Goal: Transaction & Acquisition: Purchase product/service

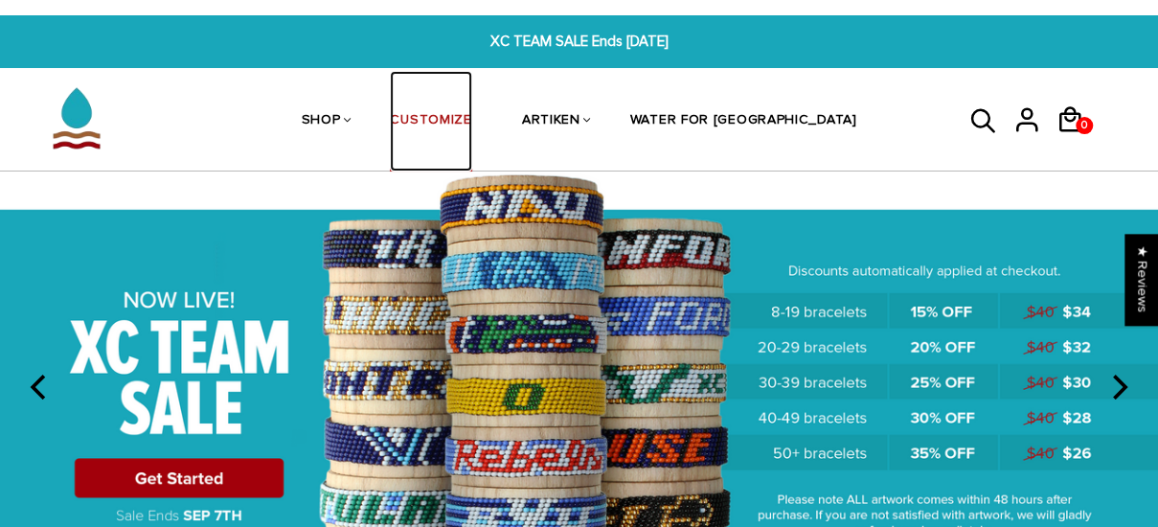
click at [471, 114] on link "CUSTOMIZE" at bounding box center [430, 122] width 81 height 102
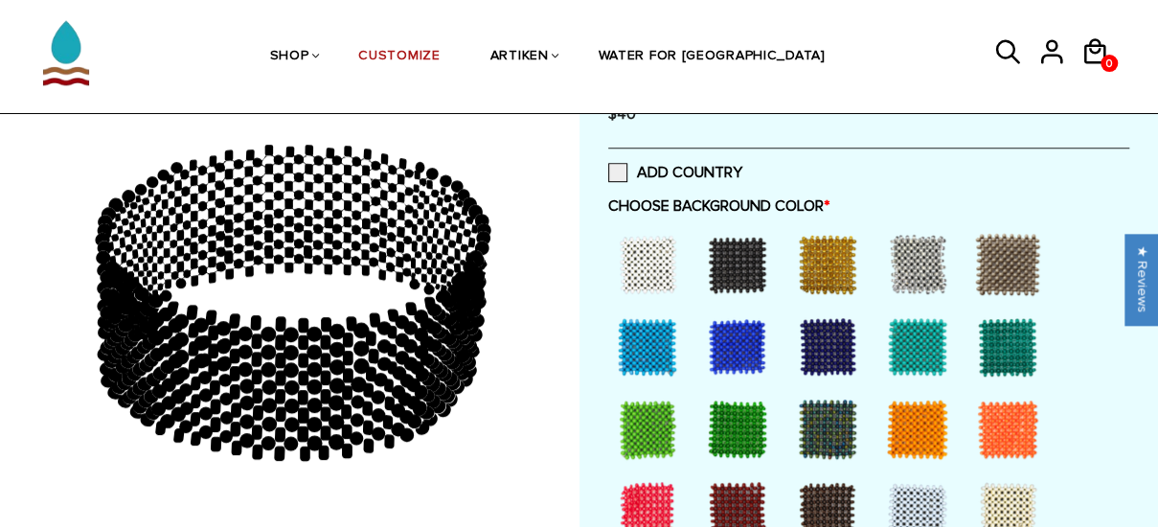
scroll to position [540, 0]
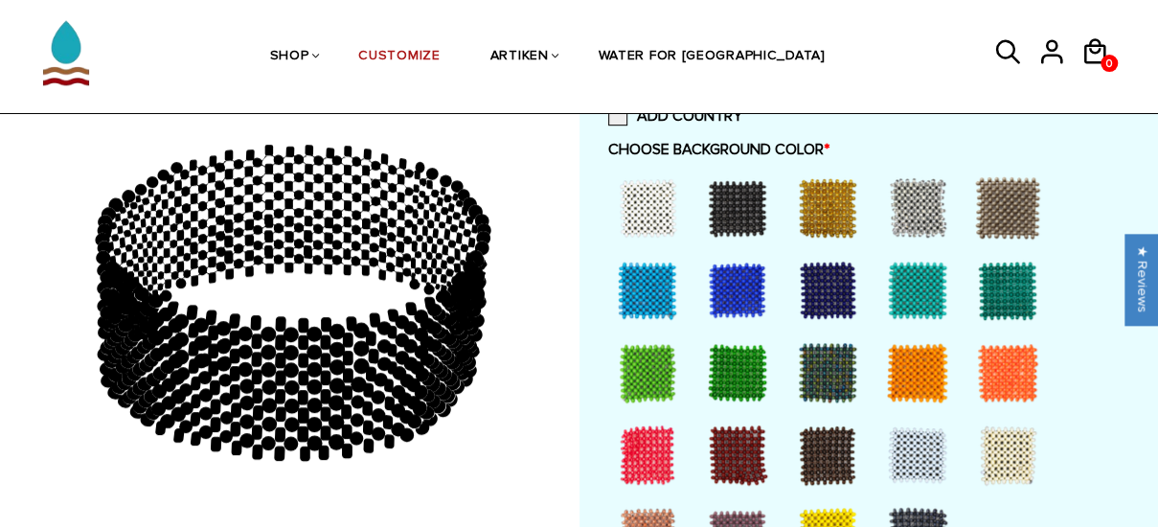
click at [645, 275] on div at bounding box center [647, 290] width 77 height 77
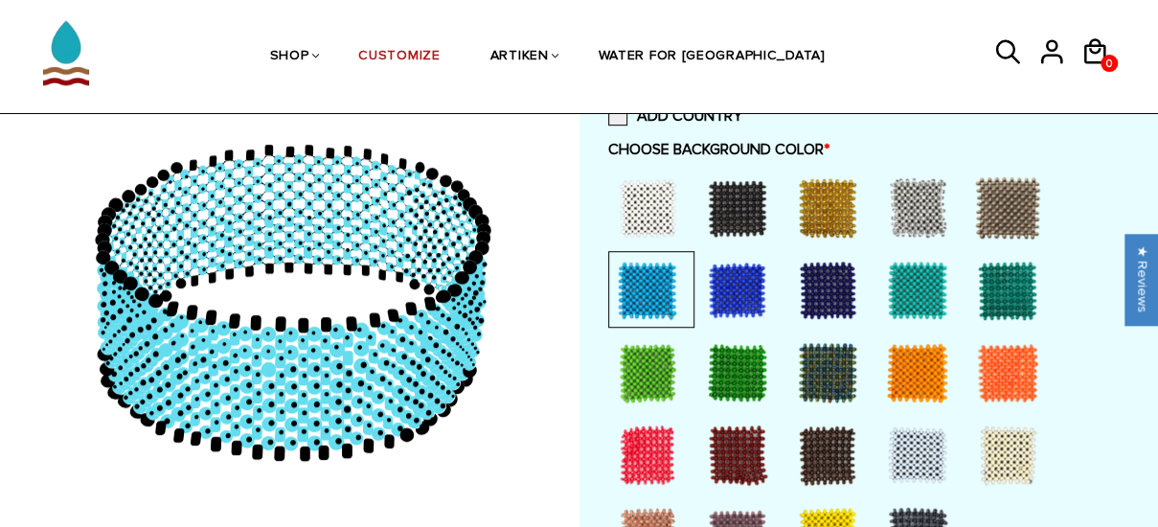
click at [908, 450] on div at bounding box center [917, 455] width 77 height 77
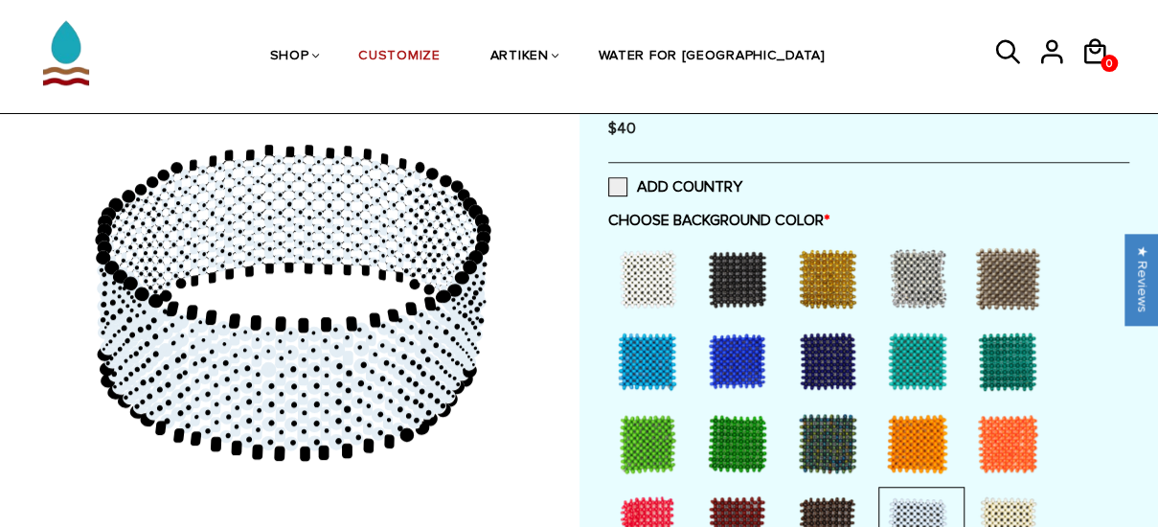
scroll to position [463, 0]
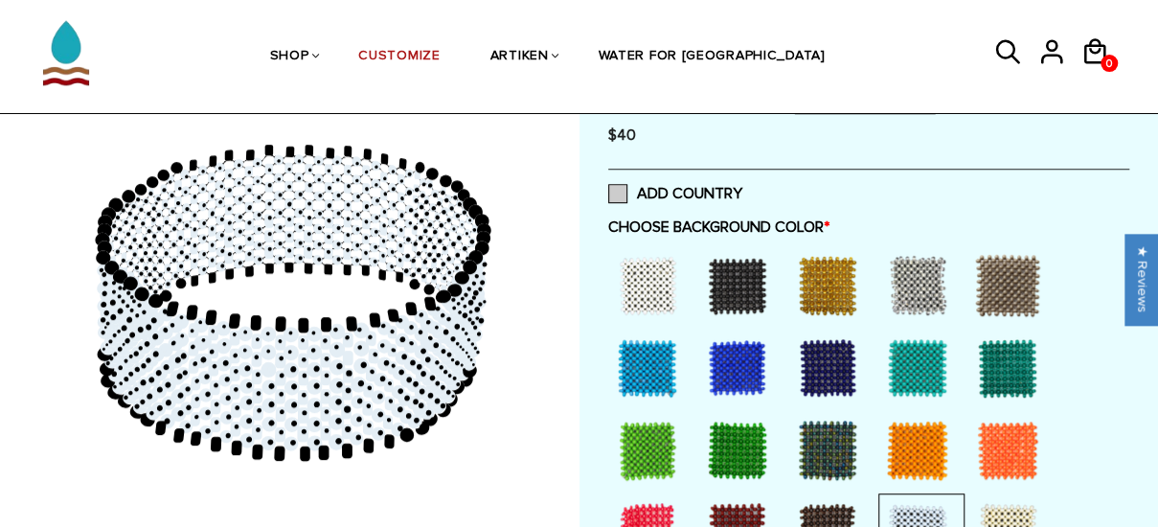
click at [619, 192] on span at bounding box center [617, 193] width 19 height 19
click at [742, 188] on input "ADD COUNTRY" at bounding box center [742, 188] width 0 height 0
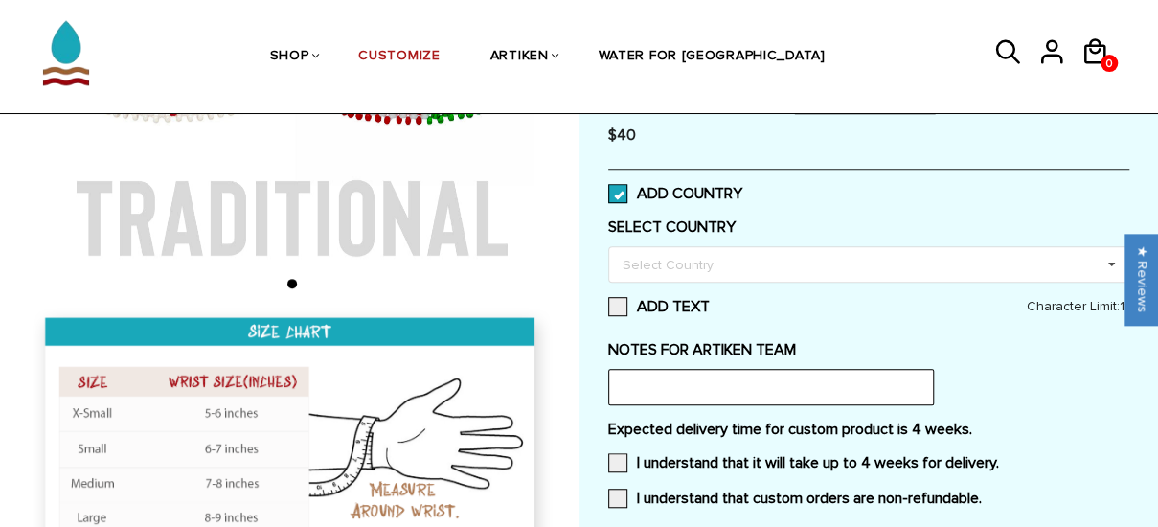
click at [619, 192] on span at bounding box center [617, 193] width 19 height 19
click at [742, 188] on input "ADD COUNTRY" at bounding box center [742, 188] width 0 height 0
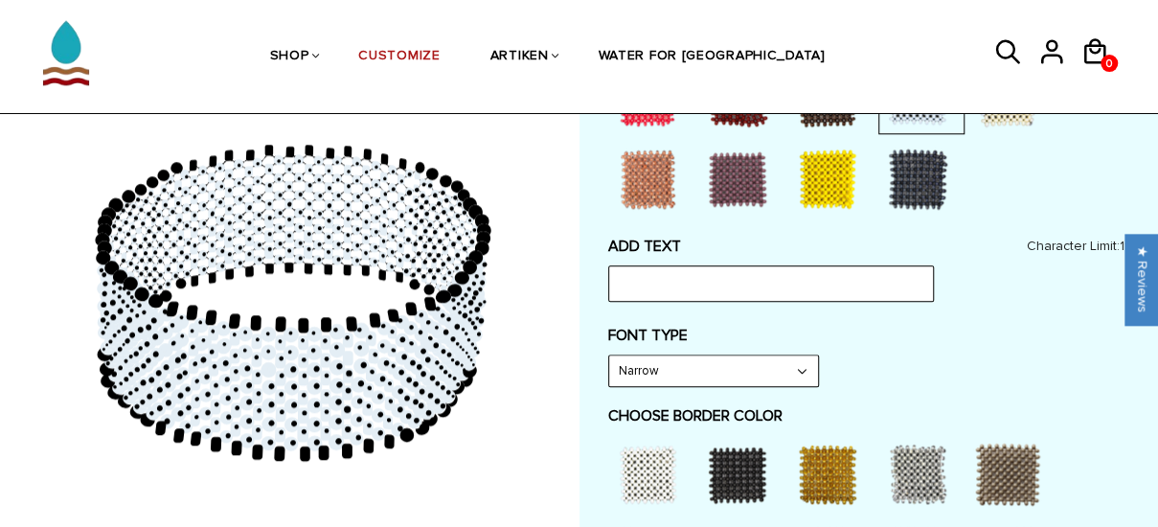
scroll to position [900, 0]
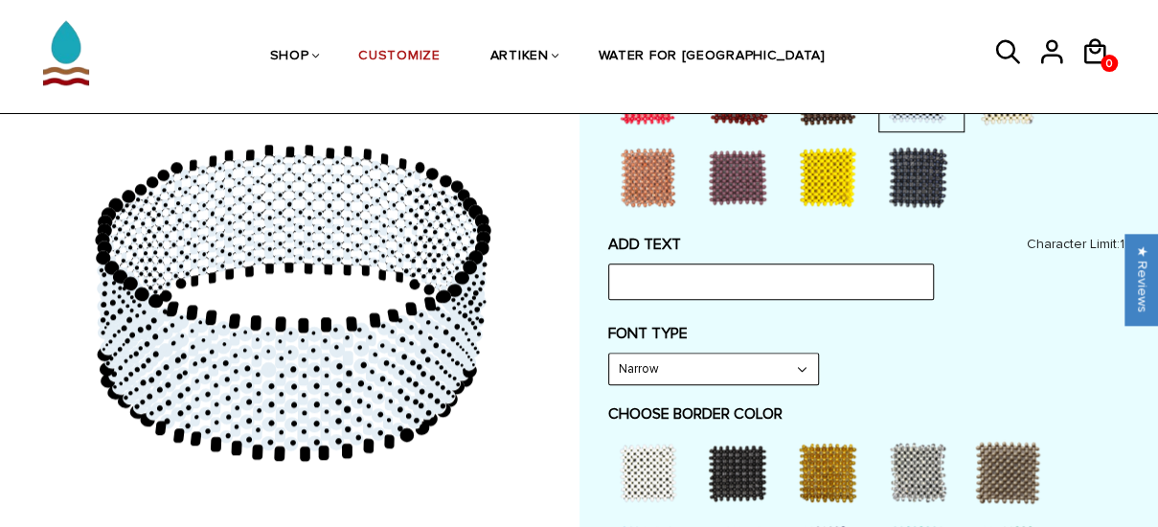
click at [805, 371] on select "Narrow Bold" at bounding box center [713, 368] width 209 height 31
click at [885, 366] on div "FONT TYPE Narrow Narrow Bold" at bounding box center [869, 354] width 522 height 61
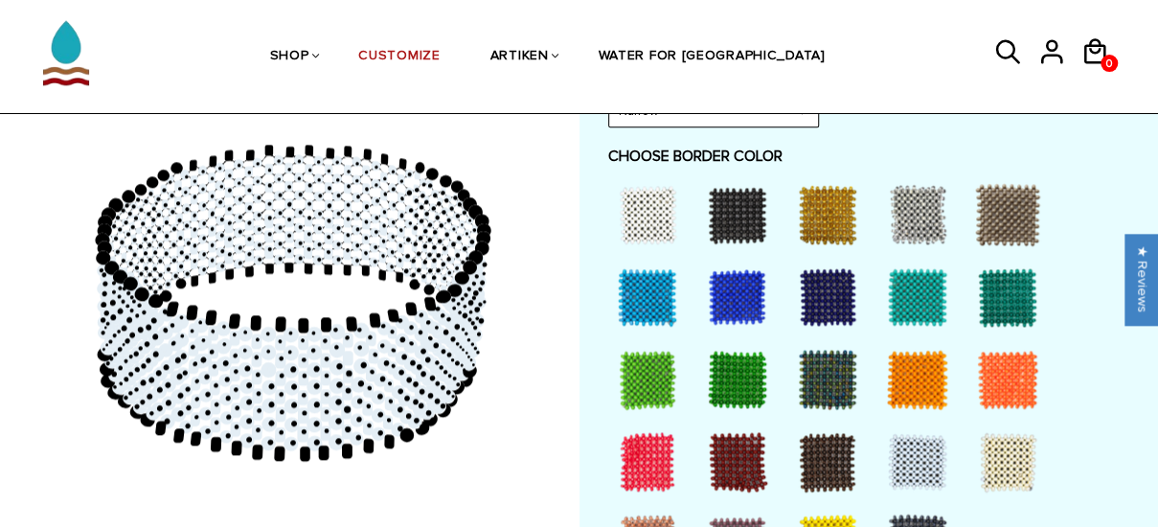
scroll to position [1161, 0]
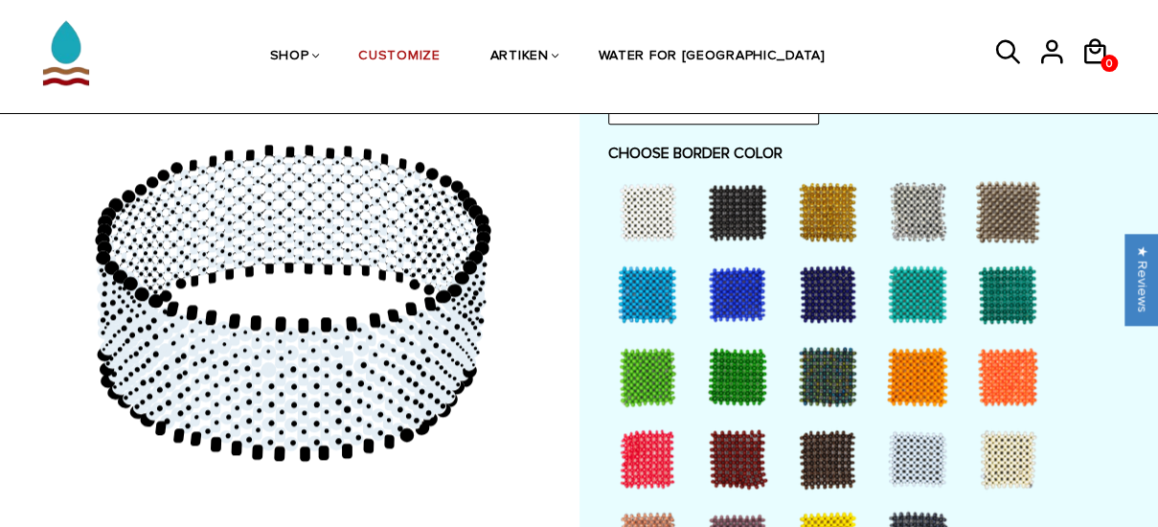
click at [640, 298] on div at bounding box center [647, 294] width 77 height 77
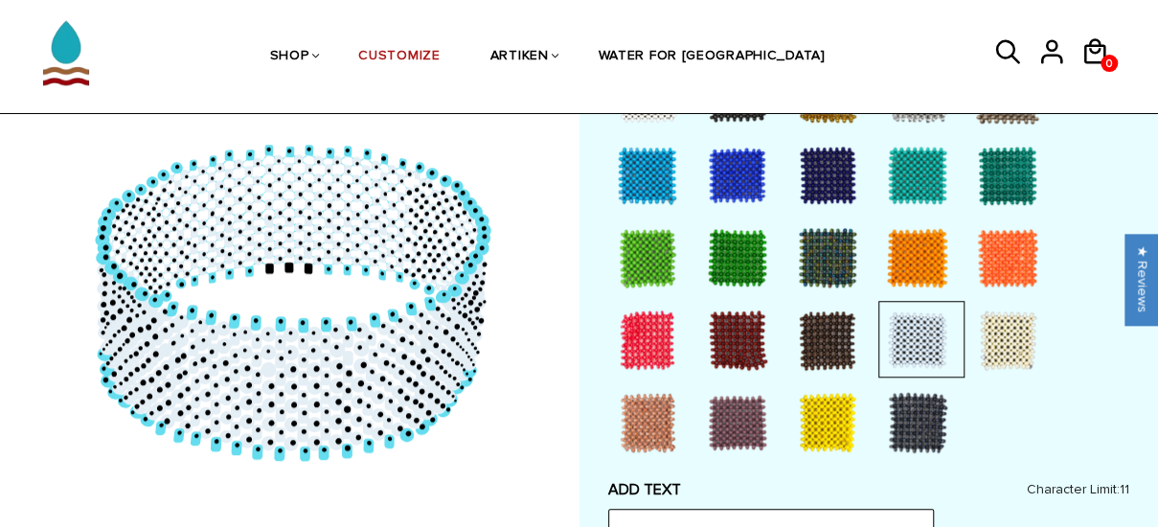
scroll to position [653, 0]
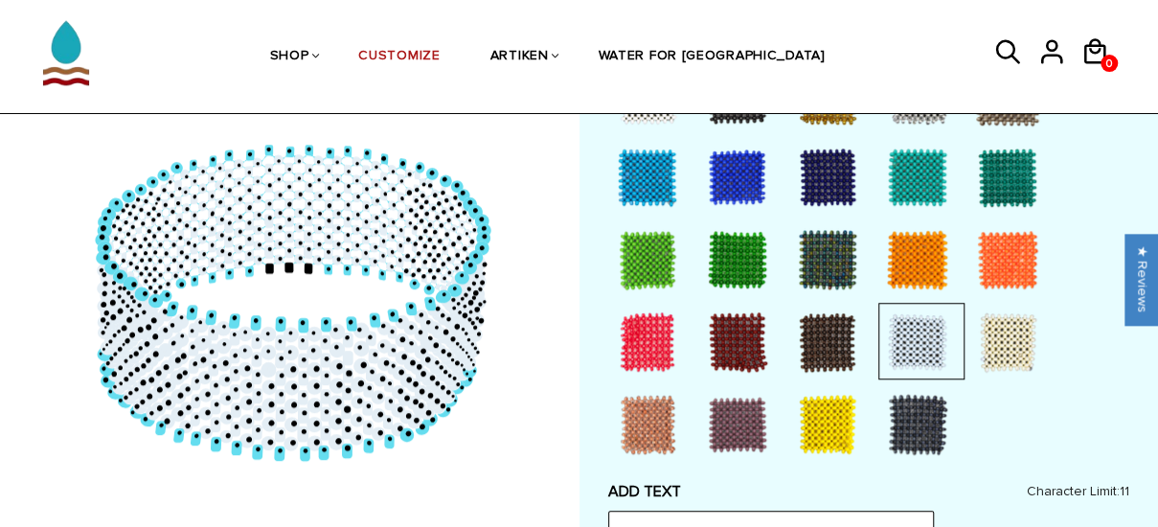
click at [634, 178] on div at bounding box center [647, 177] width 77 height 77
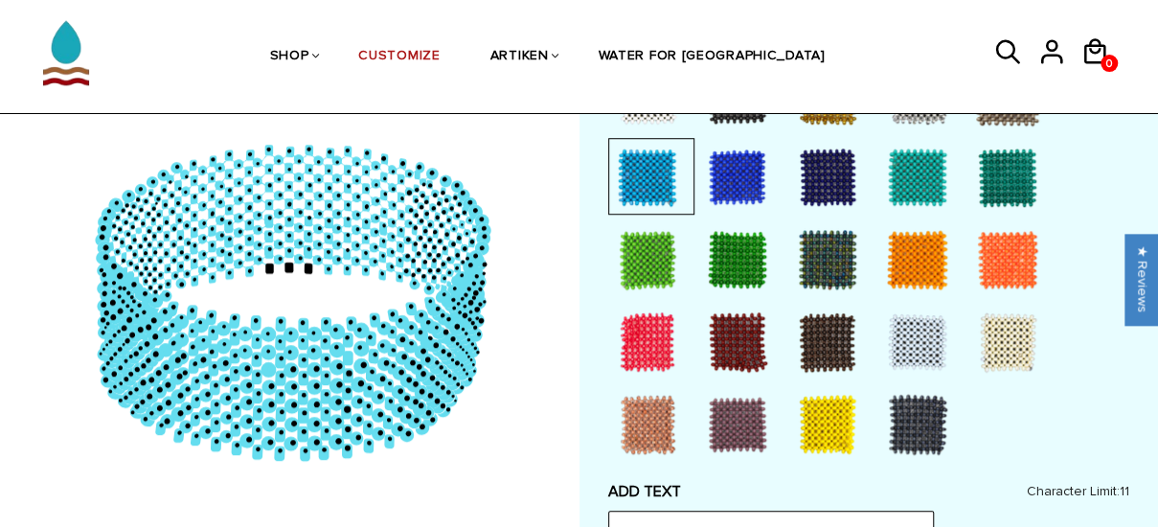
click at [736, 175] on div at bounding box center [737, 177] width 77 height 77
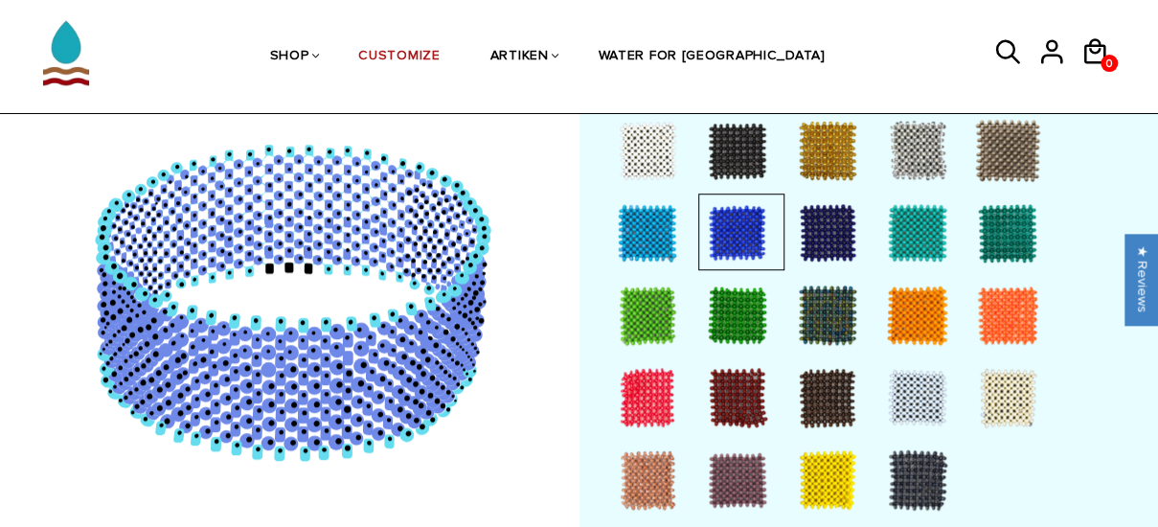
scroll to position [605, 0]
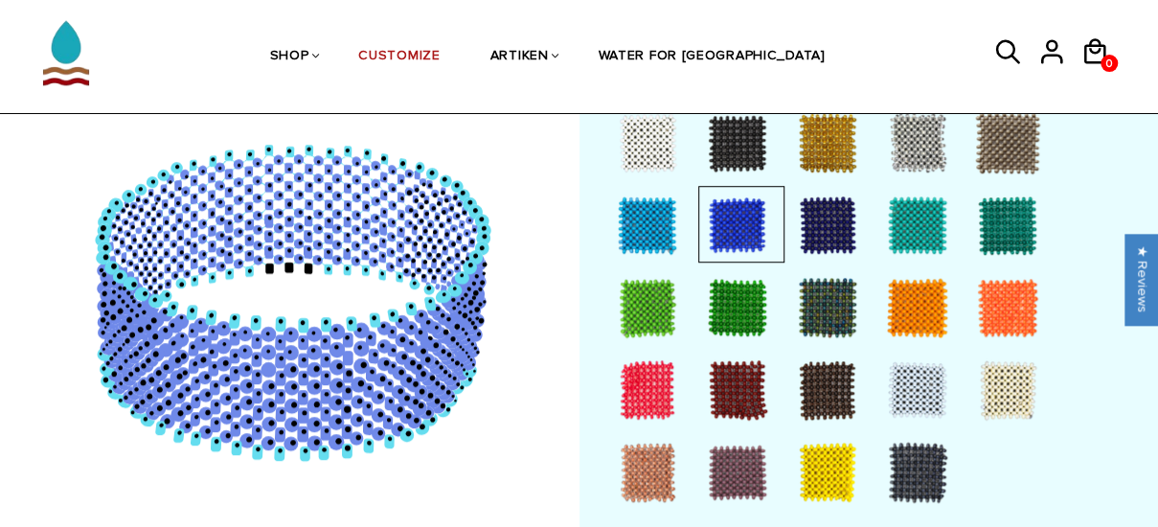
click at [910, 393] on div at bounding box center [917, 389] width 77 height 77
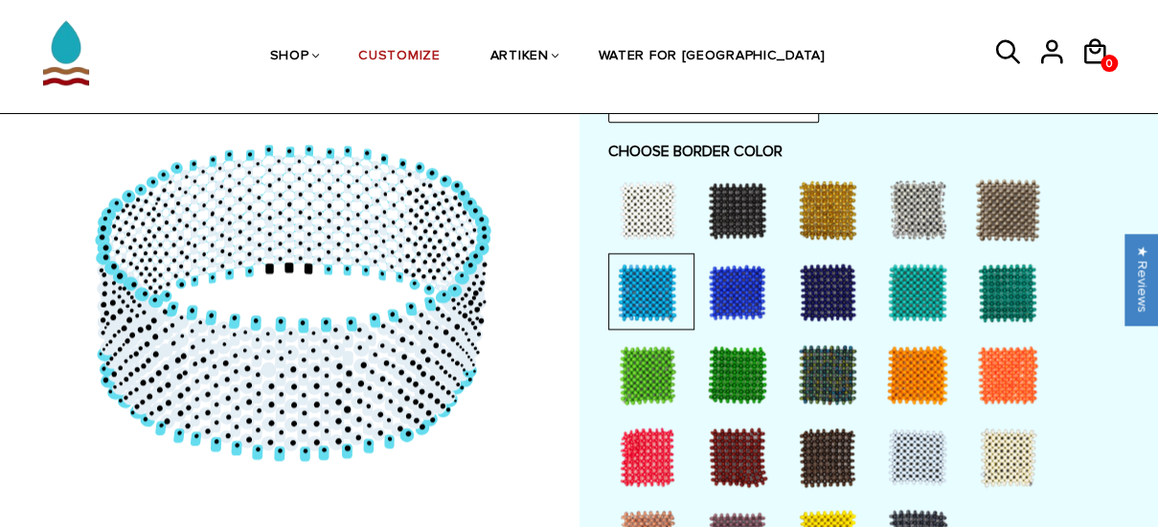
scroll to position [1201, 0]
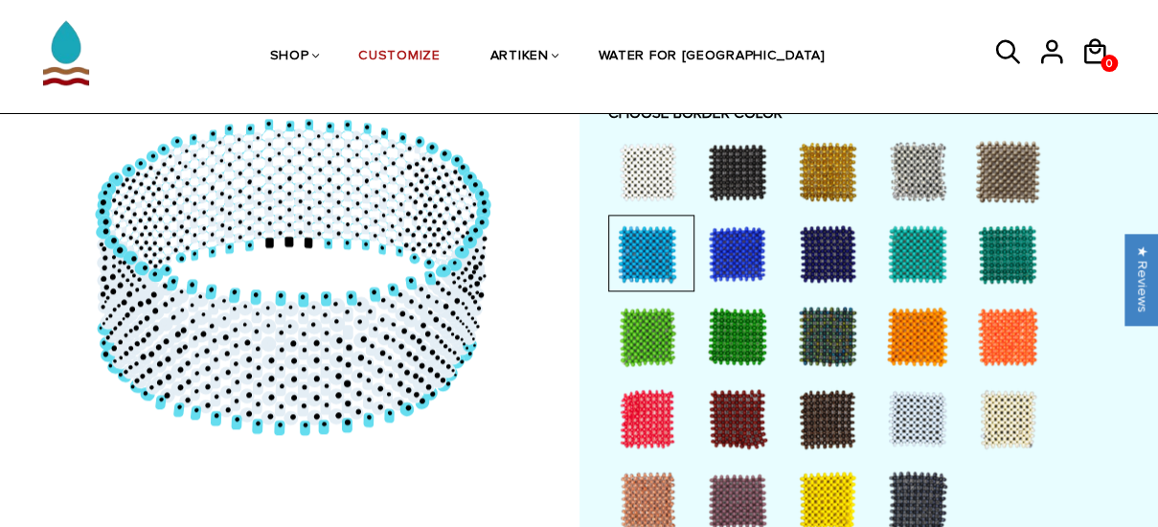
click at [741, 256] on div at bounding box center [737, 253] width 77 height 77
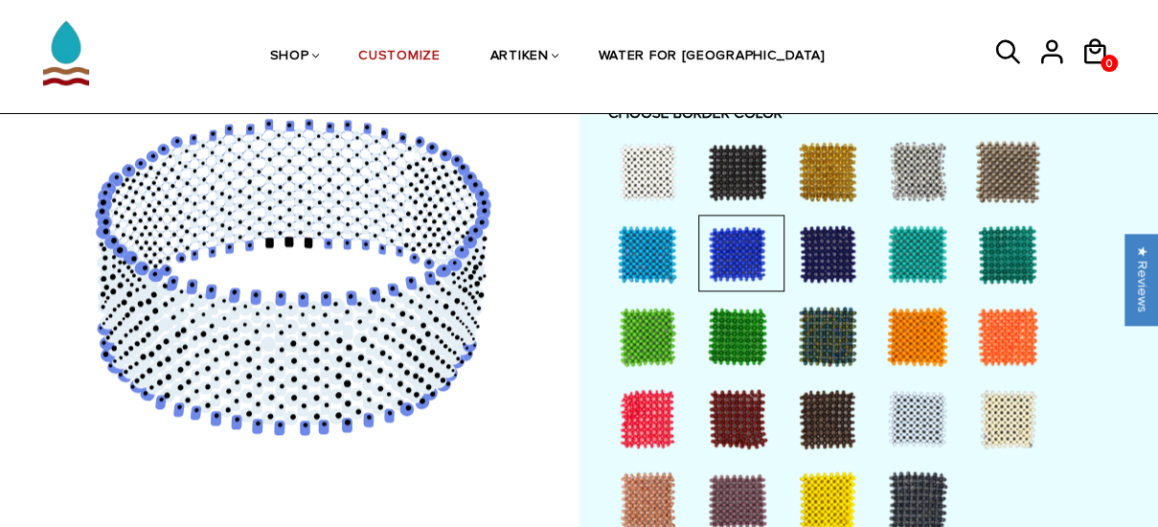
click at [739, 172] on div at bounding box center [737, 171] width 77 height 77
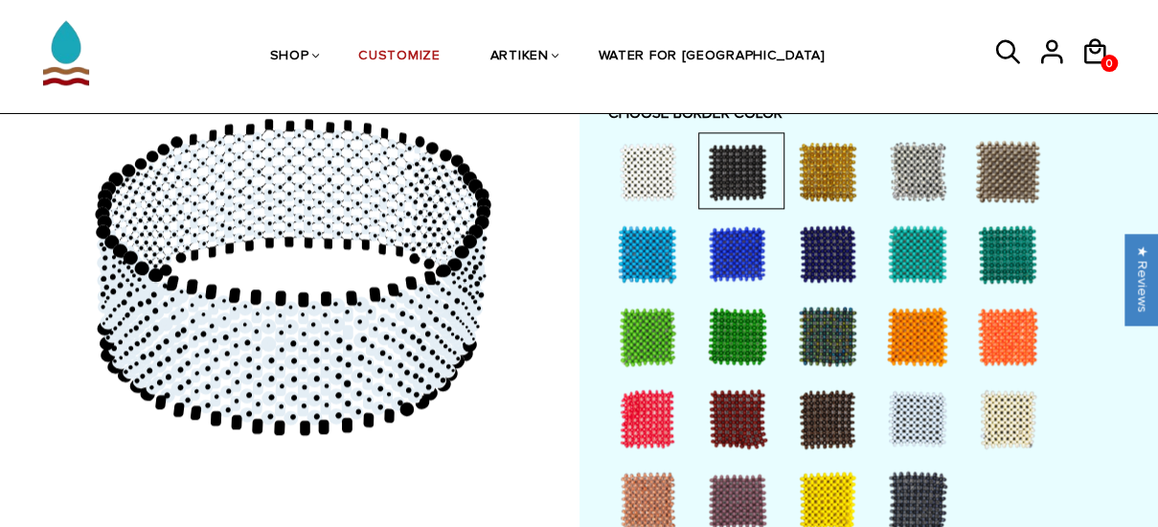
click at [831, 175] on div at bounding box center [827, 171] width 77 height 77
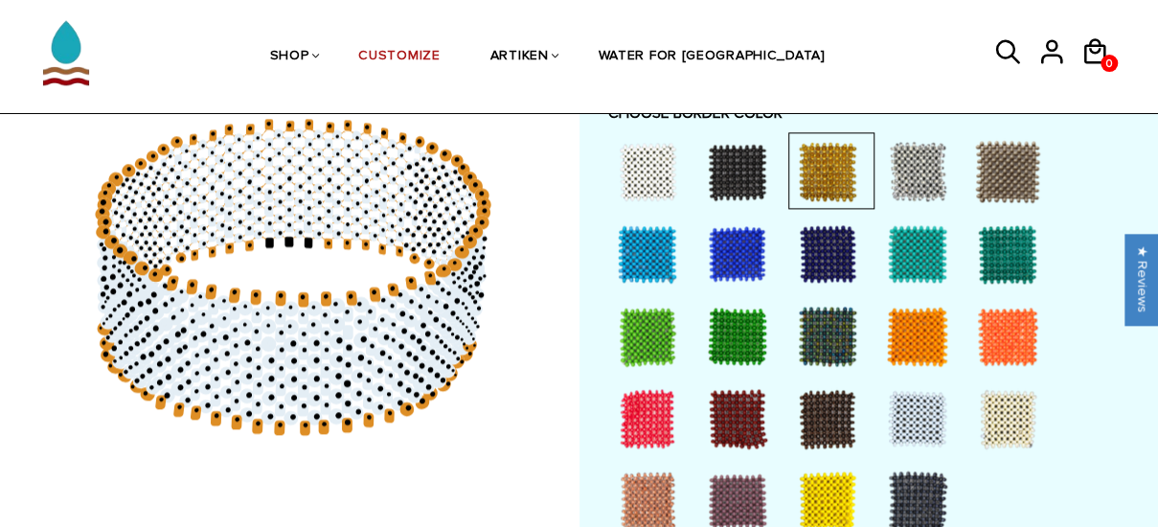
click at [906, 169] on div at bounding box center [917, 171] width 77 height 77
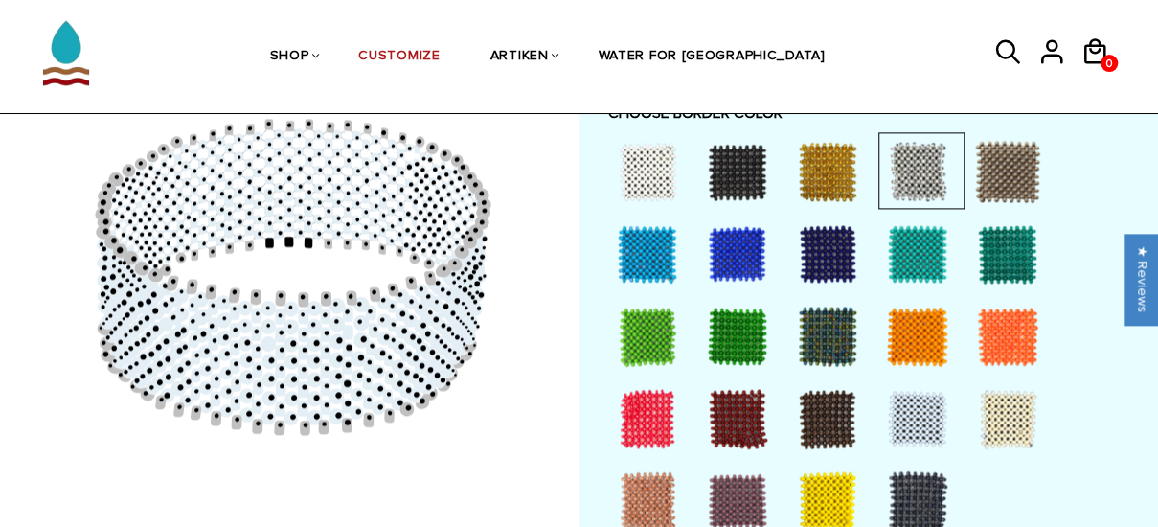
click at [914, 485] on div at bounding box center [917, 501] width 77 height 77
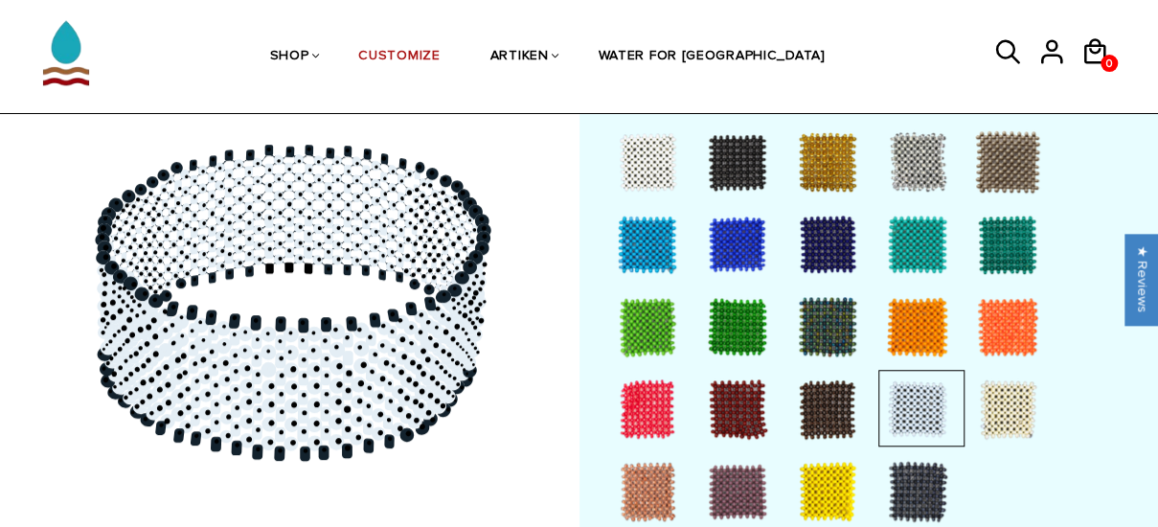
scroll to position [586, 0]
click at [827, 249] on div at bounding box center [827, 244] width 77 height 77
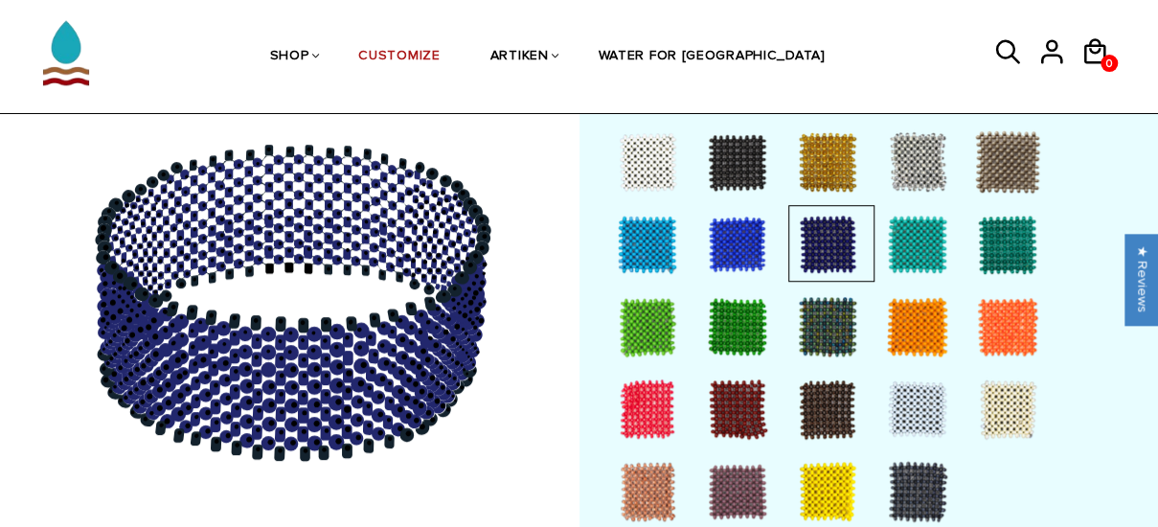
click at [909, 410] on div at bounding box center [917, 409] width 77 height 77
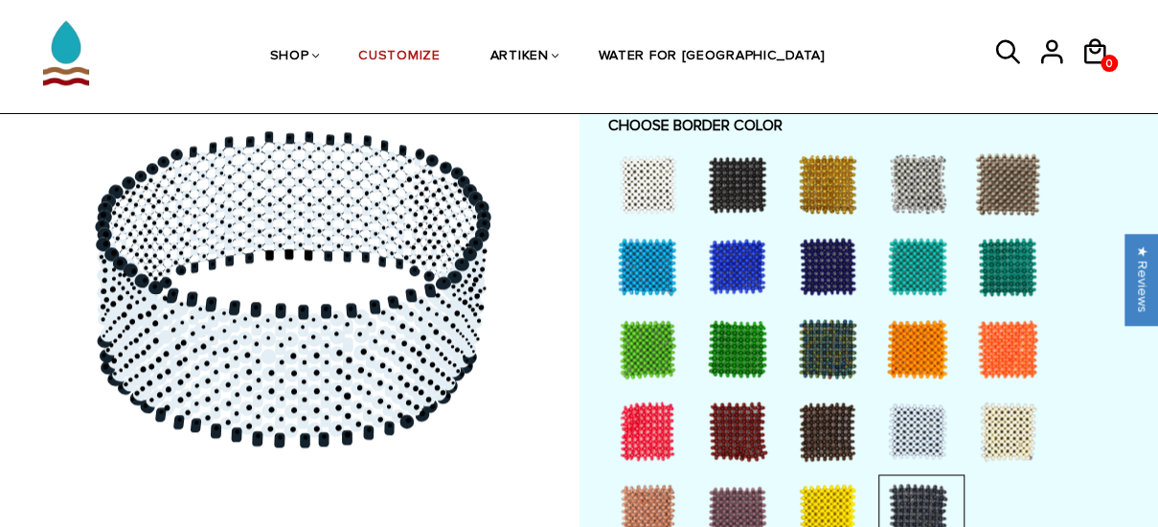
scroll to position [1191, 0]
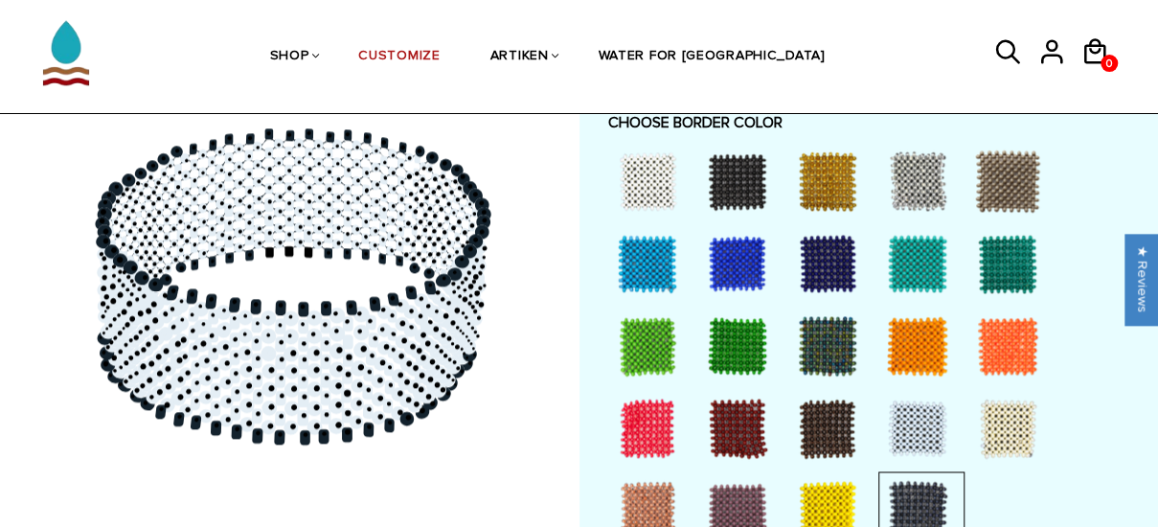
click at [839, 260] on div at bounding box center [827, 263] width 77 height 77
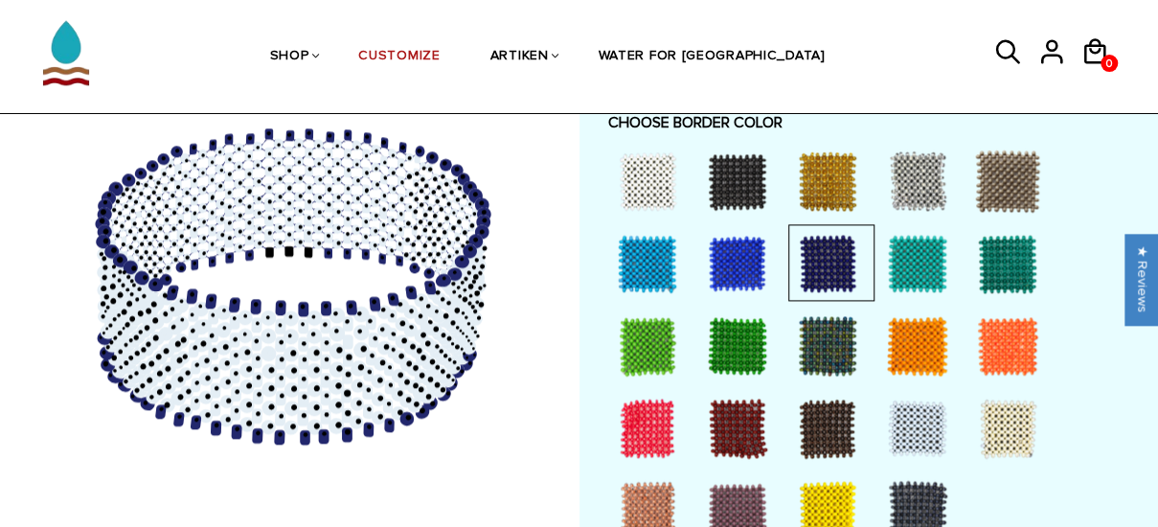
click at [654, 261] on div at bounding box center [647, 263] width 77 height 77
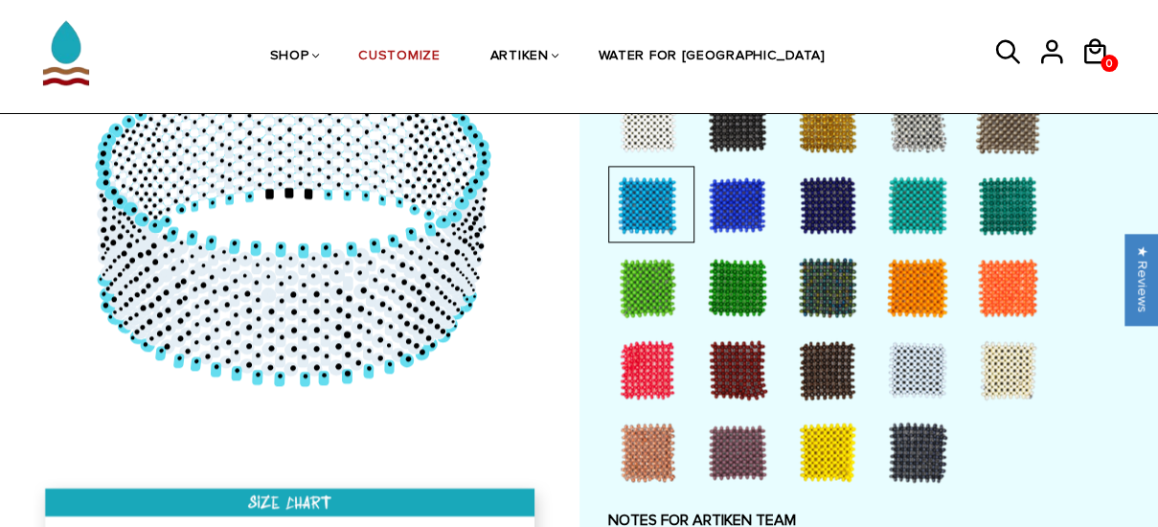
scroll to position [1253, 0]
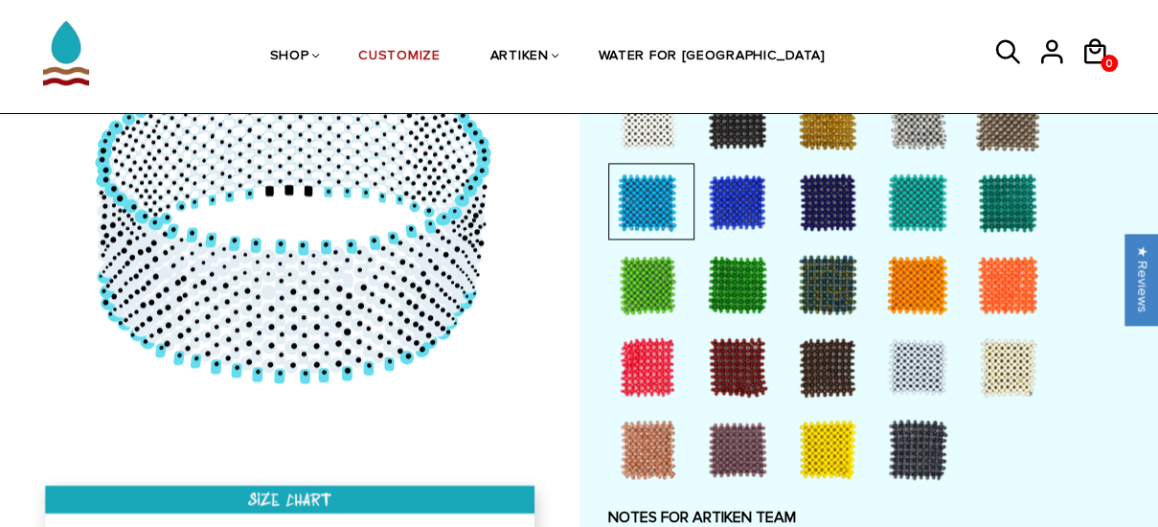
click at [920, 366] on div at bounding box center [917, 366] width 77 height 77
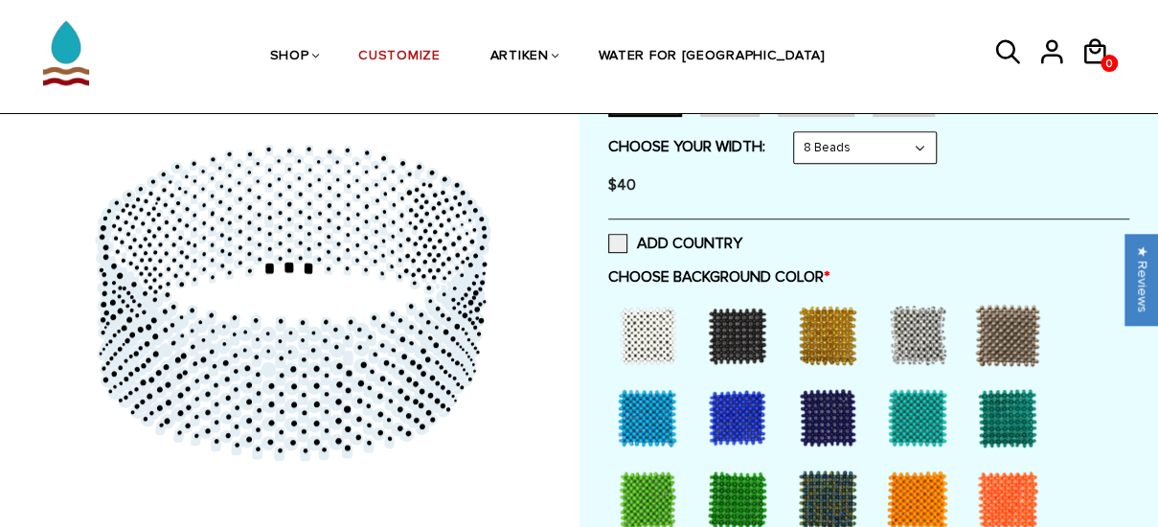
scroll to position [410, 0]
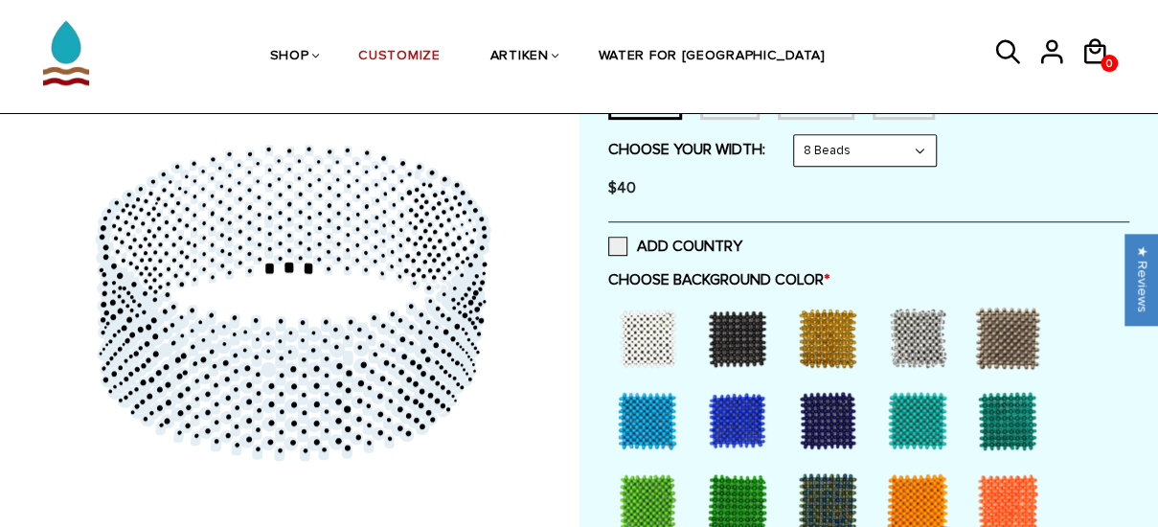
click at [647, 328] on div at bounding box center [647, 338] width 77 height 77
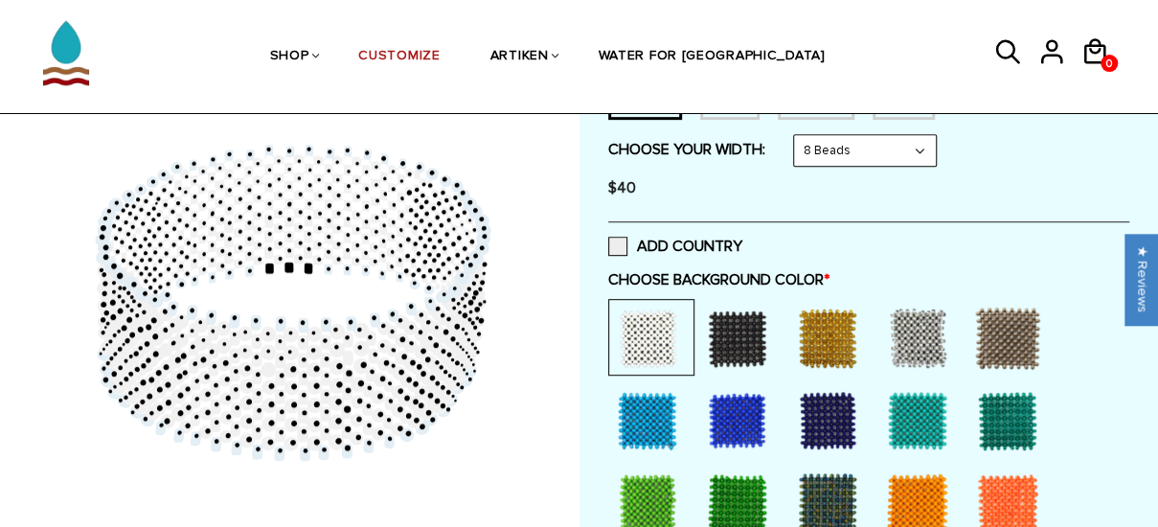
click at [908, 342] on div at bounding box center [917, 338] width 77 height 77
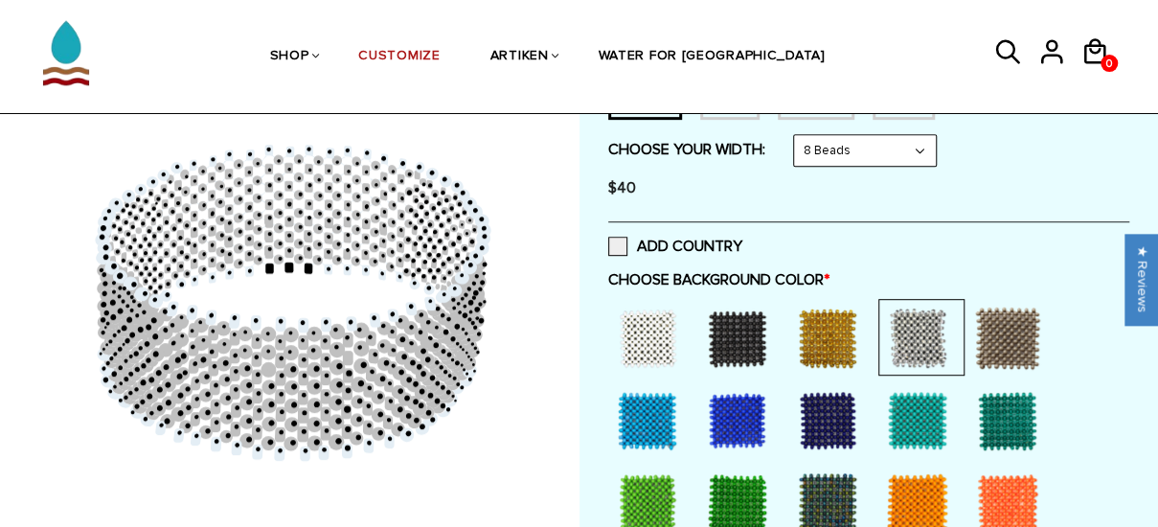
click at [657, 344] on div at bounding box center [647, 338] width 77 height 77
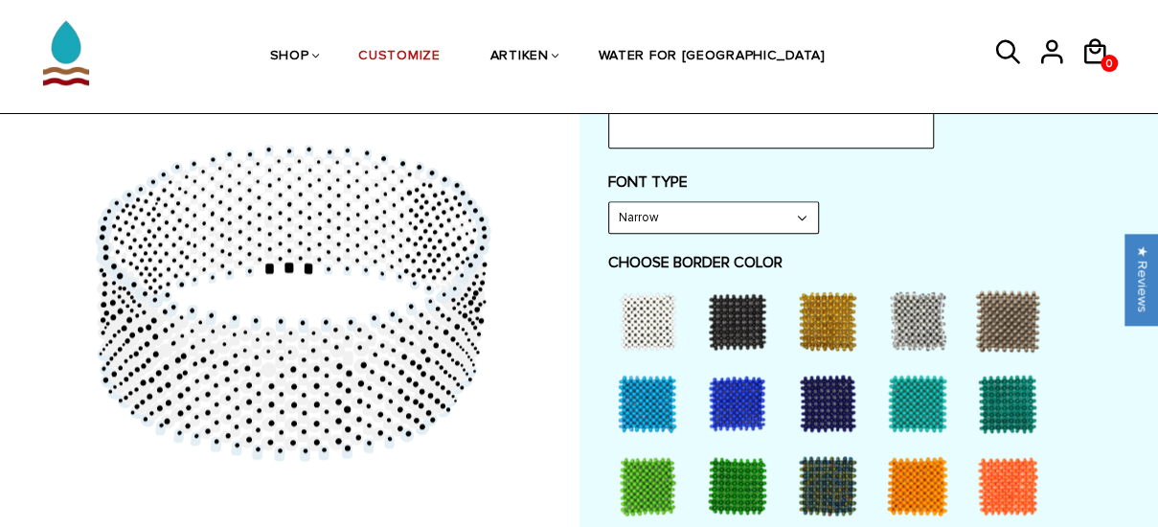
scroll to position [986, 0]
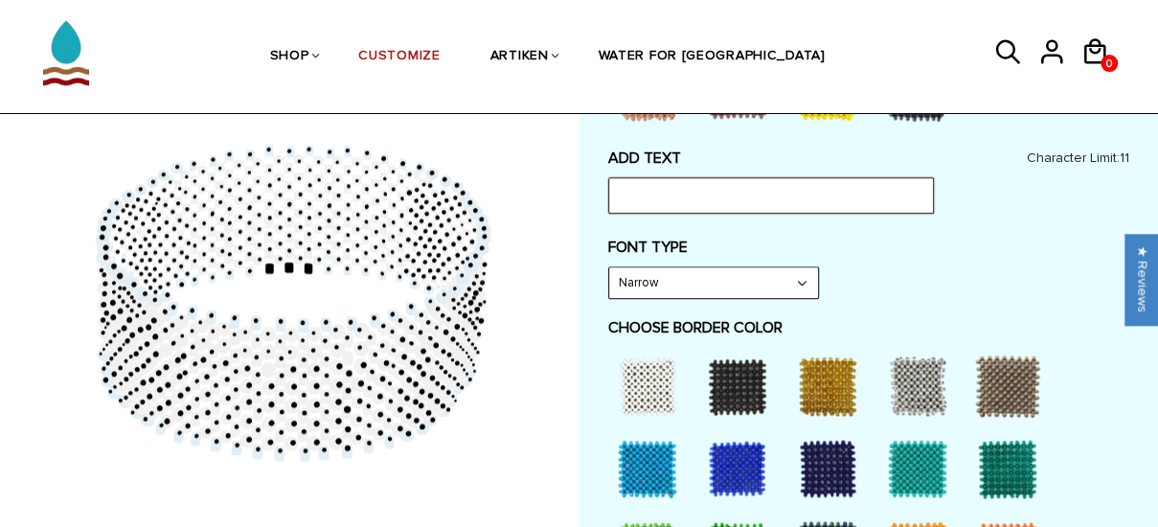
click at [851, 192] on input "text" at bounding box center [771, 195] width 326 height 36
type input "S"
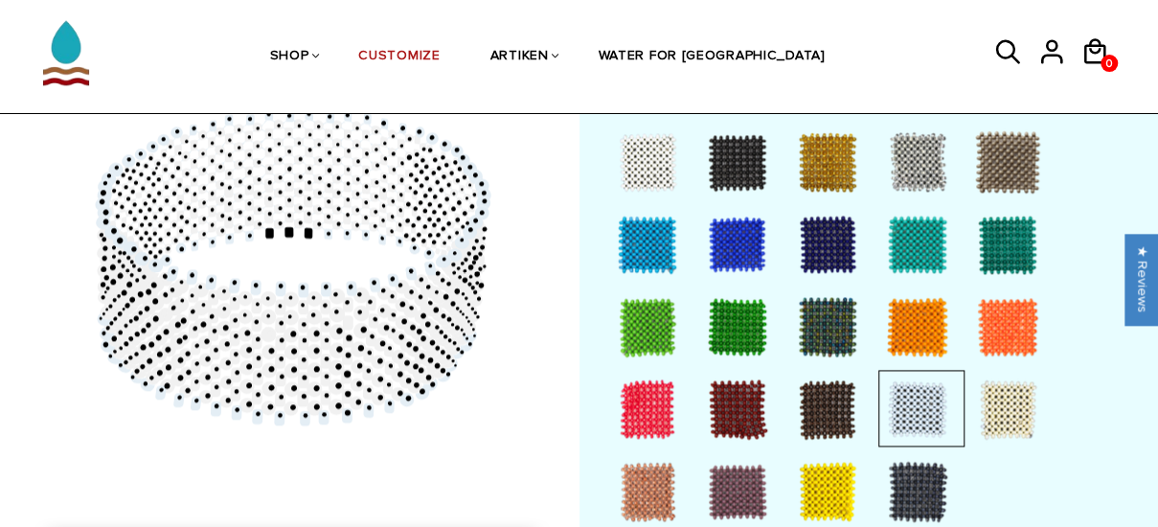
scroll to position [1216, 0]
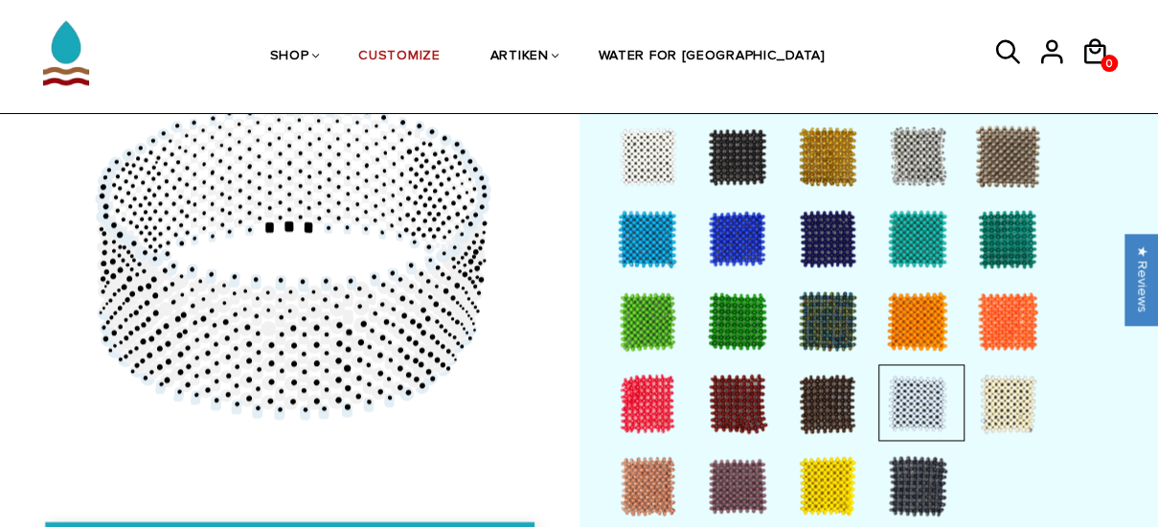
click at [914, 476] on div at bounding box center [917, 485] width 77 height 77
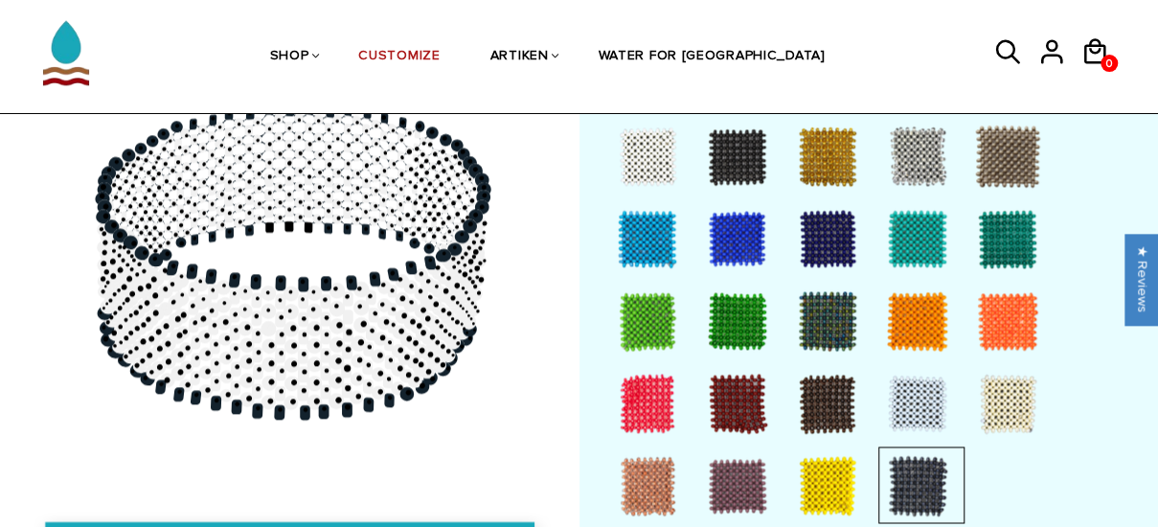
click at [908, 396] on div at bounding box center [917, 403] width 77 height 77
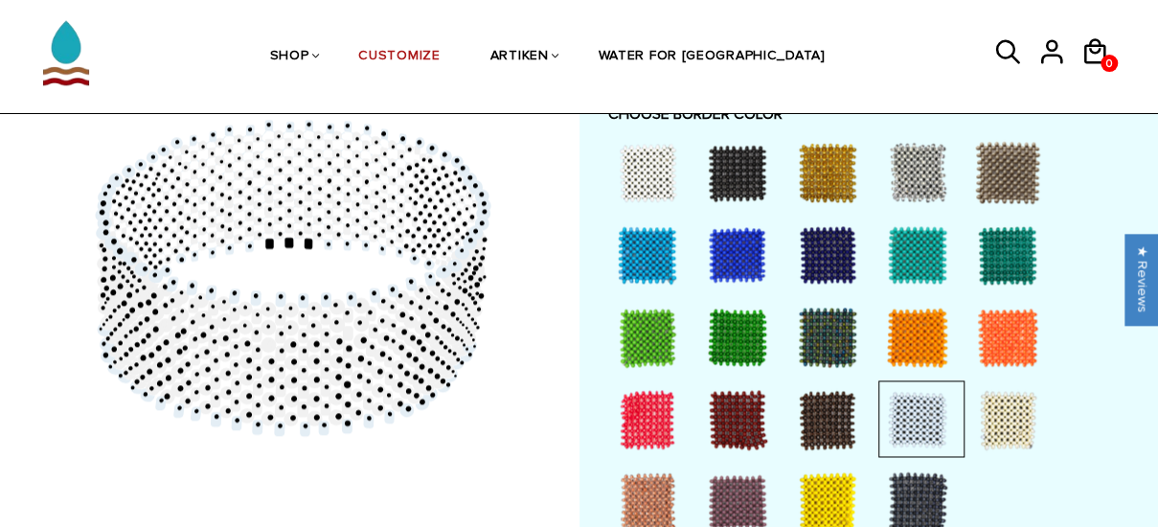
scroll to position [1189, 0]
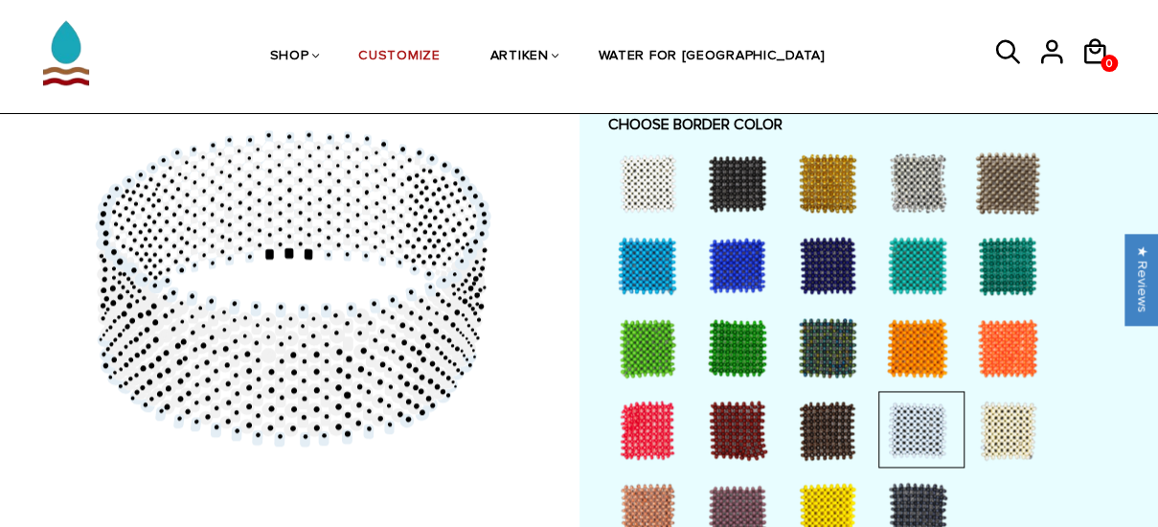
click at [815, 269] on div at bounding box center [827, 265] width 77 height 77
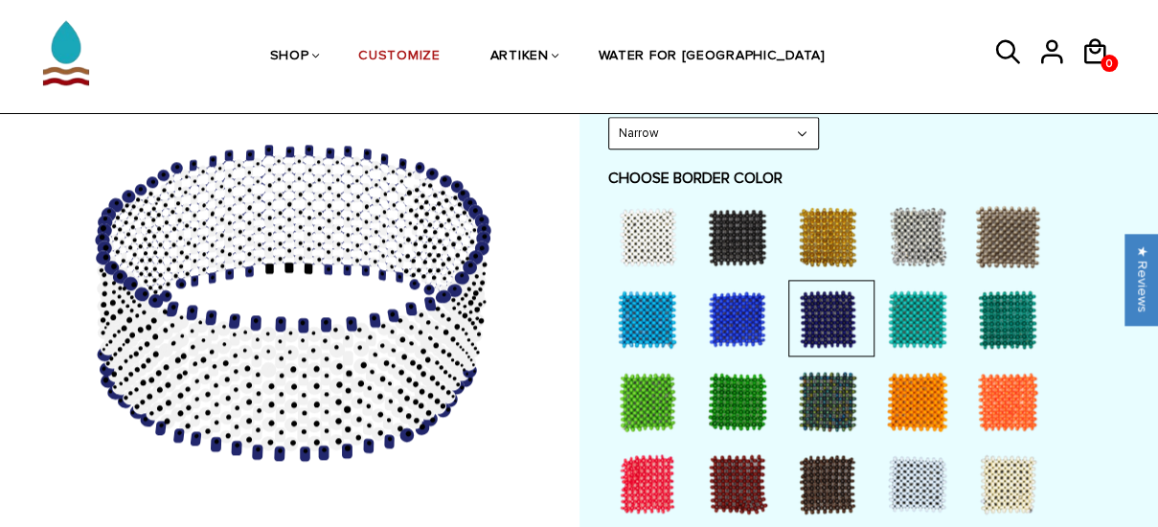
scroll to position [1136, 0]
click at [925, 332] on div at bounding box center [917, 319] width 77 height 77
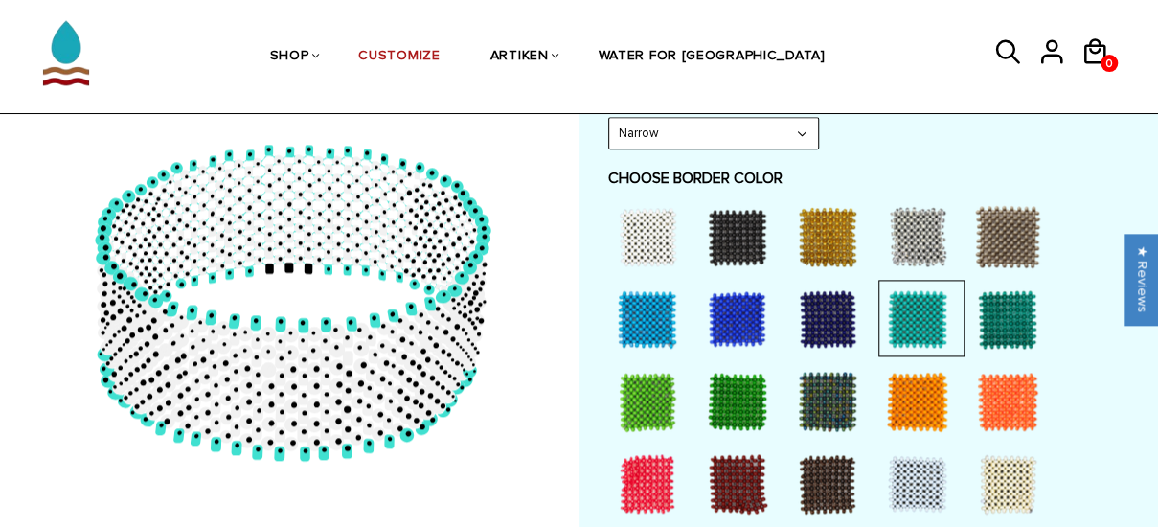
click at [907, 218] on div at bounding box center [917, 236] width 77 height 77
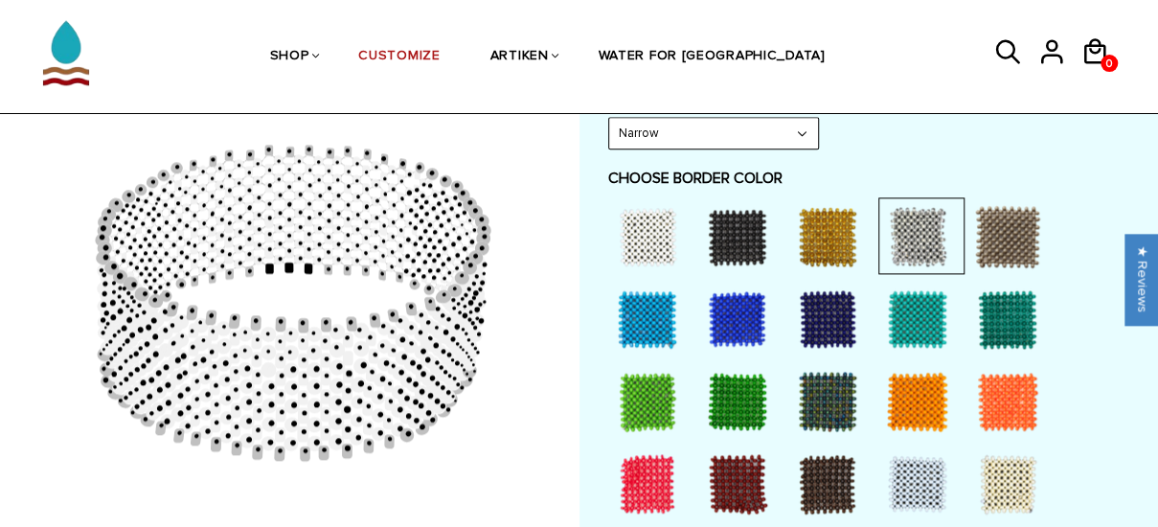
click at [922, 402] on div at bounding box center [917, 401] width 77 height 77
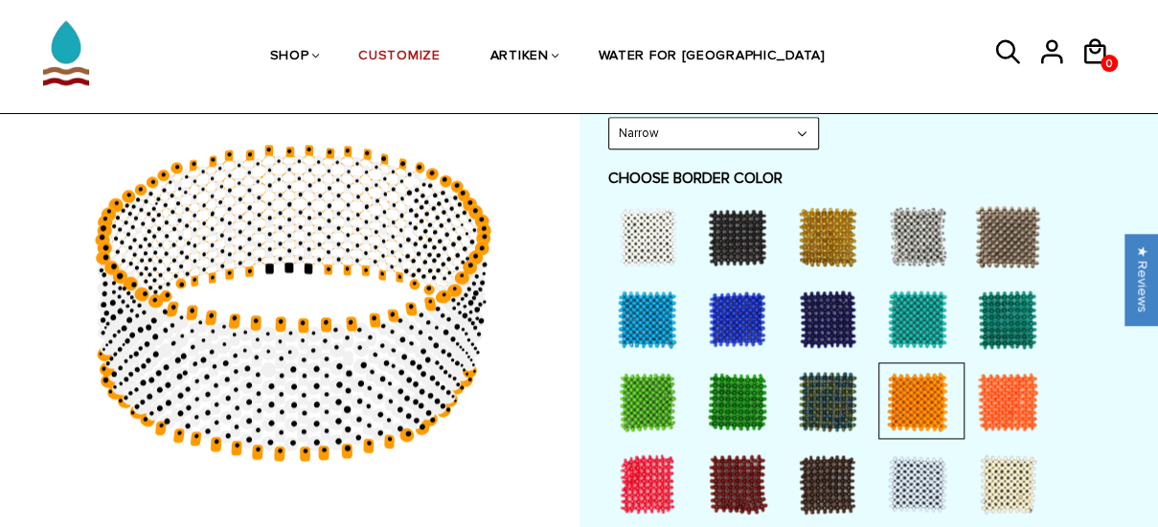
click at [822, 303] on div at bounding box center [827, 319] width 77 height 77
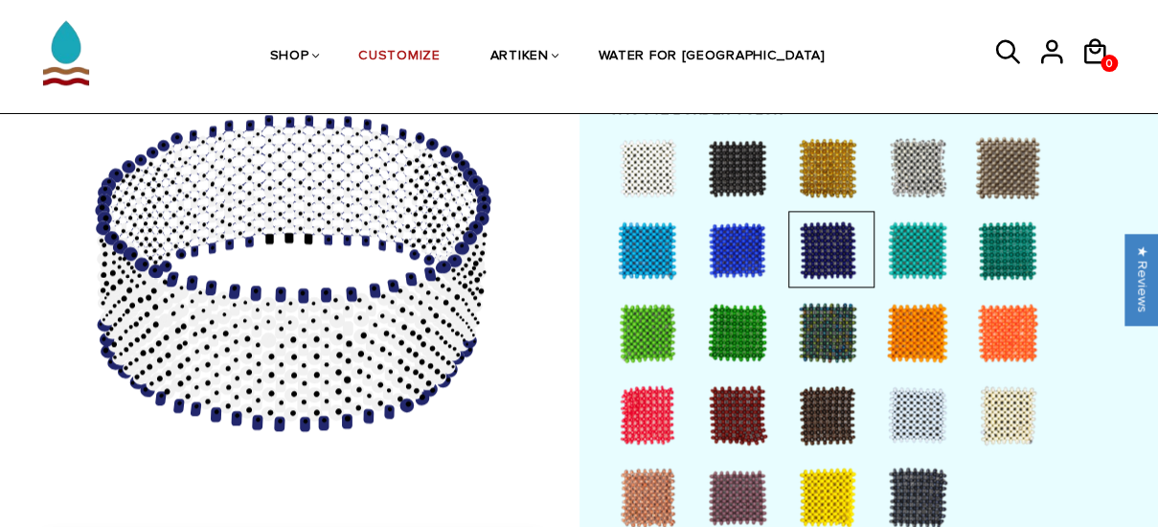
scroll to position [1206, 0]
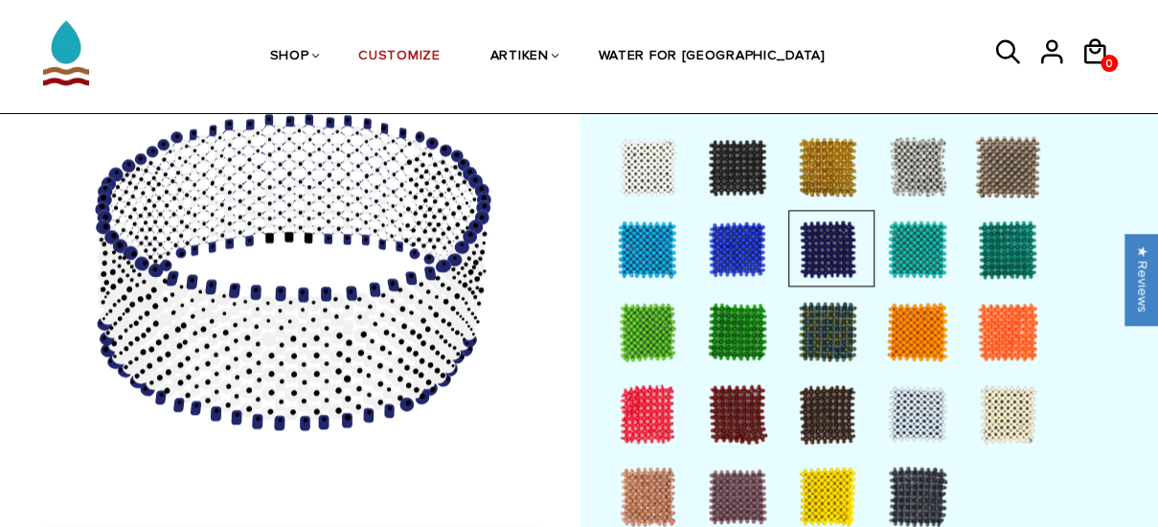
click at [640, 147] on div at bounding box center [647, 166] width 77 height 77
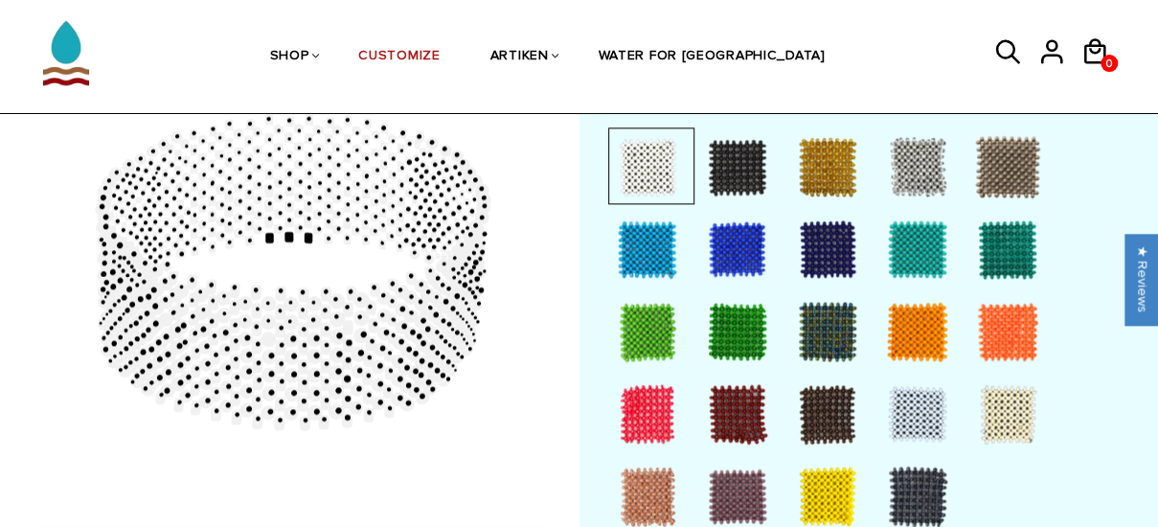
click at [994, 353] on div at bounding box center [1007, 331] width 77 height 77
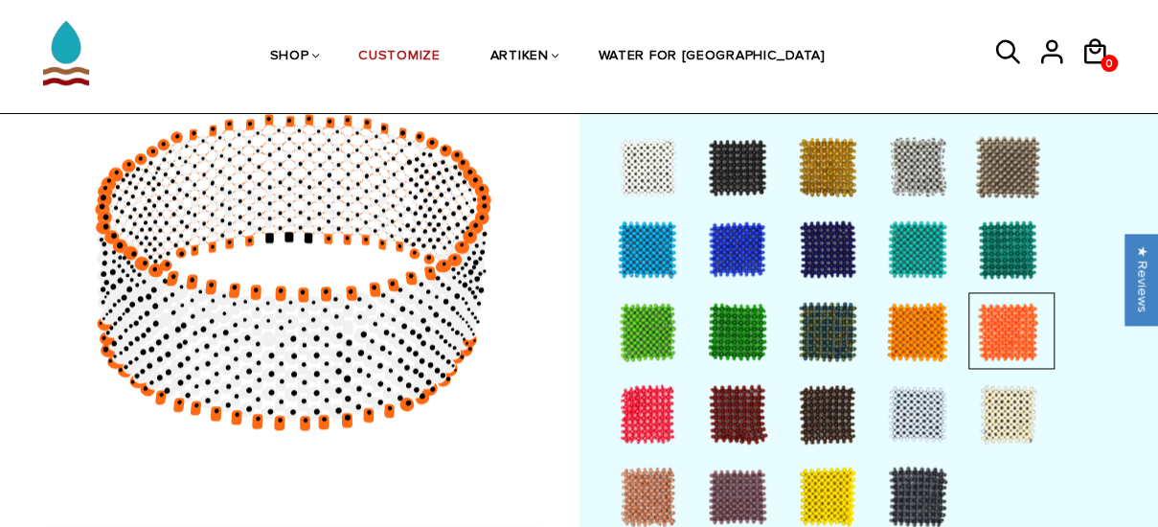
click at [1013, 422] on div at bounding box center [1007, 413] width 77 height 77
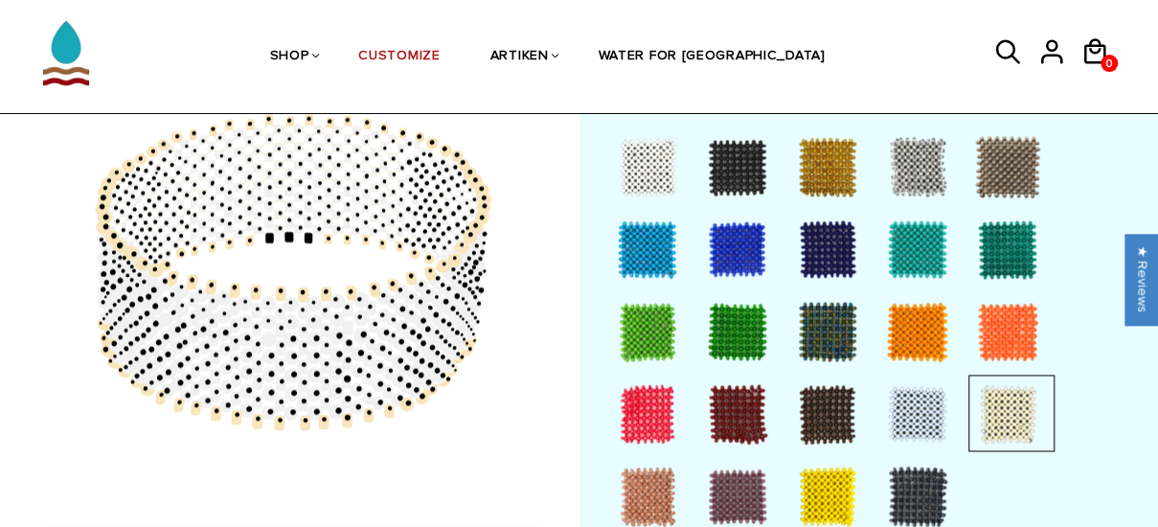
click at [655, 243] on div at bounding box center [647, 249] width 77 height 77
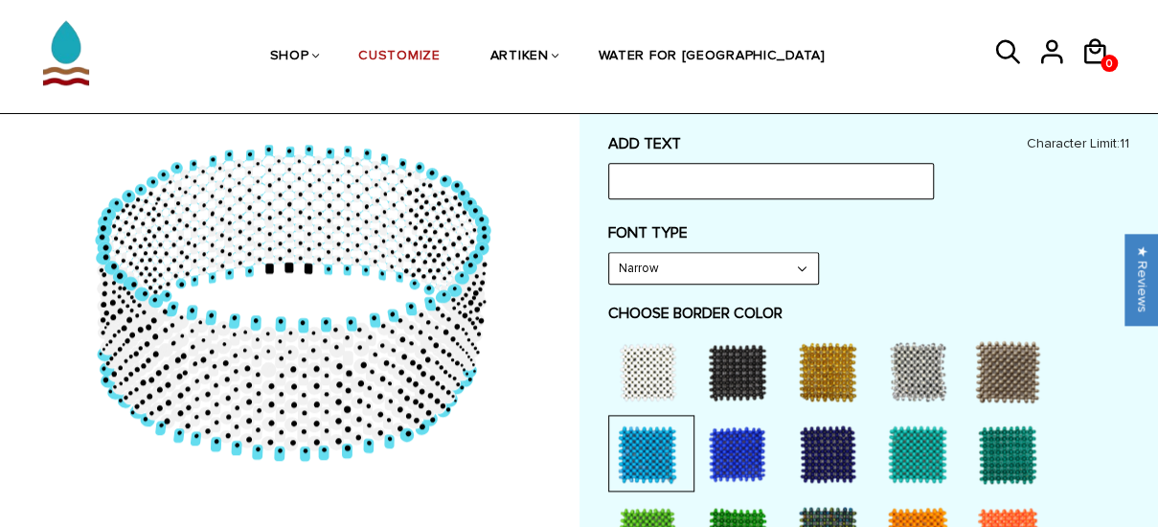
scroll to position [1004, 0]
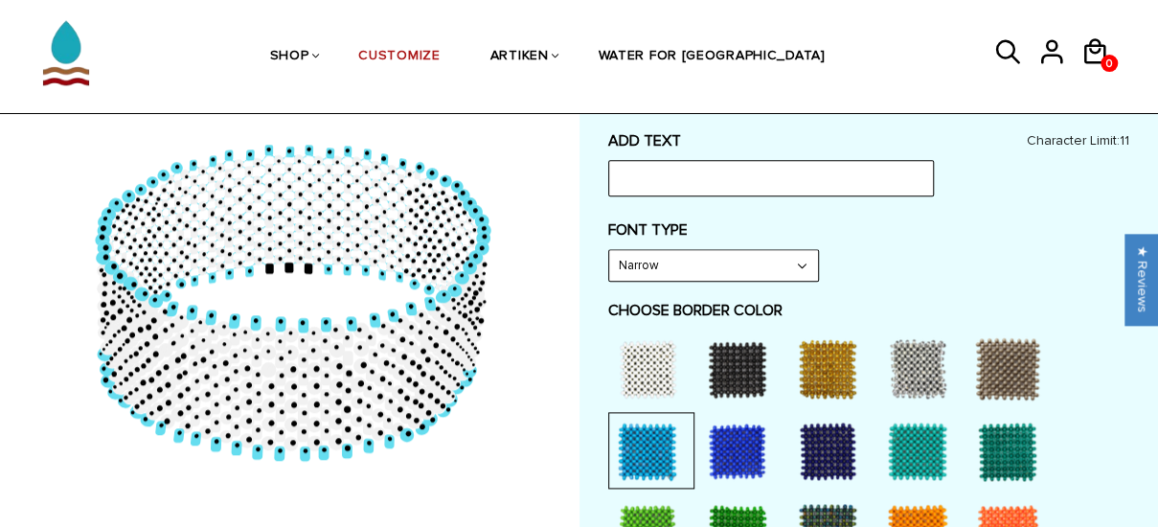
click at [653, 364] on div at bounding box center [647, 368] width 77 height 77
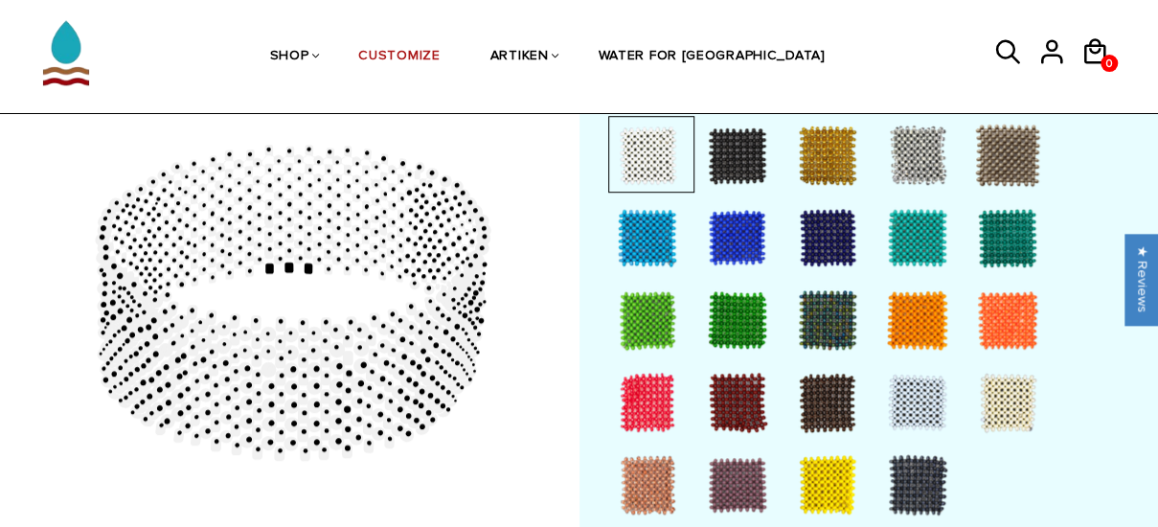
scroll to position [575, 0]
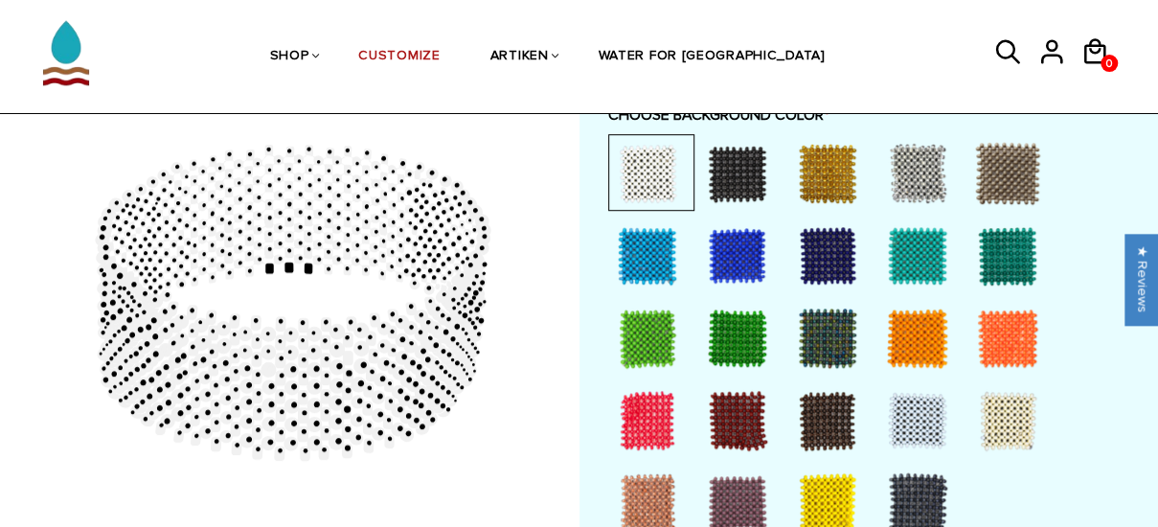
click at [735, 261] on div at bounding box center [737, 255] width 77 height 77
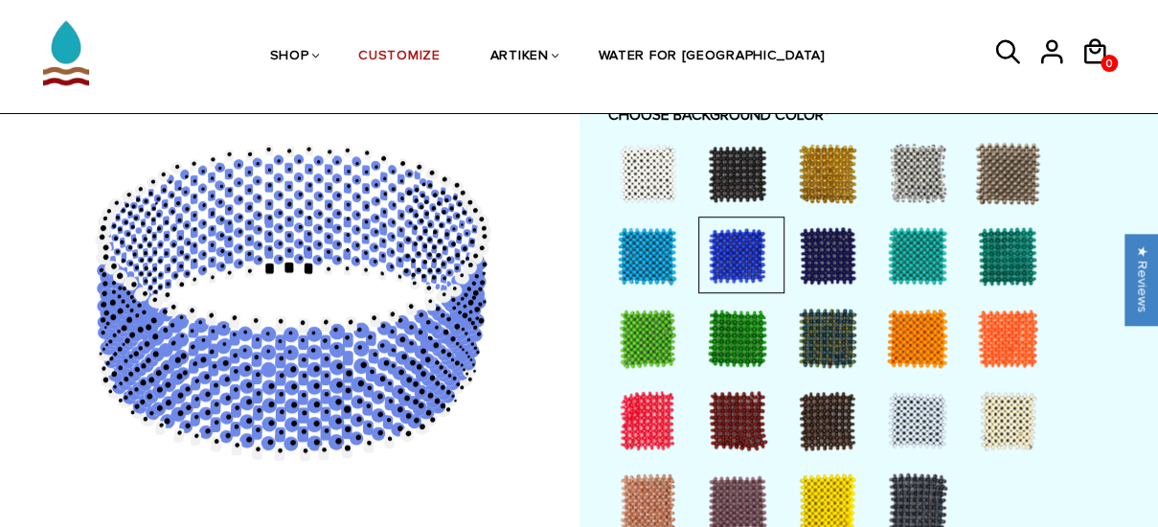
click at [642, 264] on div at bounding box center [647, 255] width 77 height 77
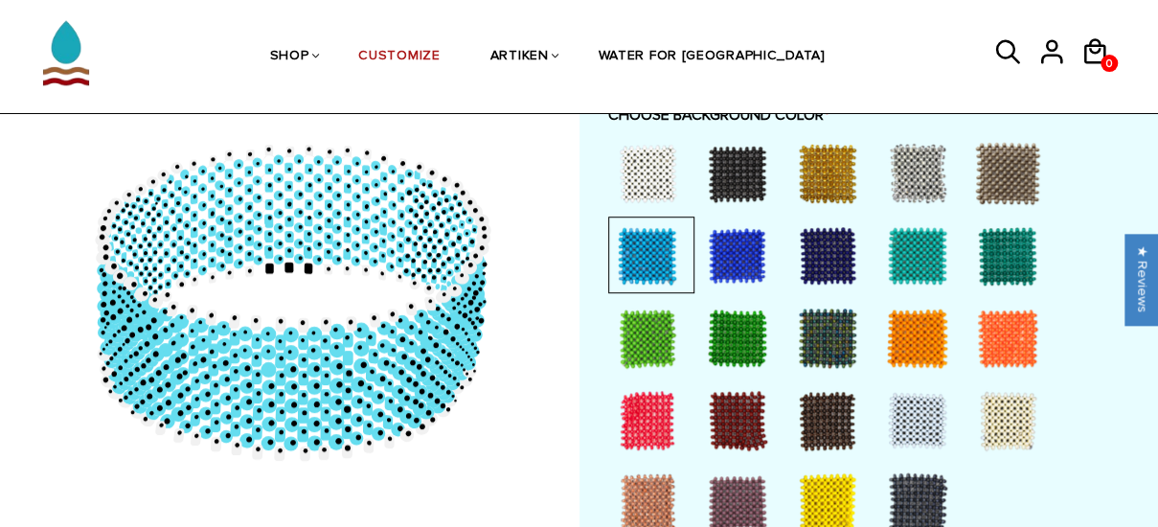
click at [732, 264] on div at bounding box center [737, 255] width 77 height 77
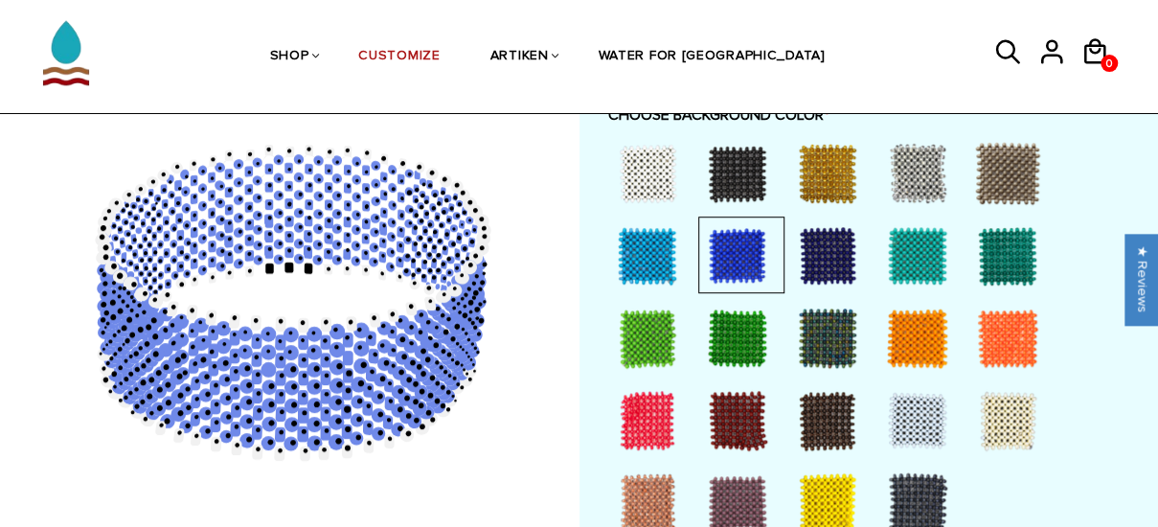
click at [646, 261] on div at bounding box center [647, 255] width 77 height 77
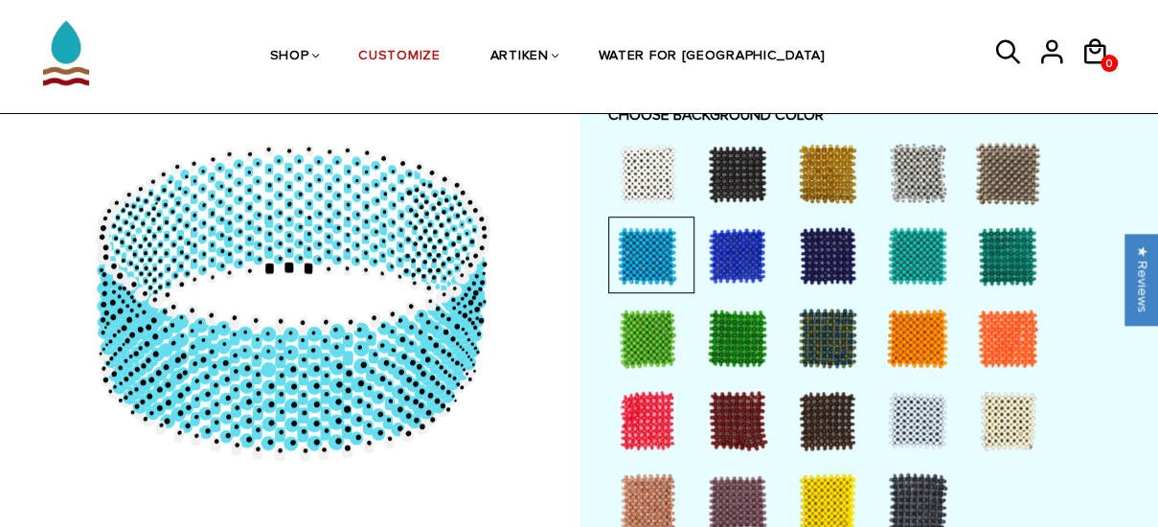
click at [809, 238] on div at bounding box center [827, 255] width 77 height 77
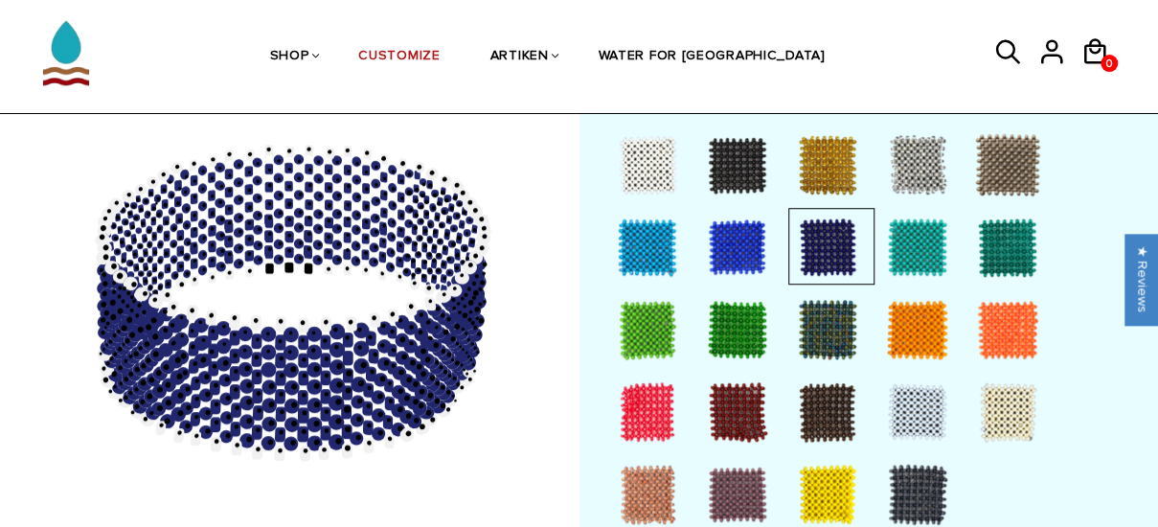
scroll to position [582, 0]
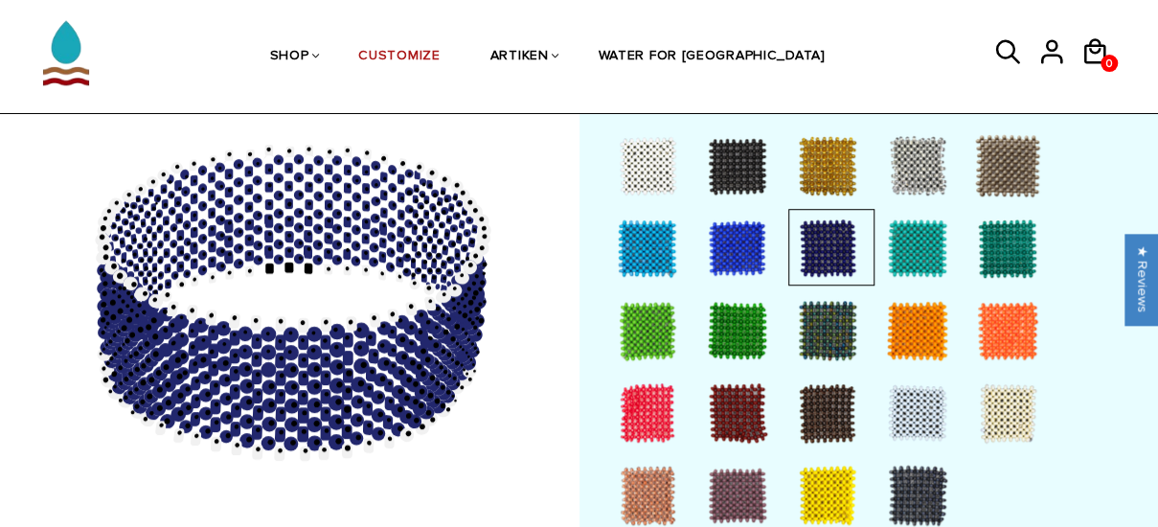
click at [647, 166] on div at bounding box center [647, 165] width 77 height 77
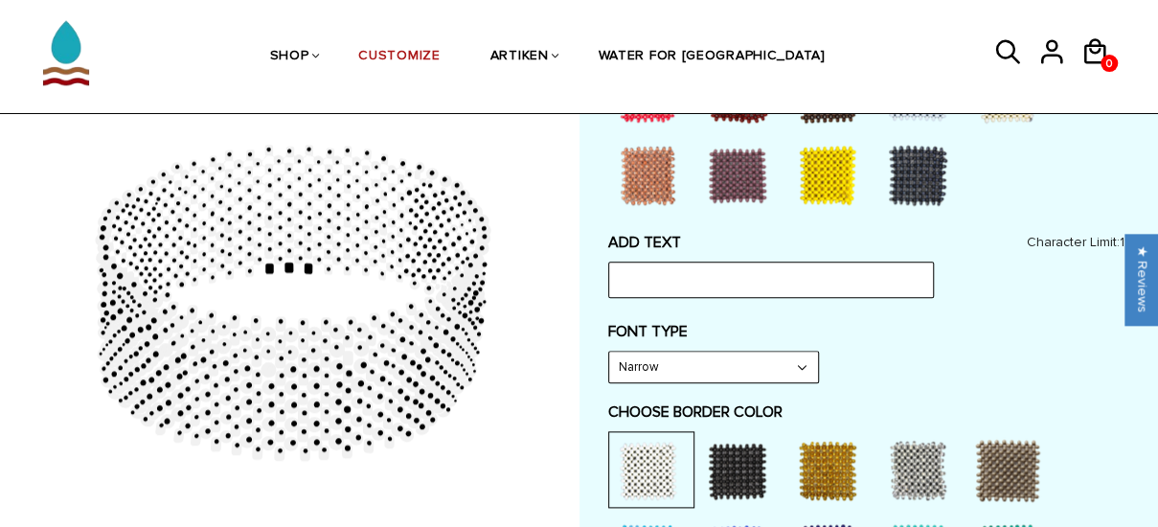
scroll to position [888, 0]
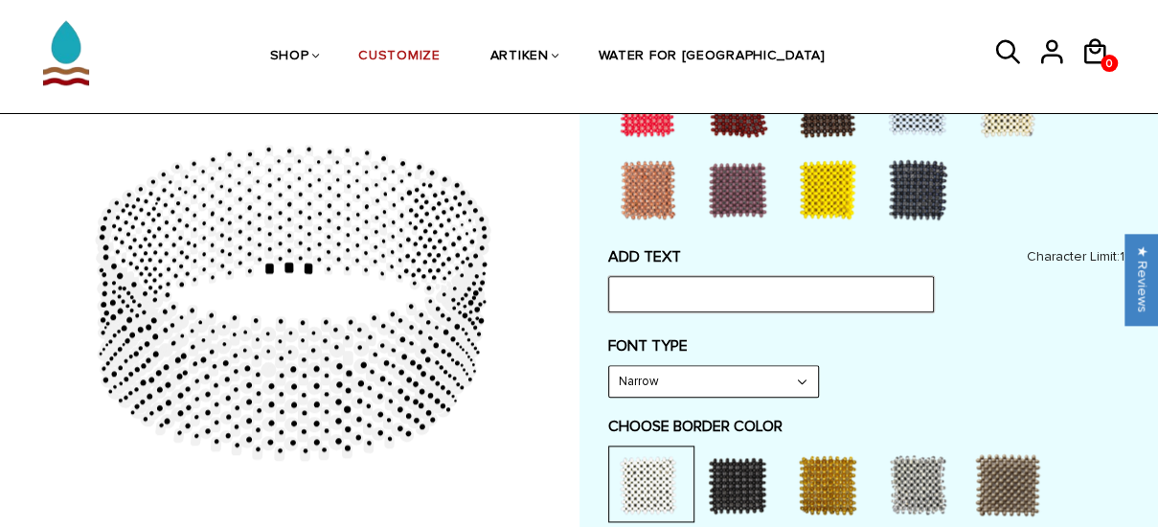
click at [741, 283] on input "text" at bounding box center [771, 294] width 326 height 36
type input "B"
click at [741, 283] on input "text" at bounding box center [771, 294] width 326 height 36
type input "B"
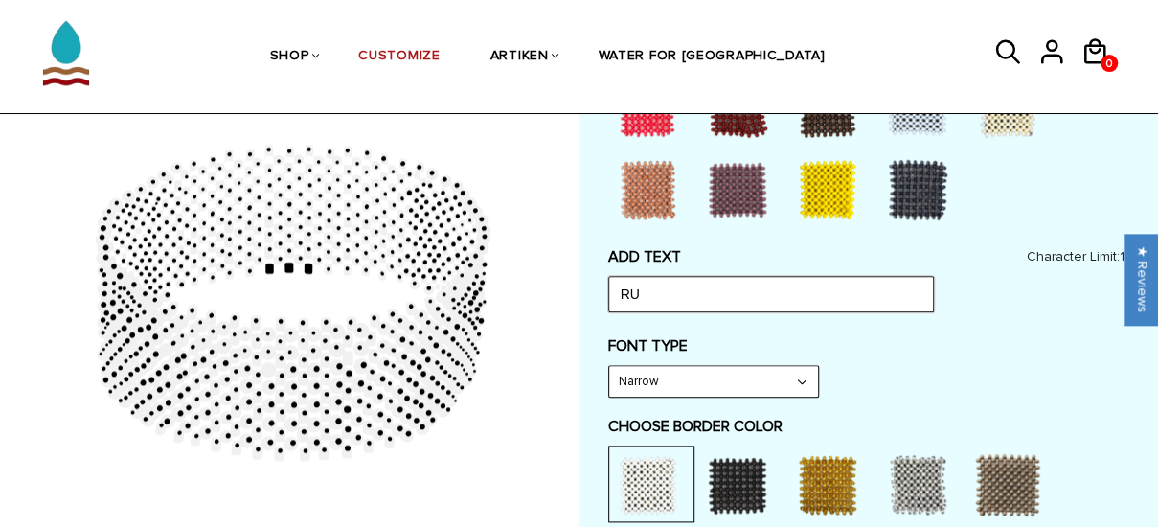
type input "R"
type input "P"
type input "B"
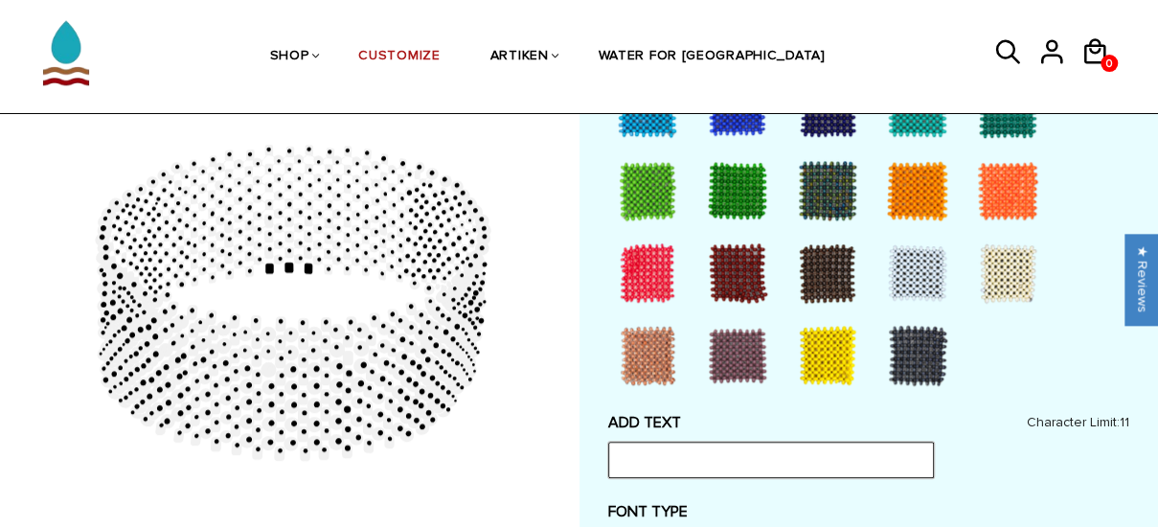
scroll to position [711, 0]
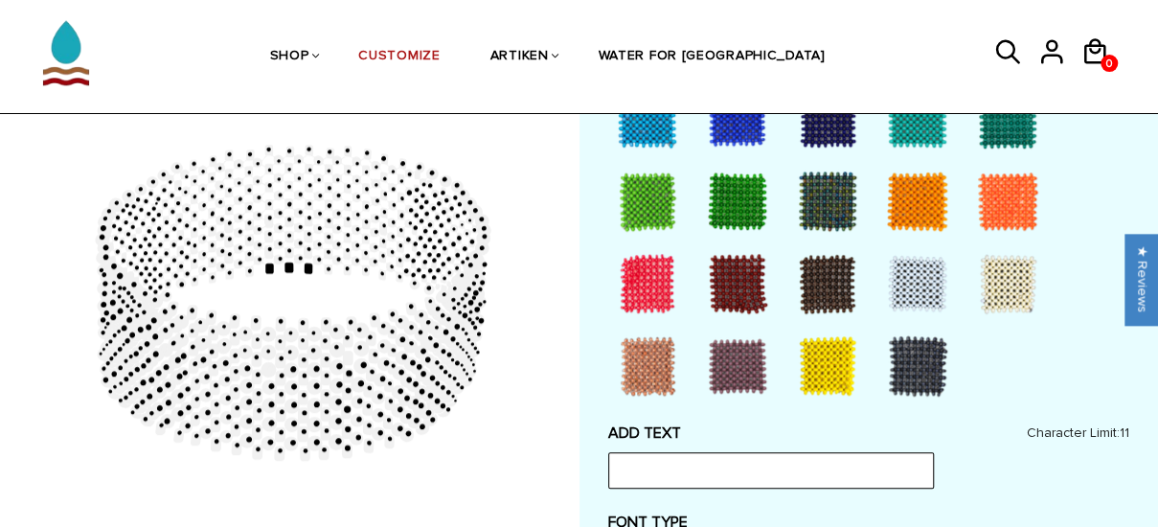
click at [642, 276] on div at bounding box center [647, 283] width 77 height 77
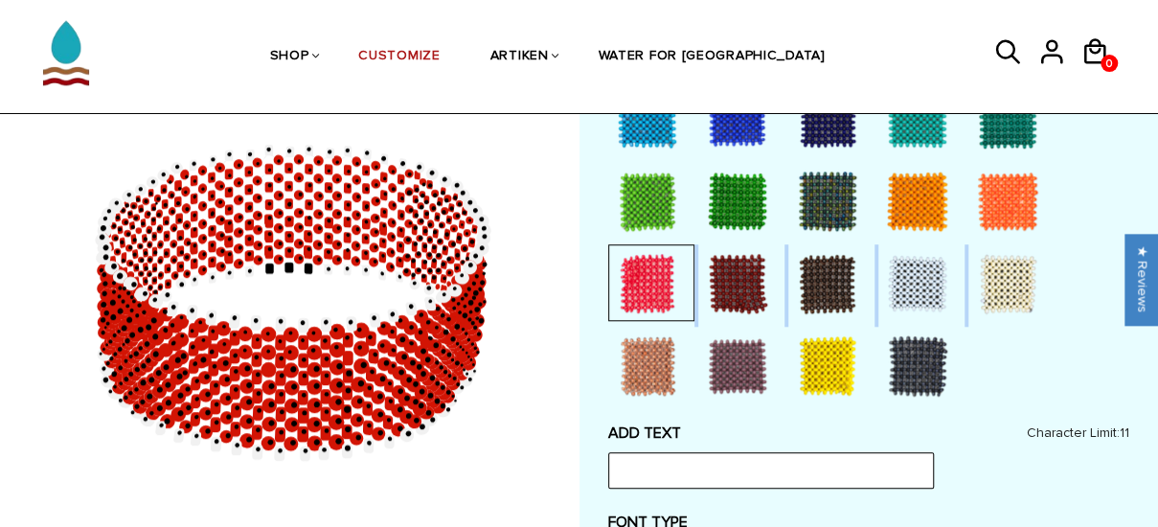
drag, startPoint x: 1155, startPoint y: 199, endPoint x: 1172, endPoint y: 264, distance: 67.4
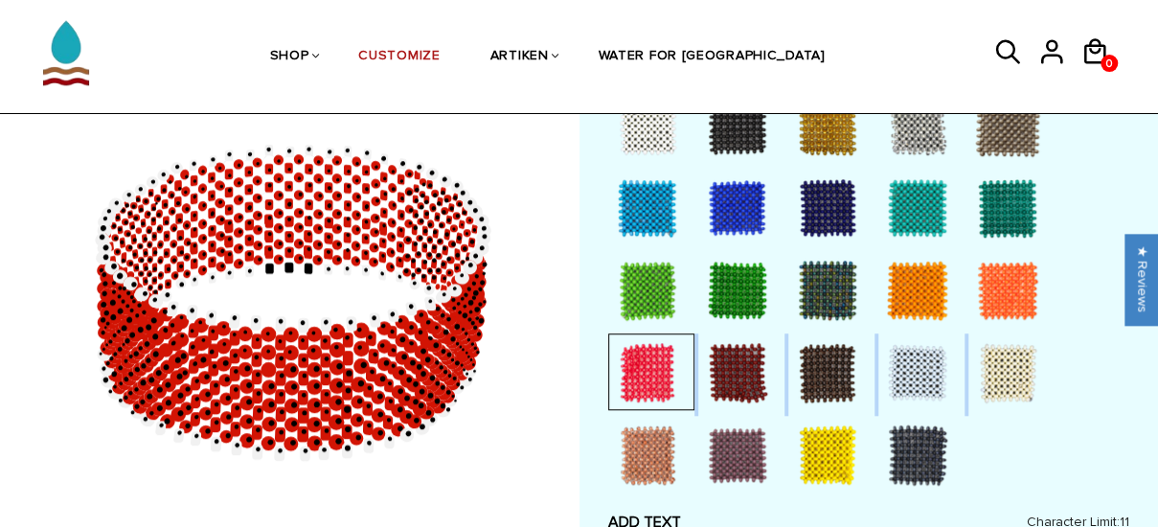
scroll to position [619, 0]
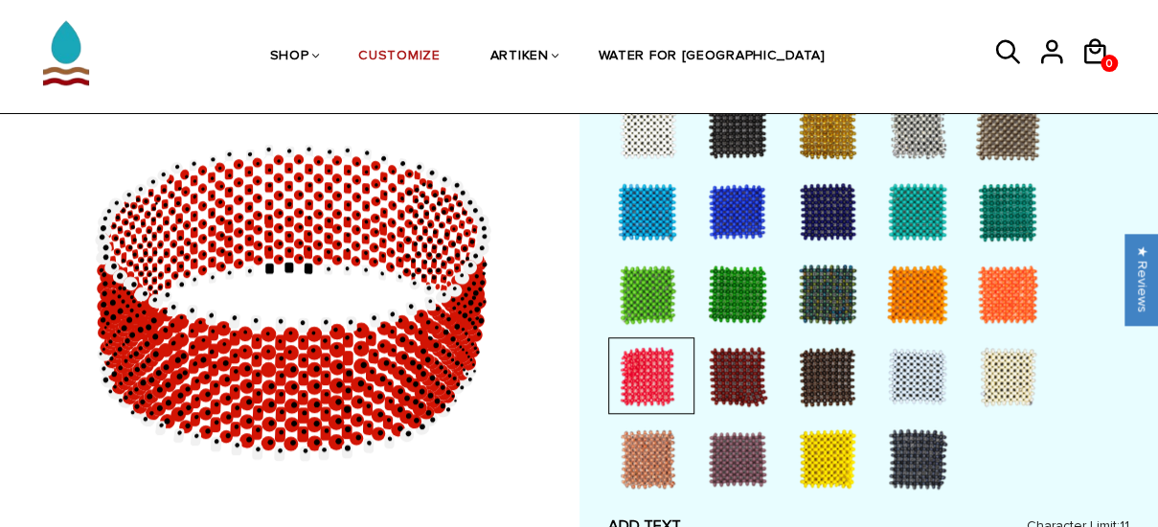
click at [657, 129] on div at bounding box center [647, 129] width 77 height 77
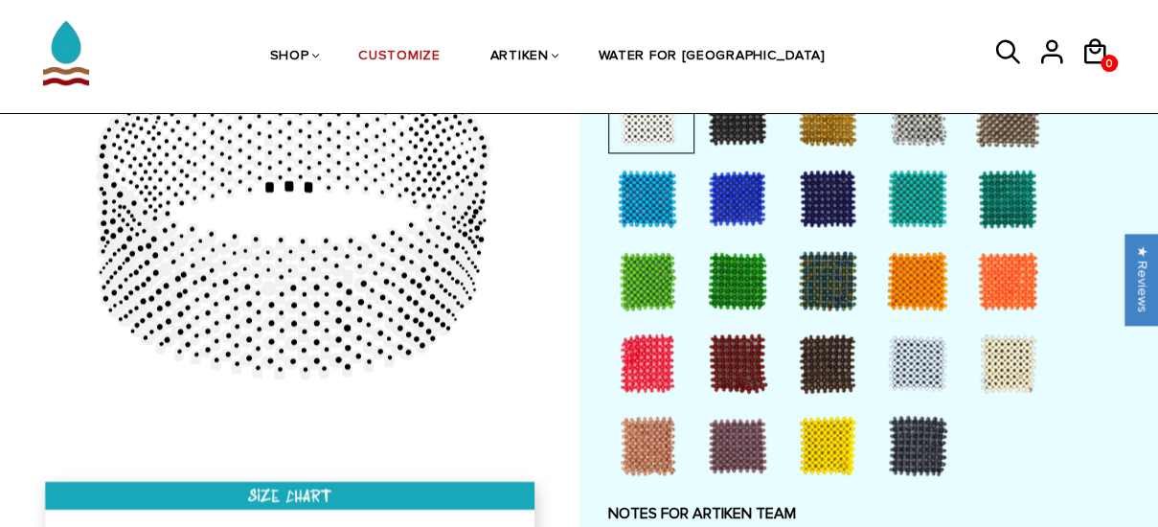
scroll to position [1260, 0]
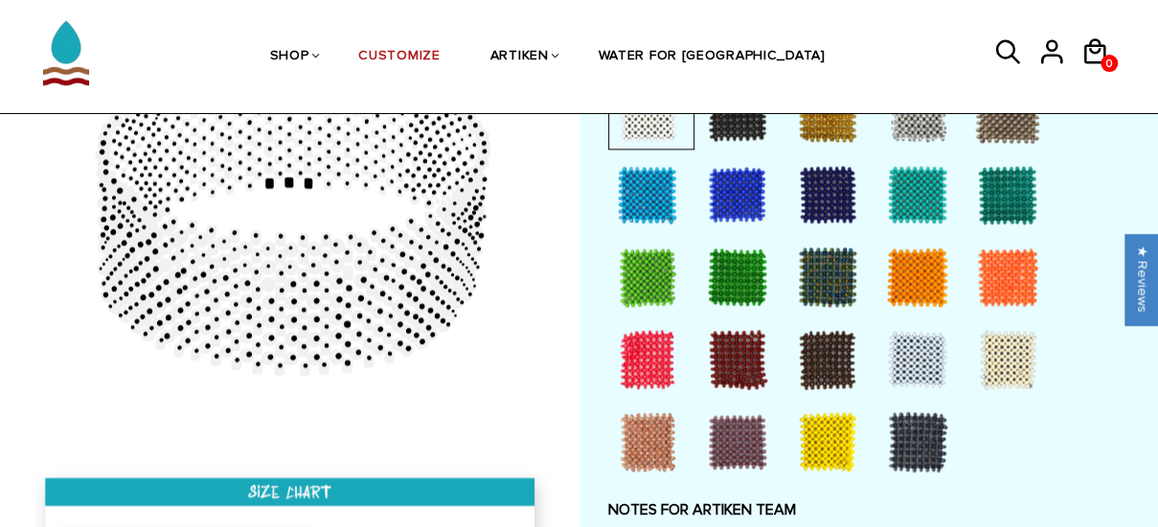
click at [740, 191] on div at bounding box center [737, 194] width 77 height 77
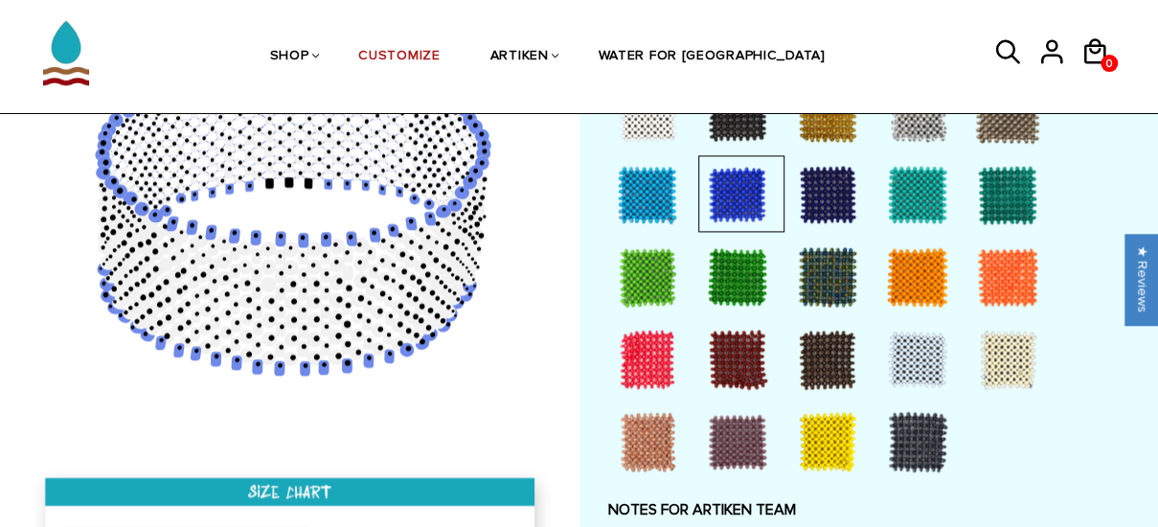
click at [647, 350] on div at bounding box center [647, 359] width 77 height 77
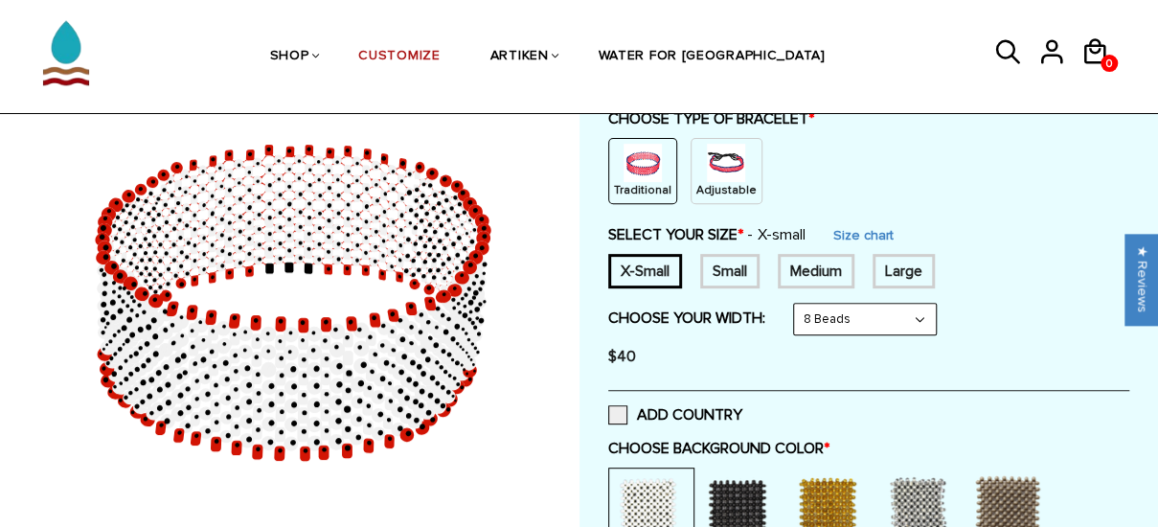
scroll to position [249, 0]
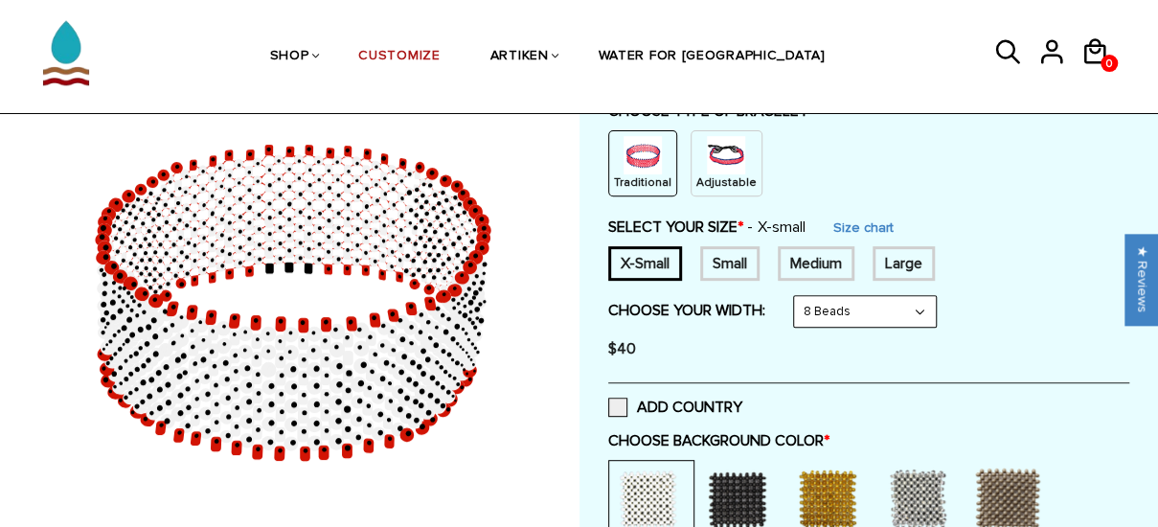
click at [714, 168] on img at bounding box center [726, 155] width 38 height 38
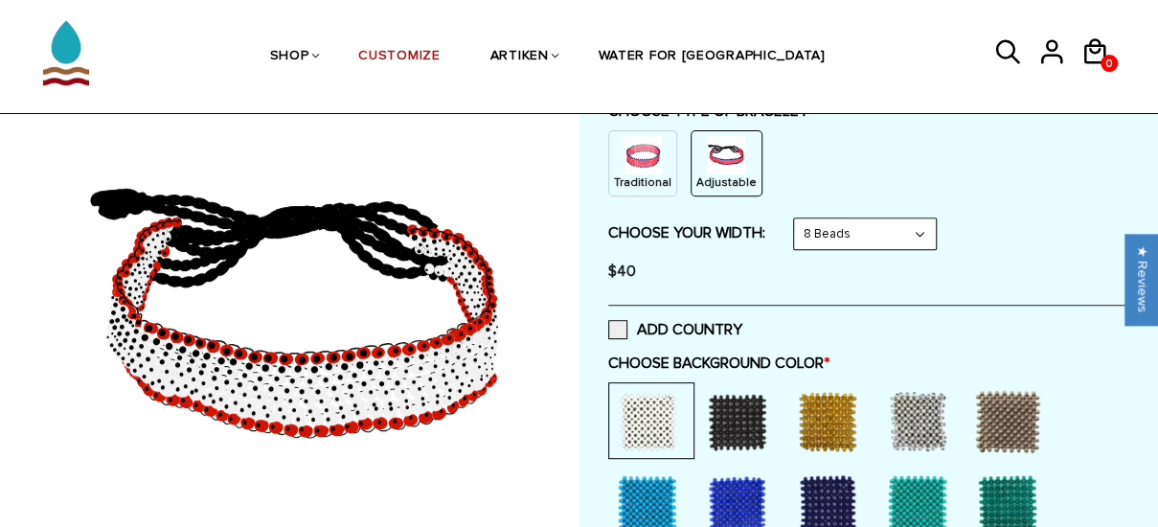
click at [645, 166] on img at bounding box center [642, 155] width 38 height 38
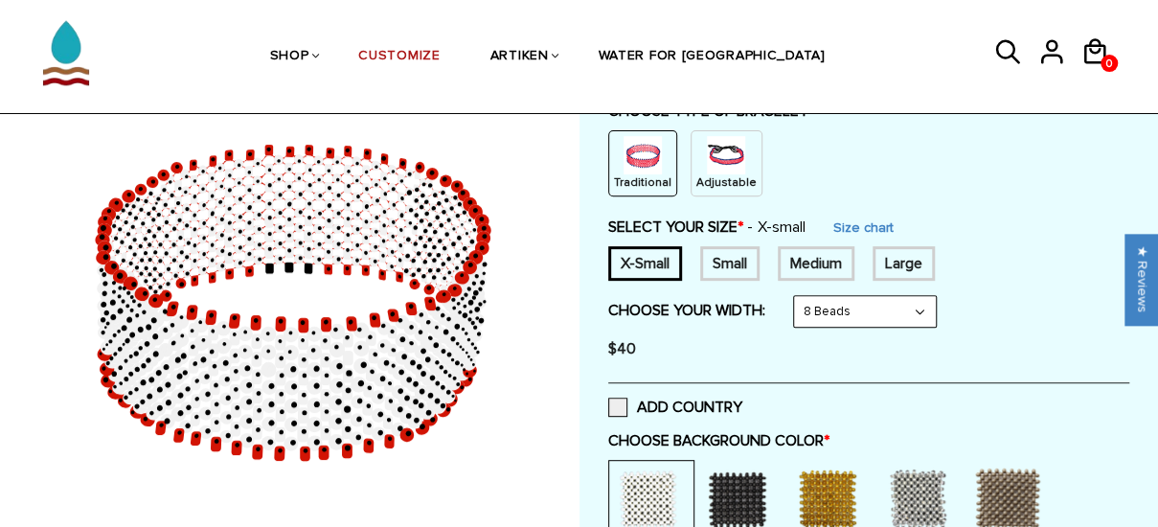
click at [714, 164] on img at bounding box center [726, 155] width 38 height 38
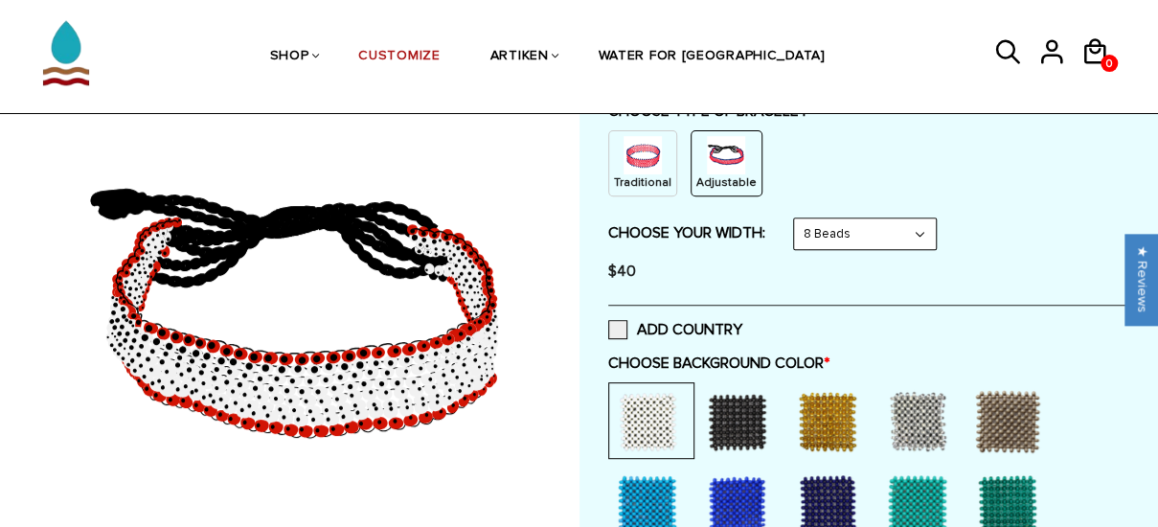
click at [923, 229] on select "8 Beads 6 Beads 10 Beads" at bounding box center [865, 233] width 142 height 31
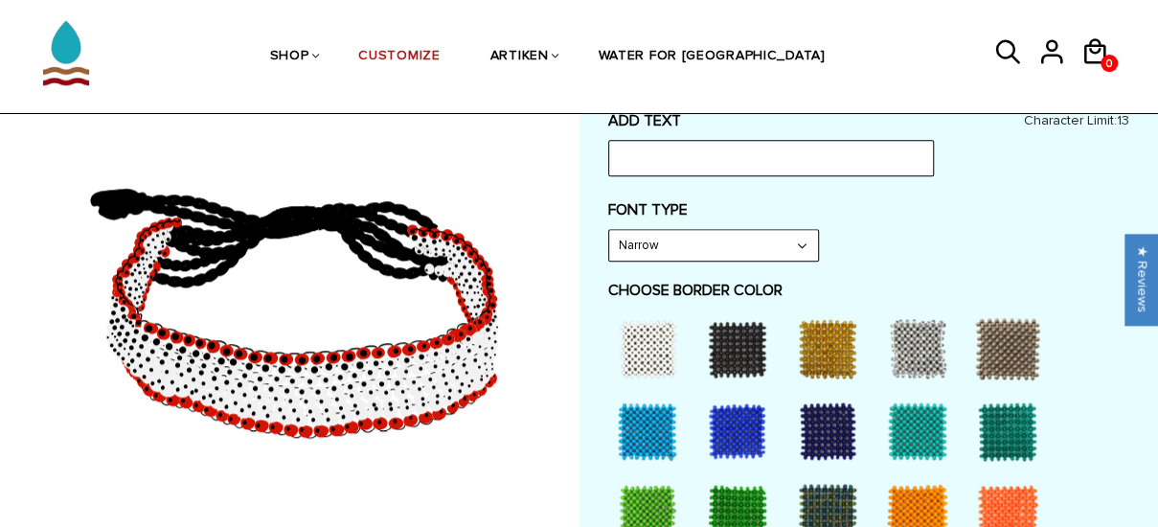
scroll to position [936, 0]
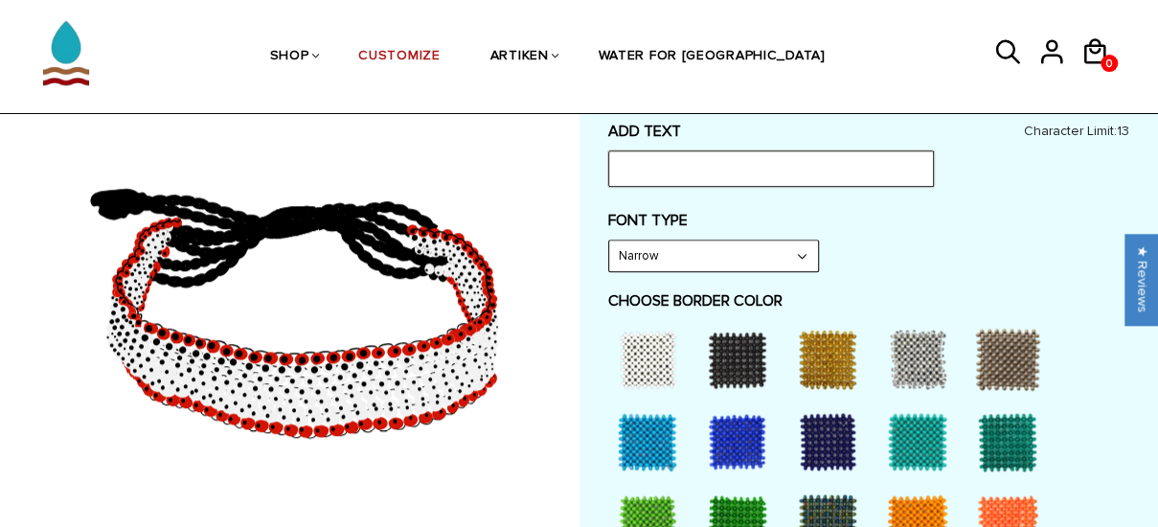
click at [756, 163] on input "text" at bounding box center [771, 168] width 326 height 36
type input "S"
type input "Y"
type input "N"
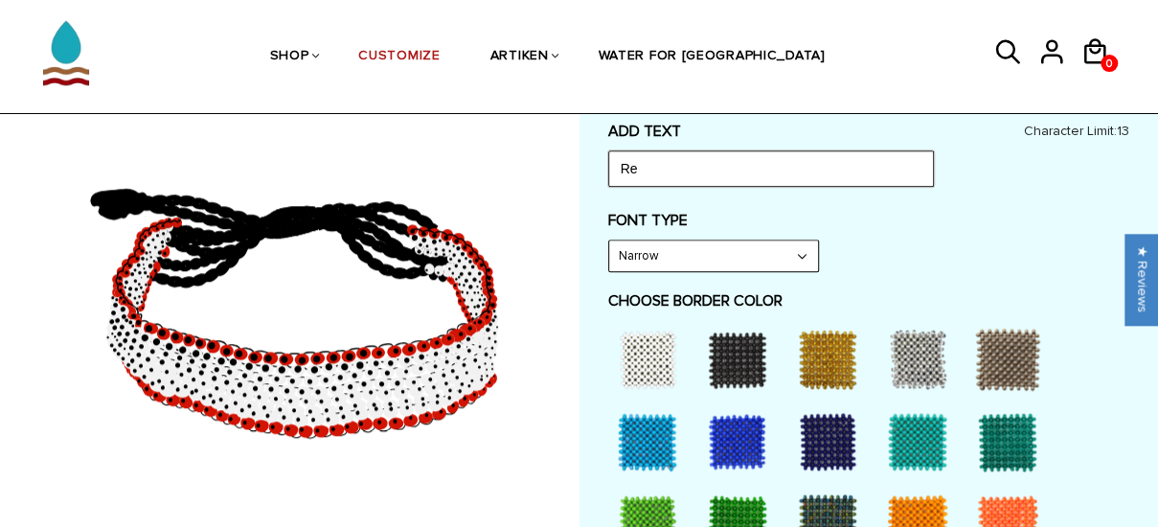
type input "R"
type input "M"
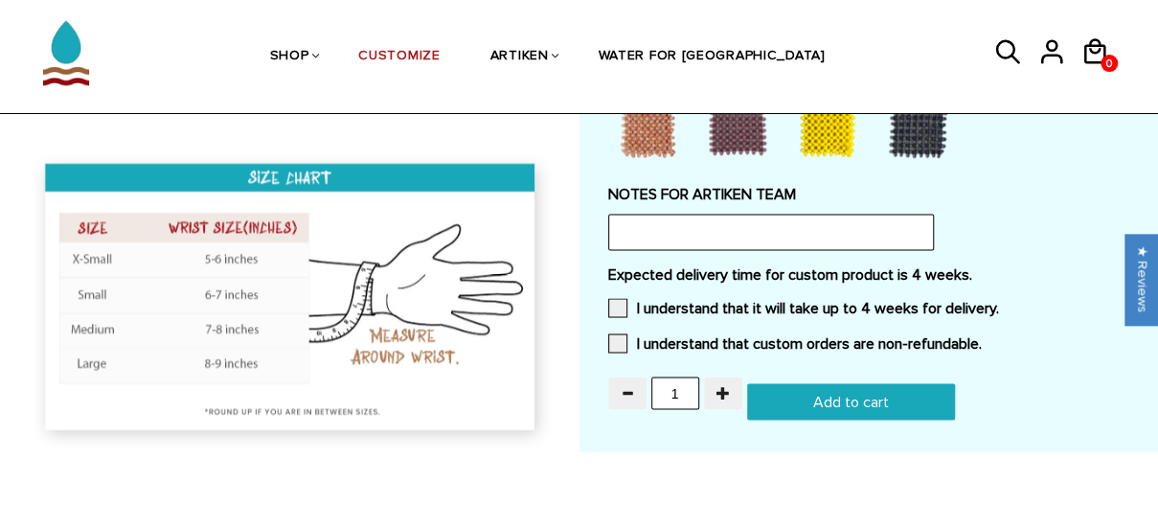
scroll to position [1510, 0]
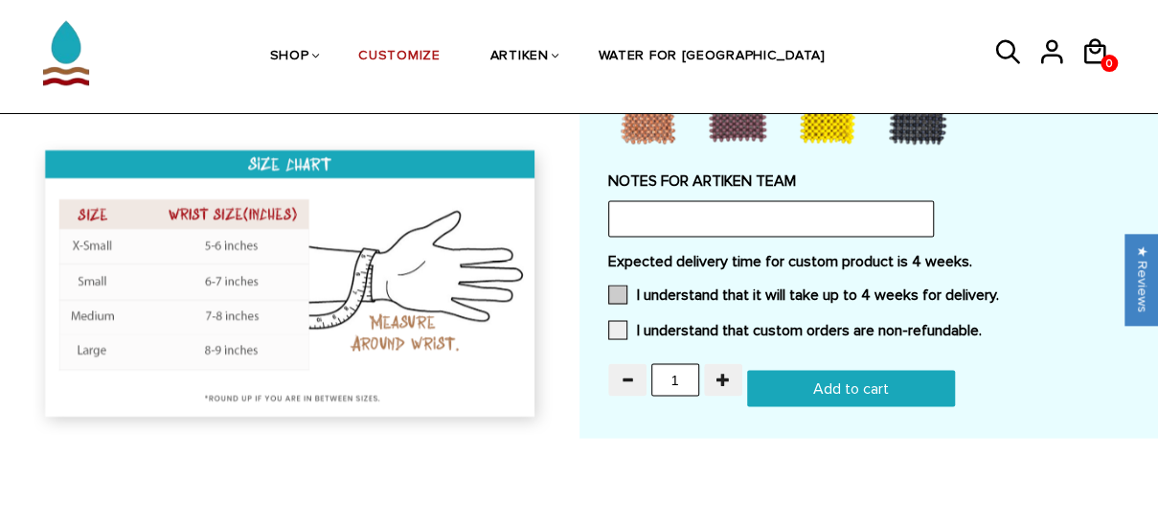
click at [619, 286] on span at bounding box center [617, 293] width 19 height 19
click at [999, 288] on input "I understand that it will take up to 4 weeks for delivery." at bounding box center [999, 288] width 0 height 0
click at [616, 330] on span at bounding box center [617, 329] width 19 height 19
click at [982, 324] on input "I understand that custom orders are non-refundable." at bounding box center [982, 324] width 0 height 0
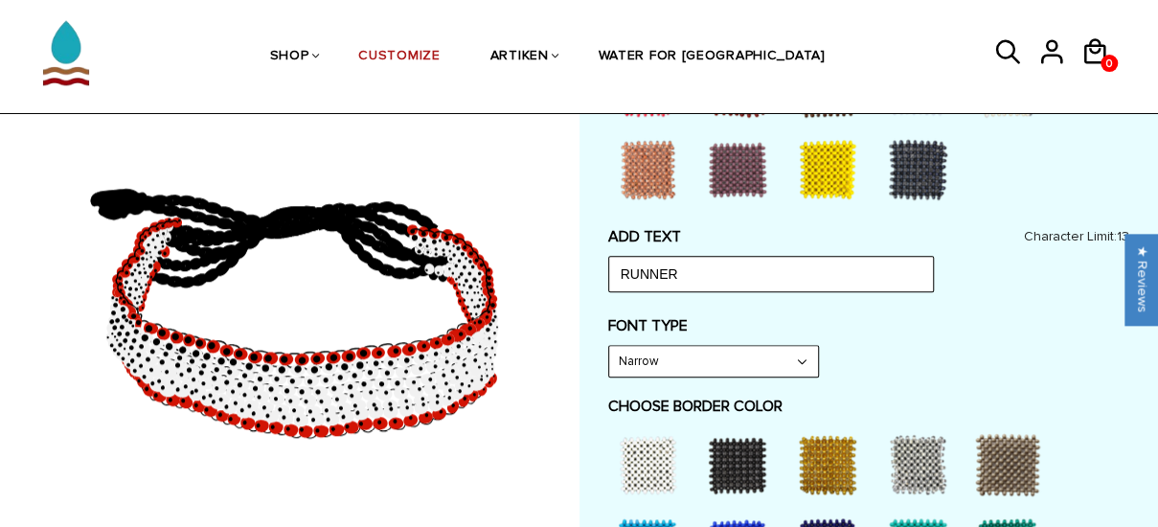
scroll to position [837, 0]
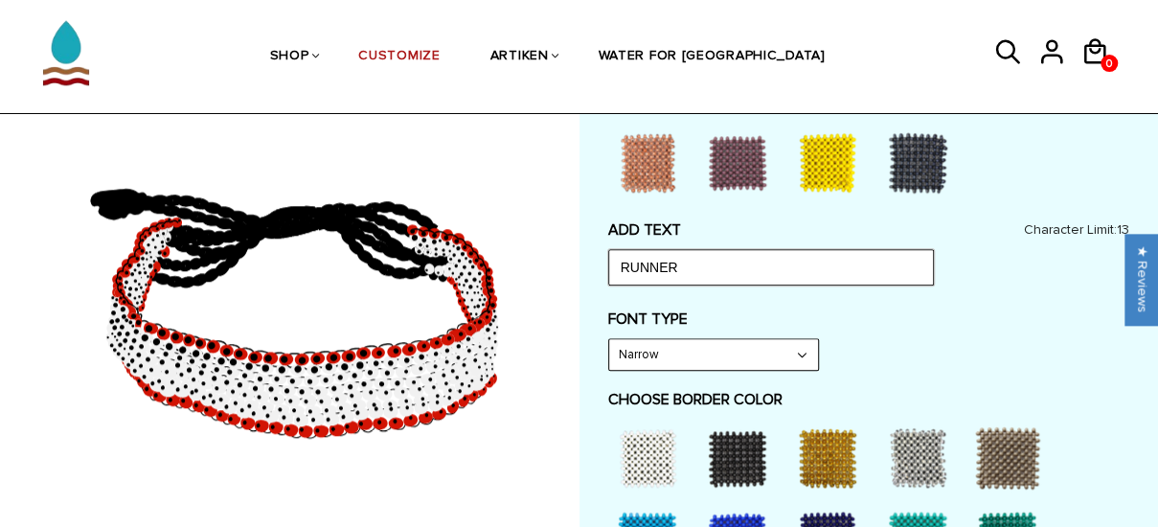
click at [722, 266] on input "RUNNER" at bounding box center [771, 267] width 326 height 36
type input "Y"
type input "P"
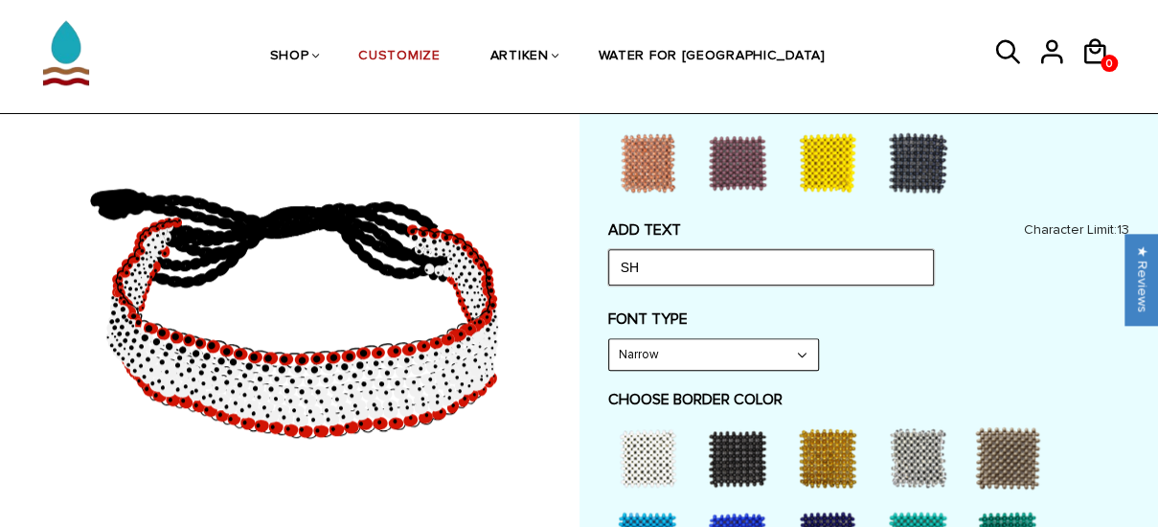
type input "S"
type input "X"
type input "W"
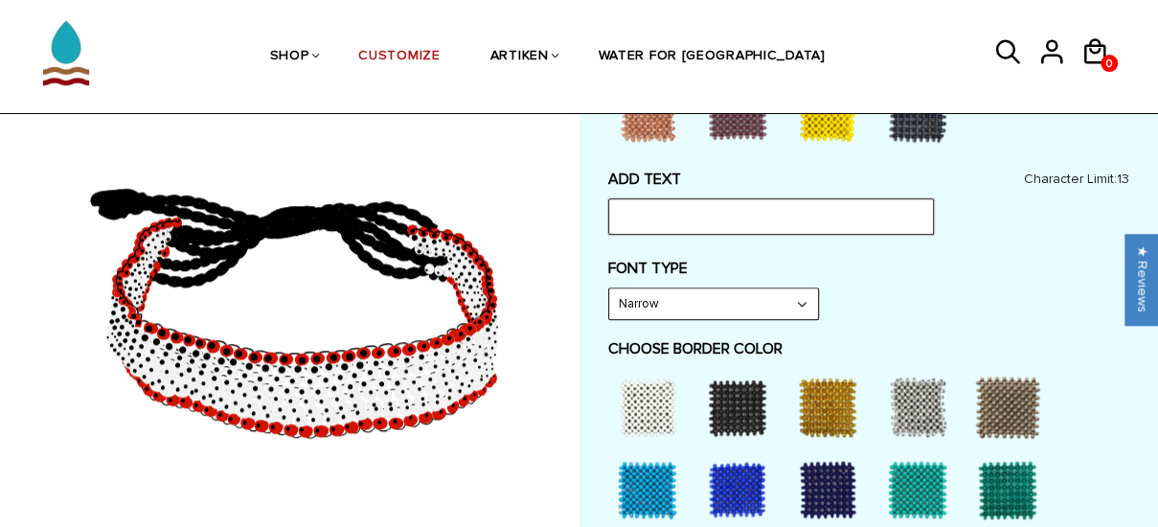
scroll to position [885, 0]
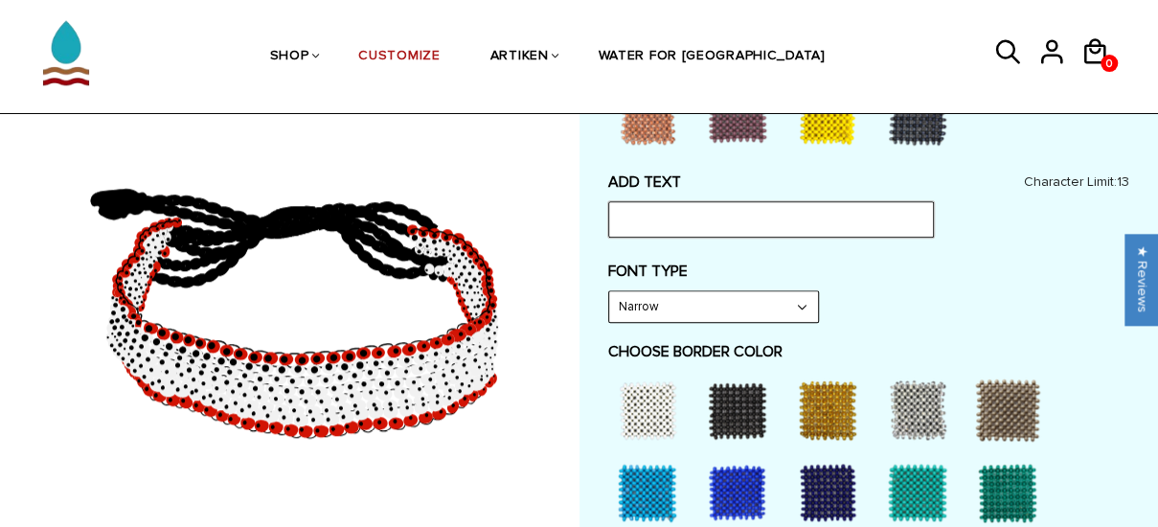
click at [665, 203] on input "text" at bounding box center [771, 219] width 326 height 36
type input "B"
type input "d"
type input "w"
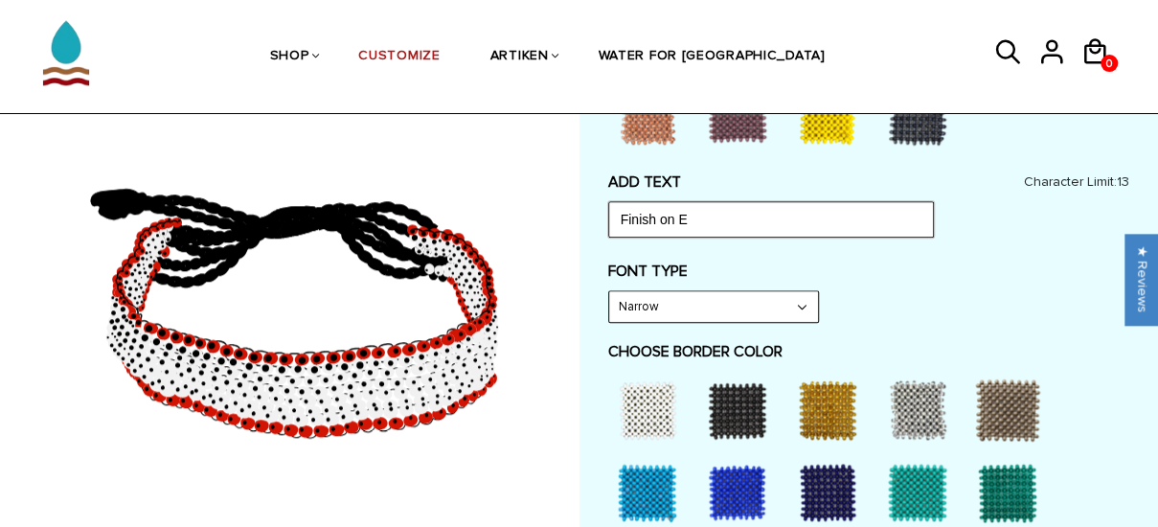
drag, startPoint x: 688, startPoint y: 206, endPoint x: 584, endPoint y: 233, distance: 106.8
click at [584, 233] on div "Customize Your Own CHOOSE TYPE OF BRACELET * Traditional Adjustable Traditional…" at bounding box center [868, 197] width 579 height 1734
type input "S"
type input "N"
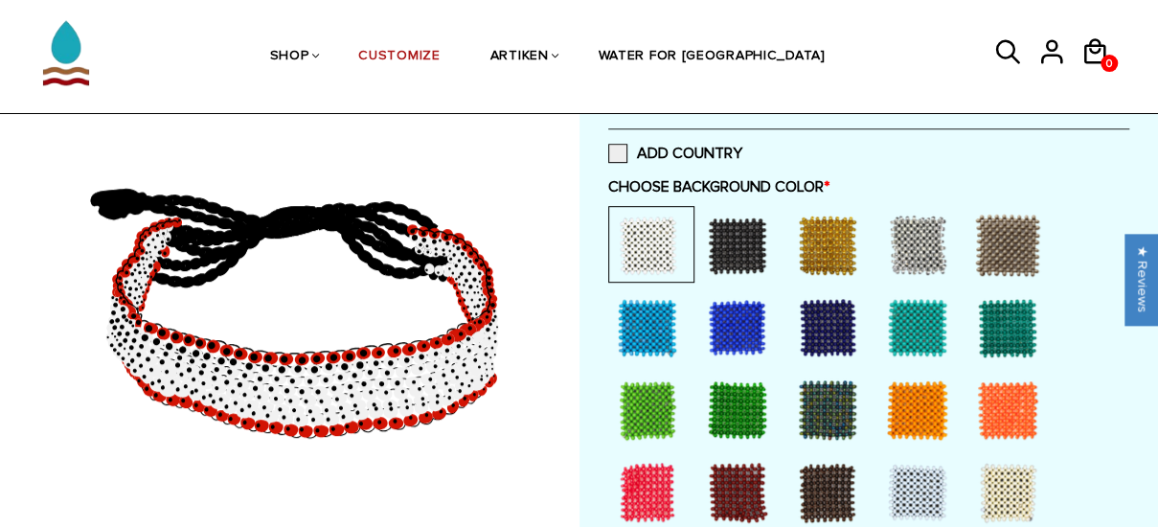
scroll to position [448, 0]
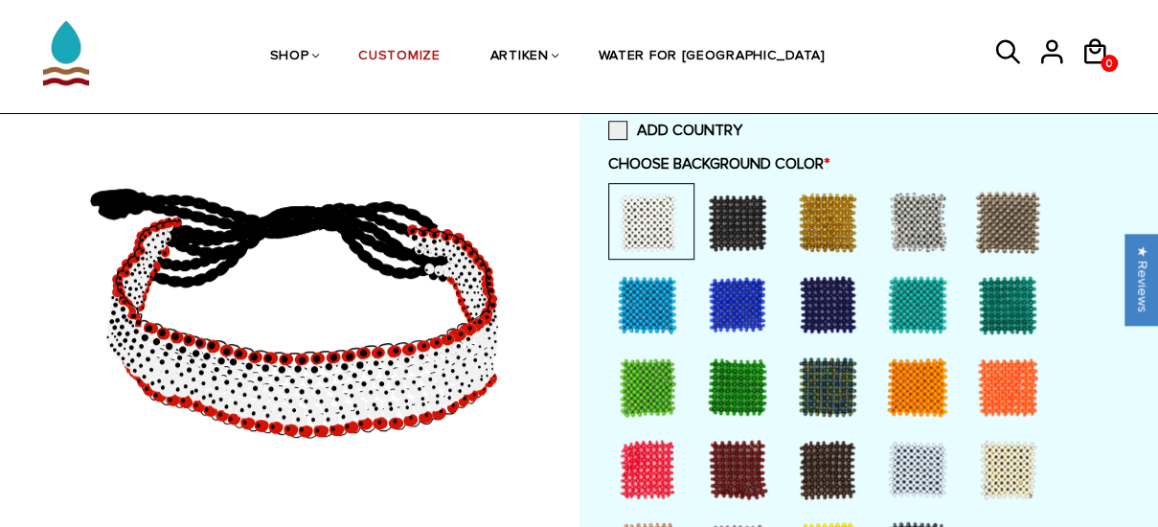
click at [649, 287] on div at bounding box center [647, 304] width 77 height 77
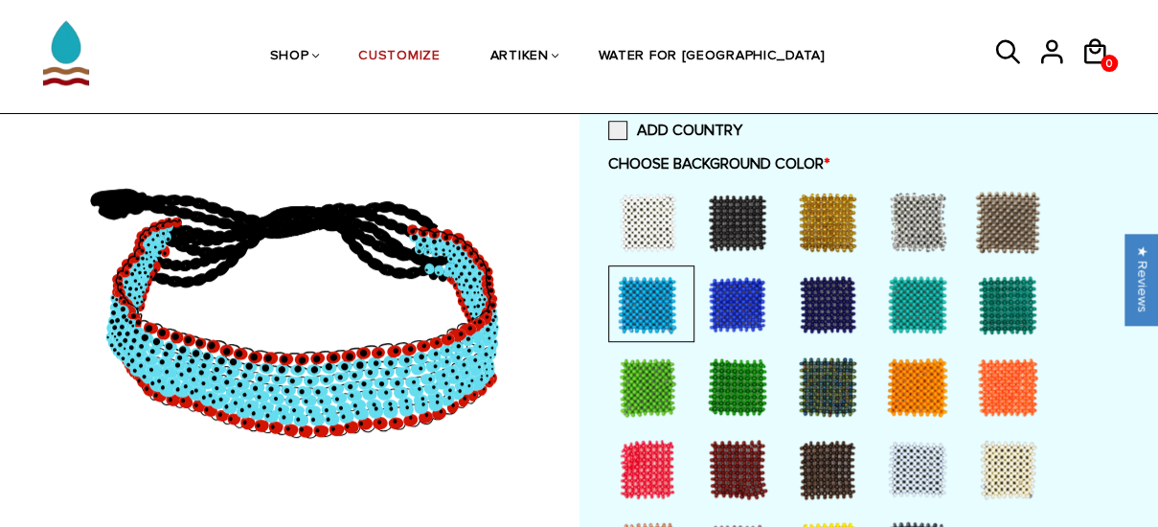
click at [731, 292] on div at bounding box center [737, 304] width 77 height 77
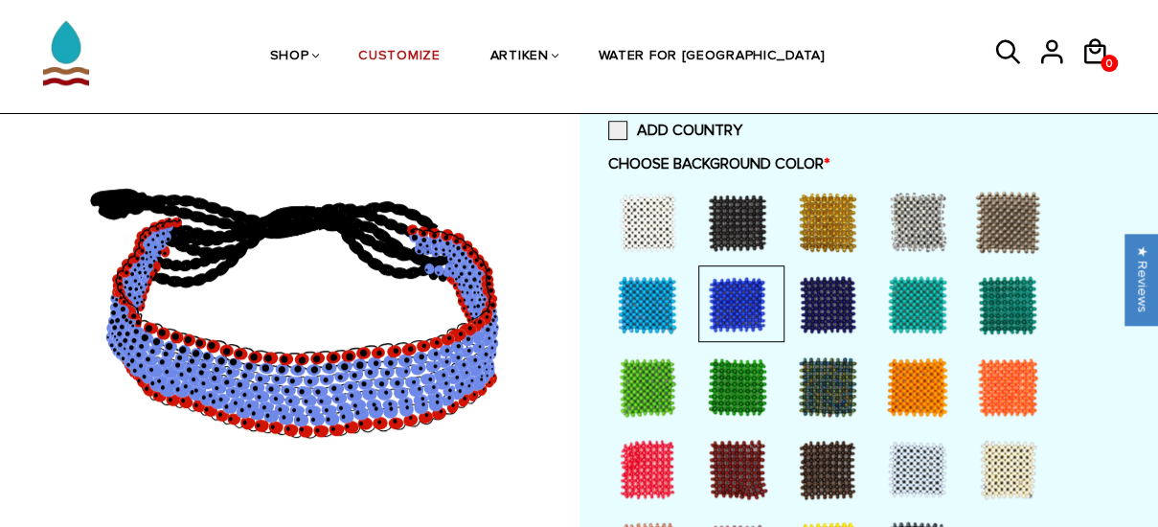
click at [647, 298] on div at bounding box center [647, 304] width 77 height 77
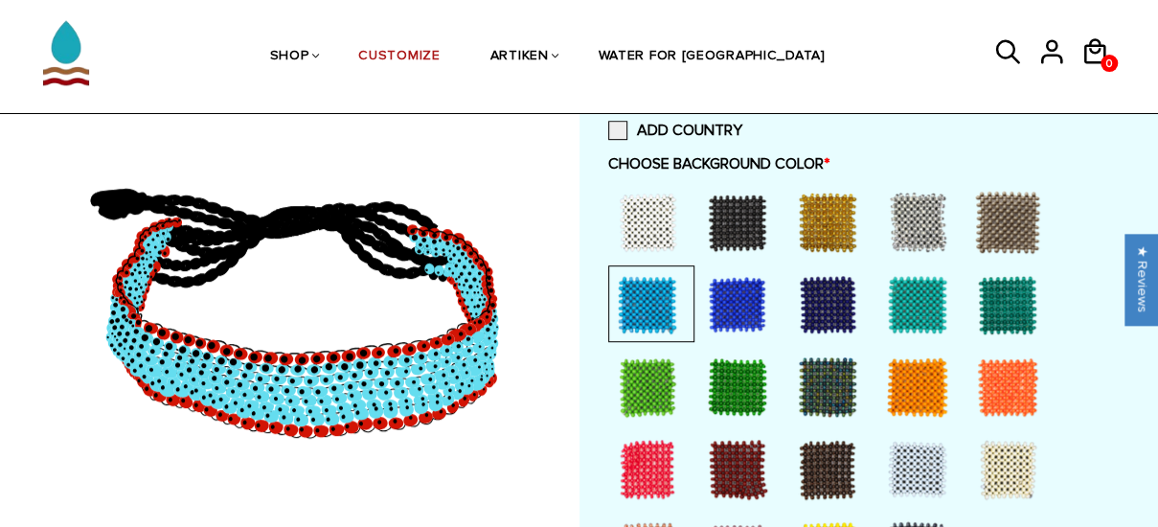
click at [400, 362] on ellipse at bounding box center [405, 359] width 14 height 13
click at [659, 208] on div at bounding box center [647, 222] width 77 height 77
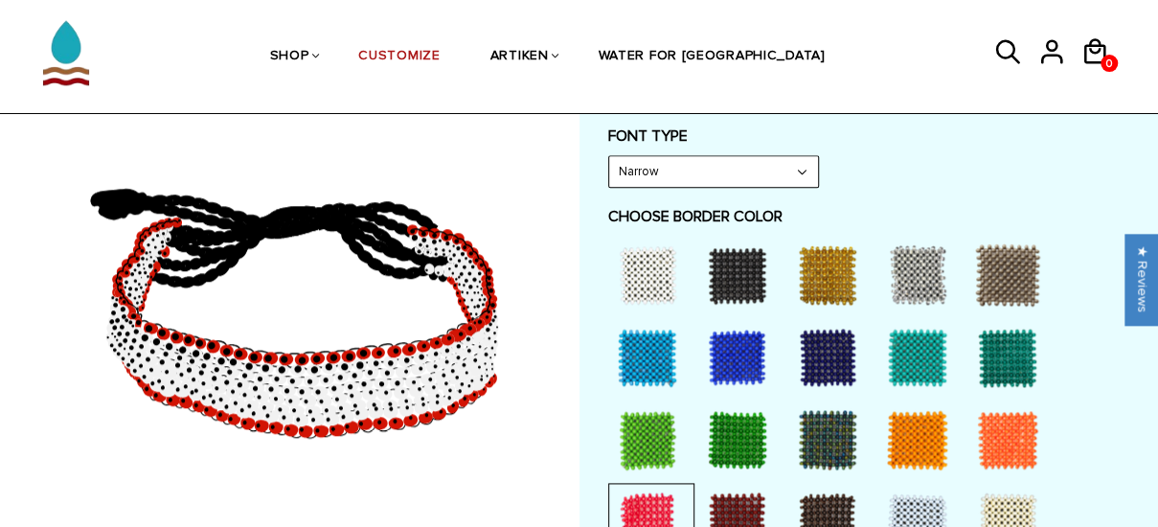
scroll to position [1027, 0]
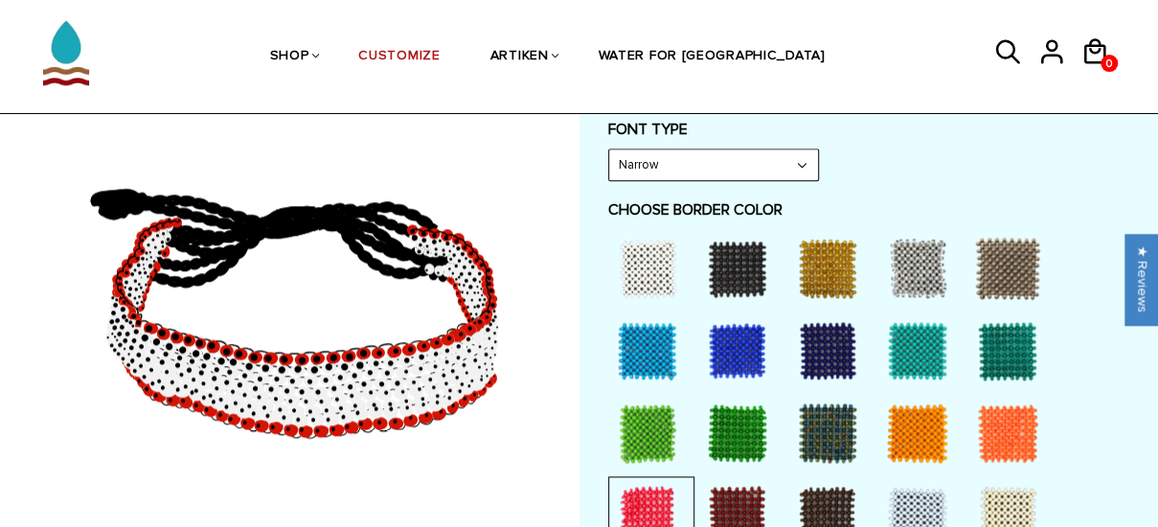
click at [646, 271] on div at bounding box center [647, 268] width 77 height 77
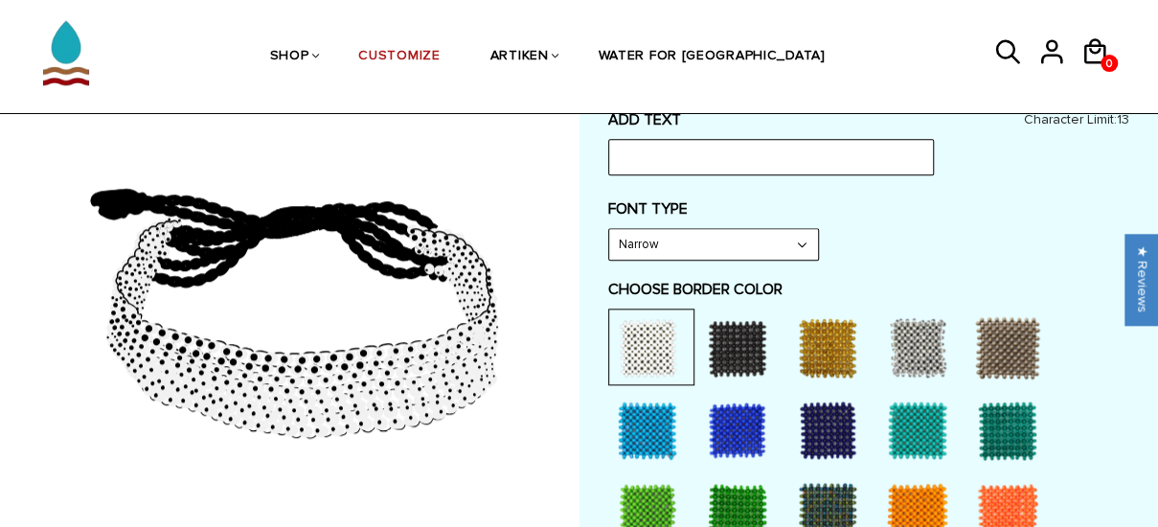
scroll to position [950, 0]
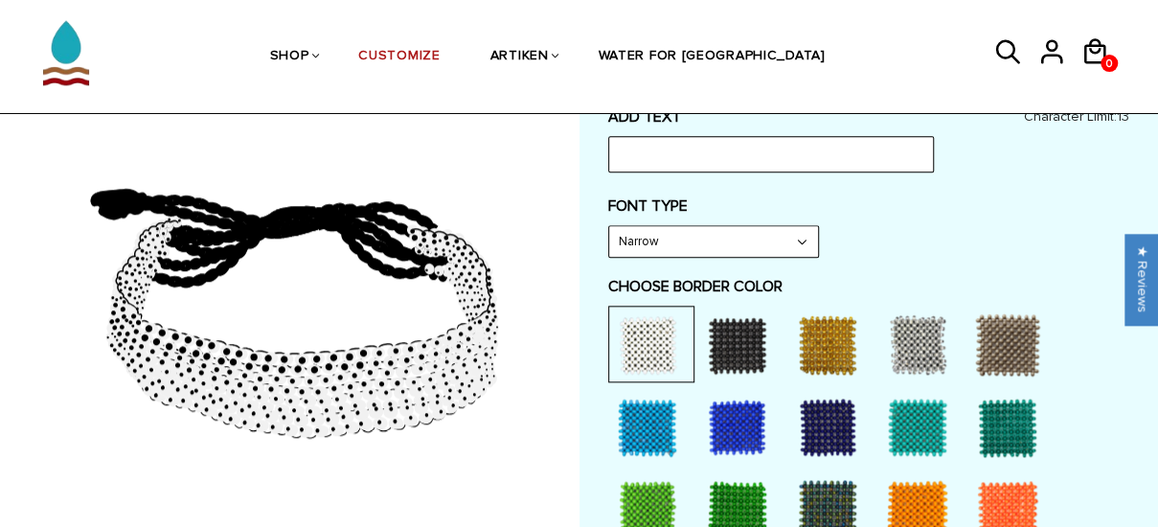
click at [828, 417] on div at bounding box center [827, 427] width 77 height 77
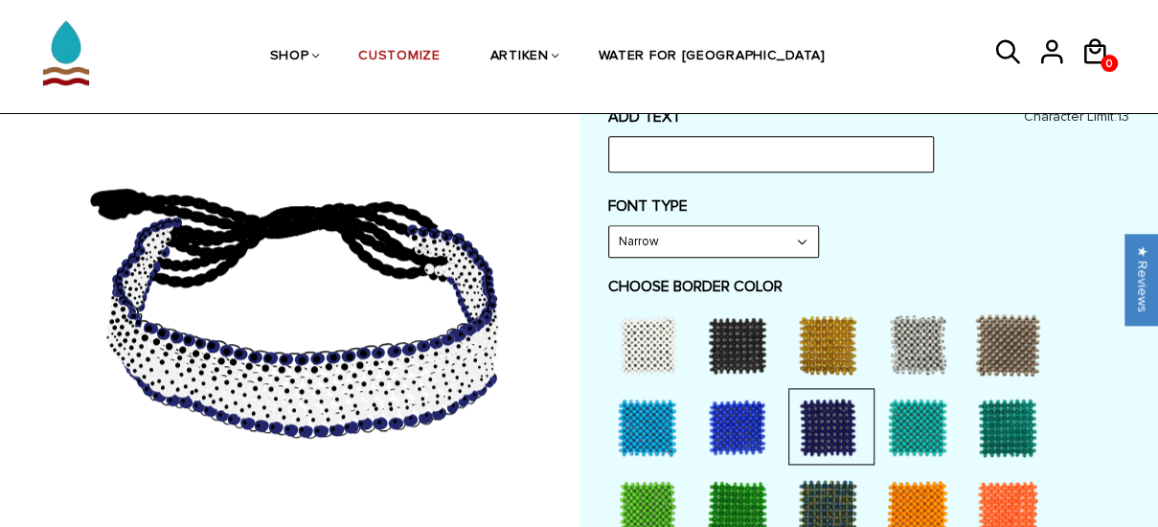
click at [828, 417] on div at bounding box center [827, 427] width 77 height 77
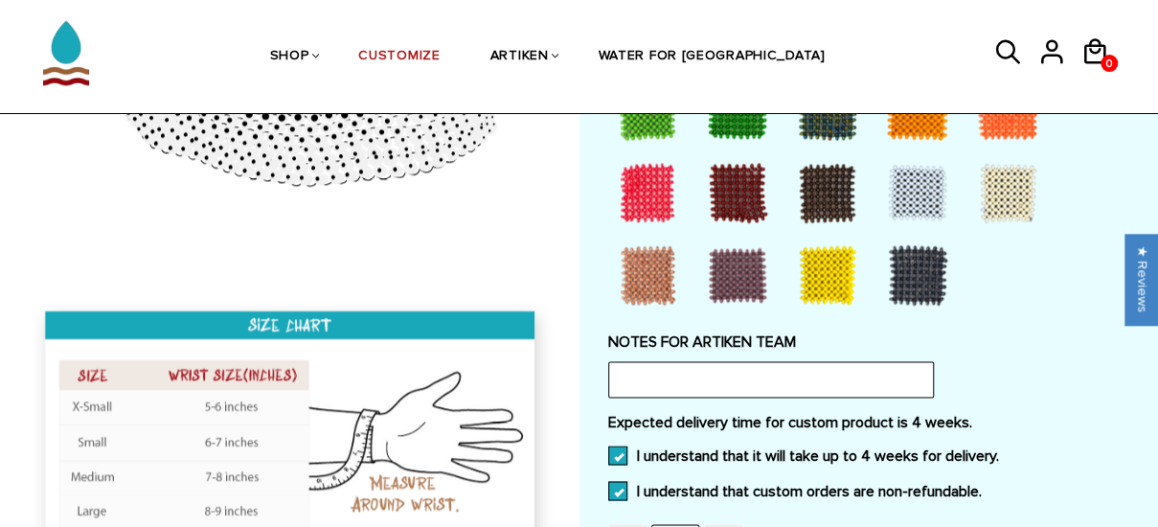
scroll to position [1352, 0]
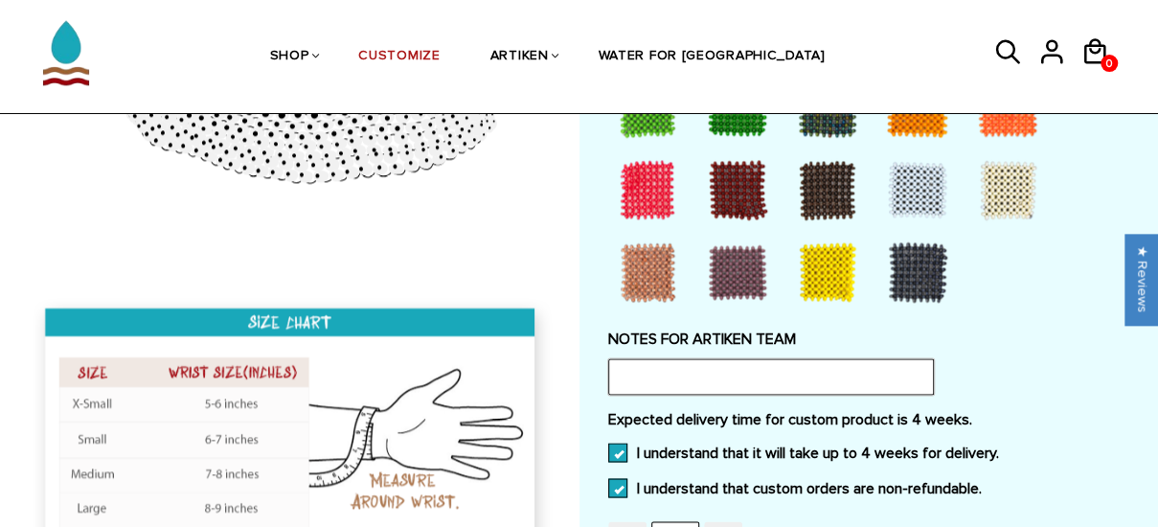
click at [776, 375] on input "text" at bounding box center [771, 376] width 326 height 36
type input "N"
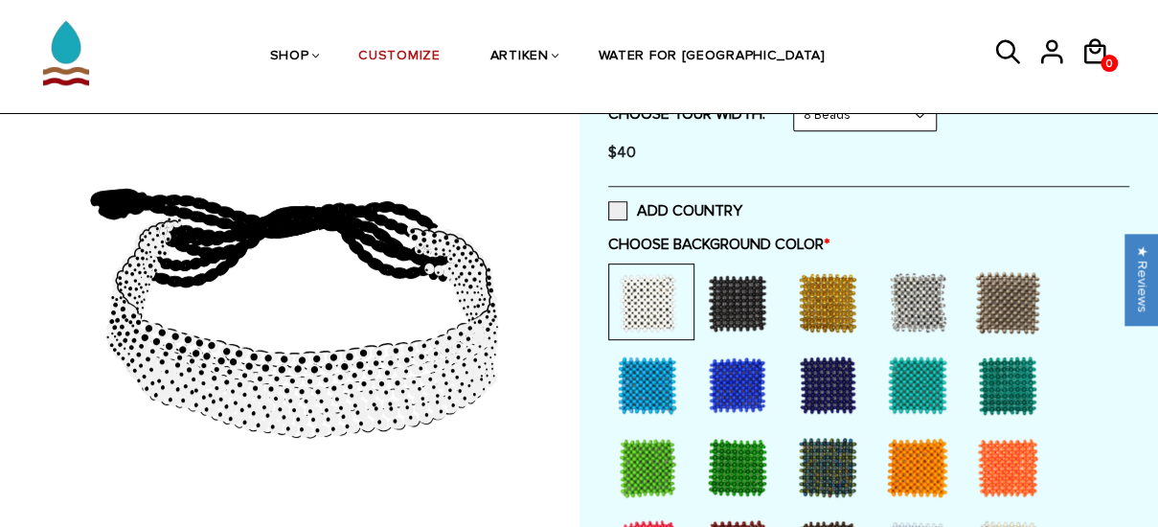
scroll to position [369, 0]
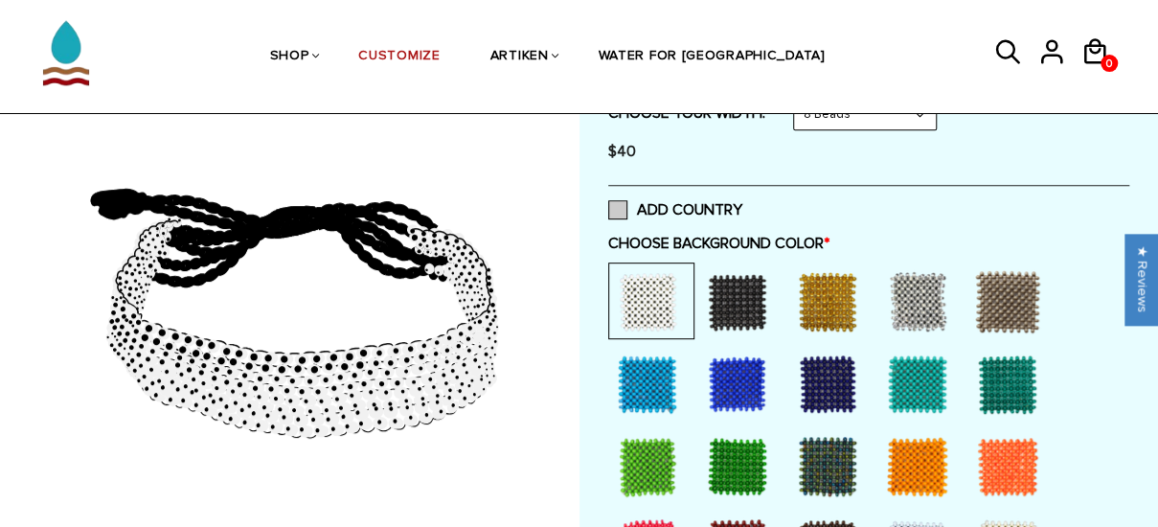
type input "Navy blue for the word text"
click at [620, 202] on span at bounding box center [617, 209] width 19 height 19
click at [742, 204] on input "ADD COUNTRY" at bounding box center [742, 204] width 0 height 0
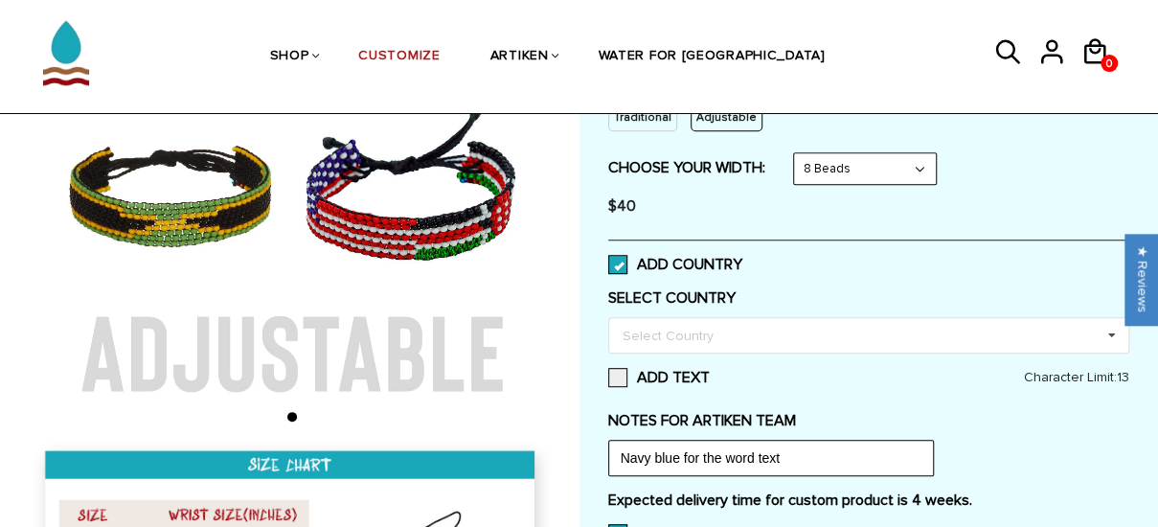
scroll to position [313, 0]
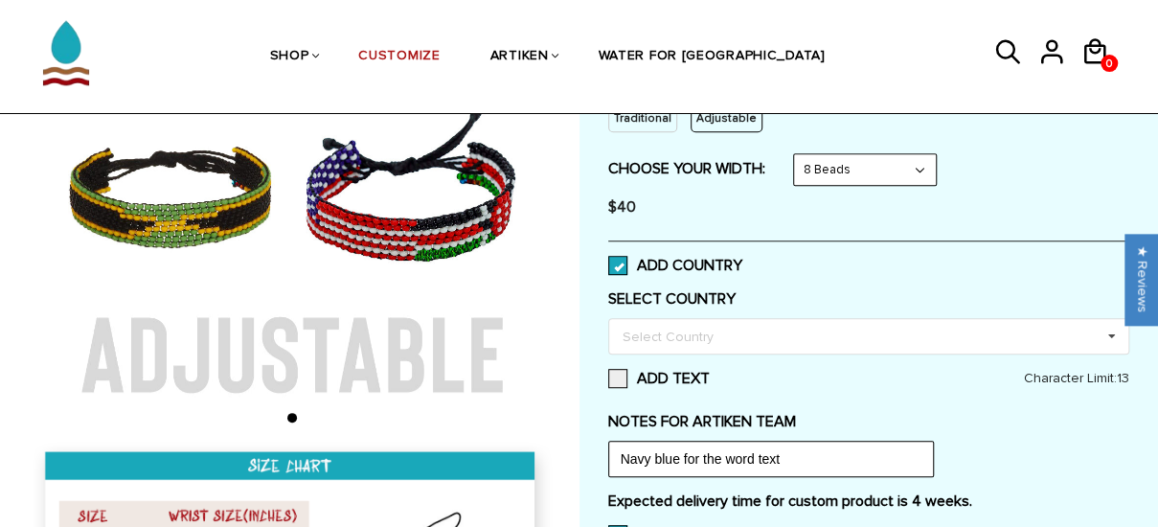
click at [624, 259] on span at bounding box center [617, 265] width 19 height 19
click at [742, 260] on input "ADD COUNTRY" at bounding box center [742, 260] width 0 height 0
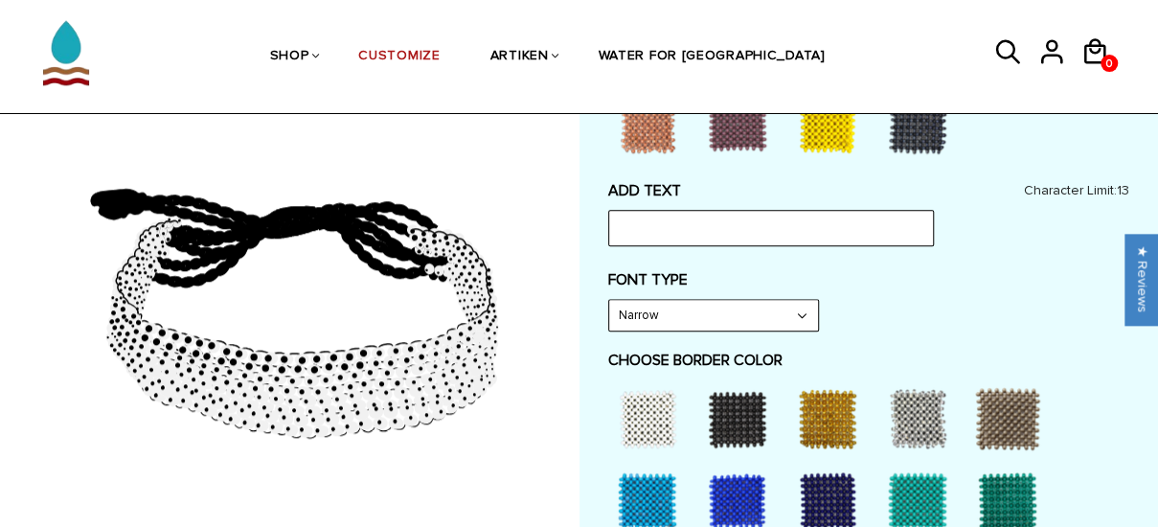
scroll to position [881, 0]
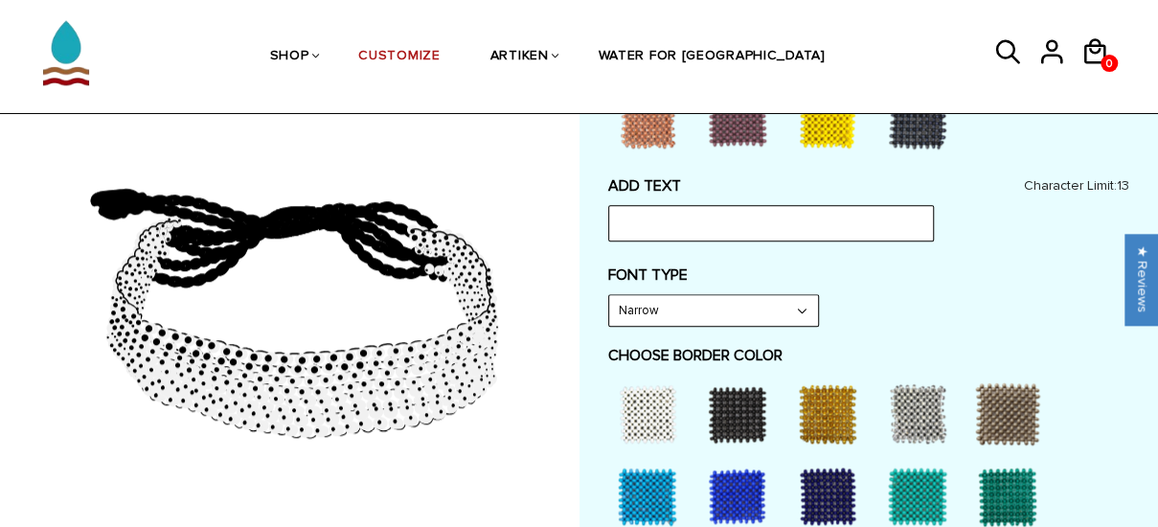
click at [797, 308] on select "Narrow Bold" at bounding box center [713, 310] width 209 height 31
click at [609, 295] on select "Narrow Bold" at bounding box center [713, 310] width 209 height 31
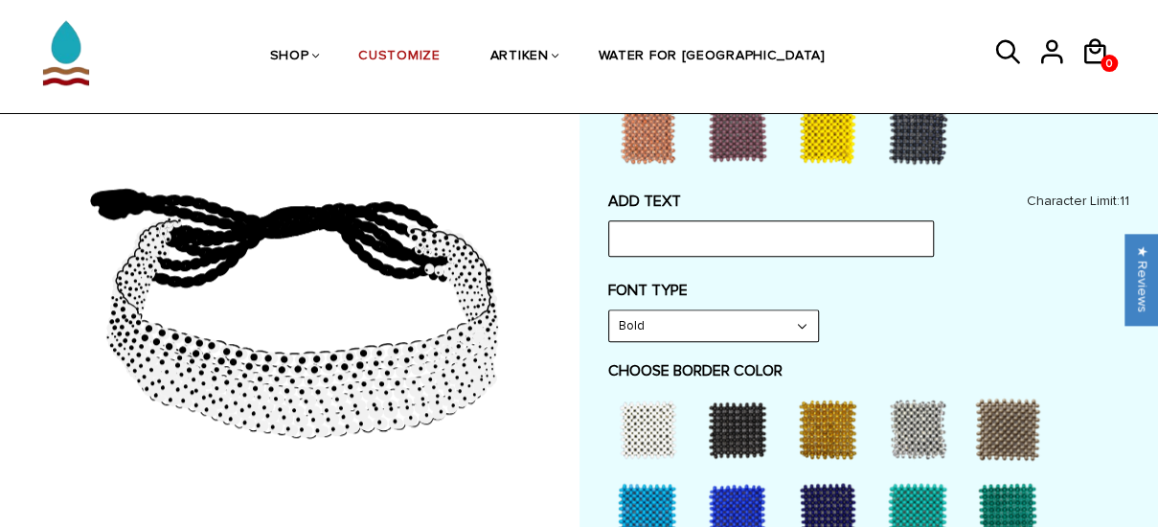
scroll to position [862, 0]
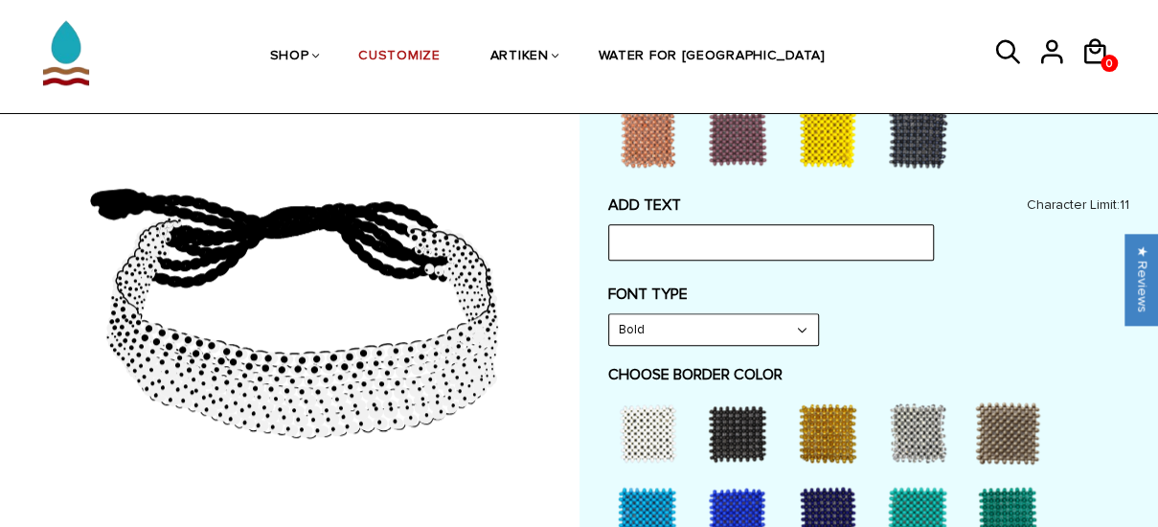
click at [803, 328] on select "Narrow Bold" at bounding box center [713, 329] width 209 height 31
select select "Narrow"
click at [609, 314] on select "Narrow Bold" at bounding box center [713, 329] width 209 height 31
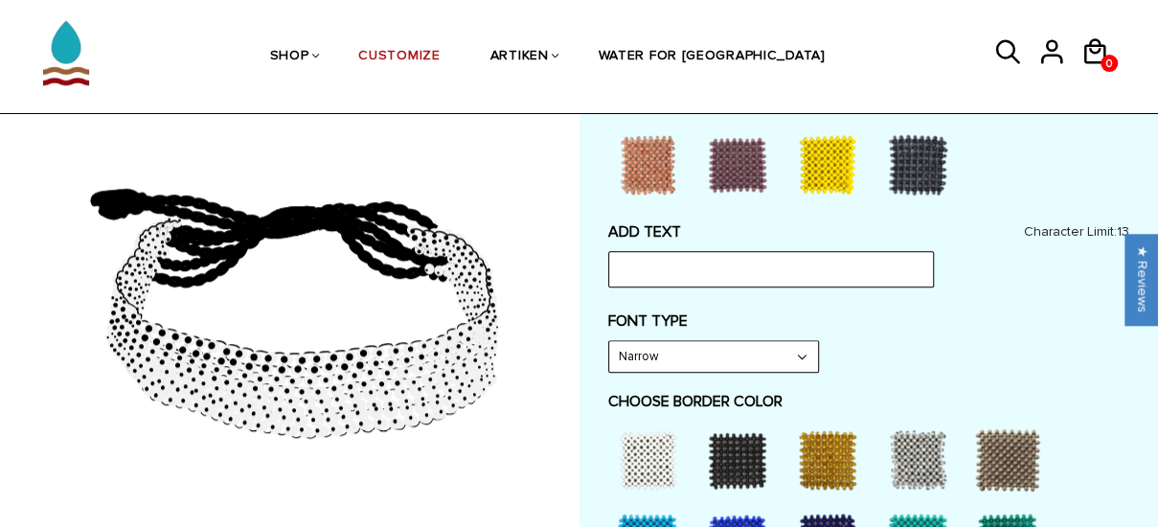
scroll to position [829, 0]
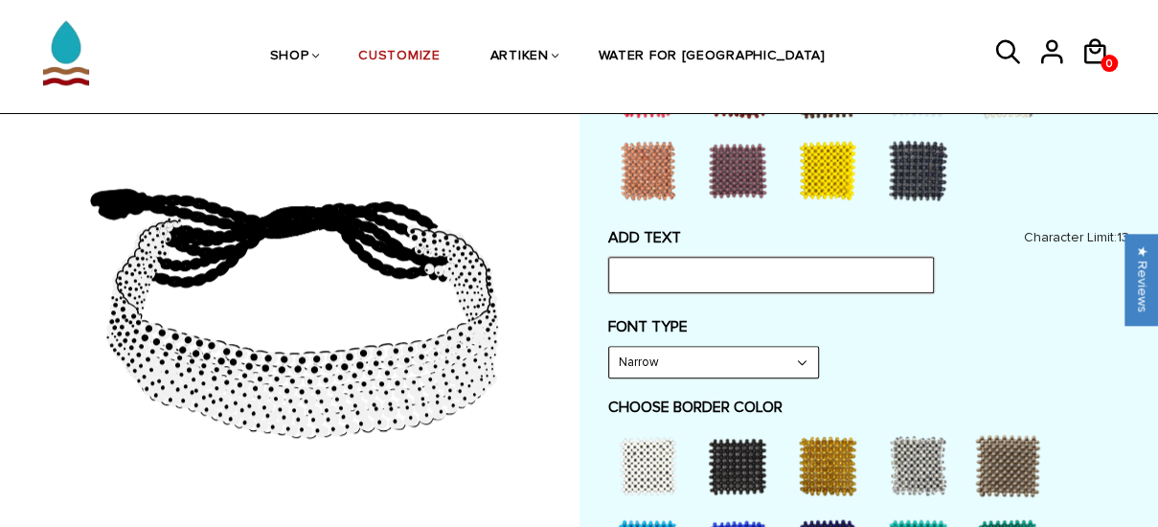
click at [630, 264] on input "text" at bounding box center [771, 275] width 326 height 36
click at [668, 274] on input "text" at bounding box center [771, 275] width 326 height 36
type input "K"
type input "S"
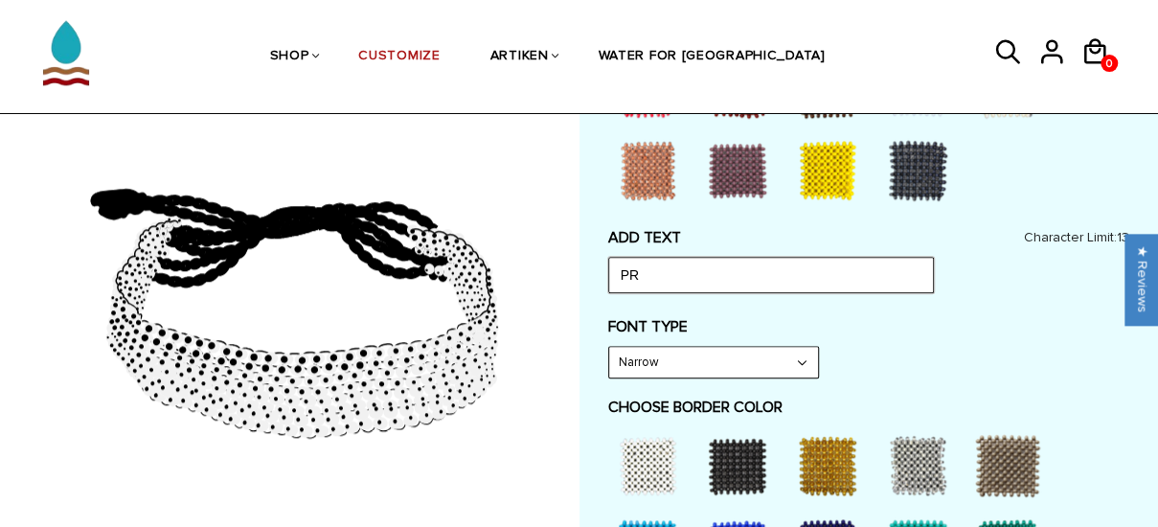
type input "P"
type input "S"
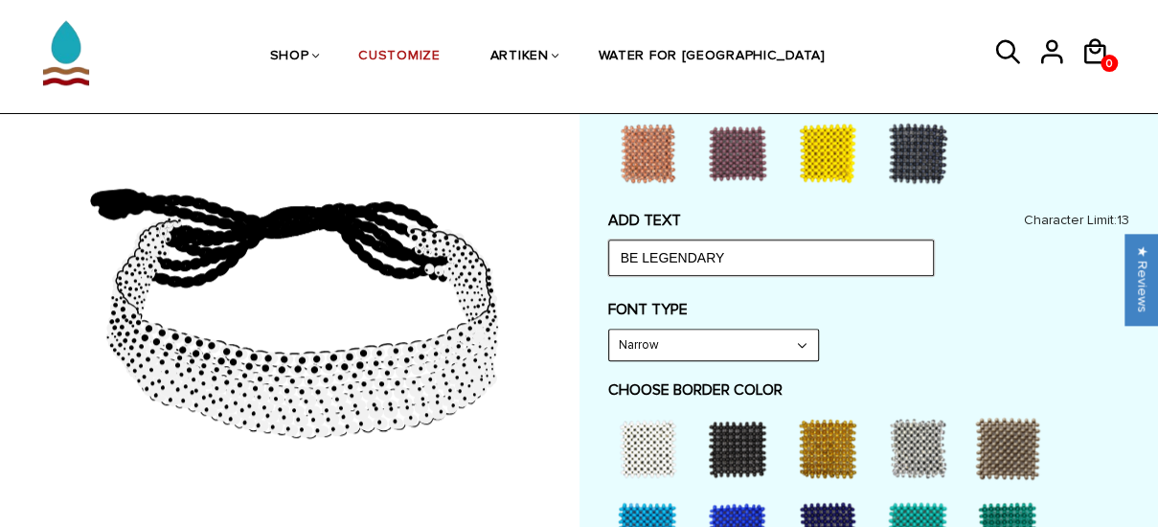
scroll to position [852, 0]
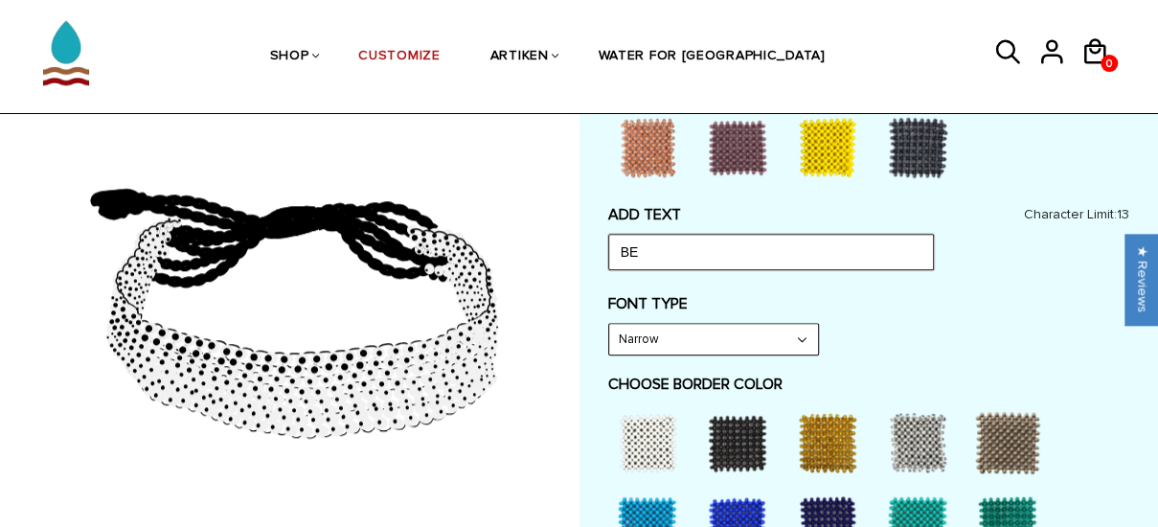
type input "B"
type input "m"
type input "M"
type input "c"
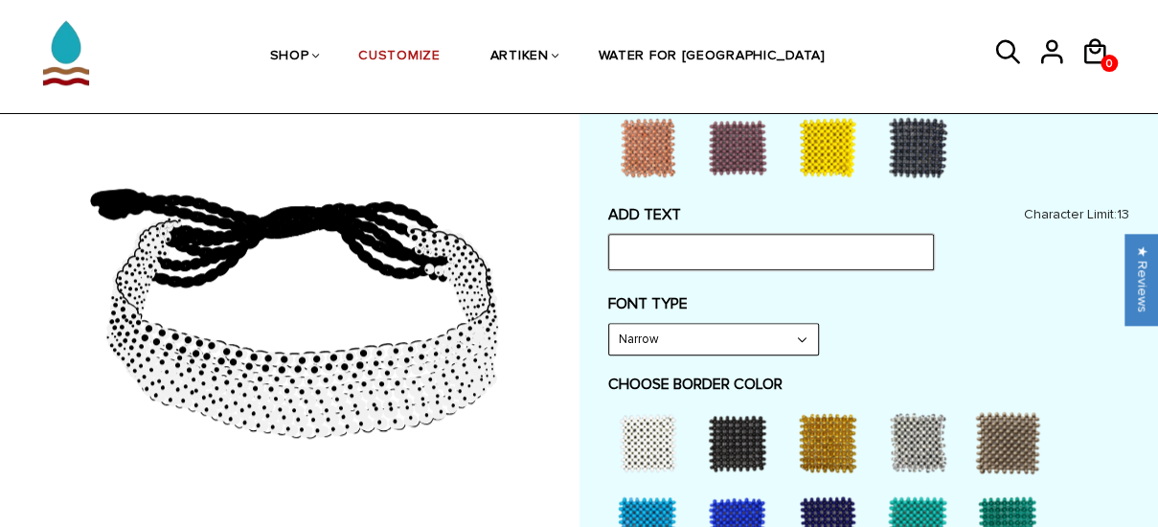
type input "m"
type input "M"
type input "m"
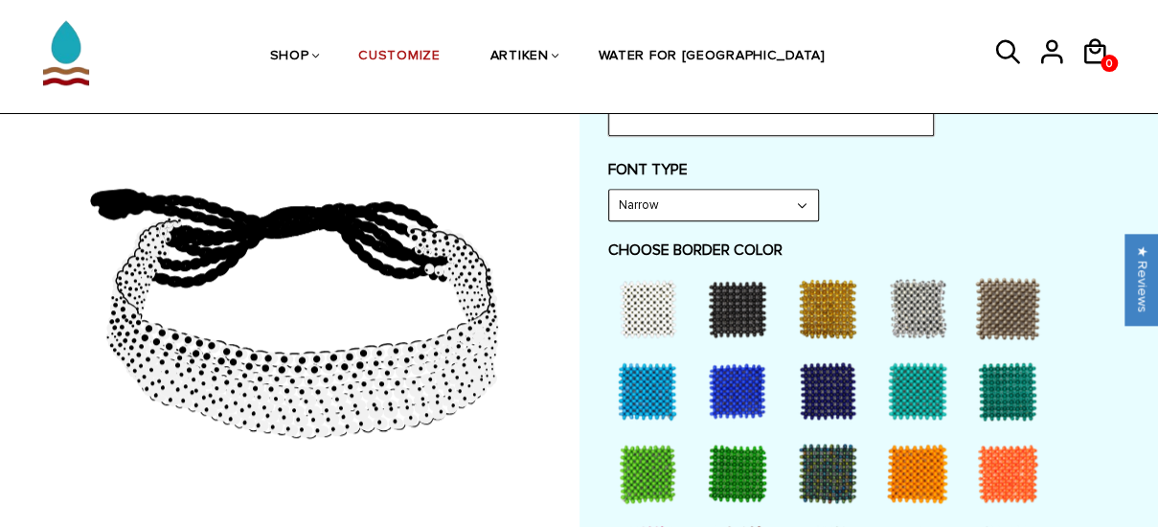
scroll to position [992, 0]
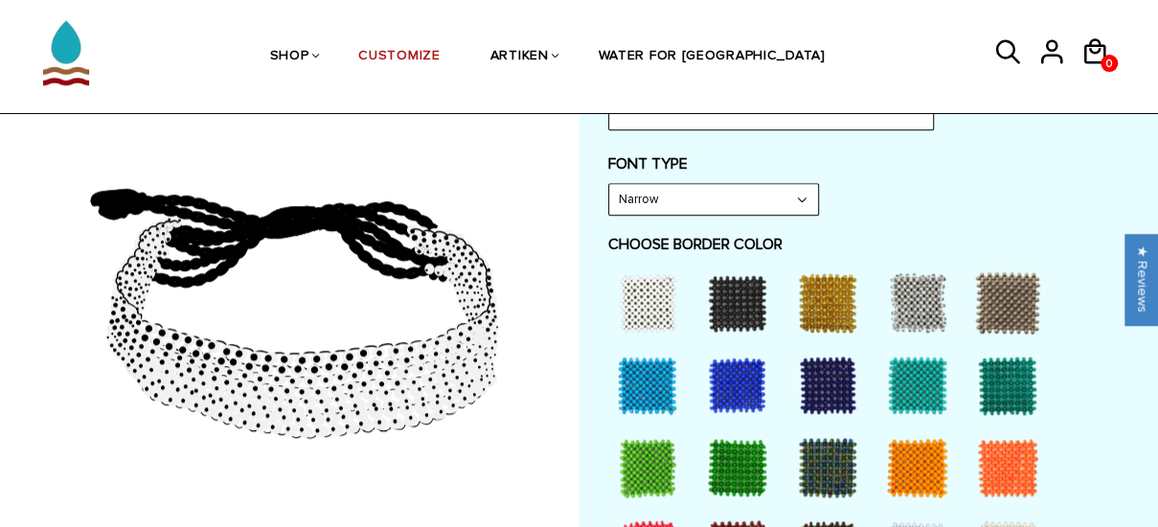
click at [823, 388] on div at bounding box center [827, 385] width 77 height 77
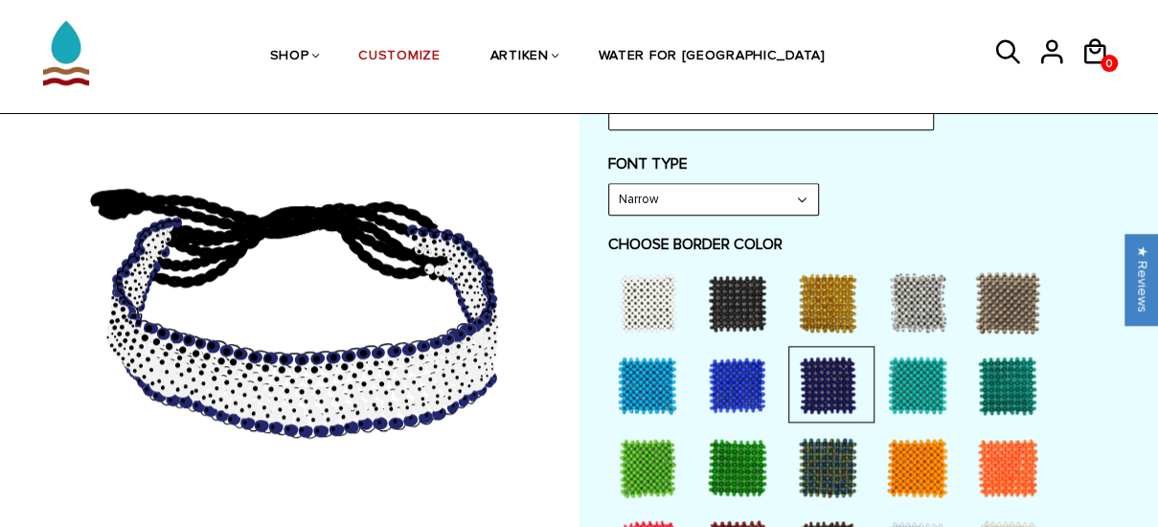
click at [823, 388] on div at bounding box center [827, 385] width 77 height 77
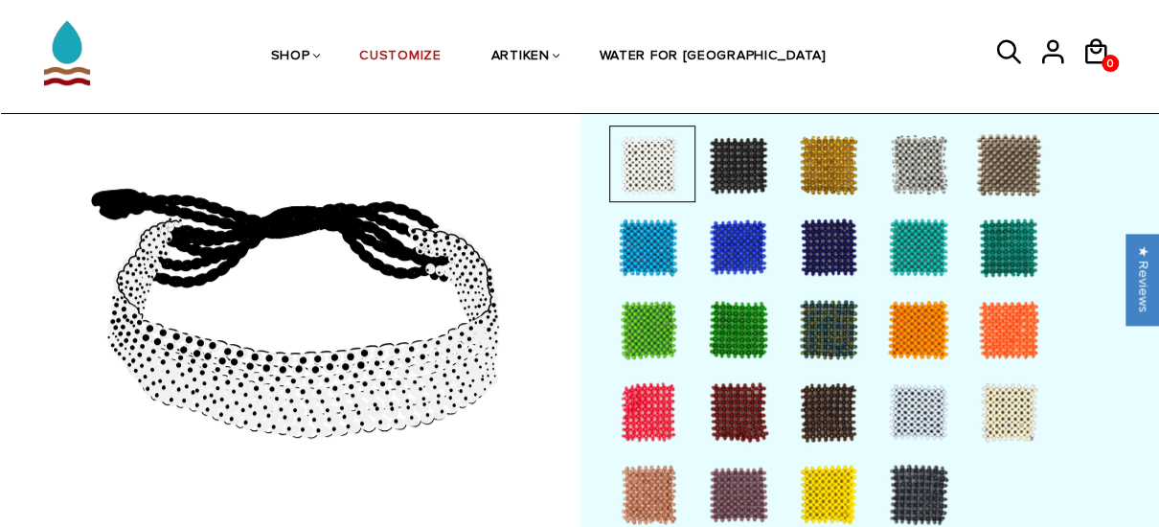
scroll to position [525, 0]
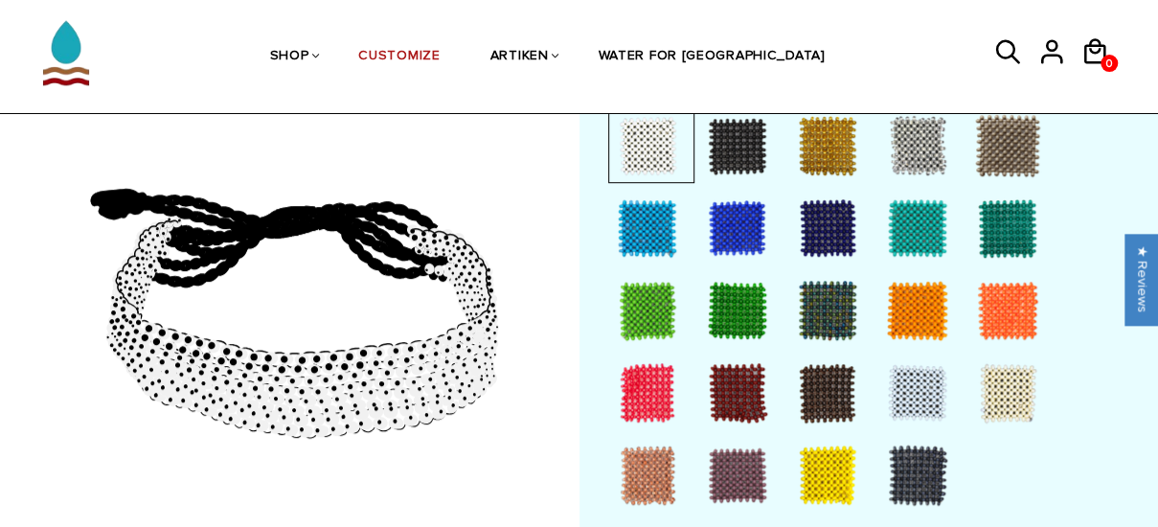
click at [820, 223] on div at bounding box center [827, 228] width 77 height 77
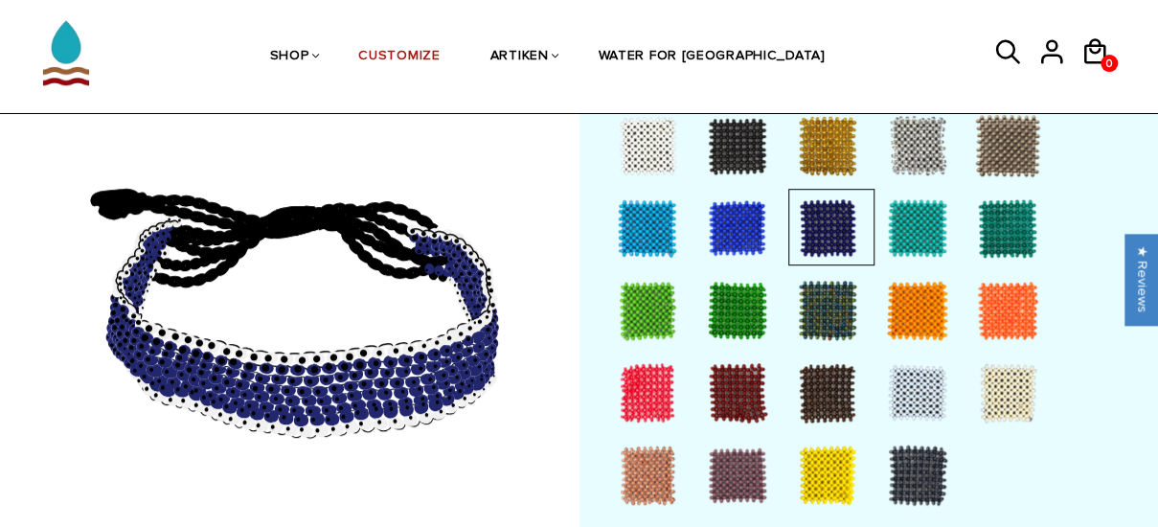
click at [649, 148] on div at bounding box center [647, 145] width 77 height 77
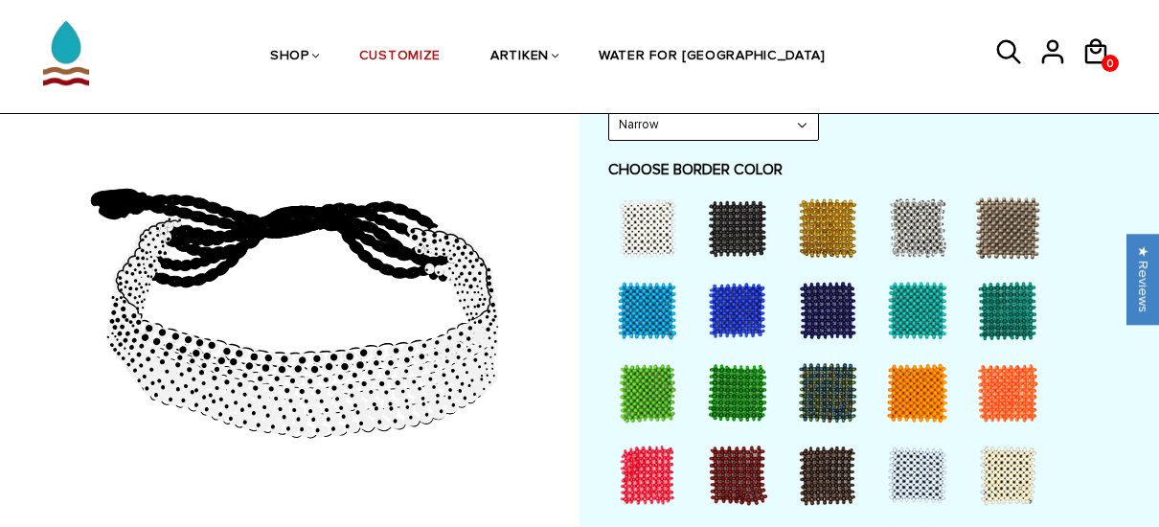
scroll to position [1071, 0]
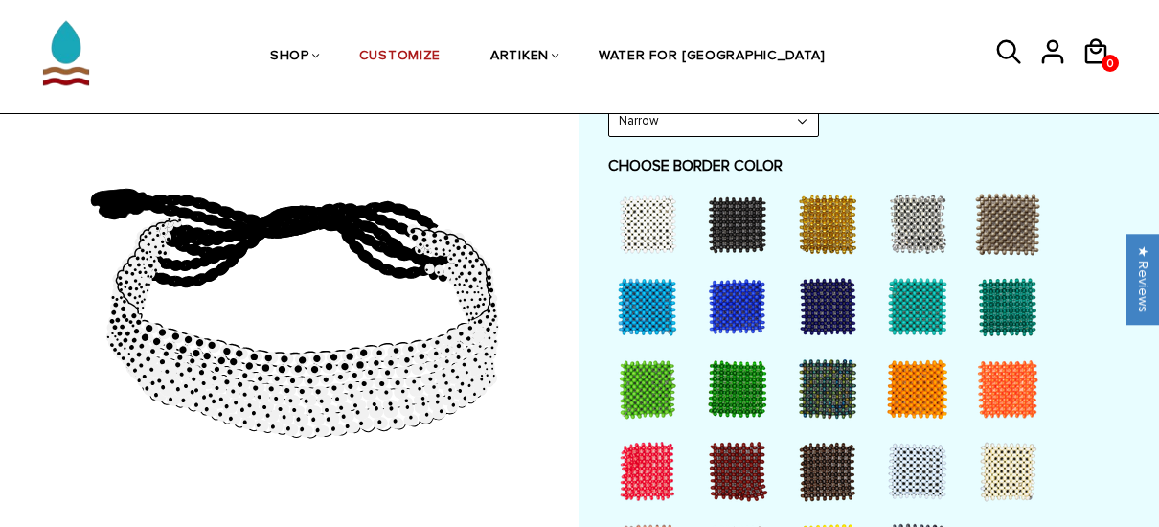
click at [819, 462] on div at bounding box center [827, 471] width 77 height 77
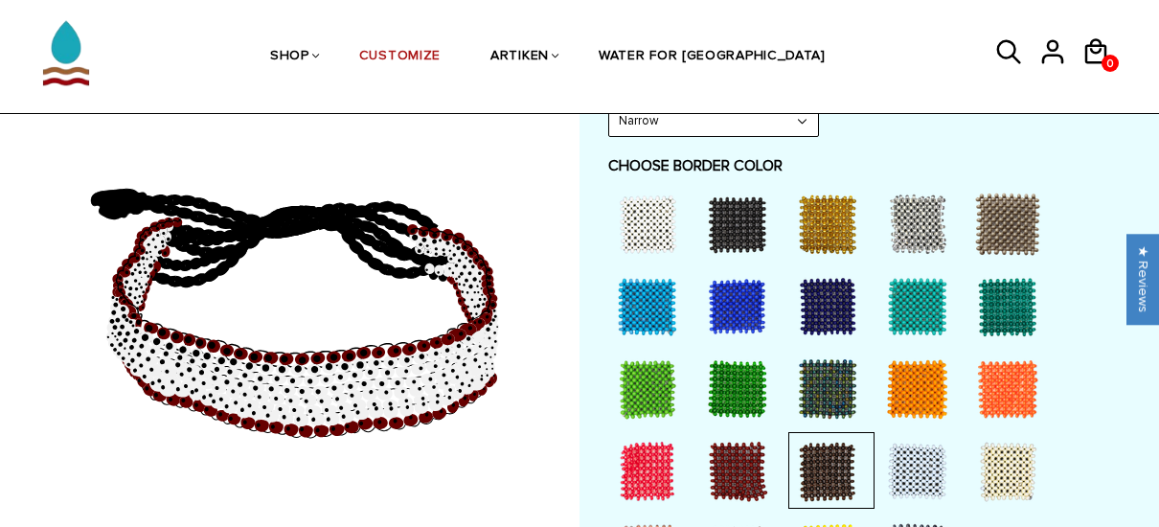
click at [738, 220] on div at bounding box center [737, 224] width 77 height 77
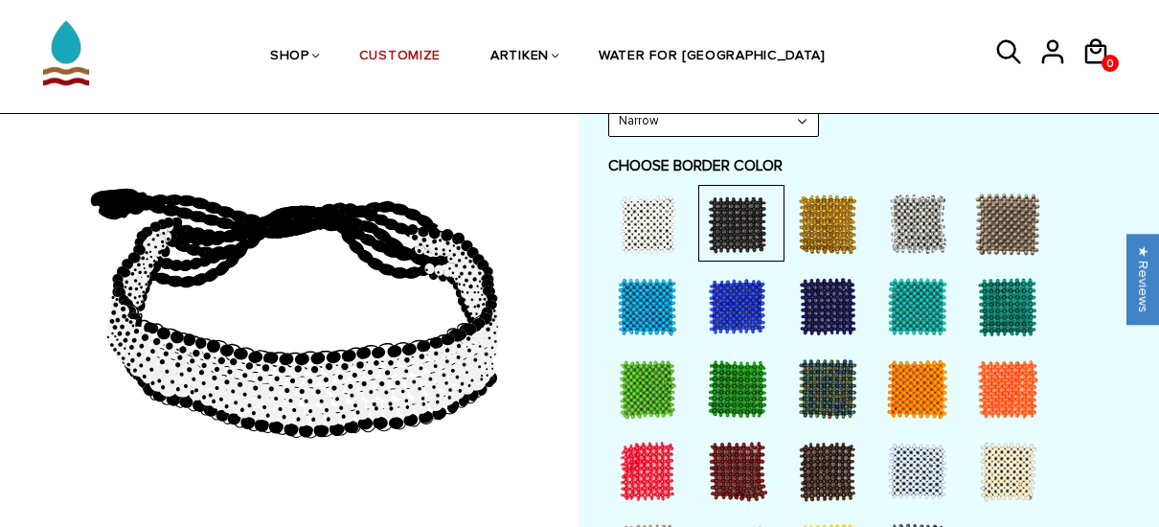
click at [822, 298] on div at bounding box center [827, 306] width 77 height 77
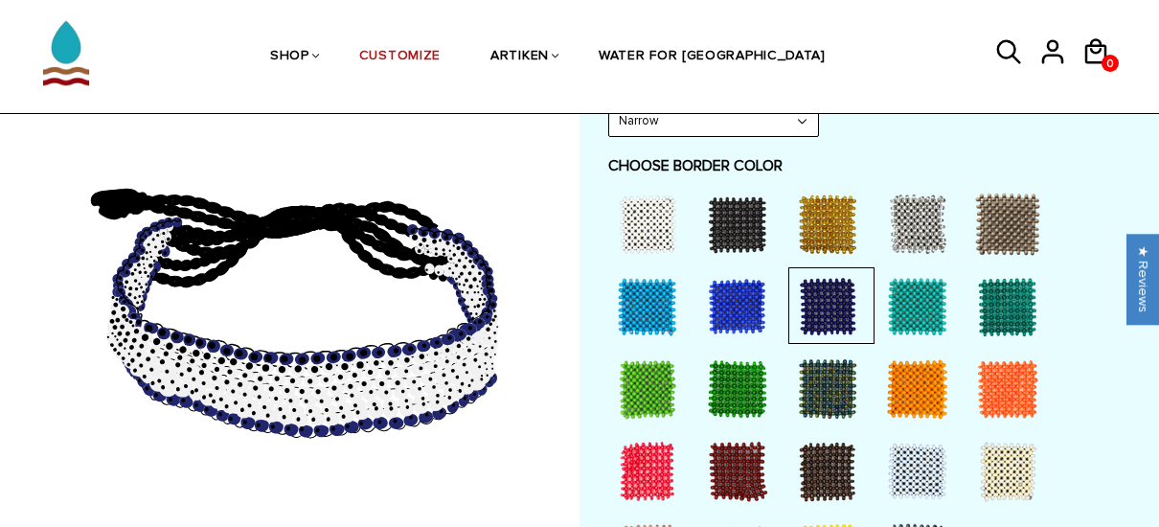
click at [822, 298] on div at bounding box center [827, 306] width 77 height 77
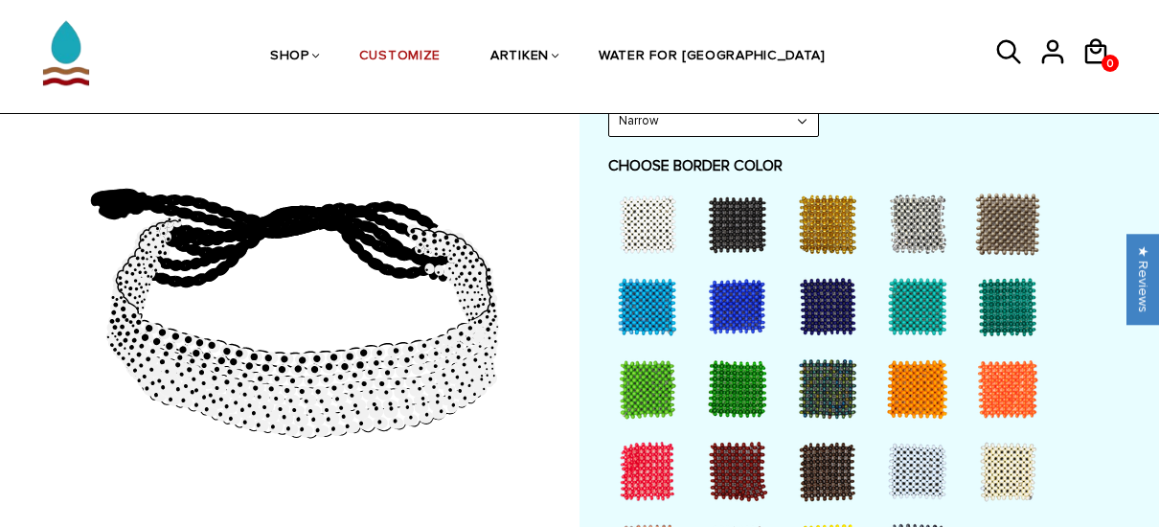
click at [747, 296] on div at bounding box center [737, 306] width 77 height 77
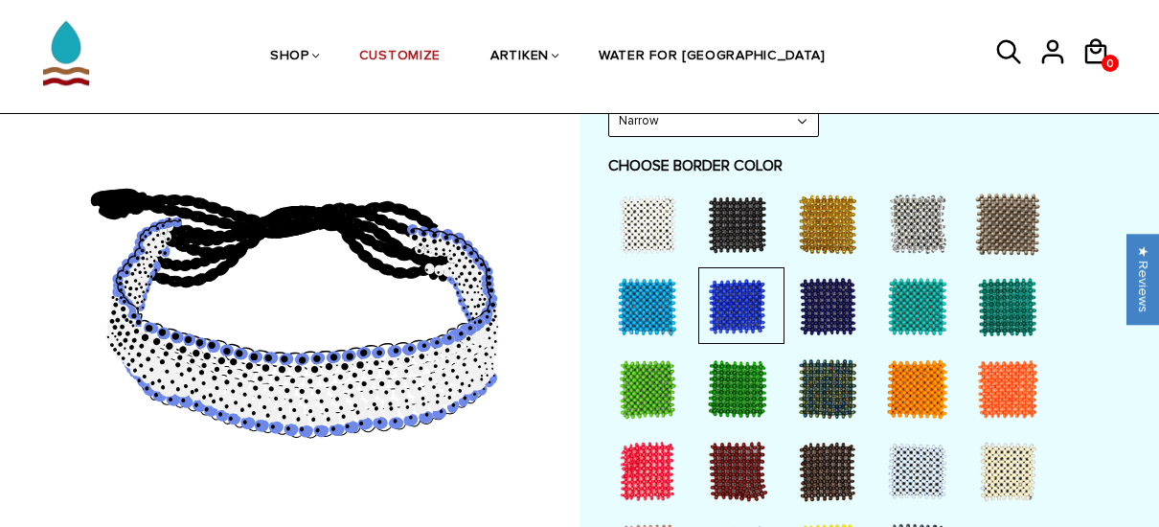
click at [747, 296] on div at bounding box center [737, 306] width 77 height 77
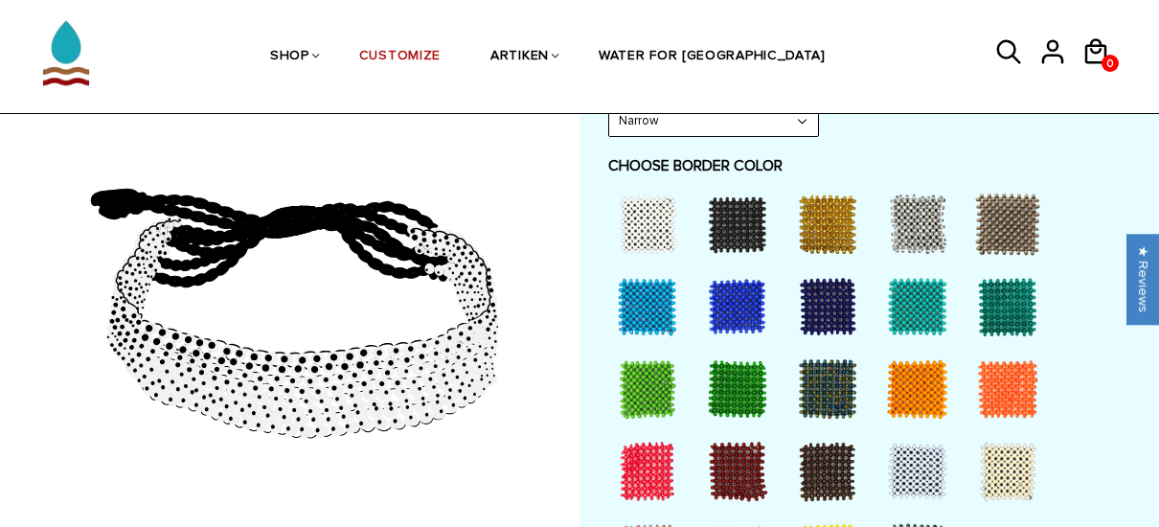
click at [824, 304] on div at bounding box center [827, 306] width 77 height 77
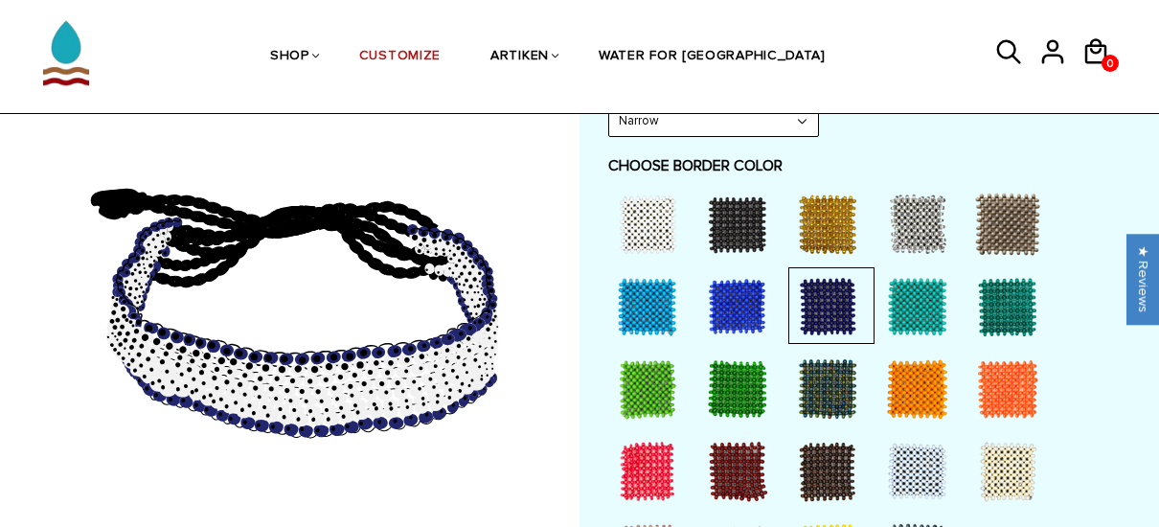
click at [824, 304] on div at bounding box center [827, 306] width 77 height 77
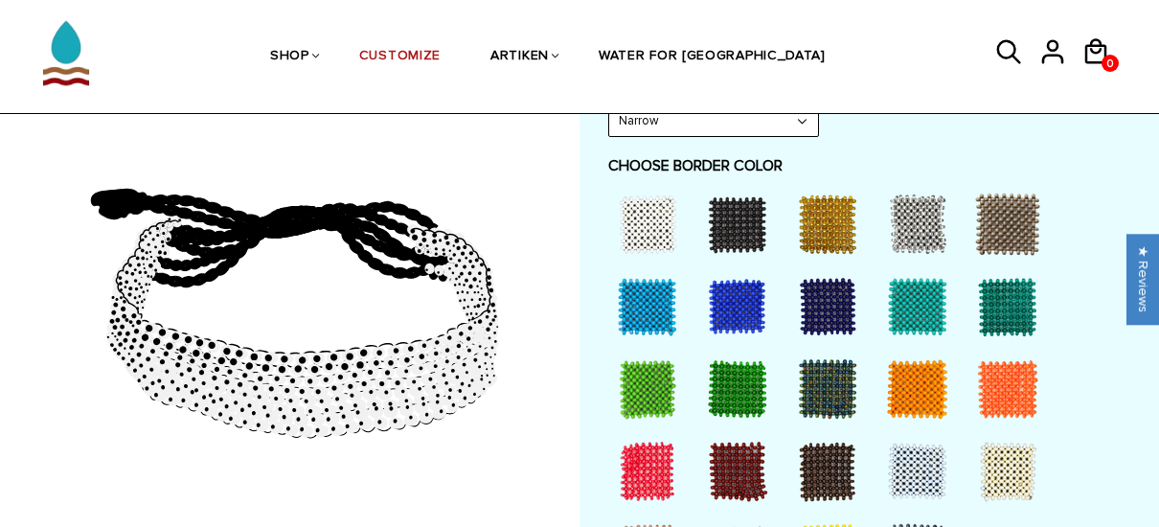
click at [651, 456] on div at bounding box center [647, 471] width 77 height 77
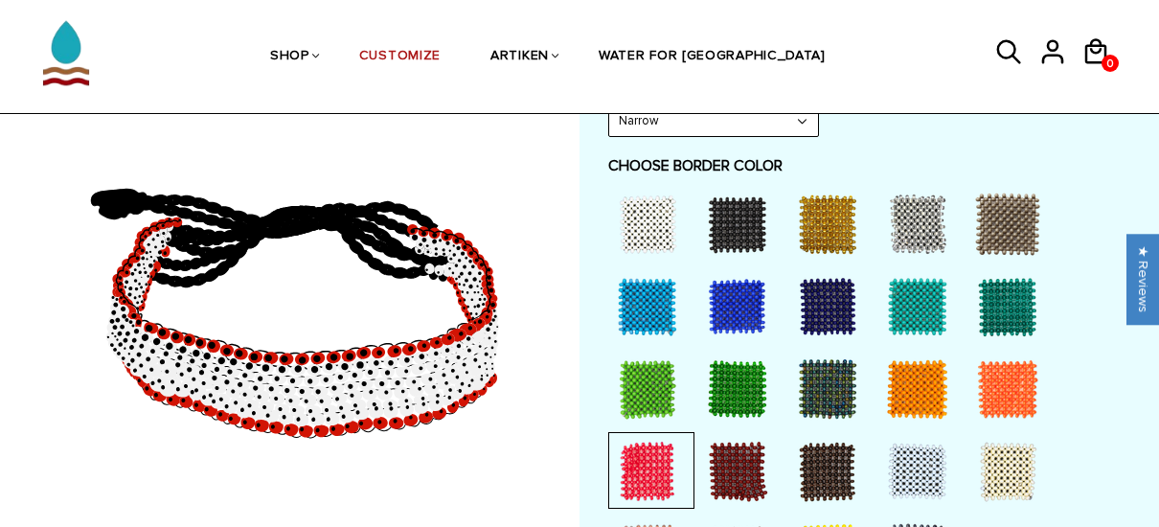
click at [651, 456] on div at bounding box center [647, 471] width 77 height 77
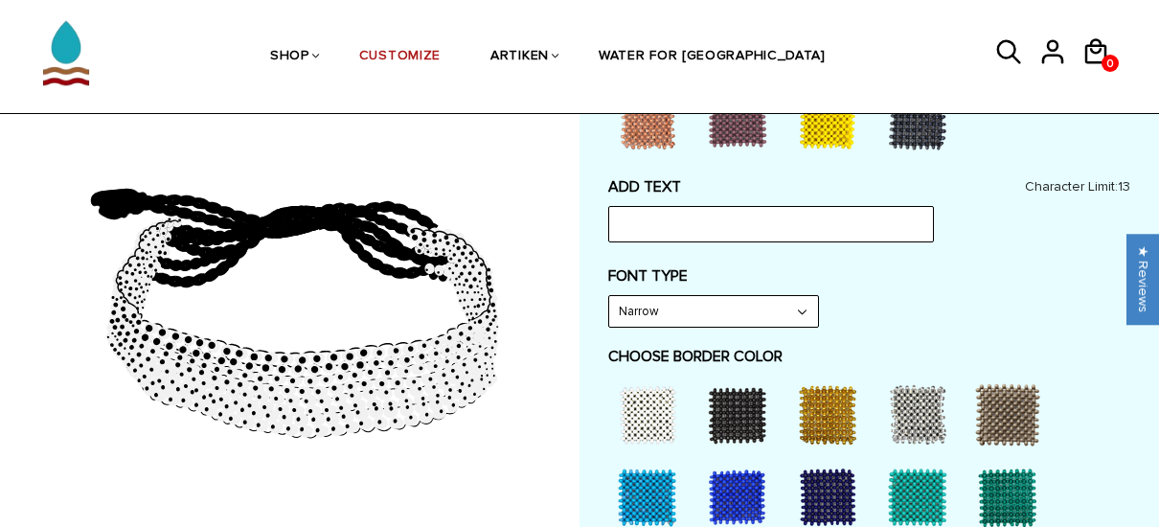
scroll to position [862, 0]
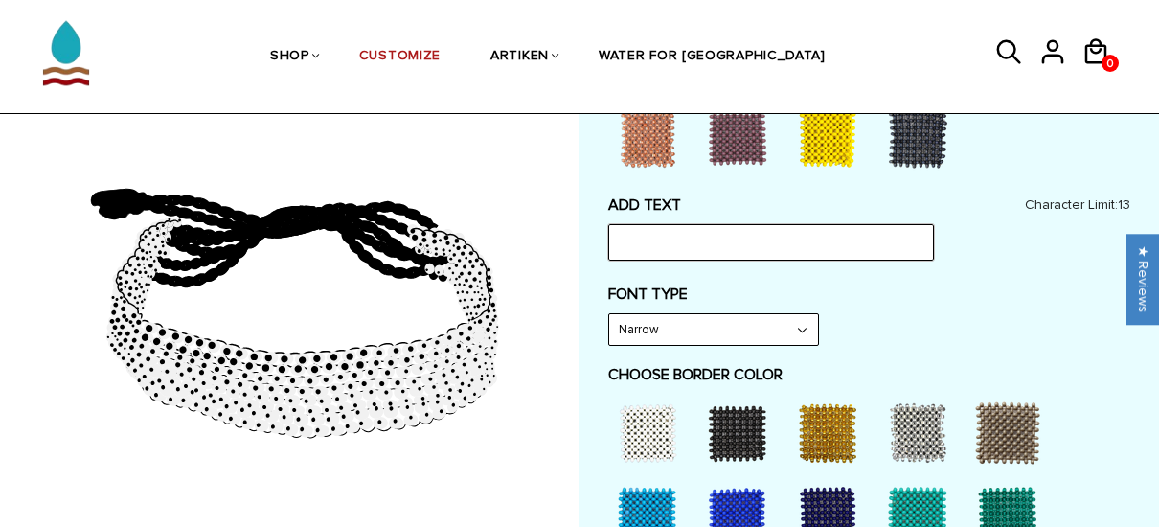
click at [707, 246] on input "text" at bounding box center [771, 242] width 326 height 36
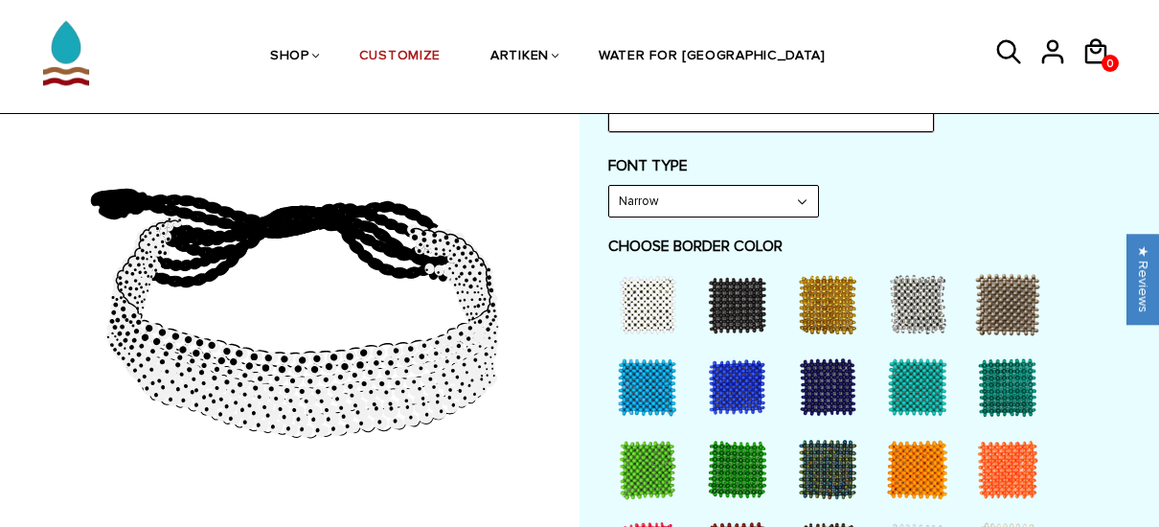
scroll to position [996, 0]
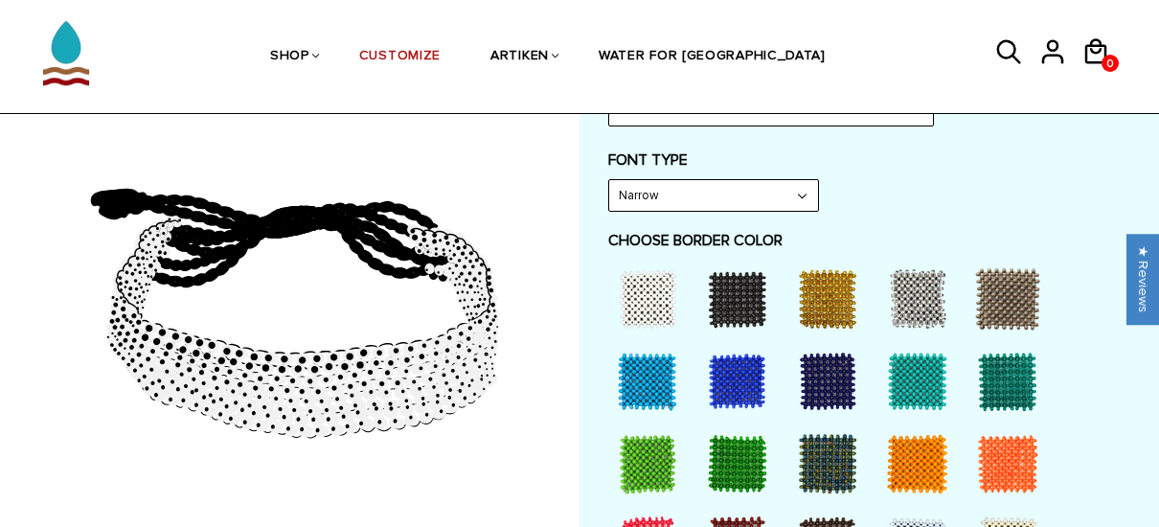
click at [824, 382] on div at bounding box center [827, 381] width 77 height 77
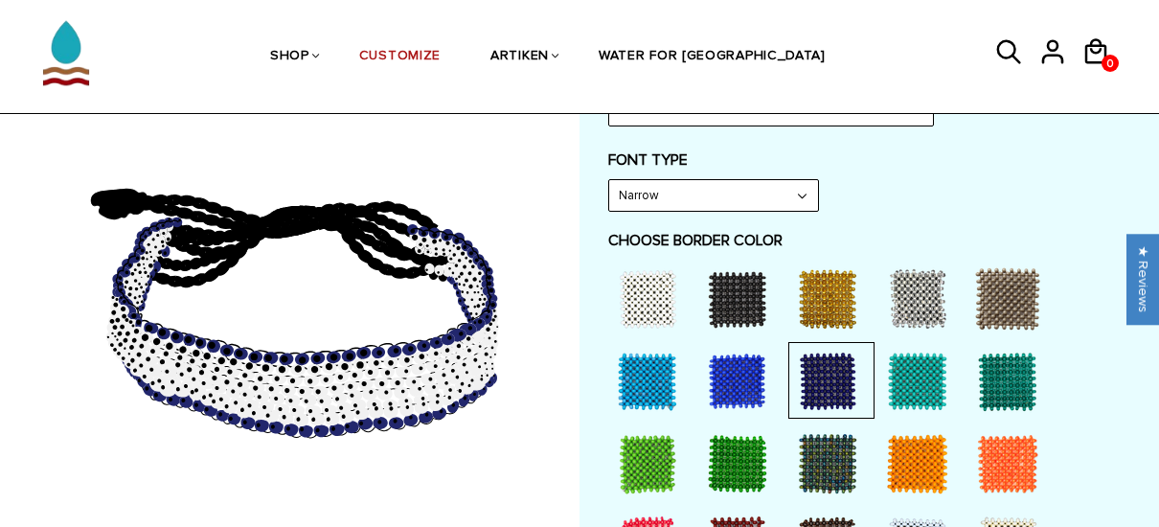
click at [824, 382] on div at bounding box center [827, 381] width 77 height 77
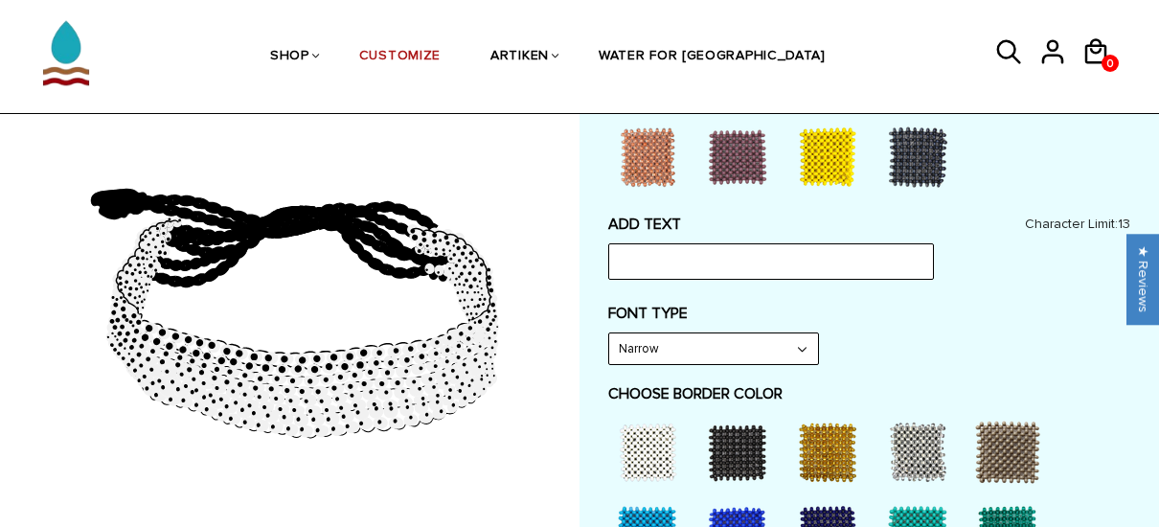
scroll to position [828, 0]
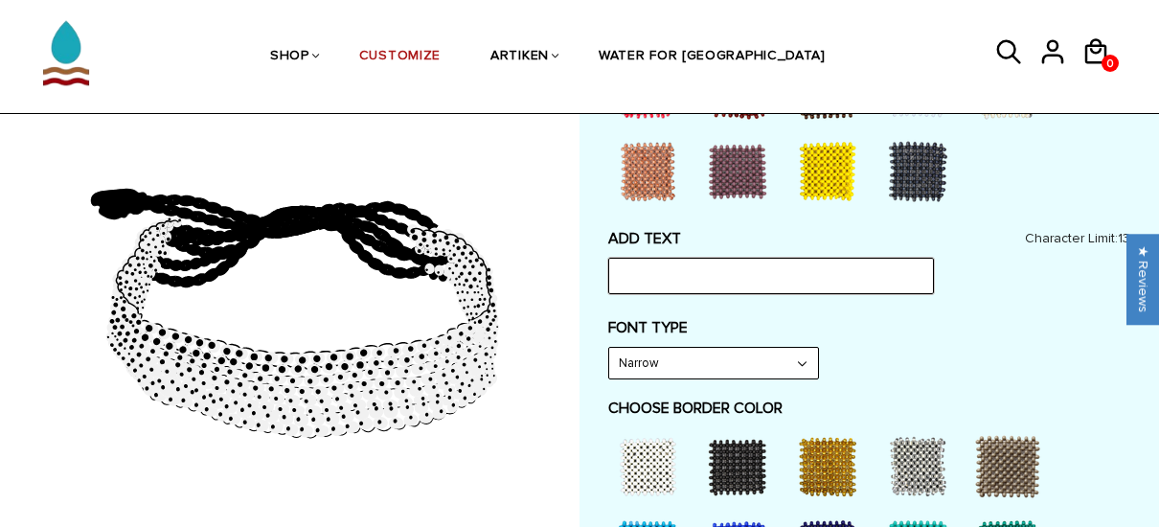
click at [866, 276] on input "text" at bounding box center [771, 276] width 326 height 36
type input "I"
click at [697, 278] on input "text" at bounding box center [771, 276] width 326 height 36
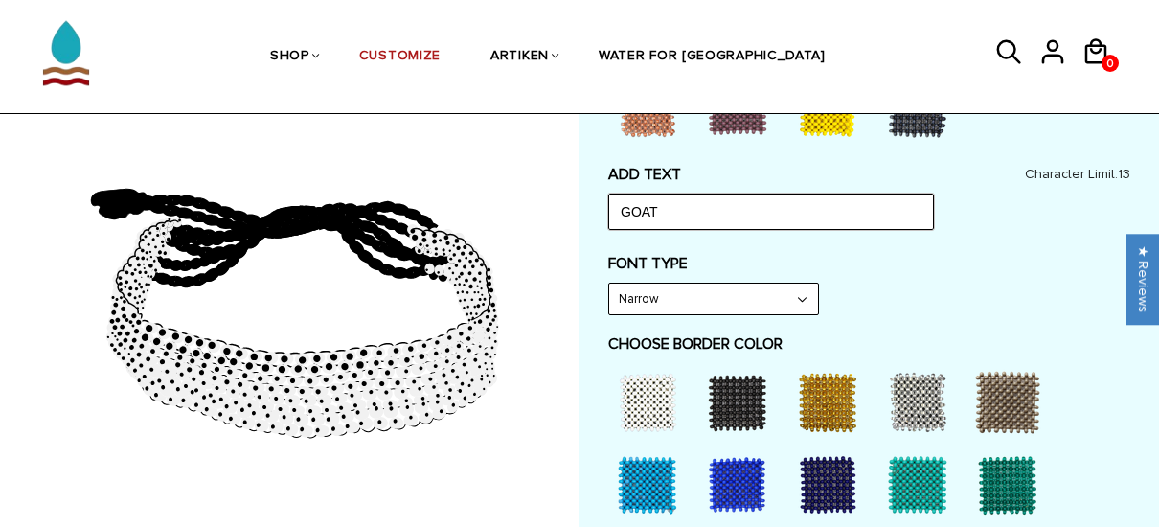
scroll to position [892, 0]
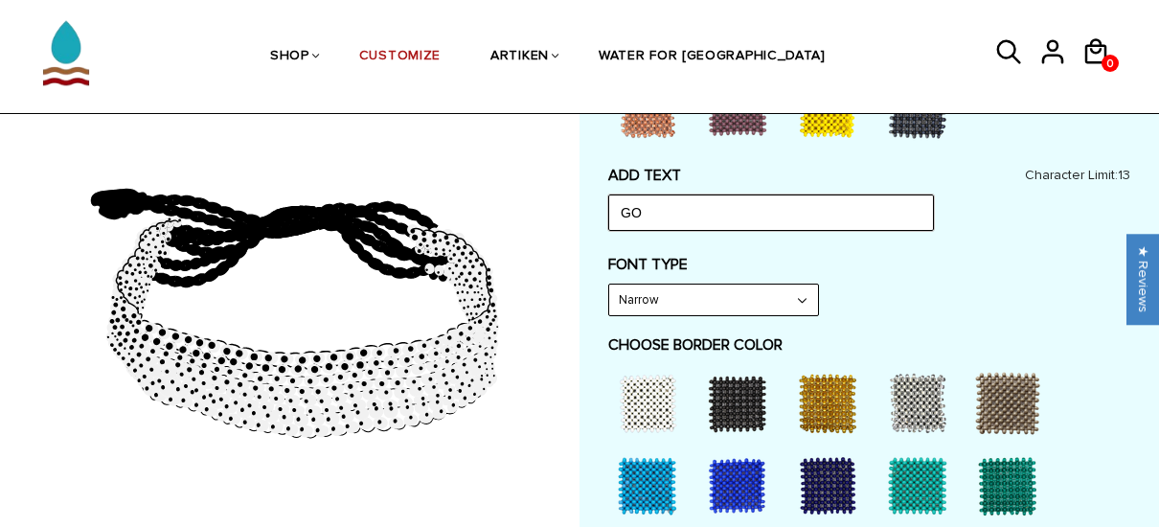
type input "G"
click at [719, 203] on input "BE A LEGEND" at bounding box center [771, 212] width 326 height 36
type input "B"
type input "M"
type input "L"
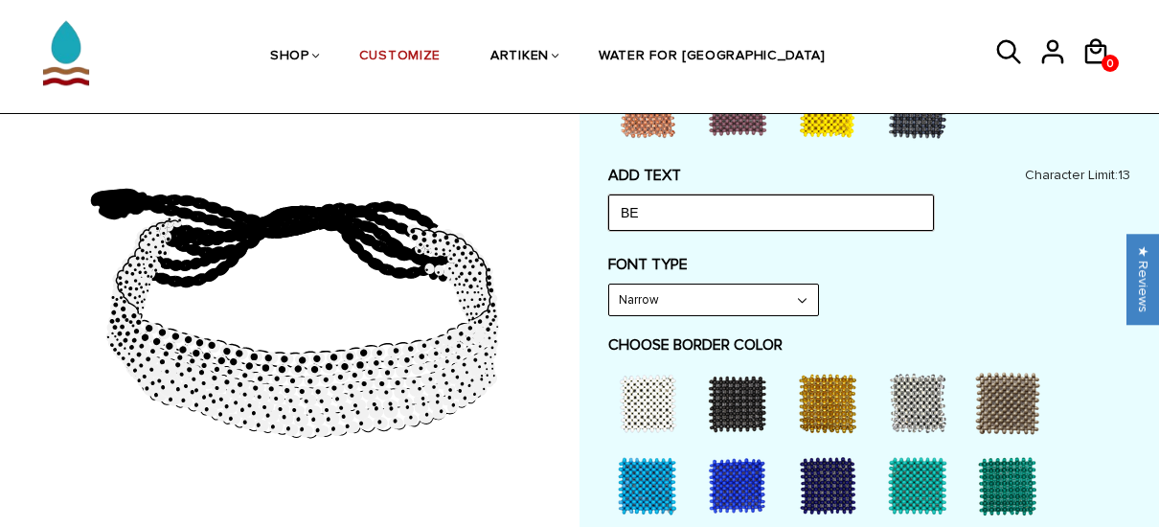
type input "B"
type input "b"
type input "S"
type input "o"
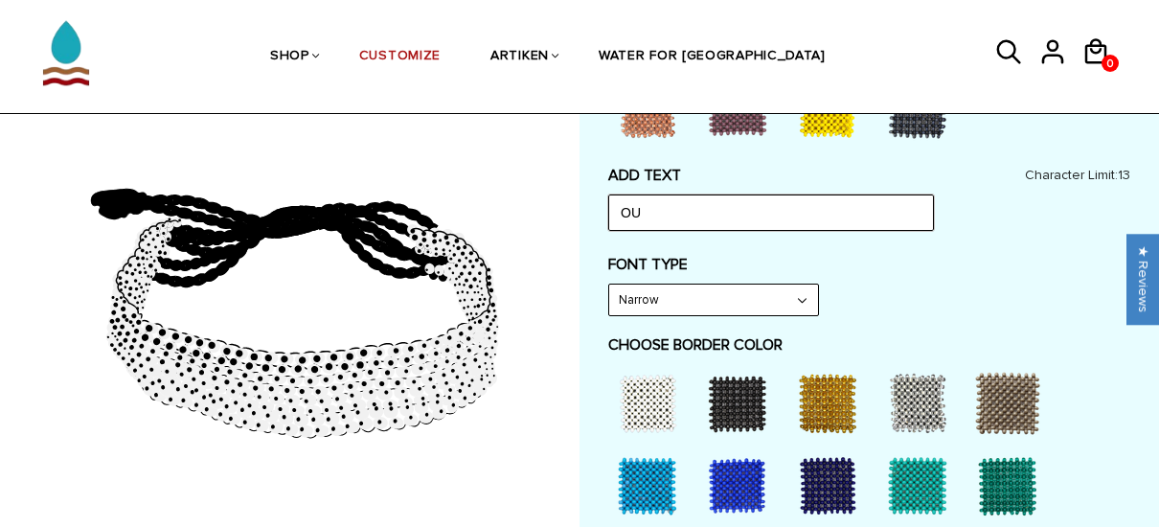
type input "O"
type input "B"
type input "I"
type input ";"
type input "b"
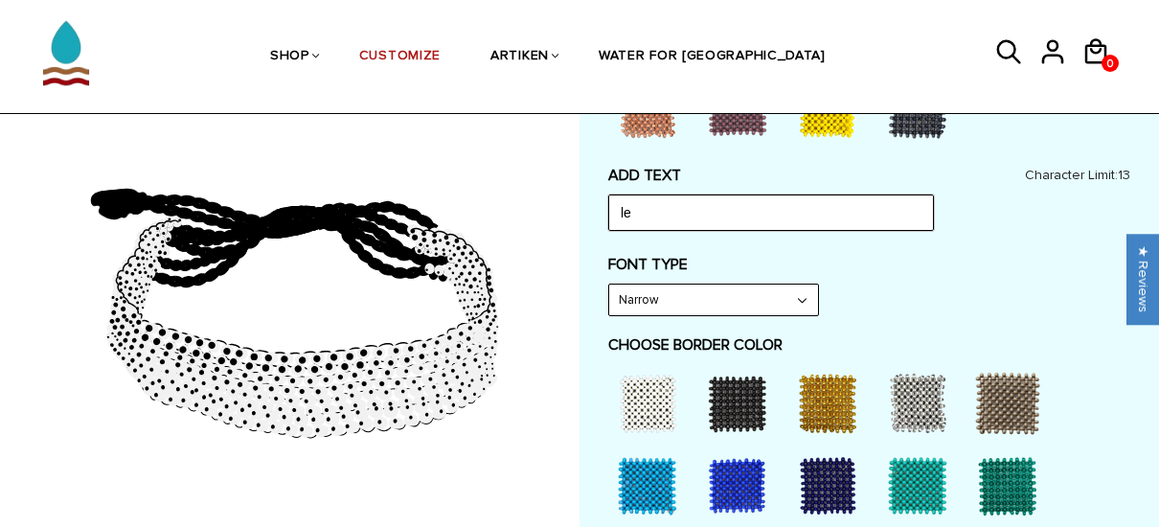
type input "l"
type input "t"
type input "B"
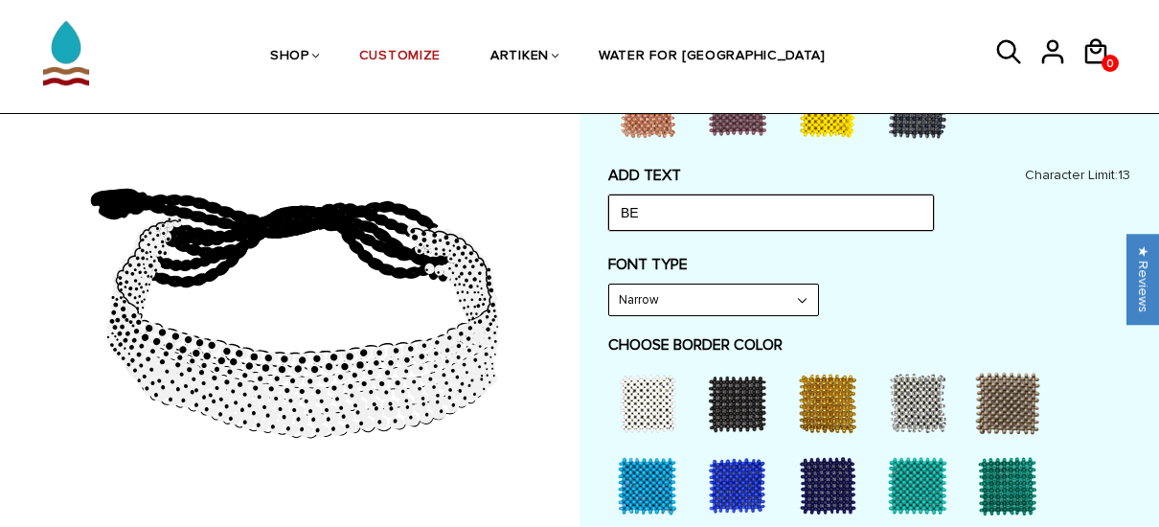
type input "B"
click at [645, 206] on input "THE GOAT" at bounding box center [771, 212] width 326 height 36
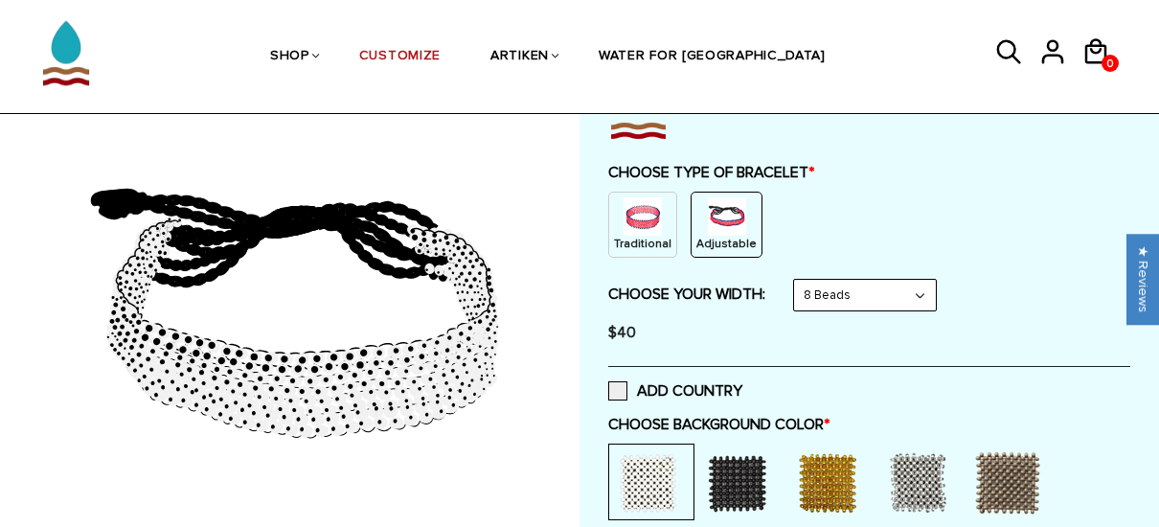
scroll to position [78, 0]
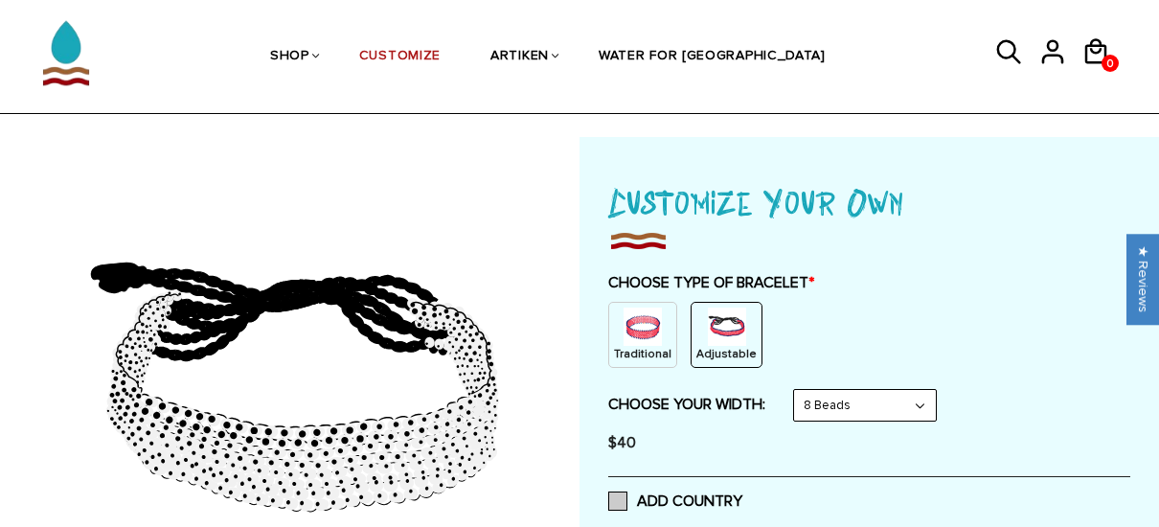
type input "GOAT"
click at [616, 499] on span at bounding box center [617, 500] width 19 height 19
click at [742, 495] on input "ADD COUNTRY" at bounding box center [742, 495] width 0 height 0
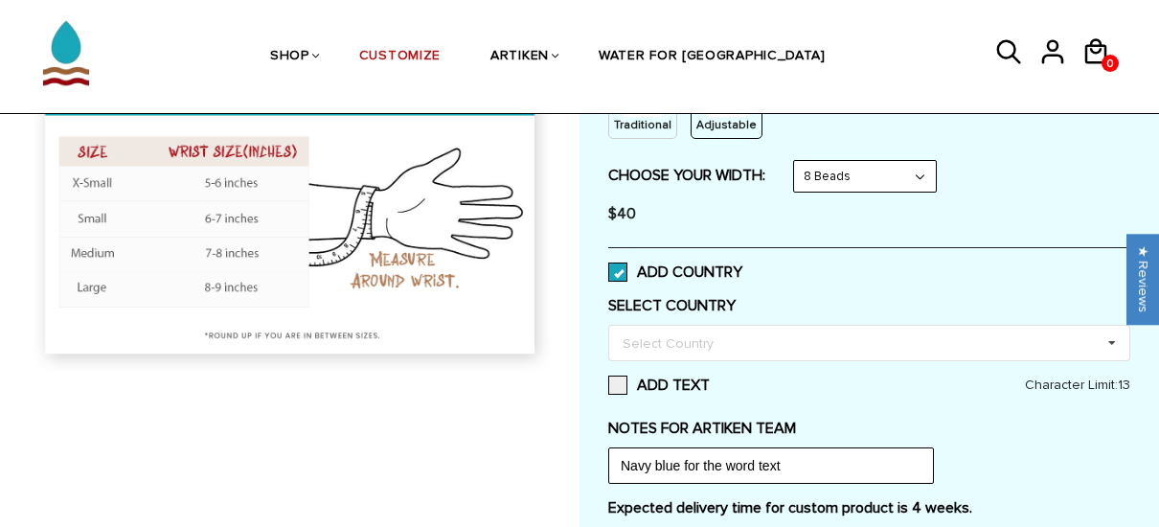
scroll to position [308, 0]
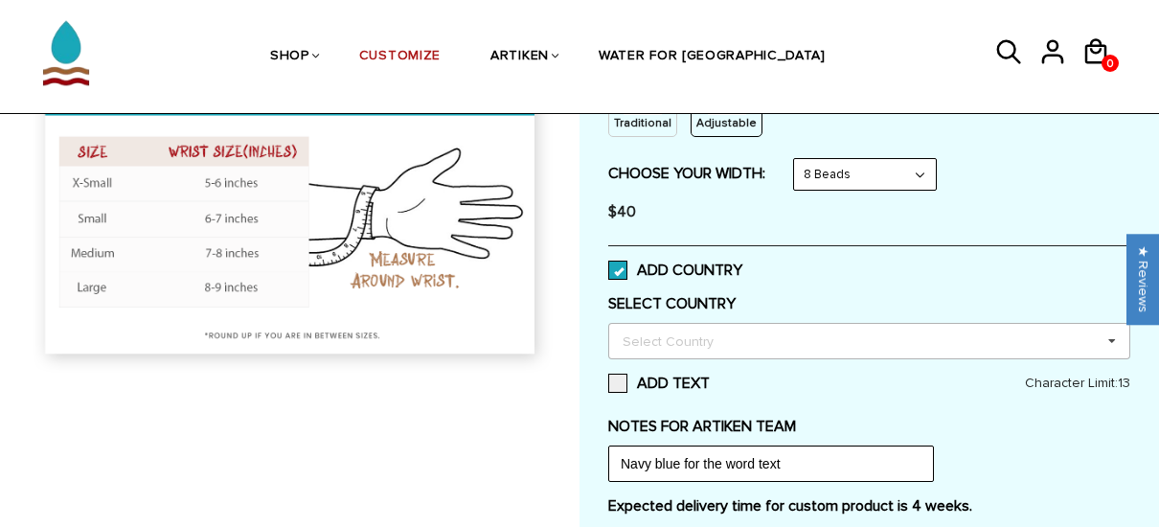
click at [1113, 339] on icon at bounding box center [1111, 341] width 29 height 35
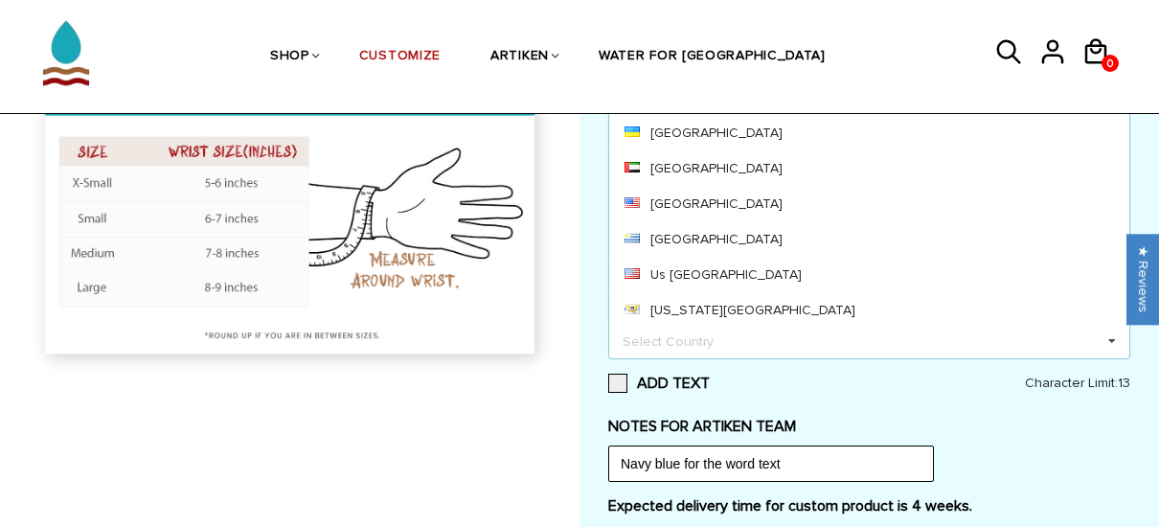
scroll to position [8112, 0]
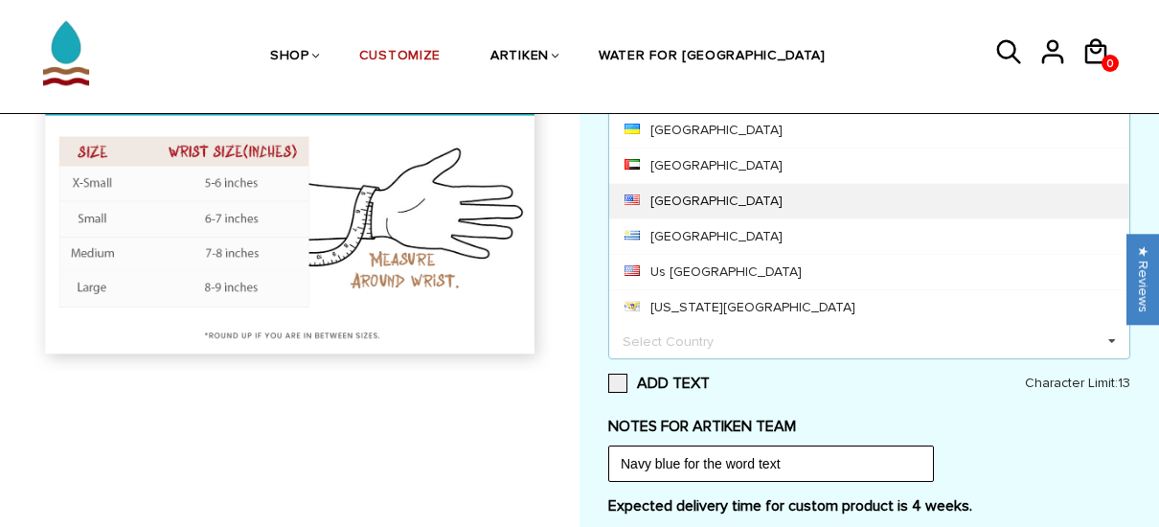
click at [724, 183] on div "United States" at bounding box center [869, 200] width 520 height 35
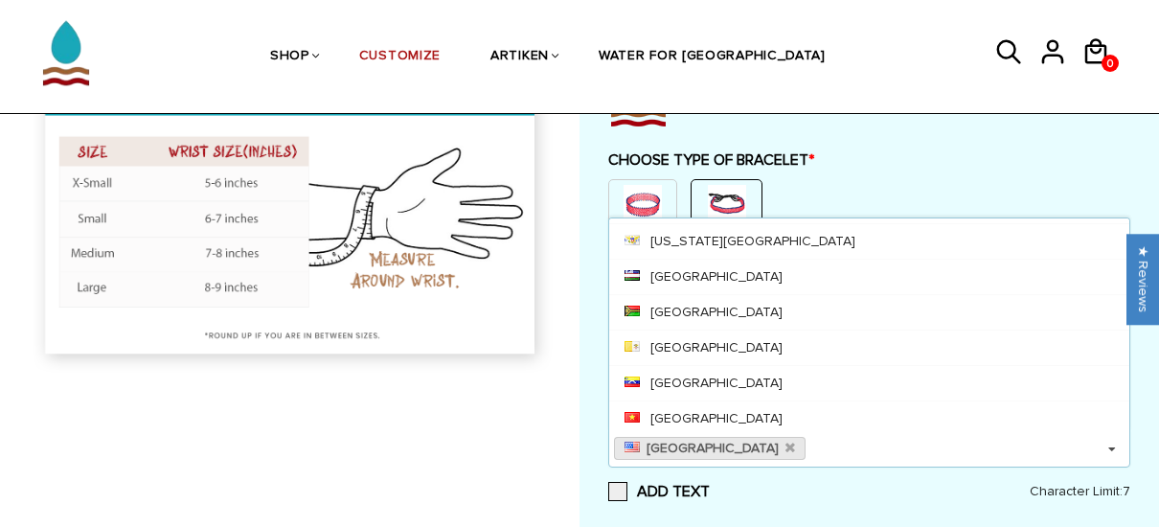
scroll to position [8265, 0]
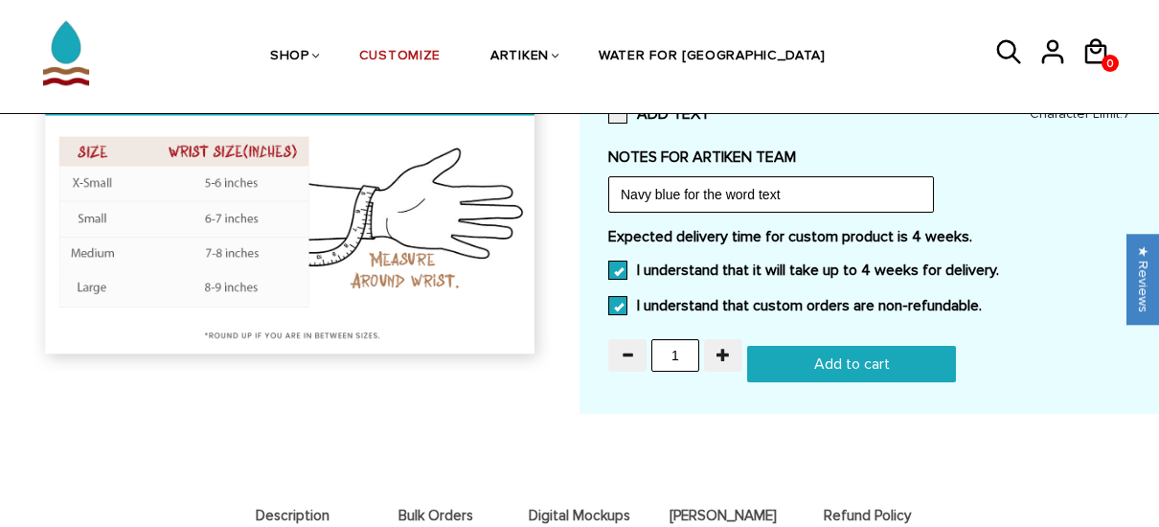
click at [1023, 354] on div "1 Add to cart" at bounding box center [869, 364] width 522 height 36
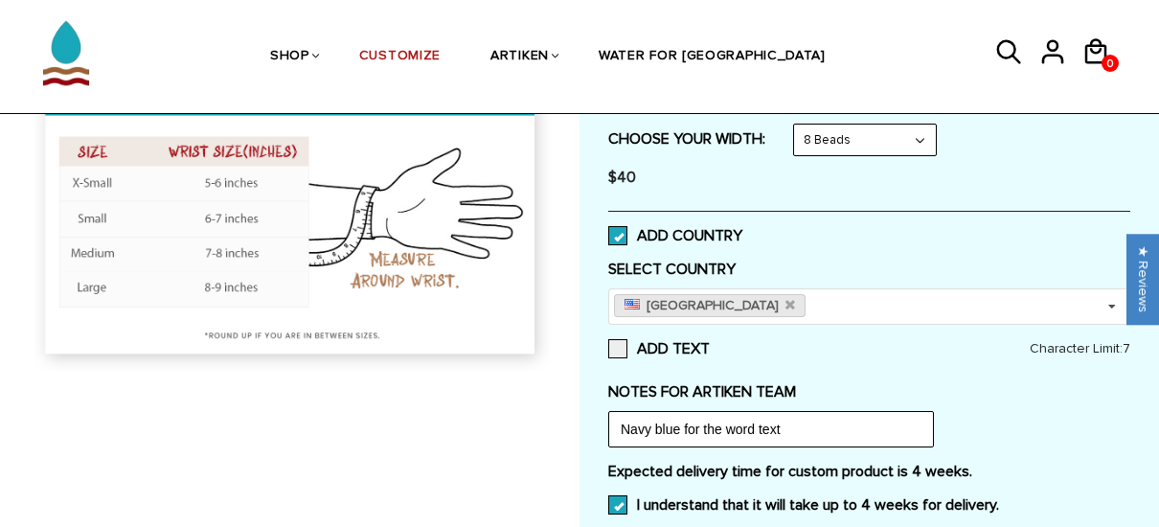
scroll to position [343, 0]
click at [619, 234] on span at bounding box center [617, 235] width 19 height 19
click at [742, 230] on input "ADD COUNTRY" at bounding box center [742, 230] width 0 height 0
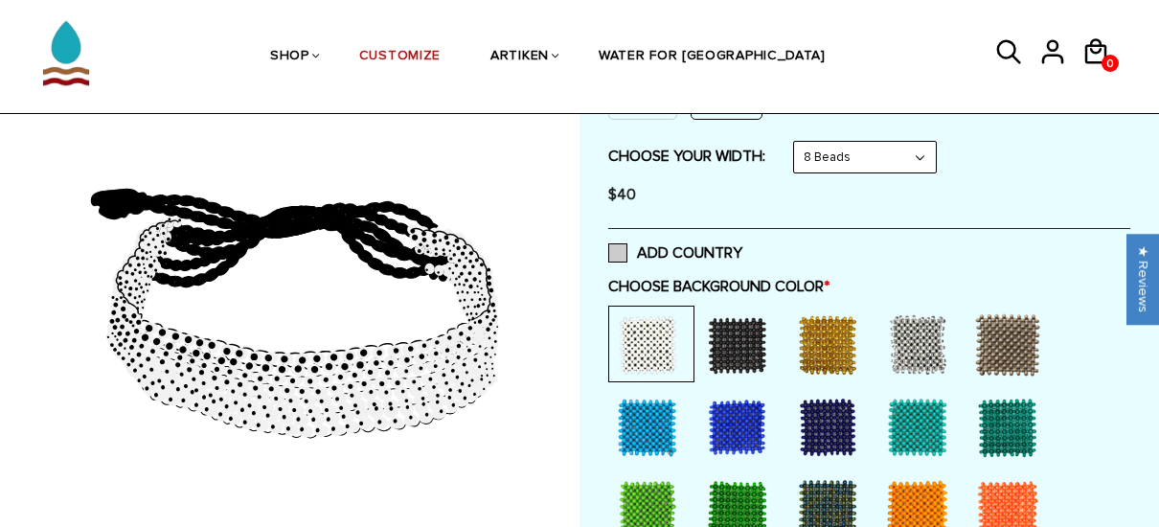
scroll to position [331, 0]
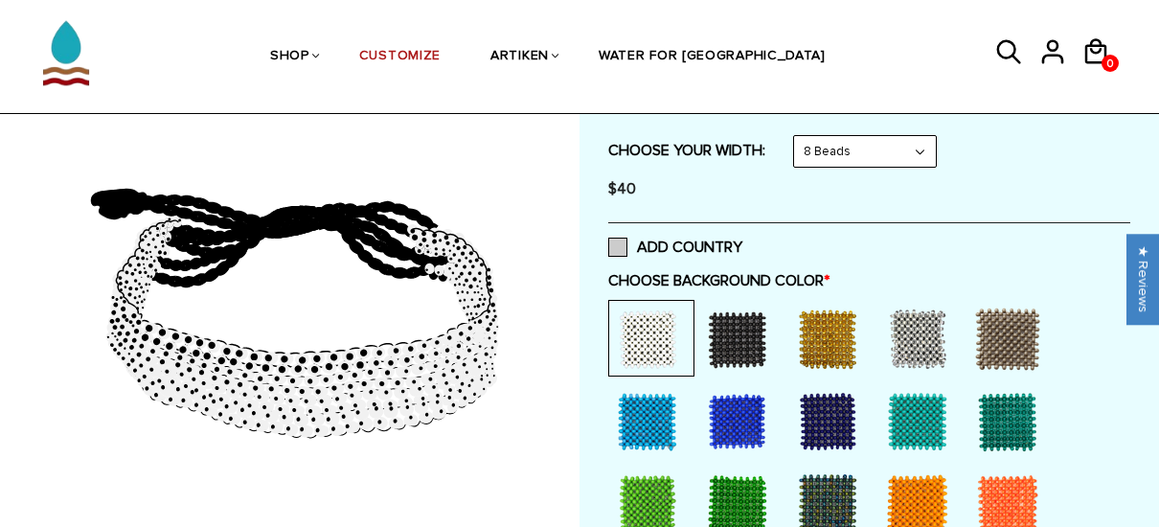
click at [621, 250] on span at bounding box center [617, 246] width 19 height 19
click at [742, 241] on input "ADD COUNTRY" at bounding box center [742, 241] width 0 height 0
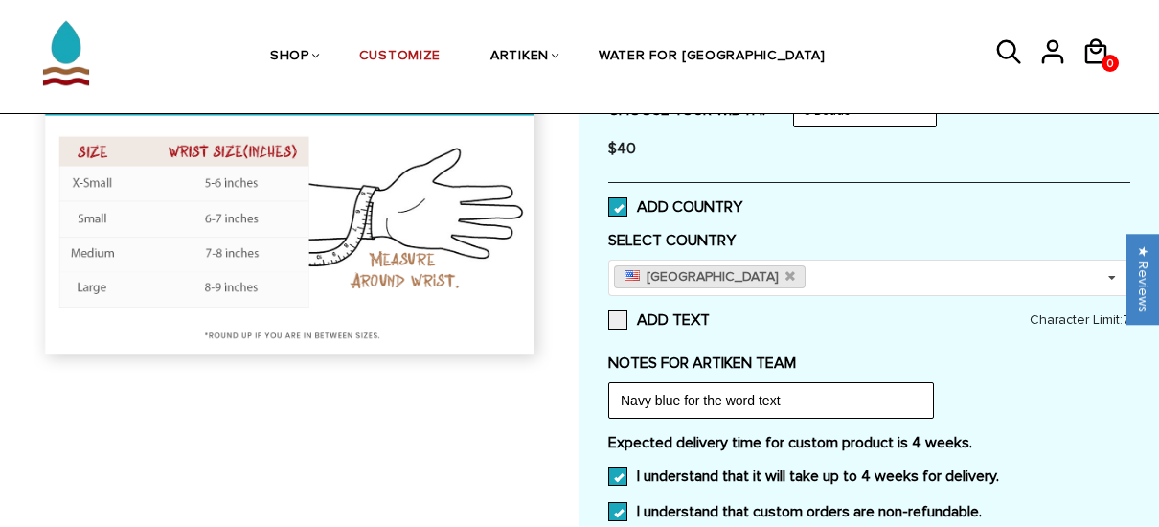
scroll to position [372, 0]
click at [616, 326] on span at bounding box center [617, 319] width 19 height 19
click at [710, 314] on input "ADD TEXT" at bounding box center [710, 314] width 0 height 0
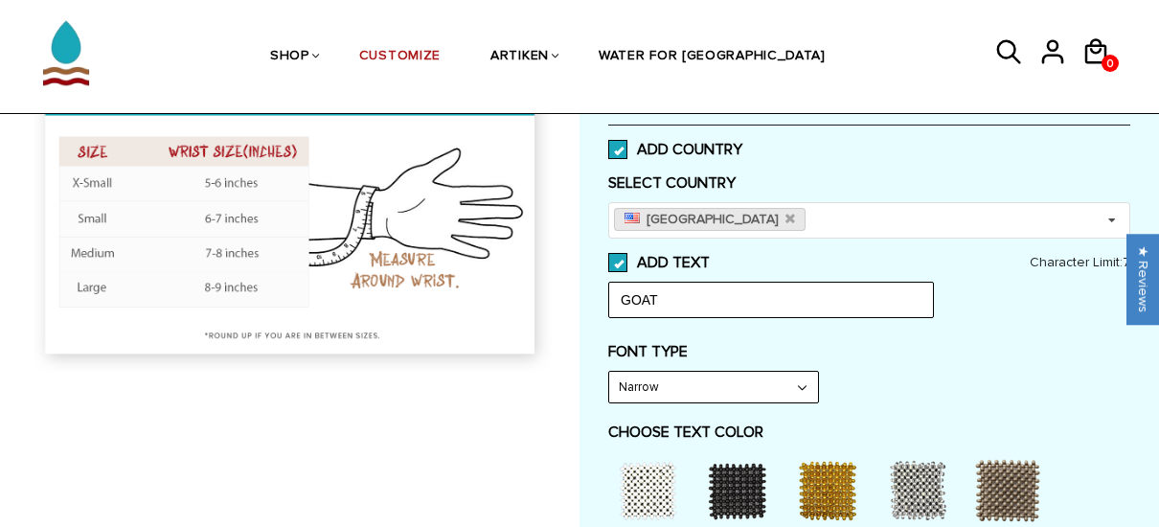
scroll to position [439, 0]
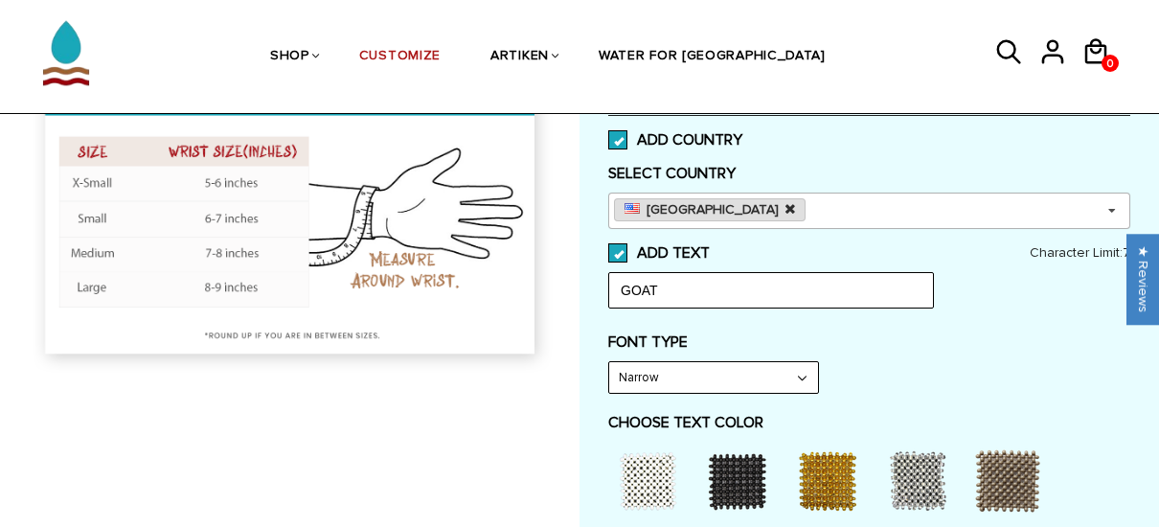
click at [785, 208] on icon at bounding box center [790, 209] width 10 height 12
click at [622, 133] on span at bounding box center [617, 139] width 19 height 19
click at [742, 134] on input "ADD COUNTRY" at bounding box center [742, 134] width 0 height 0
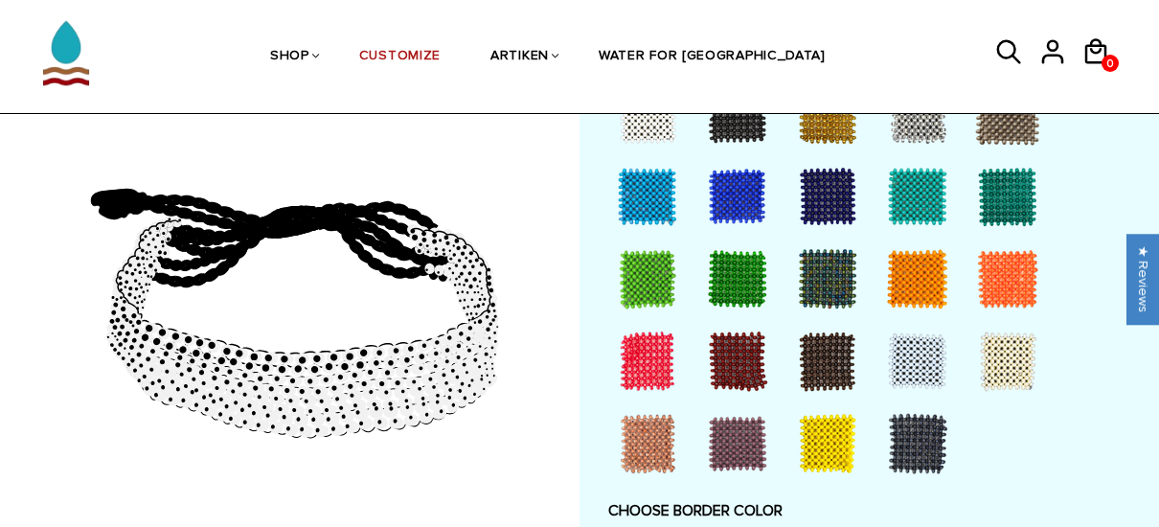
scroll to position [1133, 0]
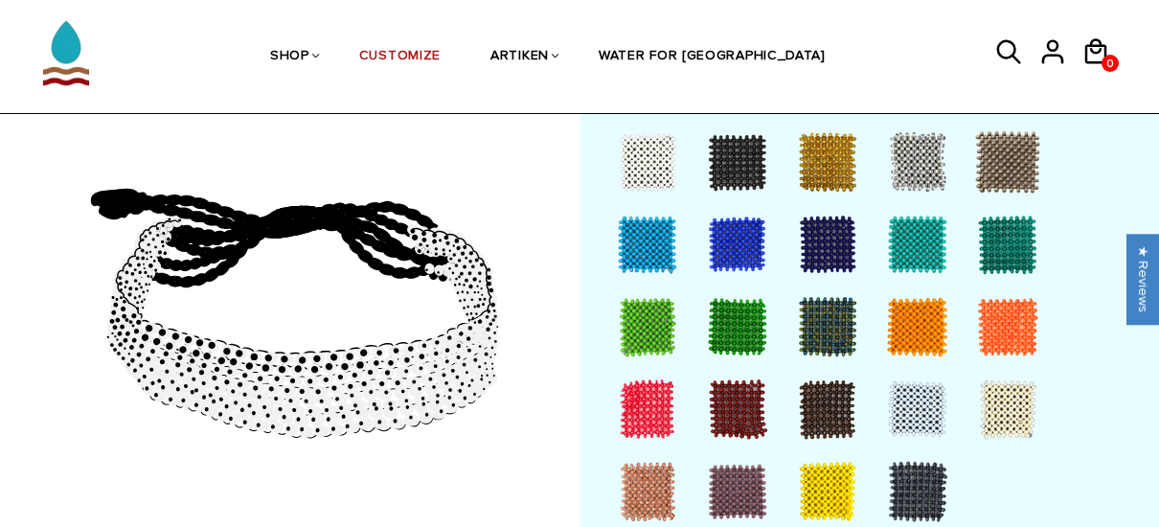
click at [827, 237] on div at bounding box center [827, 244] width 77 height 77
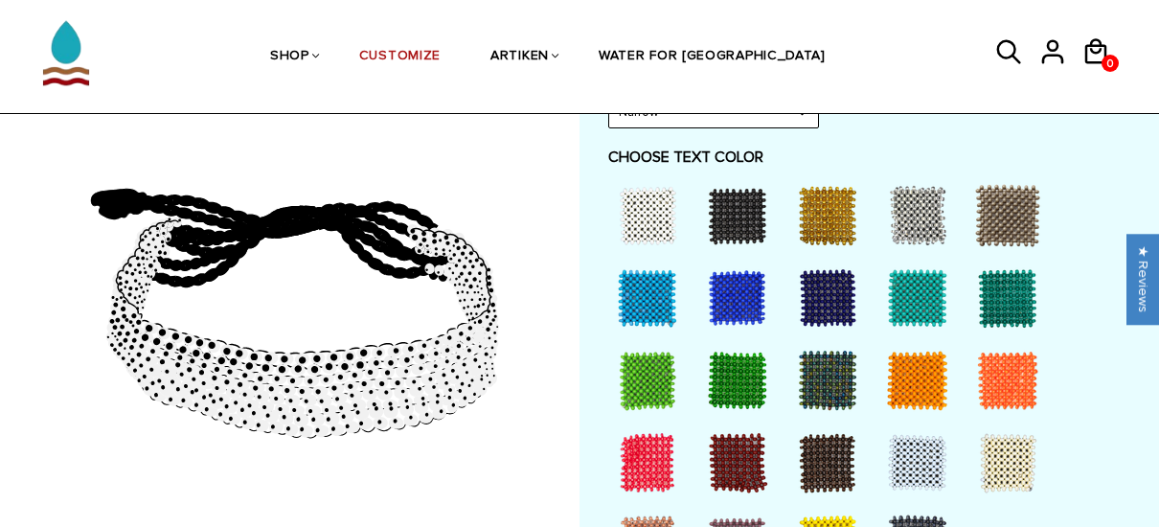
scroll to position [1075, 0]
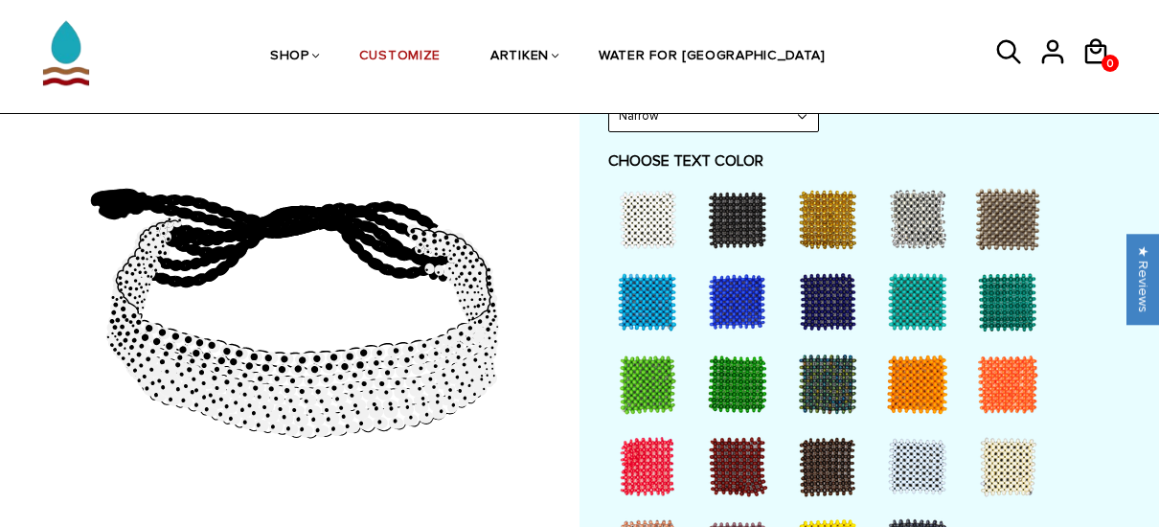
click at [752, 307] on div at bounding box center [737, 301] width 77 height 77
click at [828, 310] on div at bounding box center [827, 301] width 77 height 77
click at [827, 223] on div at bounding box center [827, 219] width 77 height 77
click at [752, 229] on div at bounding box center [737, 219] width 77 height 77
click at [831, 294] on div at bounding box center [827, 301] width 77 height 77
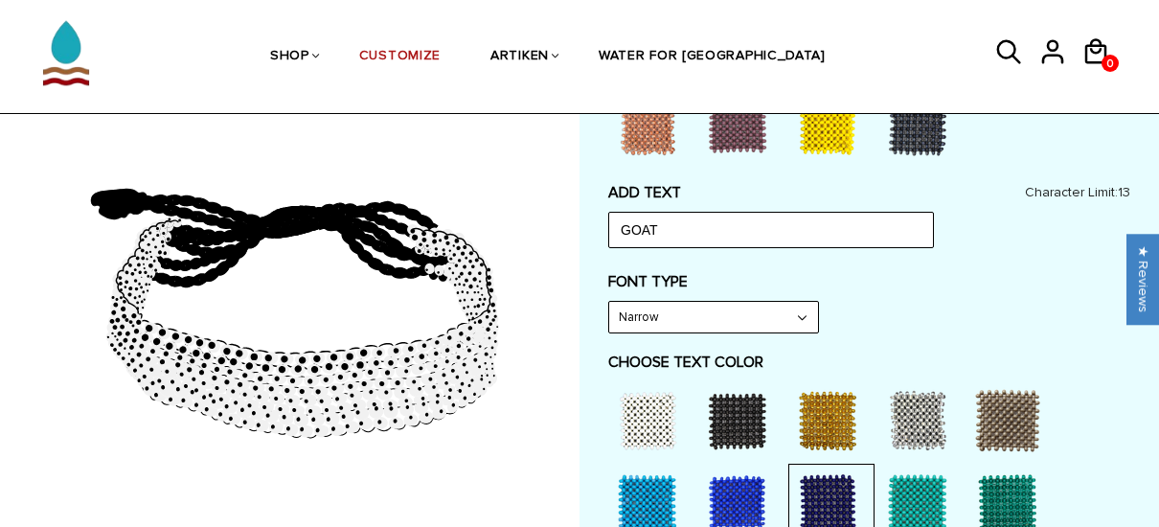
scroll to position [870, 0]
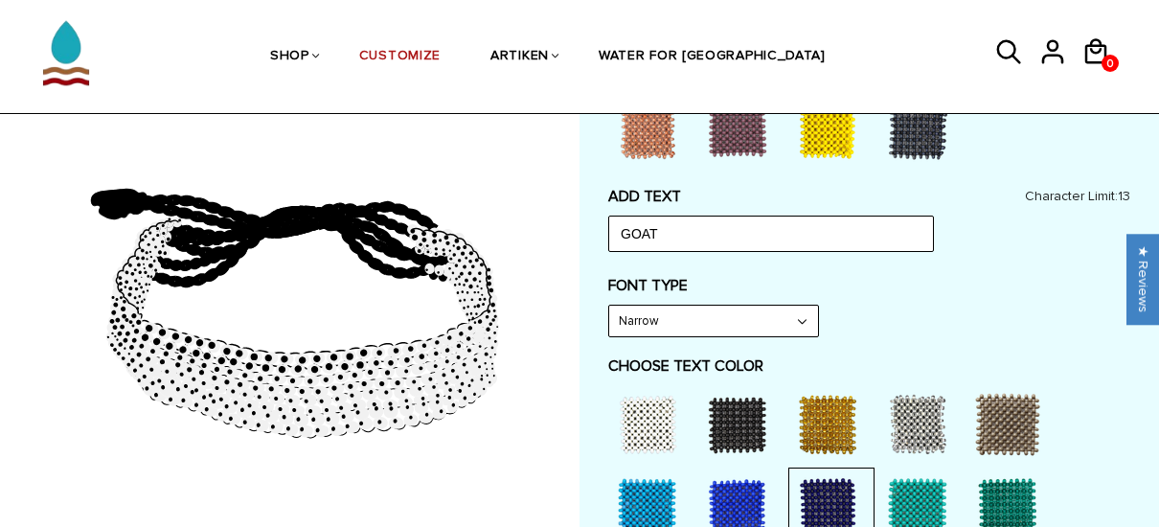
click at [808, 318] on select "Narrow Bold" at bounding box center [713, 320] width 209 height 31
click at [609, 305] on select "Narrow Bold" at bounding box center [713, 320] width 209 height 31
click at [804, 322] on select "Narrow Bold" at bounding box center [713, 320] width 209 height 31
select select "Narrow"
click at [609, 305] on select "Narrow Bold" at bounding box center [713, 320] width 209 height 31
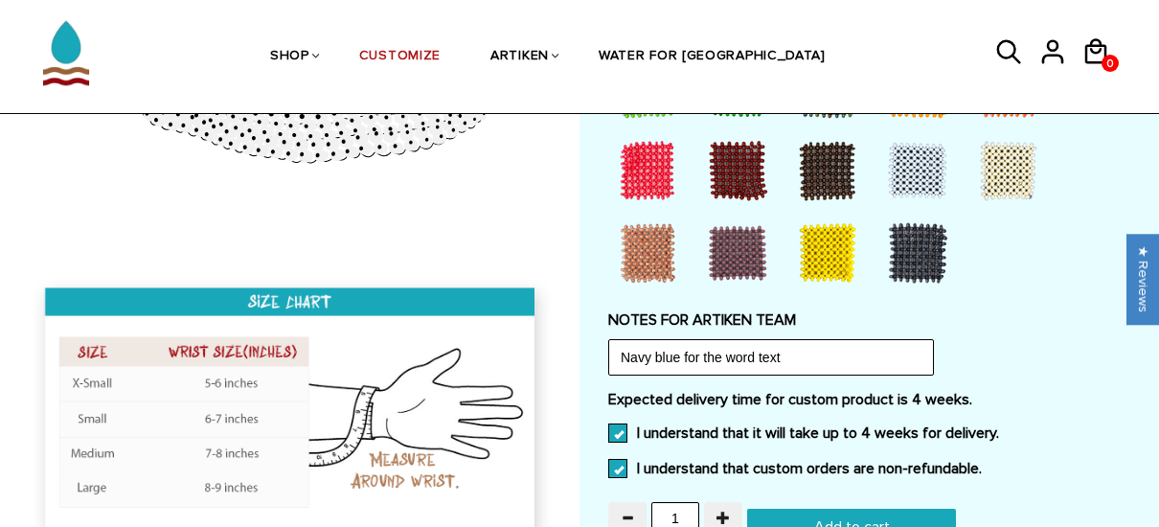
scroll to position [1865, 0]
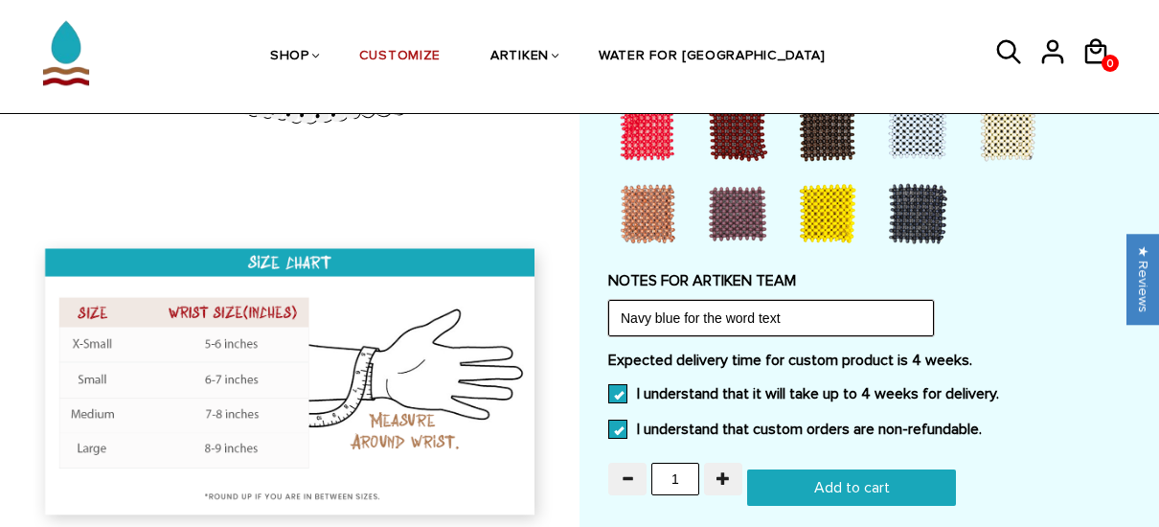
drag, startPoint x: 832, startPoint y: 319, endPoint x: 608, endPoint y: 328, distance: 224.3
click at [608, 328] on input "Navy blue for the word text" at bounding box center [771, 318] width 326 height 36
click at [1029, 371] on div "Expected delivery time for custom product is 4 weeks. I understand that it will…" at bounding box center [869, 400] width 522 height 100
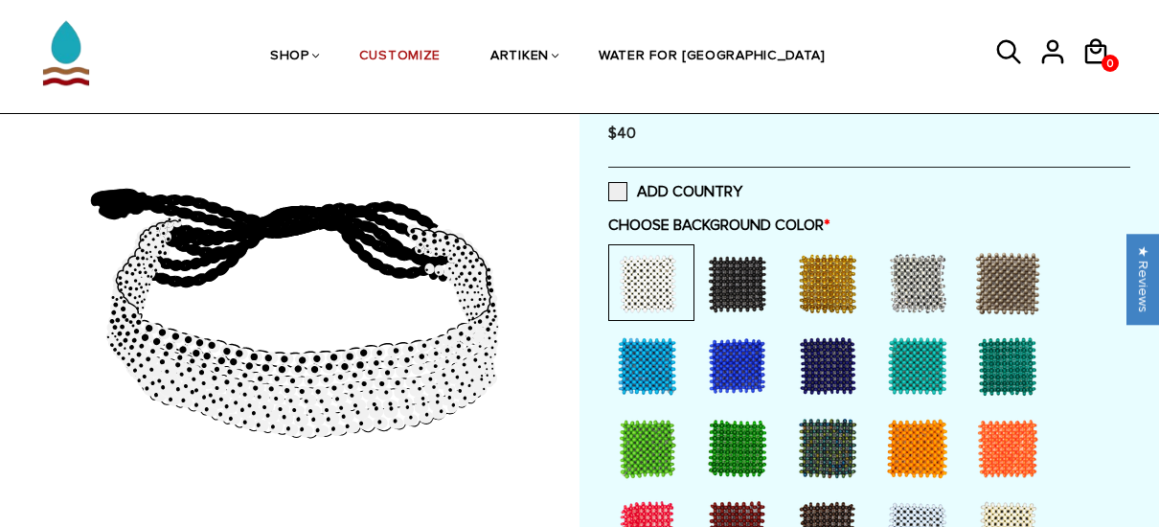
scroll to position [383, 0]
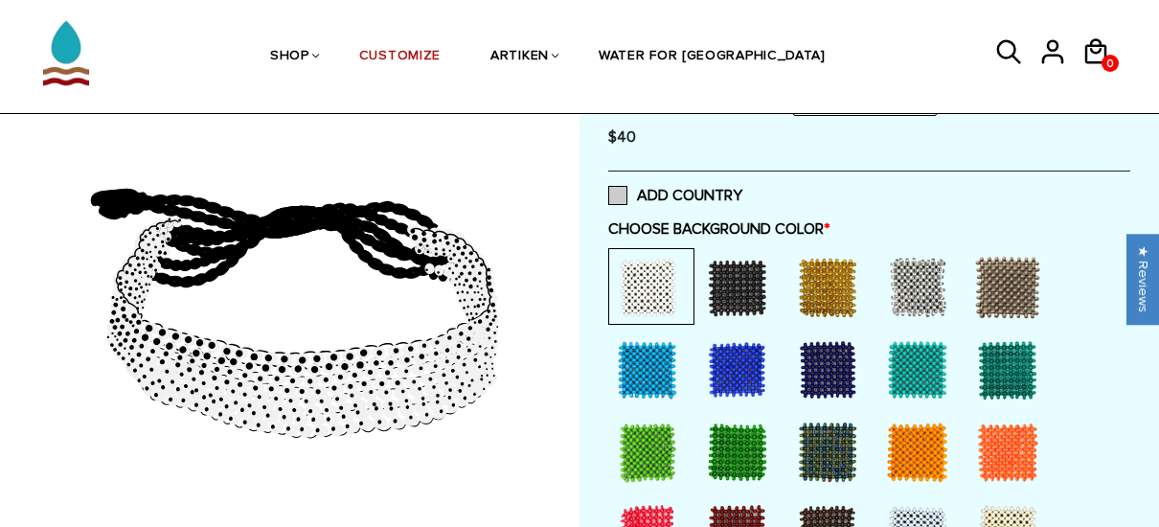
click at [624, 192] on span at bounding box center [617, 195] width 19 height 19
click at [742, 190] on input "ADD COUNTRY" at bounding box center [742, 190] width 0 height 0
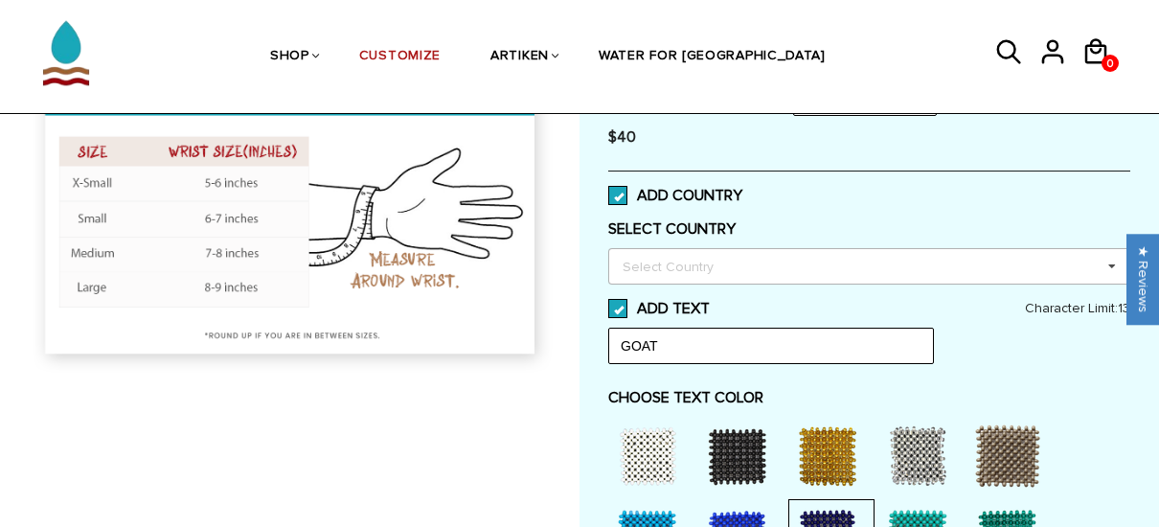
click at [1111, 260] on icon at bounding box center [1111, 266] width 29 height 35
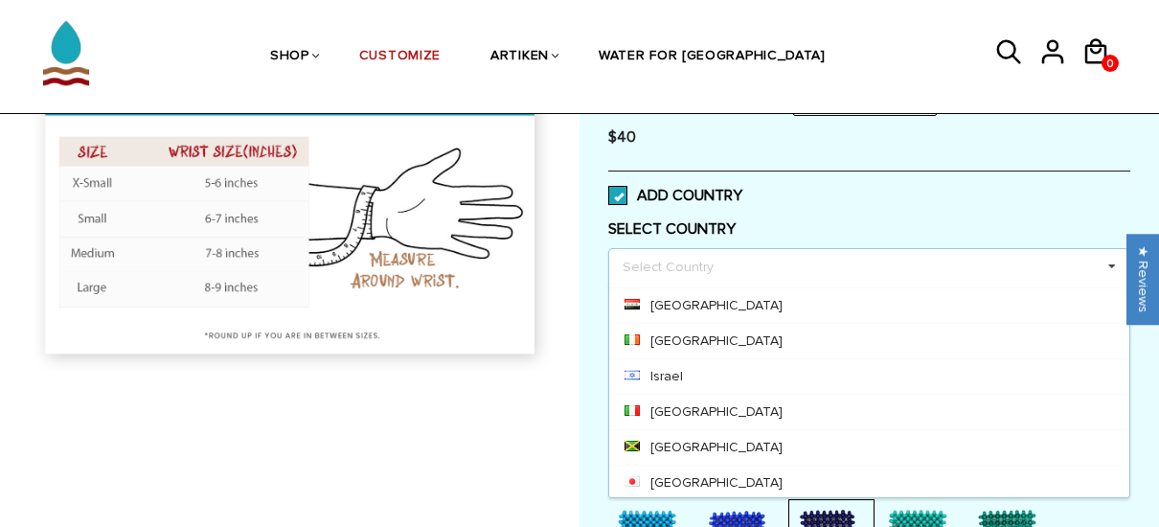
scroll to position [3885, 0]
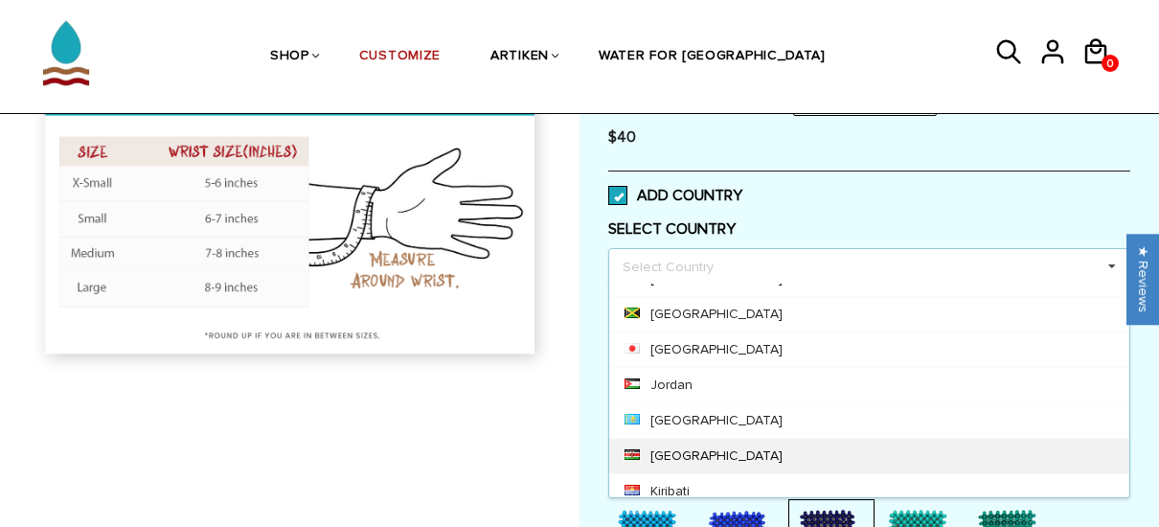
click at [681, 438] on div "[GEOGRAPHIC_DATA]" at bounding box center [869, 455] width 520 height 35
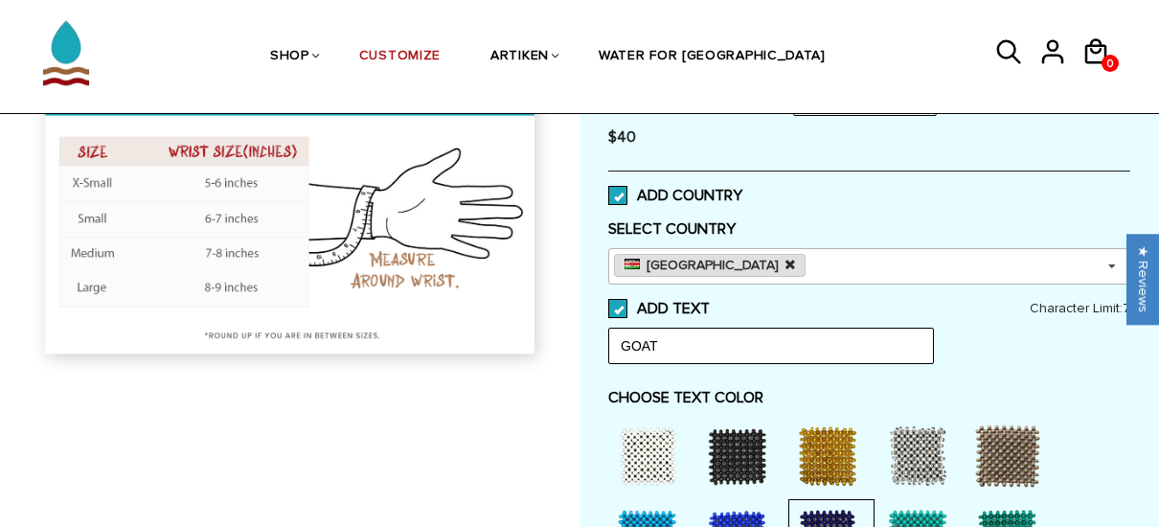
click at [785, 266] on icon at bounding box center [790, 265] width 10 height 12
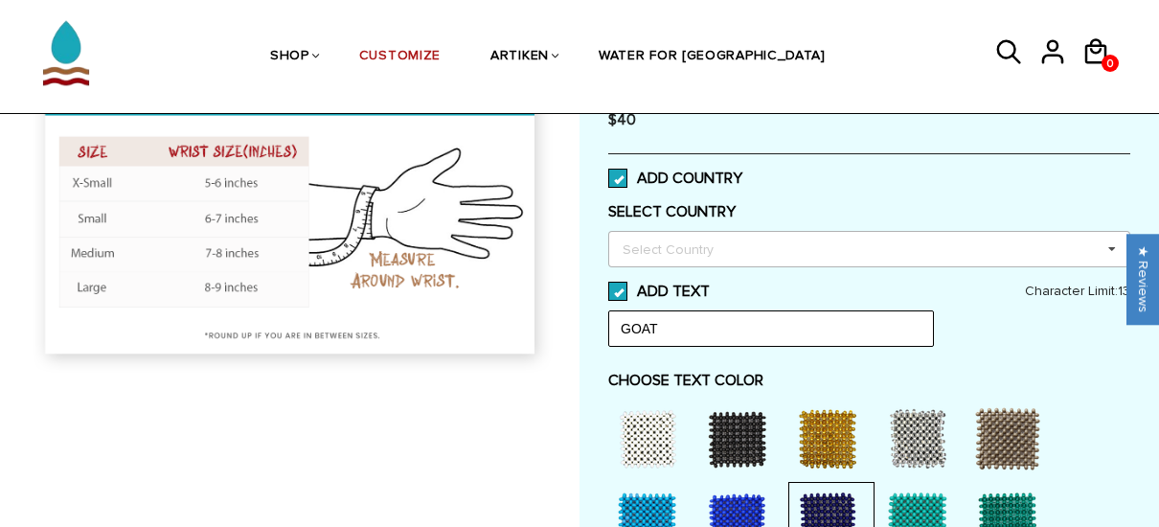
scroll to position [403, 0]
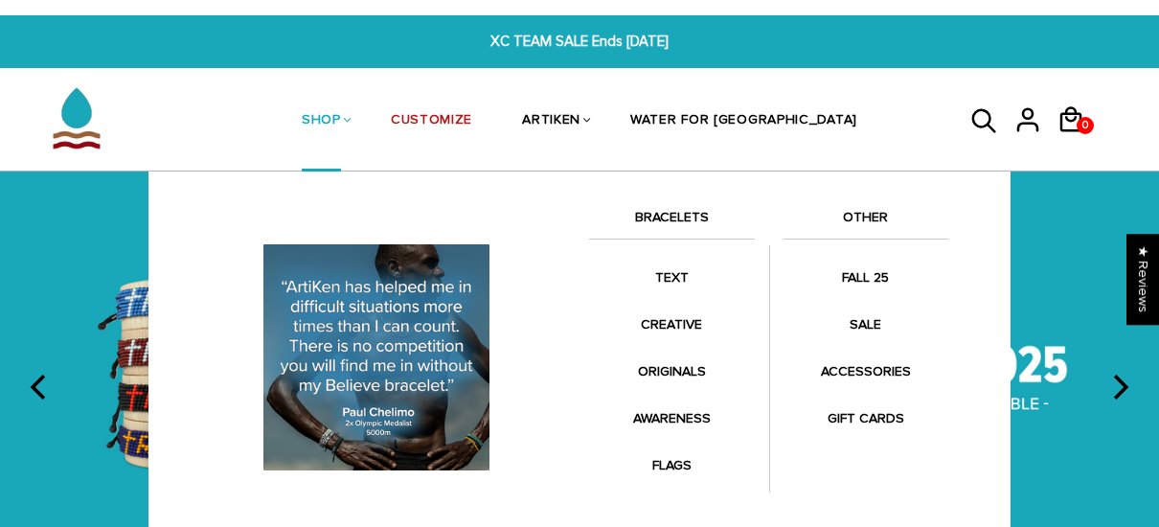
click at [341, 115] on link "SHOP" at bounding box center [321, 122] width 39 height 102
click at [671, 279] on link "TEXT" at bounding box center [671, 277] width 165 height 37
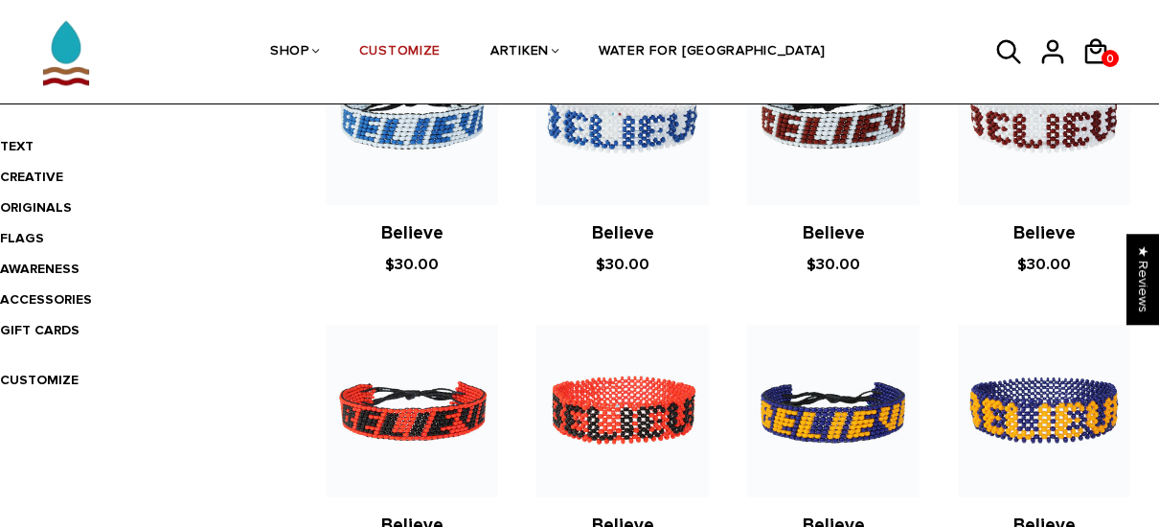
scroll to position [508, 0]
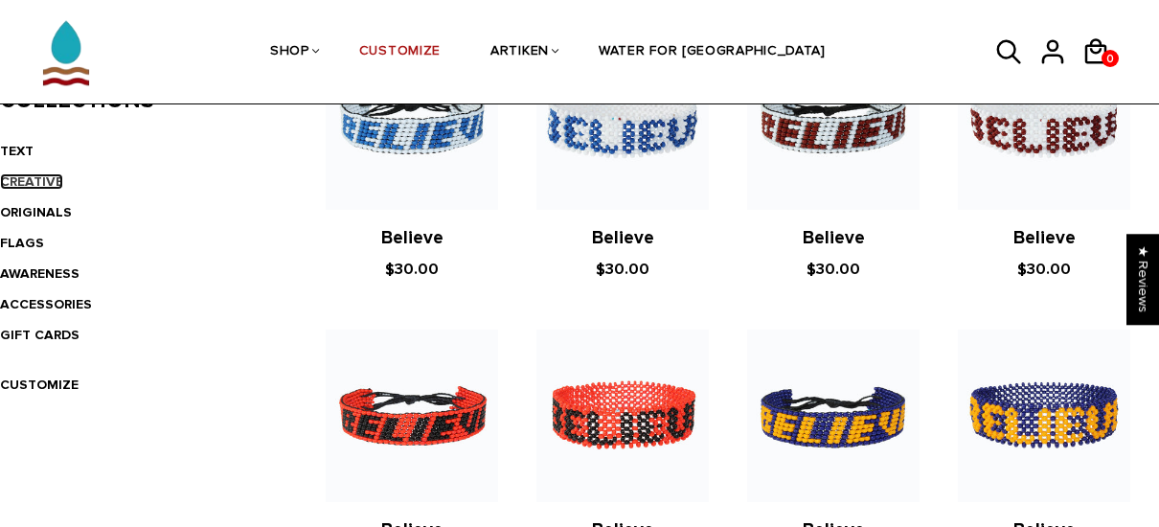
click at [38, 179] on link "CREATIVE" at bounding box center [31, 181] width 63 height 16
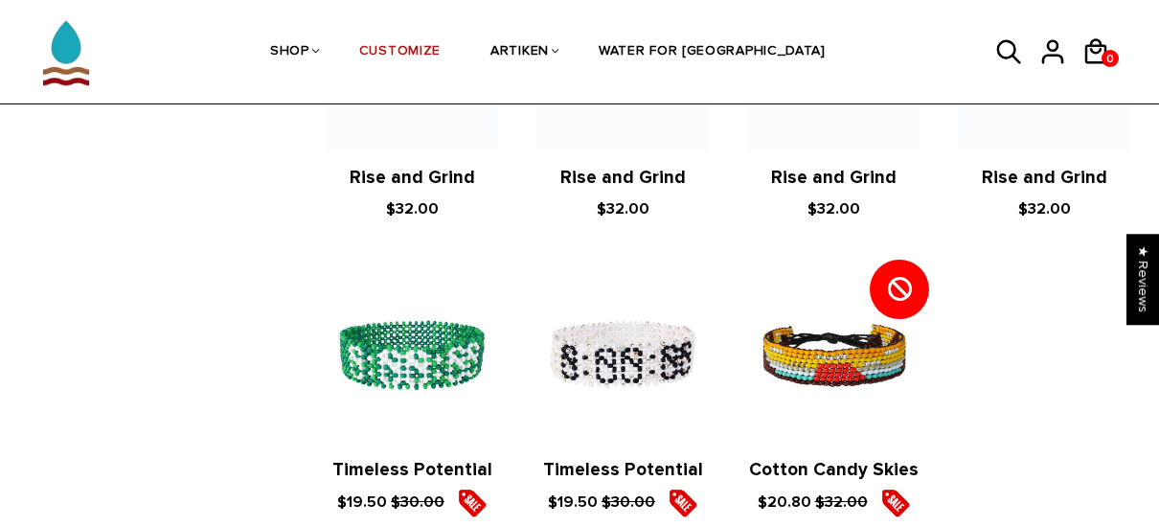
scroll to position [2068, 0]
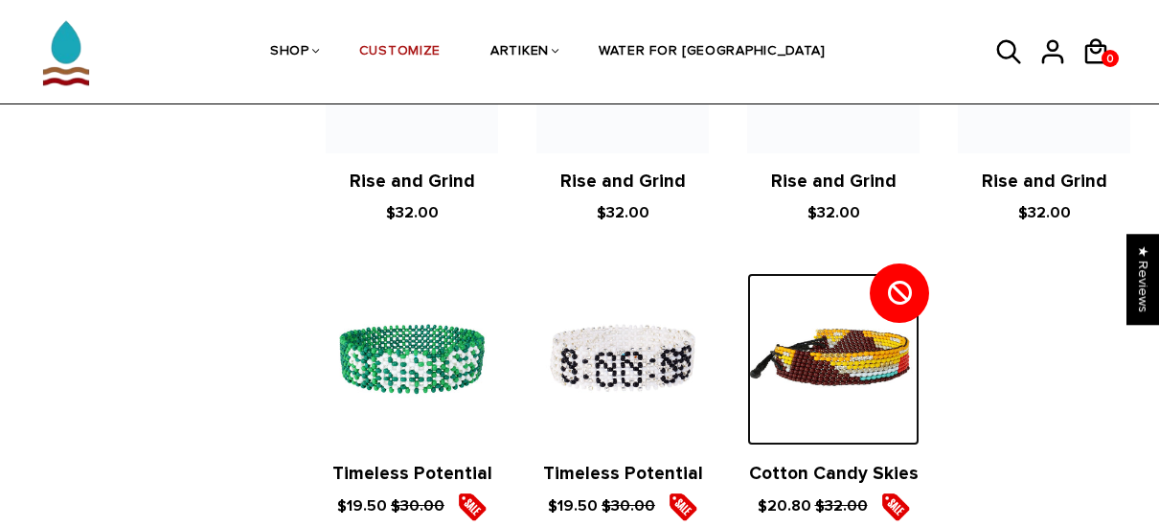
click at [824, 333] on img at bounding box center [833, 359] width 172 height 172
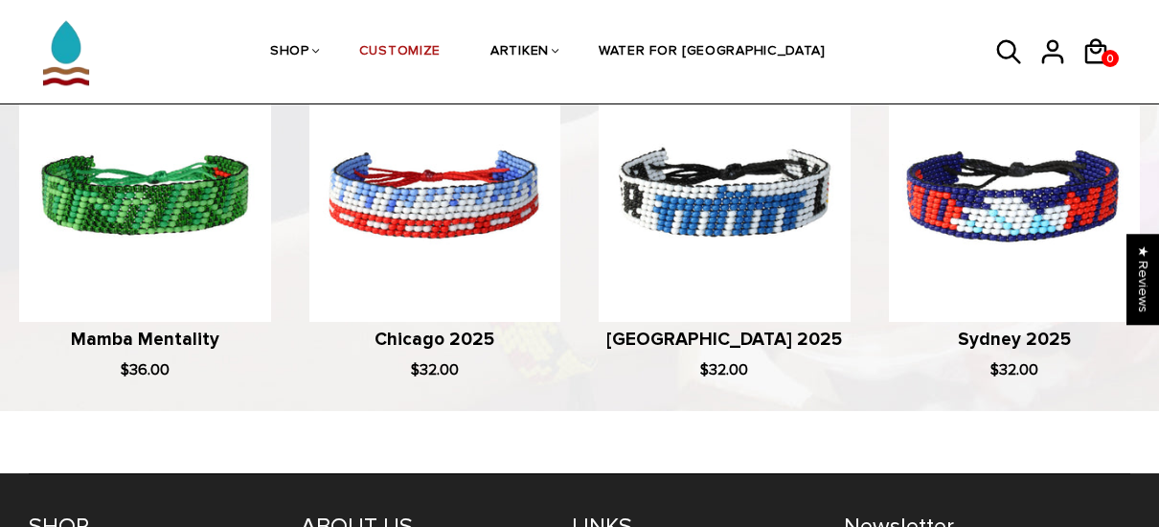
scroll to position [1315, 0]
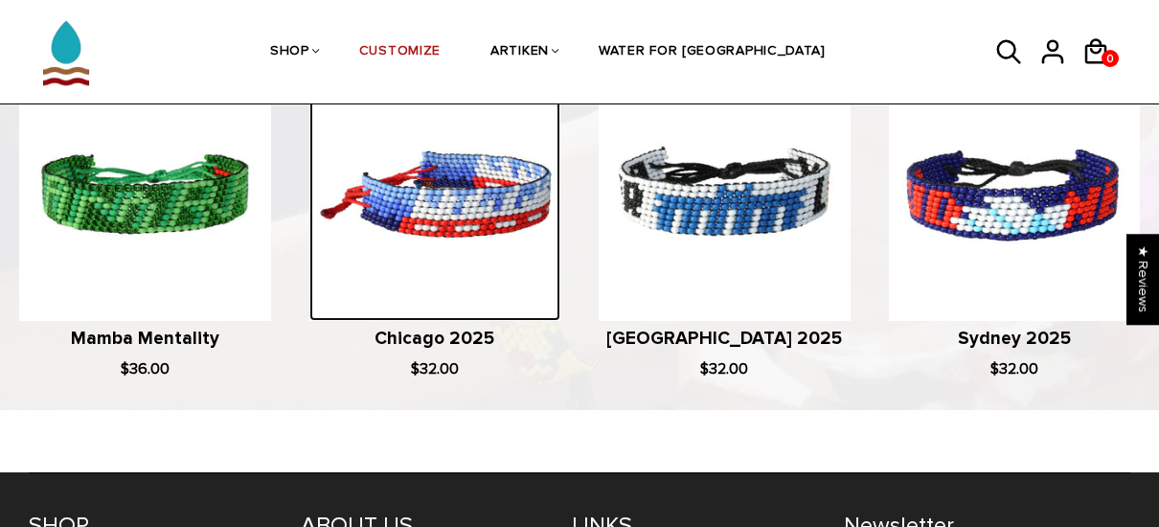
click at [423, 240] on img at bounding box center [435, 195] width 252 height 252
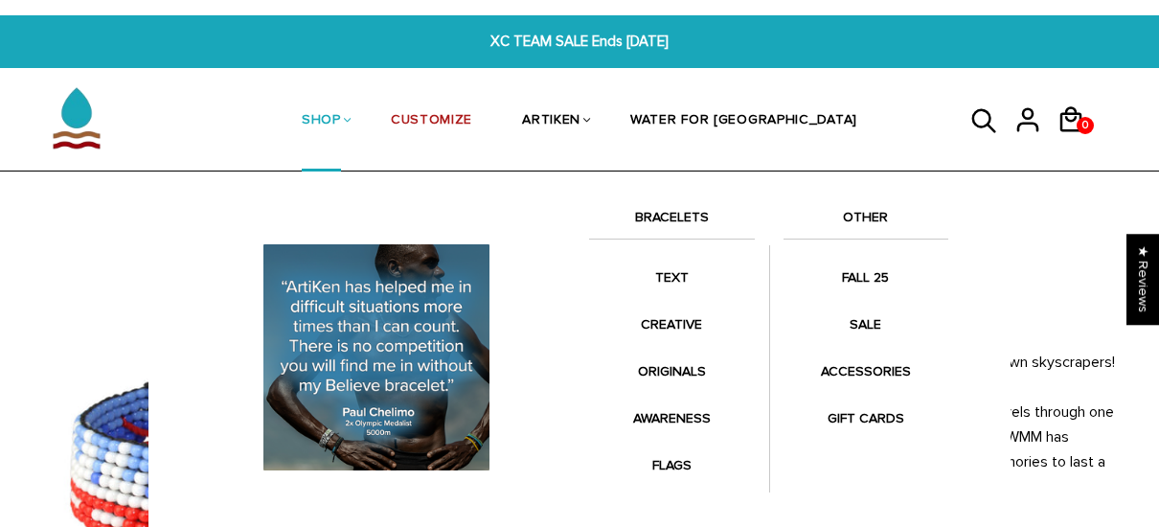
click at [341, 136] on link "SHOP" at bounding box center [321, 122] width 39 height 102
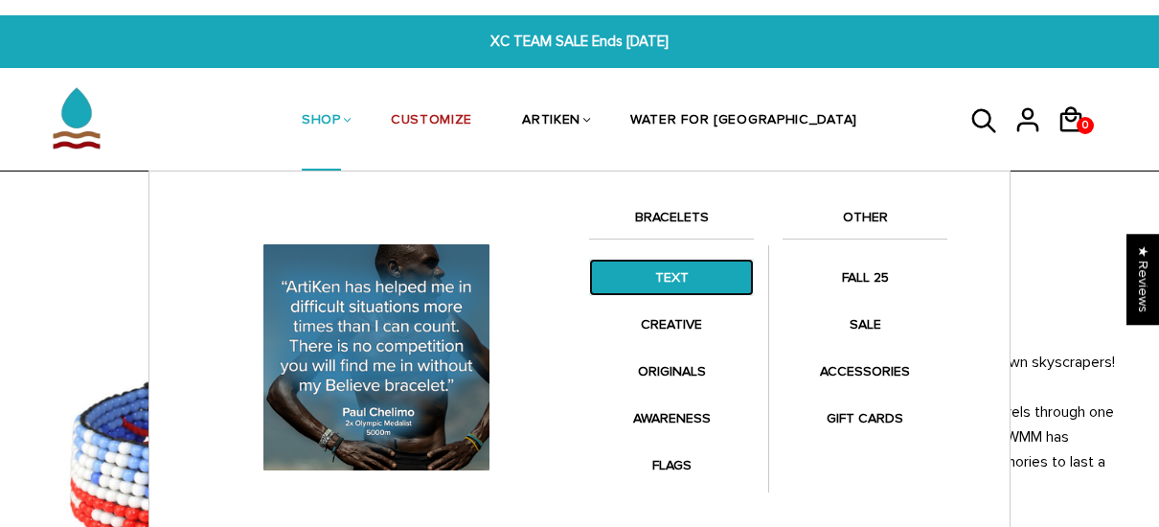
click at [668, 278] on link "TEXT" at bounding box center [671, 277] width 165 height 37
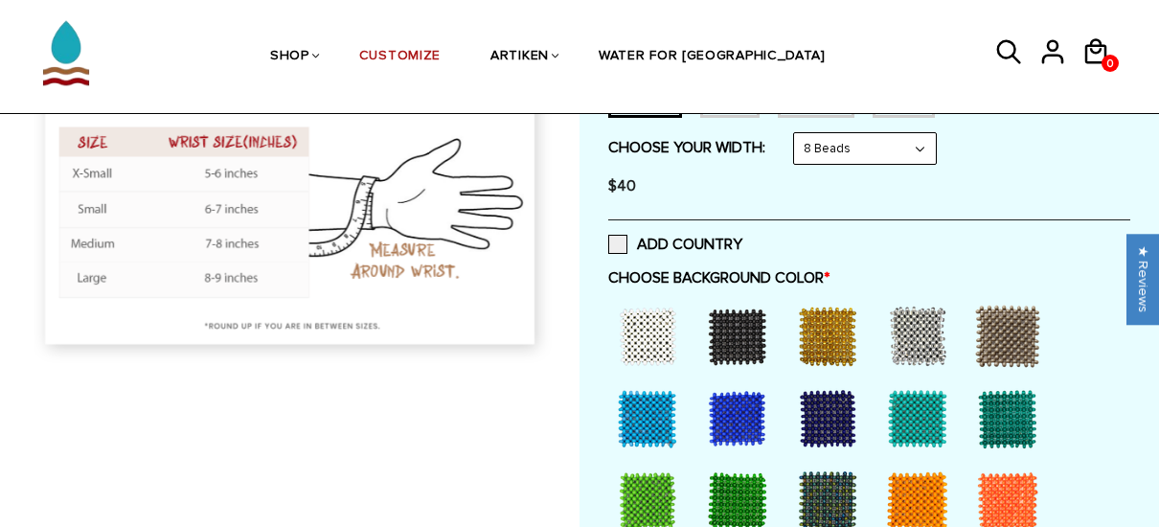
scroll to position [418, 0]
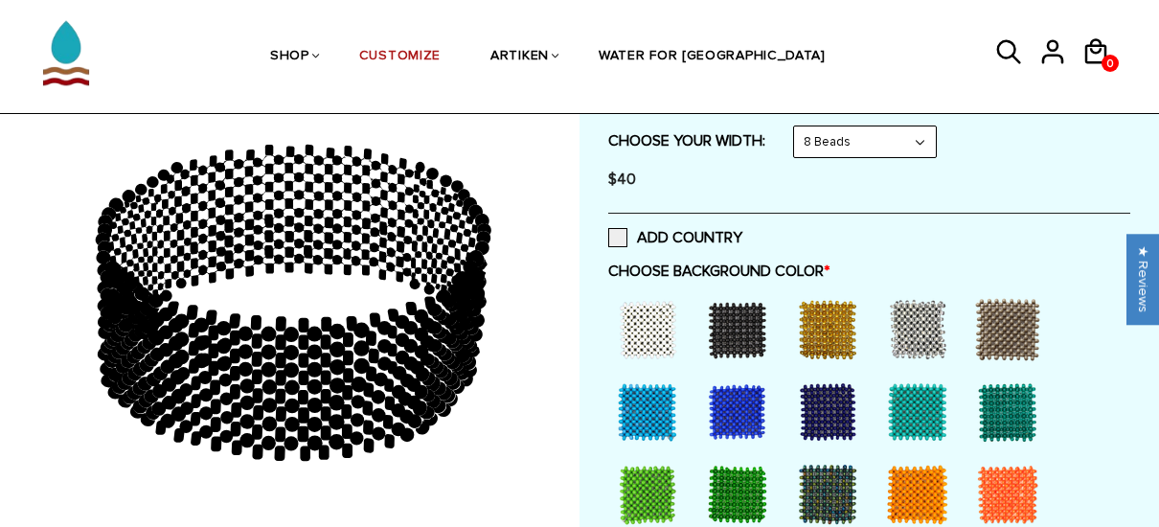
click at [657, 327] on div at bounding box center [647, 329] width 77 height 77
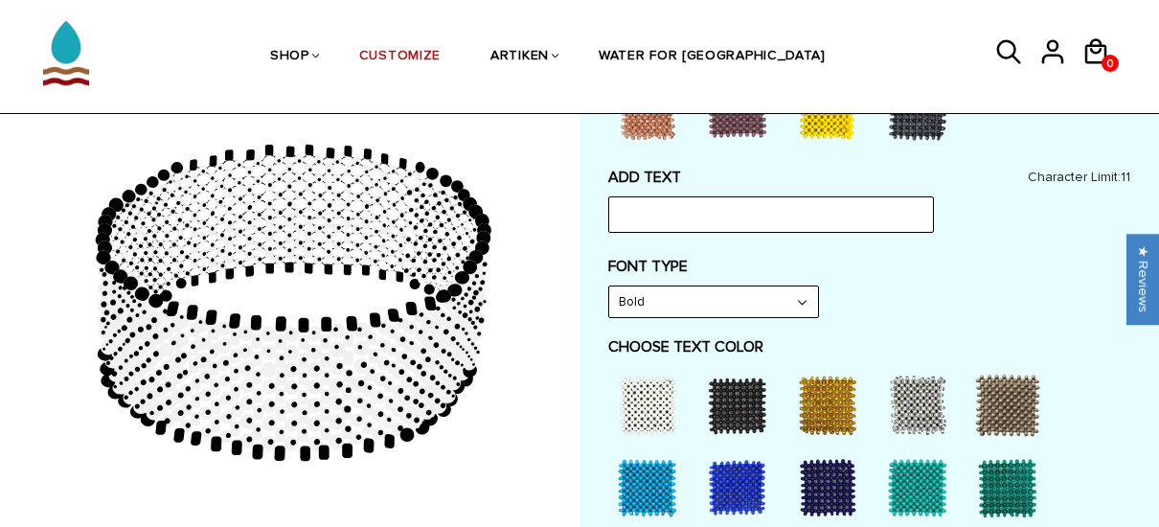
scroll to position [971, 0]
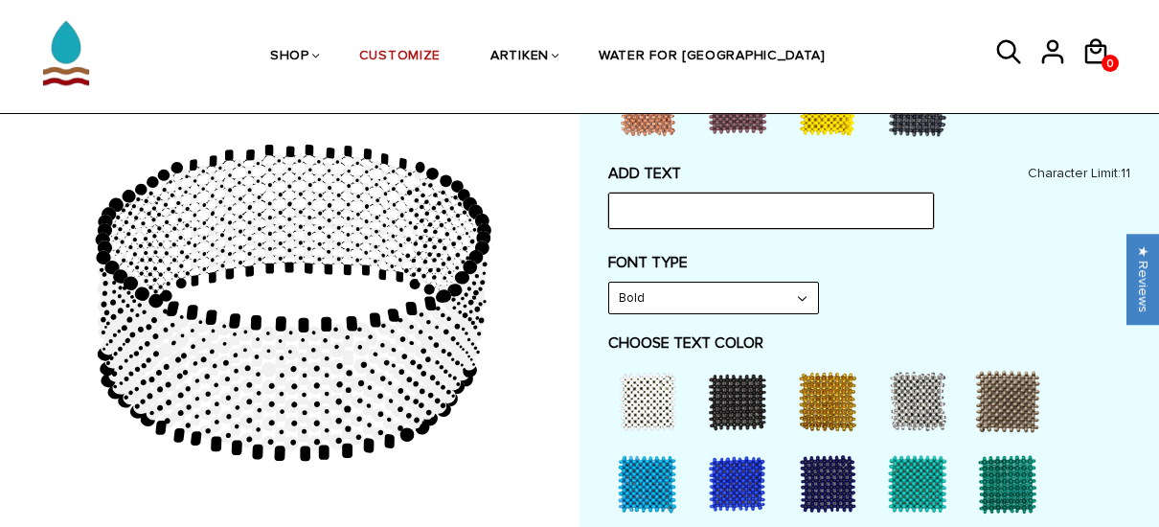
click at [797, 202] on input "text" at bounding box center [771, 210] width 326 height 36
type input "GOAT"
click at [810, 470] on div at bounding box center [827, 483] width 77 height 77
click at [802, 290] on select "Bold" at bounding box center [713, 297] width 209 height 31
click at [734, 292] on select "Bold" at bounding box center [713, 297] width 209 height 31
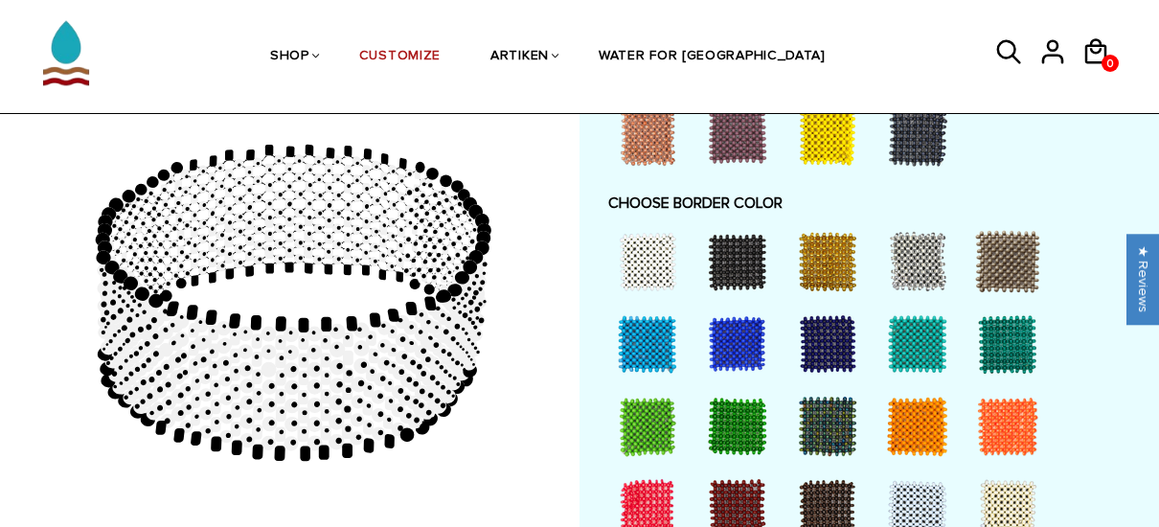
scroll to position [1582, 0]
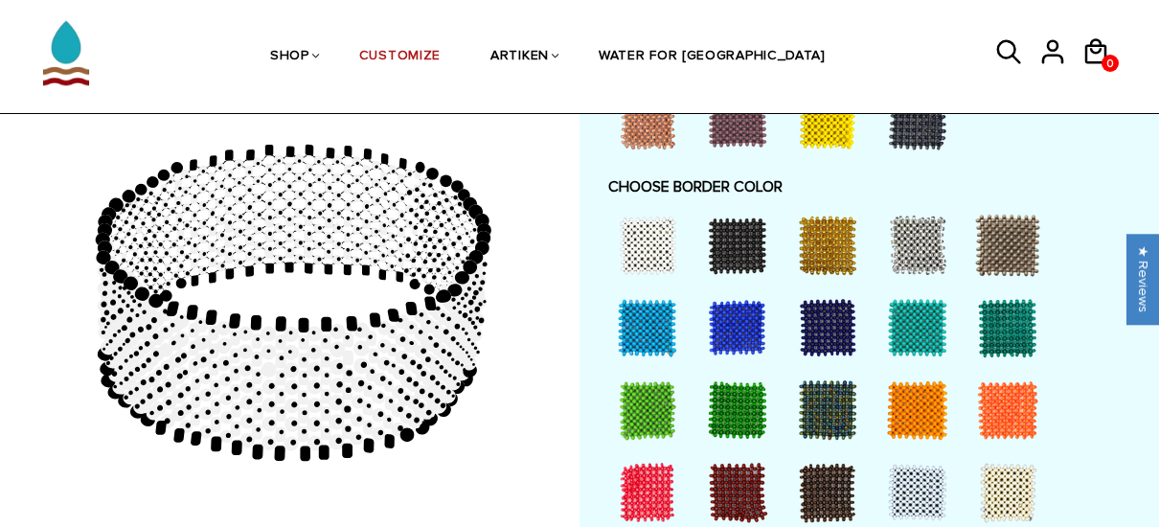
click at [612, 244] on div at bounding box center [647, 245] width 77 height 77
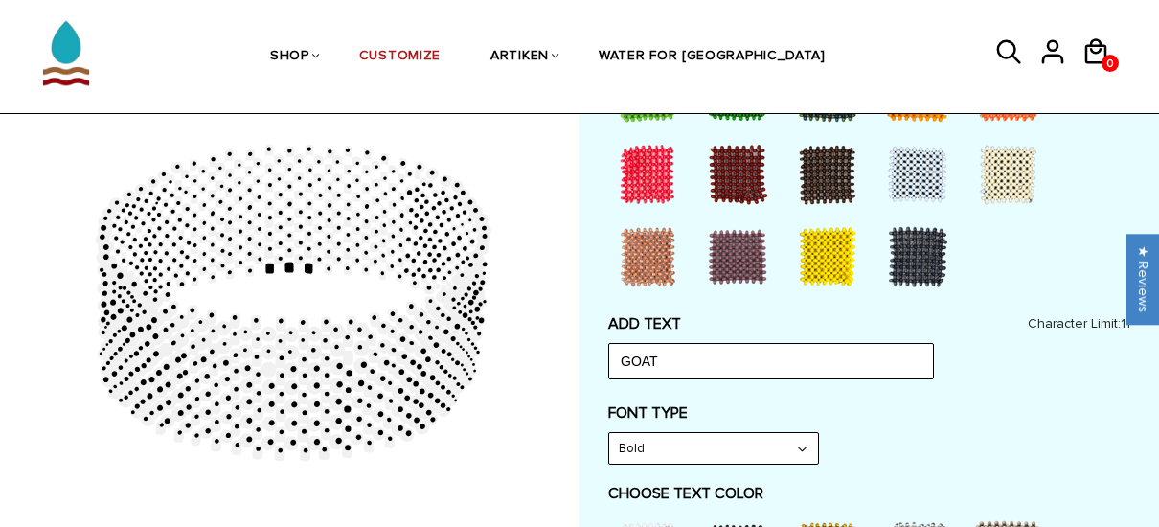
scroll to position [816, 0]
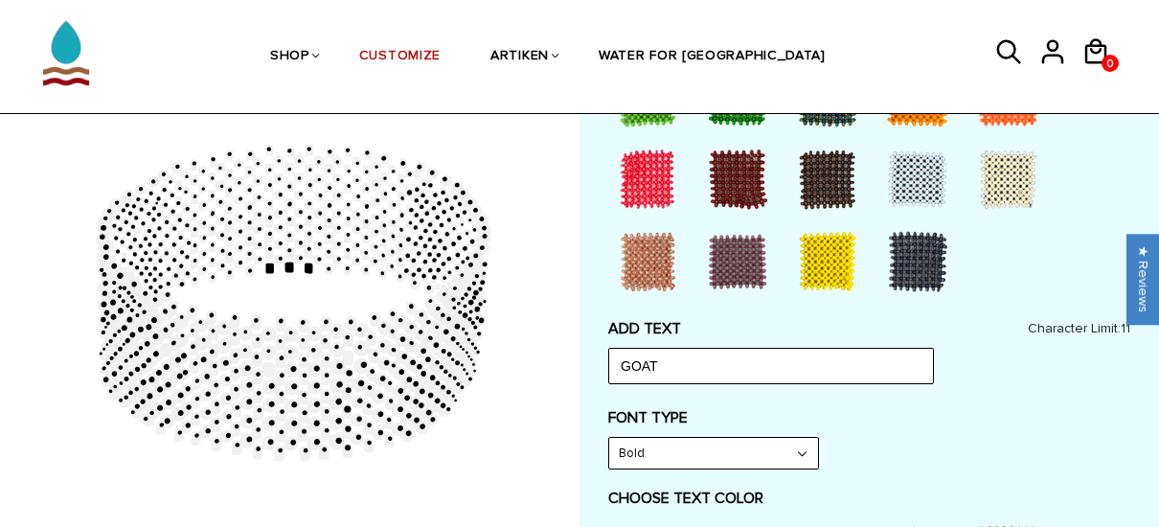
click at [802, 447] on select "Bold" at bounding box center [713, 453] width 209 height 31
click at [719, 451] on select "Bold" at bounding box center [713, 453] width 209 height 31
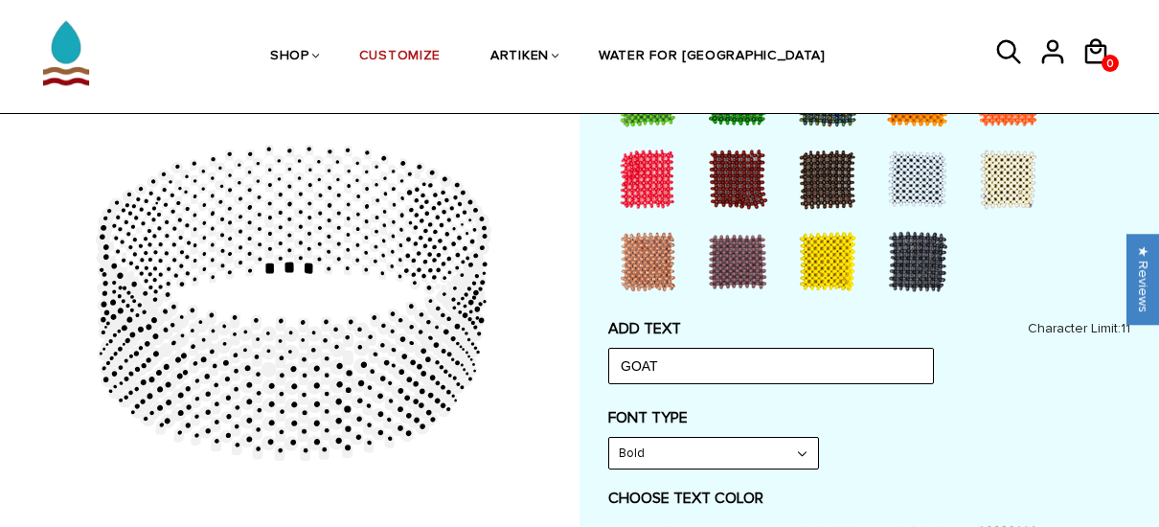
click at [719, 451] on select "Bold" at bounding box center [713, 453] width 209 height 31
click at [439, 51] on link "CUSTOMIZE" at bounding box center [399, 57] width 81 height 99
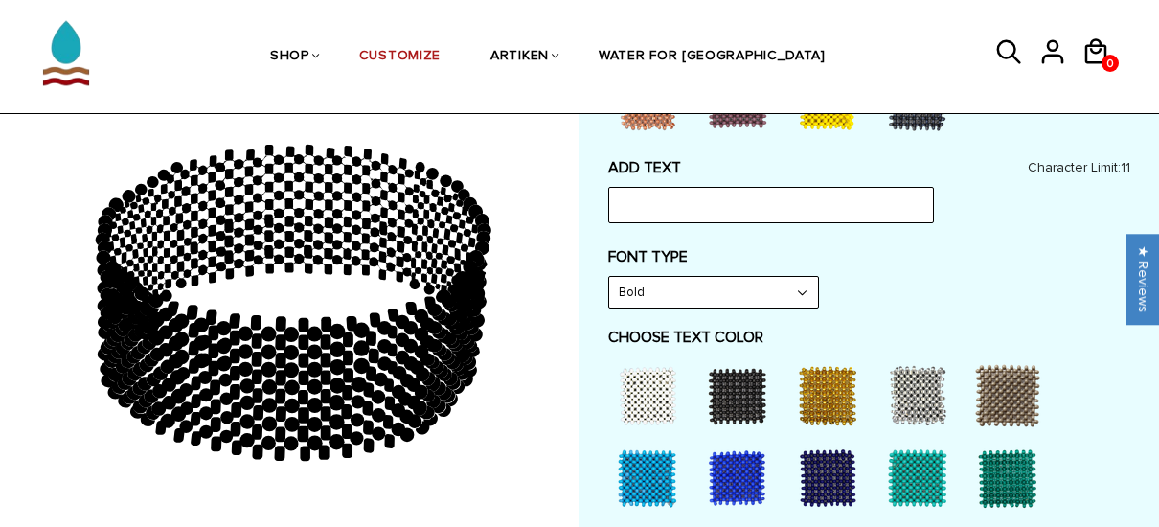
scroll to position [1002, 0]
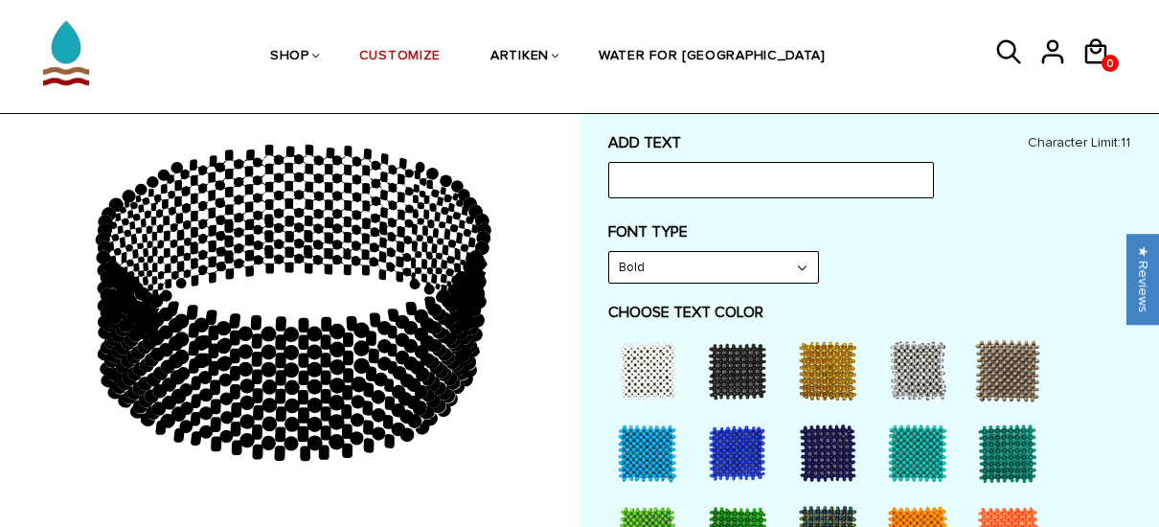
click at [806, 257] on select "Bold" at bounding box center [713, 267] width 209 height 31
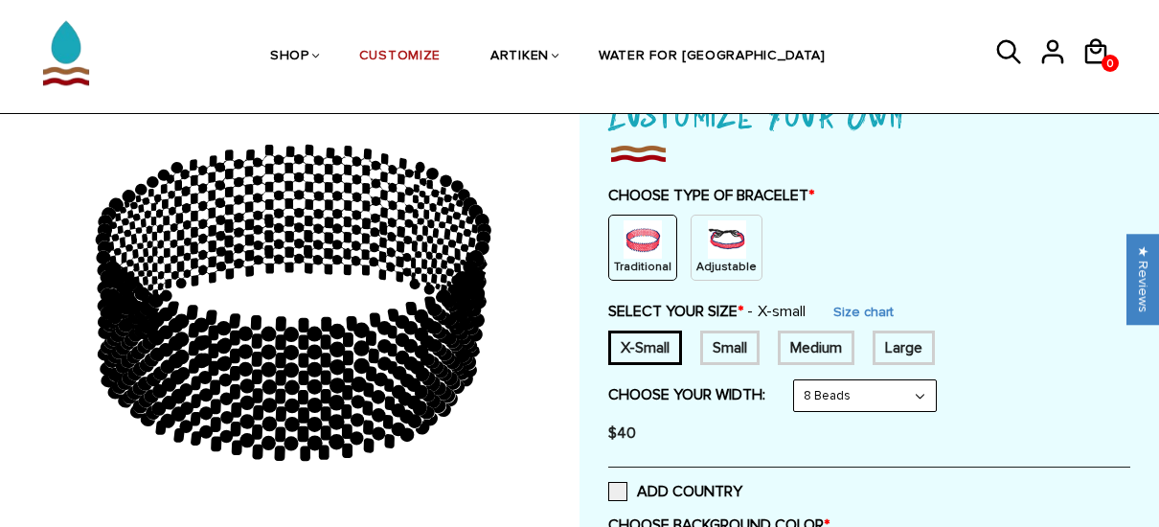
scroll to position [165, 0]
click at [714, 253] on img at bounding box center [727, 239] width 38 height 38
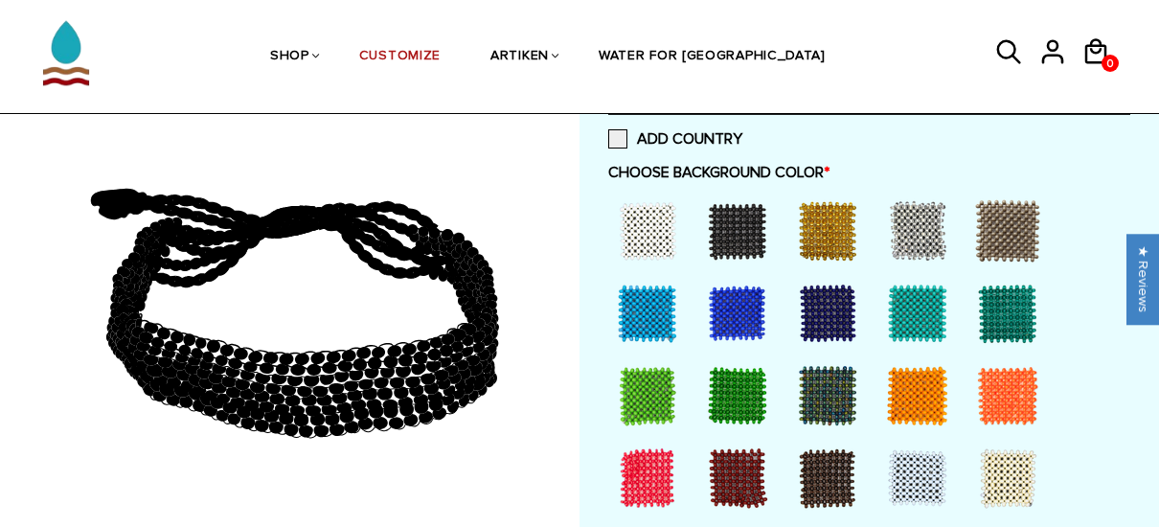
scroll to position [435, 0]
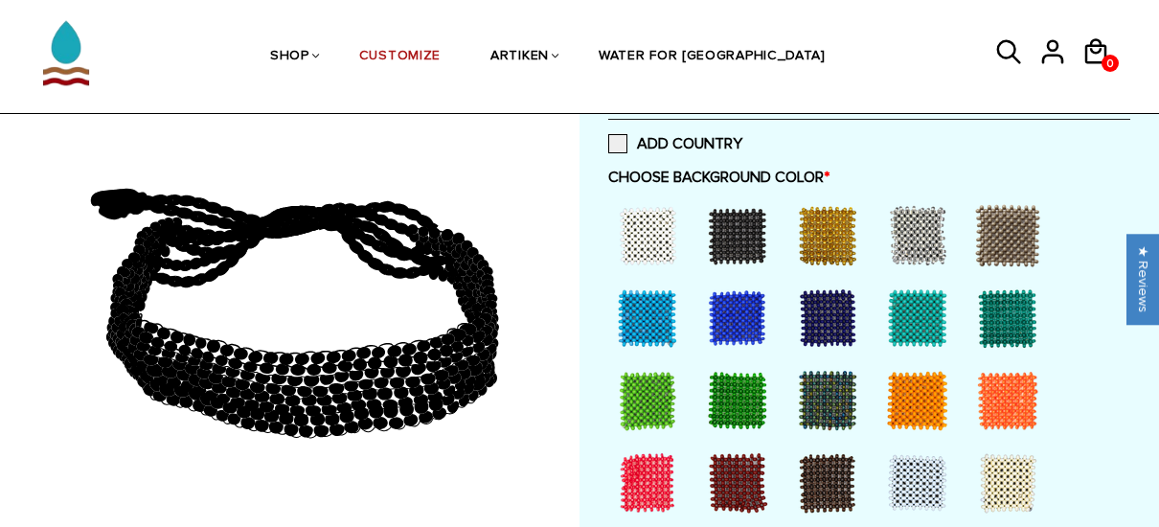
click at [652, 228] on div at bounding box center [647, 235] width 77 height 77
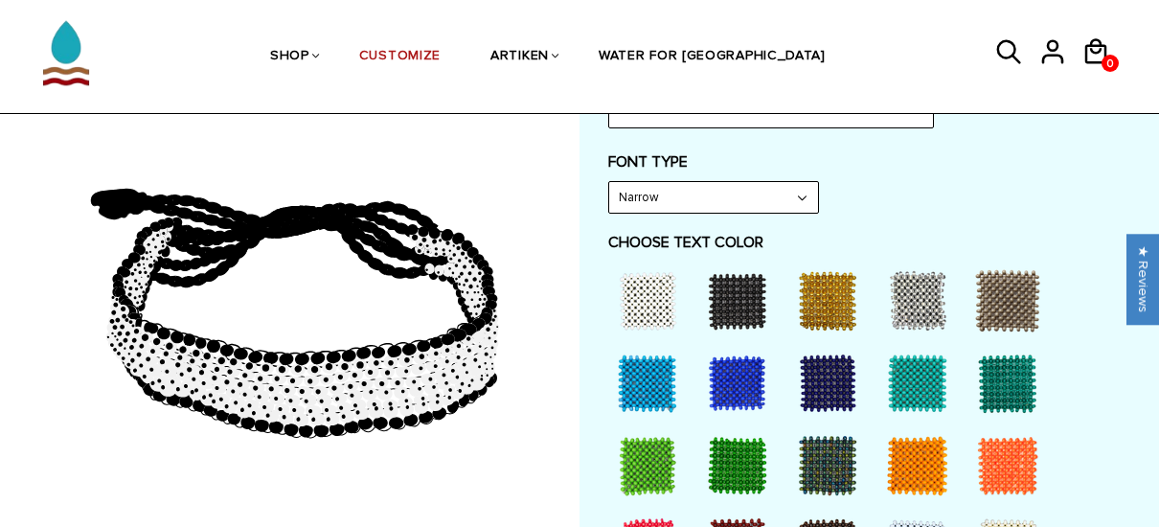
scroll to position [1050, 0]
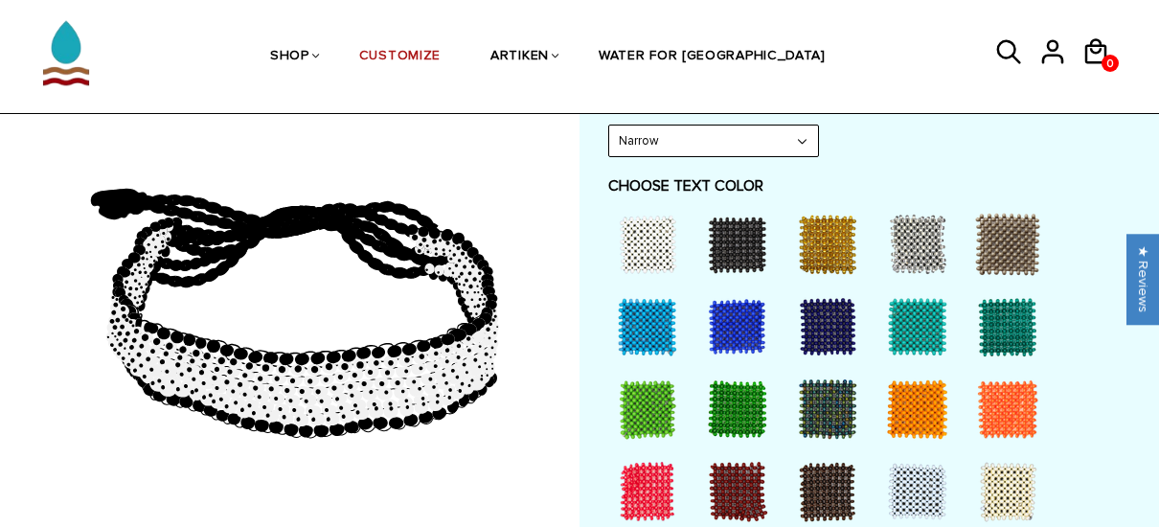
click at [634, 237] on div at bounding box center [647, 244] width 77 height 77
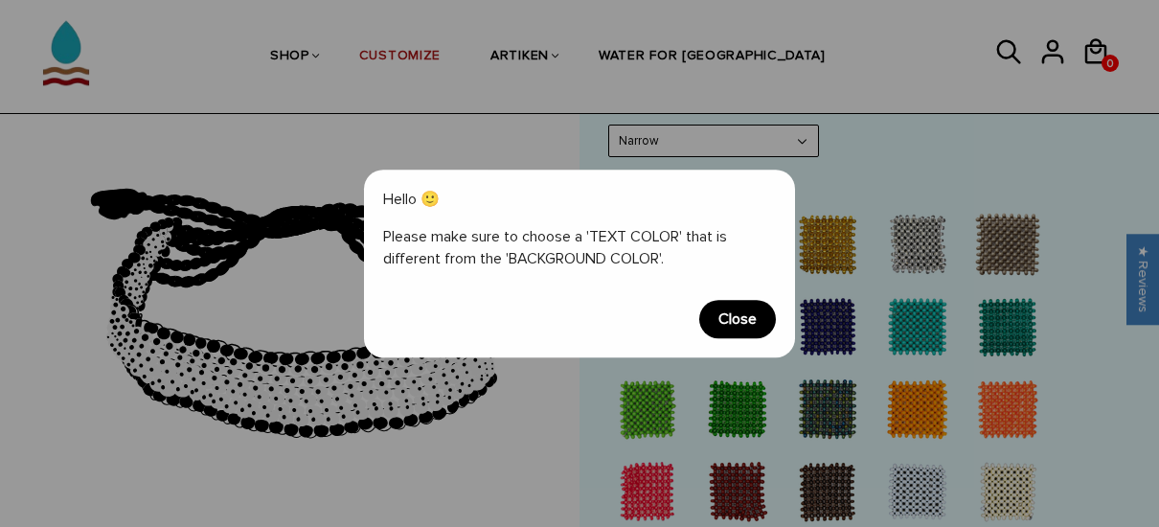
click at [743, 319] on span "Close" at bounding box center [737, 319] width 77 height 38
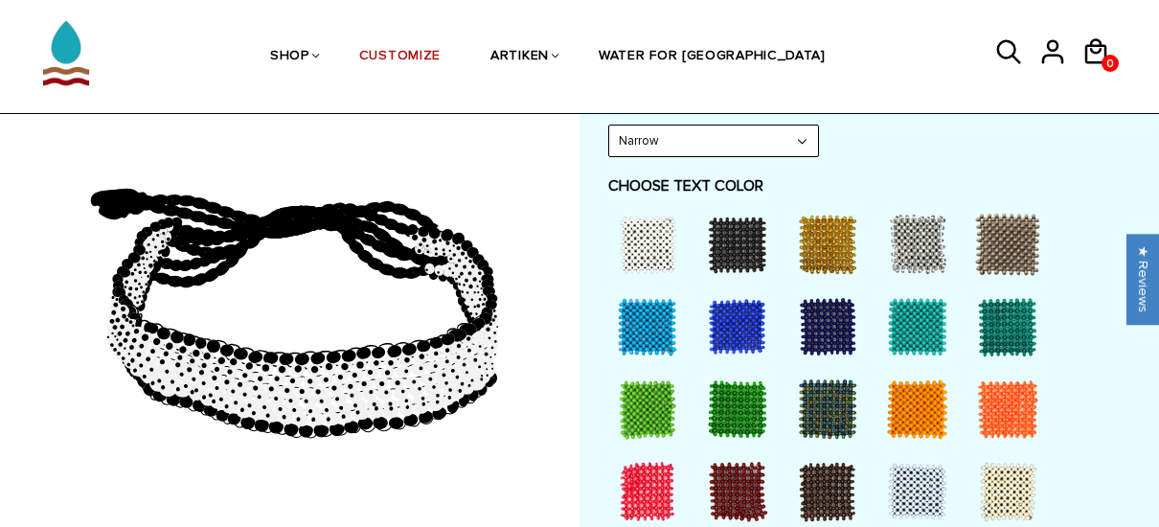
click at [822, 317] on div at bounding box center [827, 326] width 77 height 77
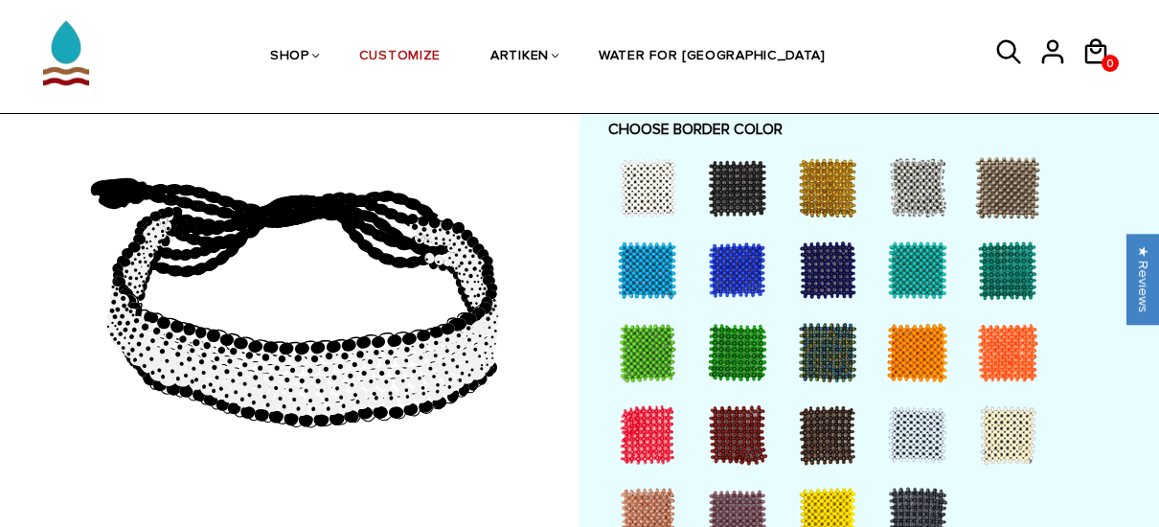
scroll to position [1566, 0]
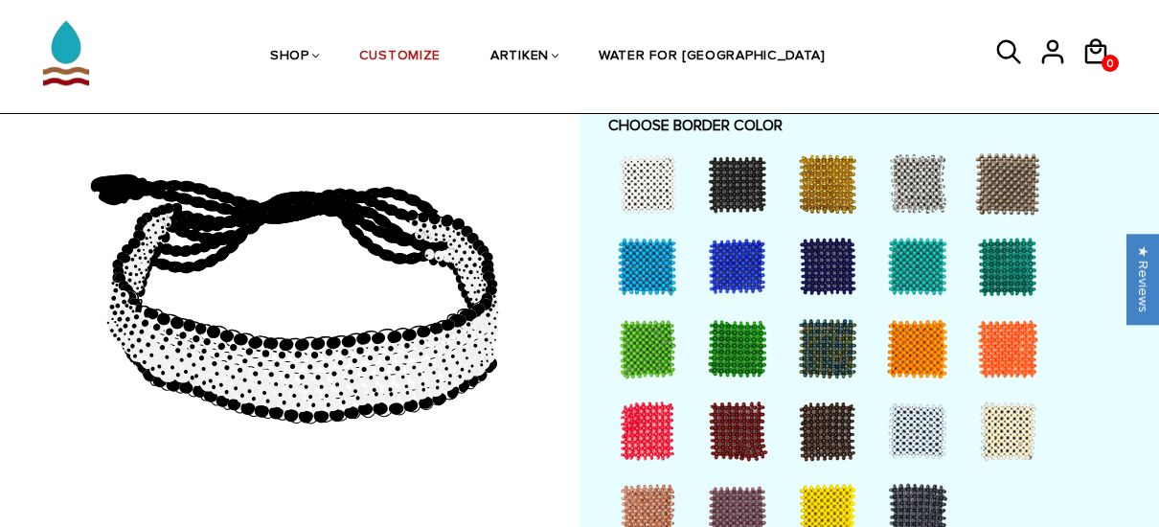
click at [913, 488] on div at bounding box center [917, 513] width 77 height 77
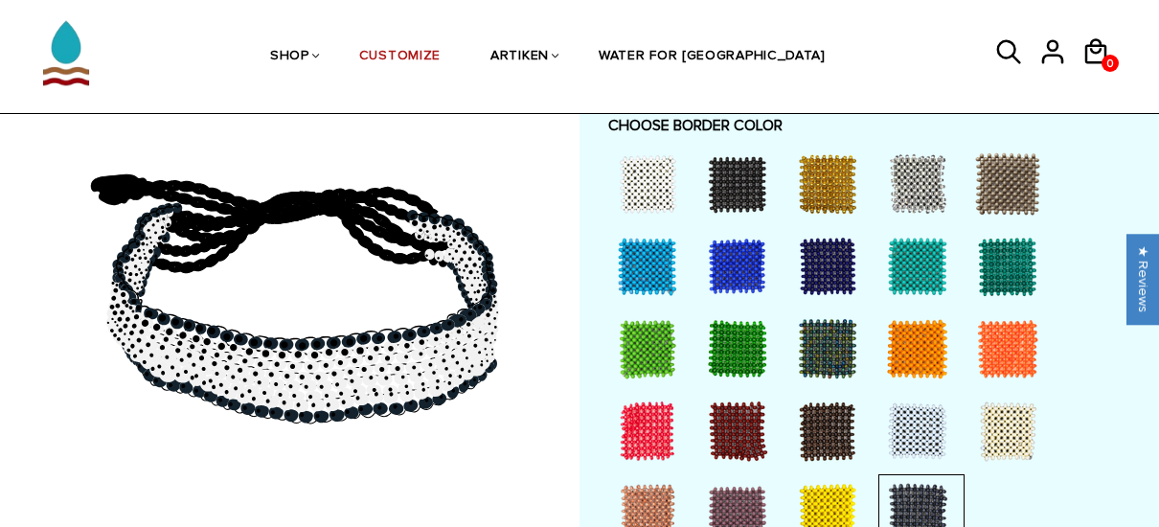
click at [664, 197] on div at bounding box center [647, 184] width 77 height 77
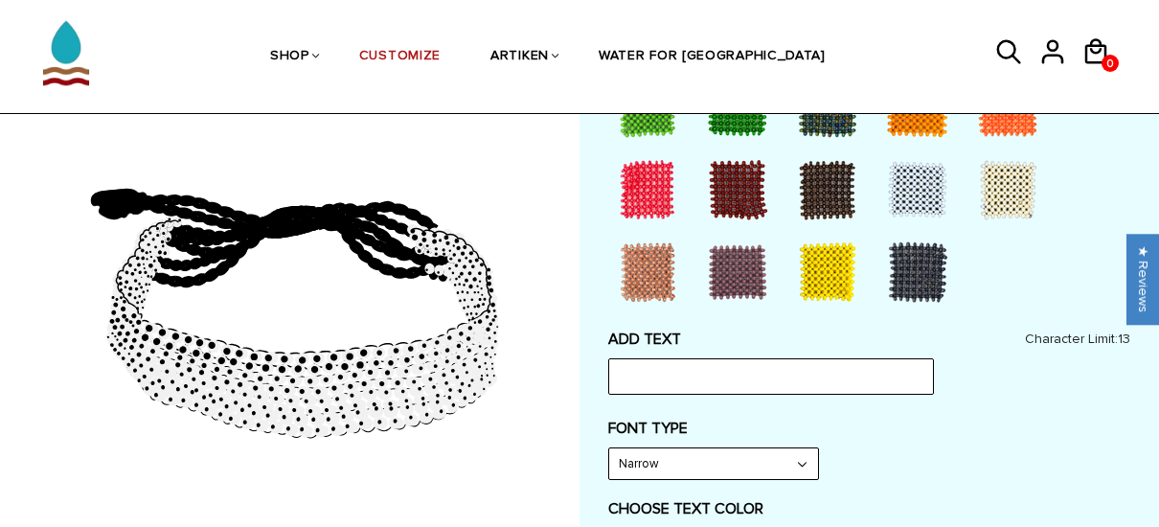
scroll to position [716, 0]
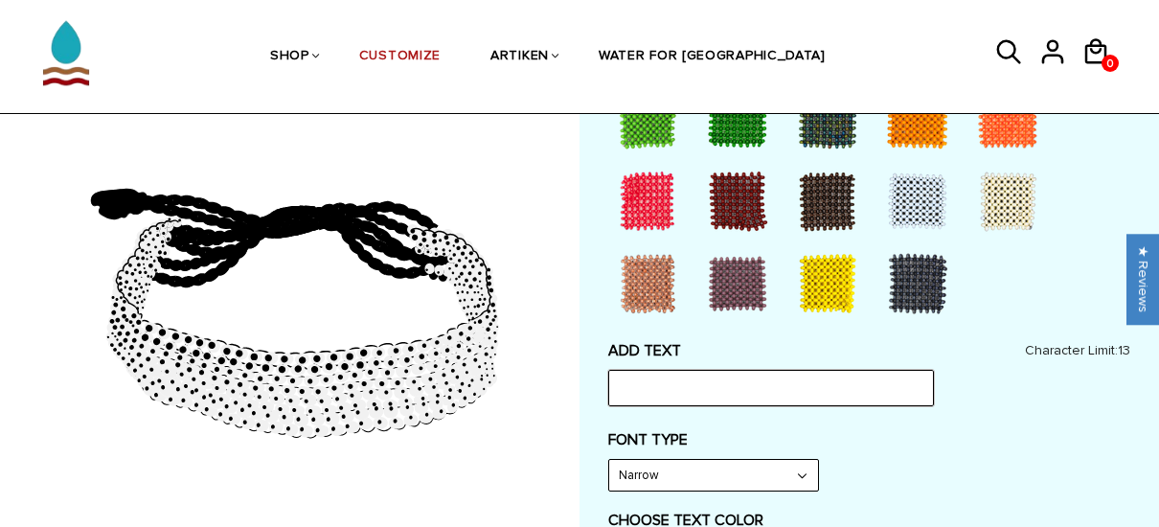
click at [734, 382] on input "text" at bounding box center [771, 388] width 326 height 36
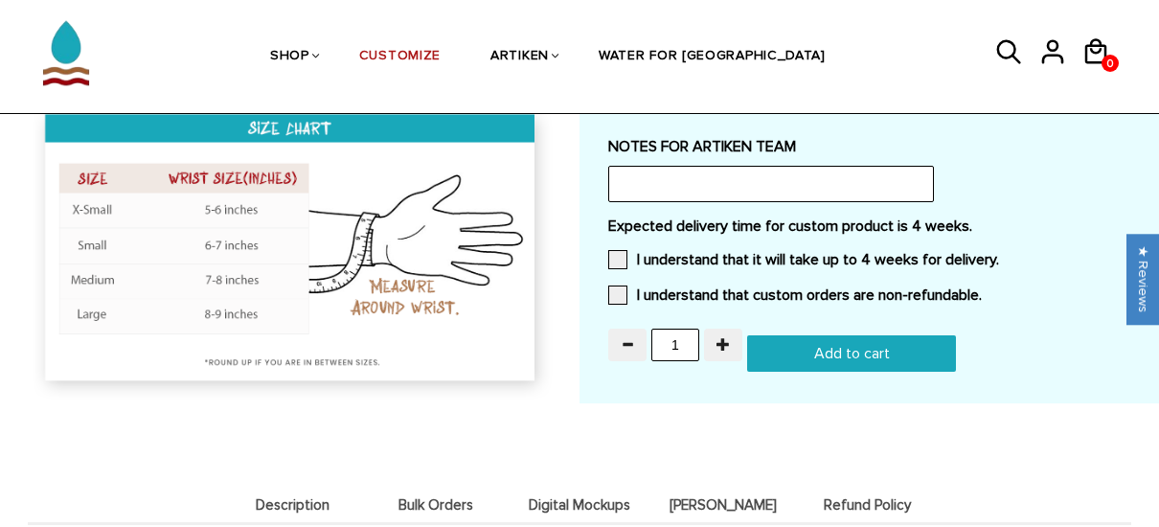
scroll to position [2003, 0]
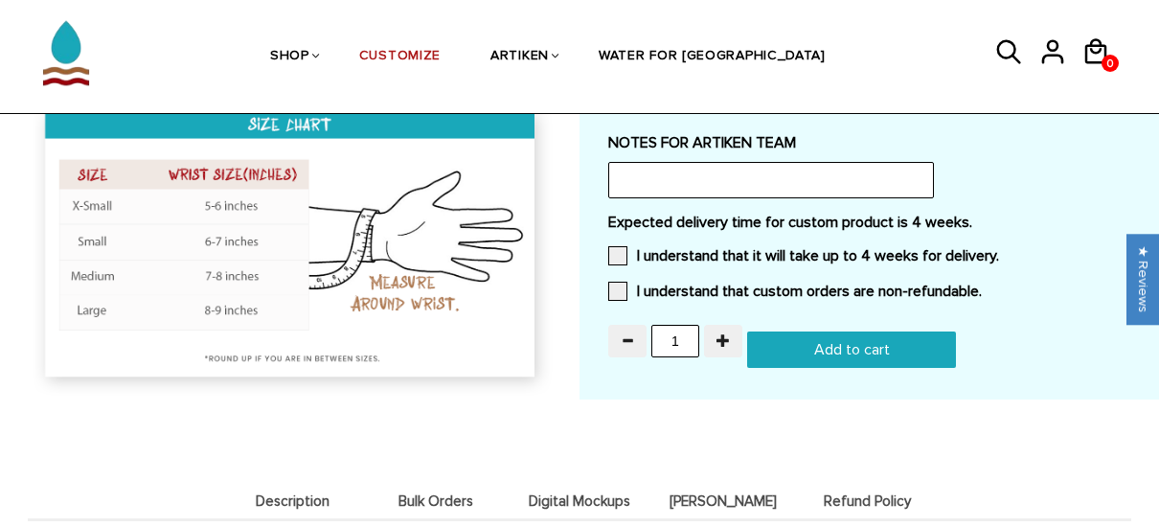
click at [836, 336] on input "Add to cart" at bounding box center [851, 349] width 209 height 36
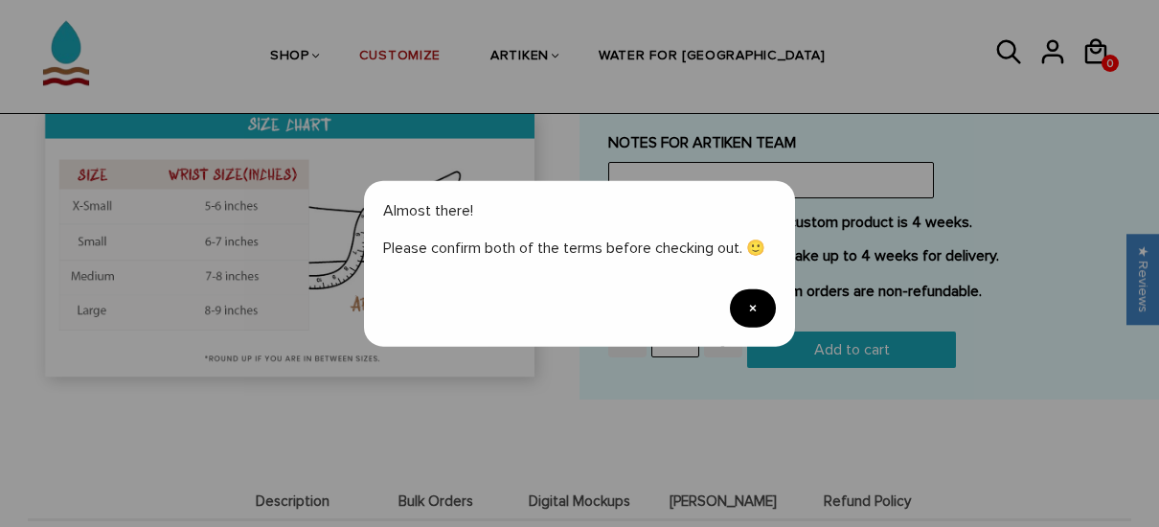
click at [753, 307] on span "×" at bounding box center [753, 307] width 46 height 38
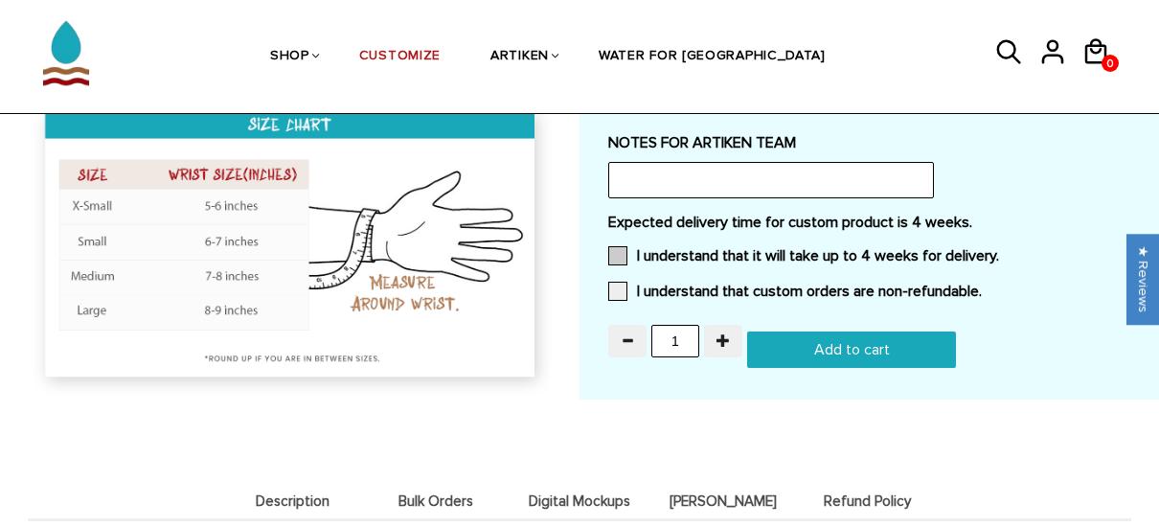
click at [615, 254] on span at bounding box center [617, 255] width 19 height 19
click at [999, 250] on input "I understand that it will take up to 4 weeks for delivery." at bounding box center [999, 250] width 0 height 0
click at [618, 288] on span at bounding box center [617, 291] width 19 height 19
click at [982, 285] on input "I understand that custom orders are non-refundable." at bounding box center [982, 285] width 0 height 0
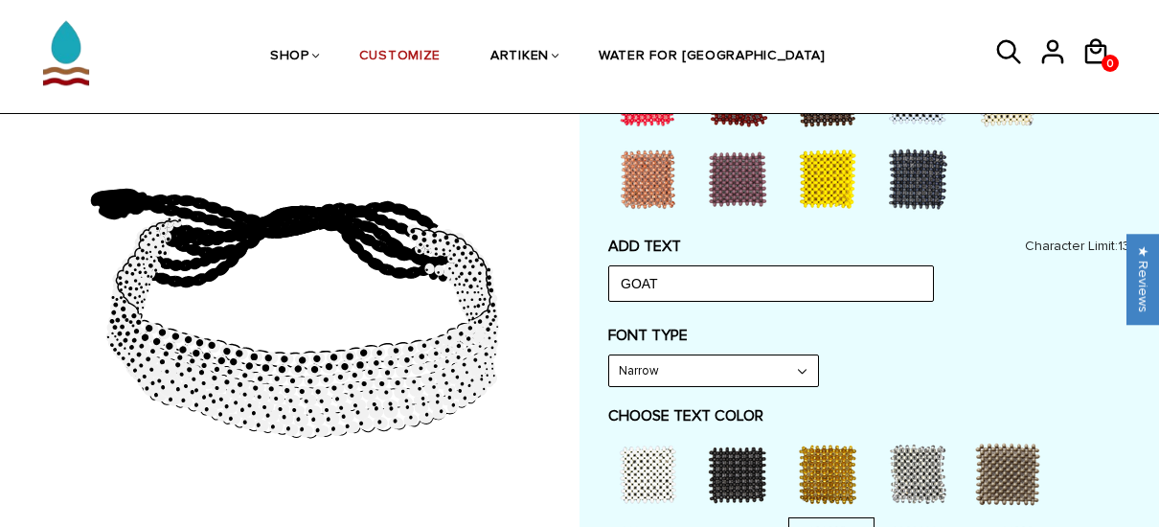
scroll to position [818, 0]
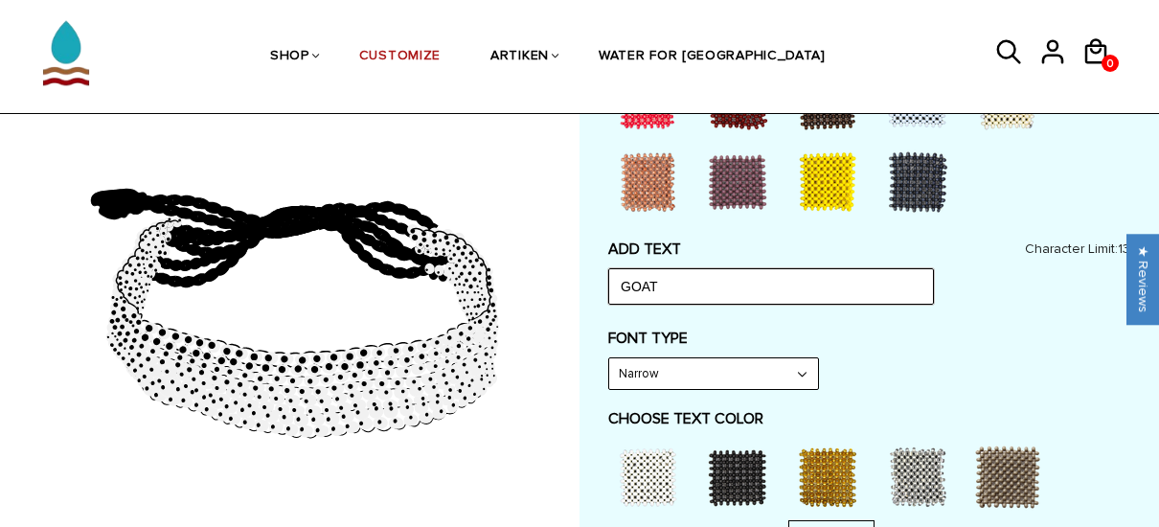
click at [703, 284] on input "GOAT" at bounding box center [771, 286] width 326 height 36
type input "G"
type input "B"
click at [703, 284] on input "text" at bounding box center [771, 286] width 326 height 36
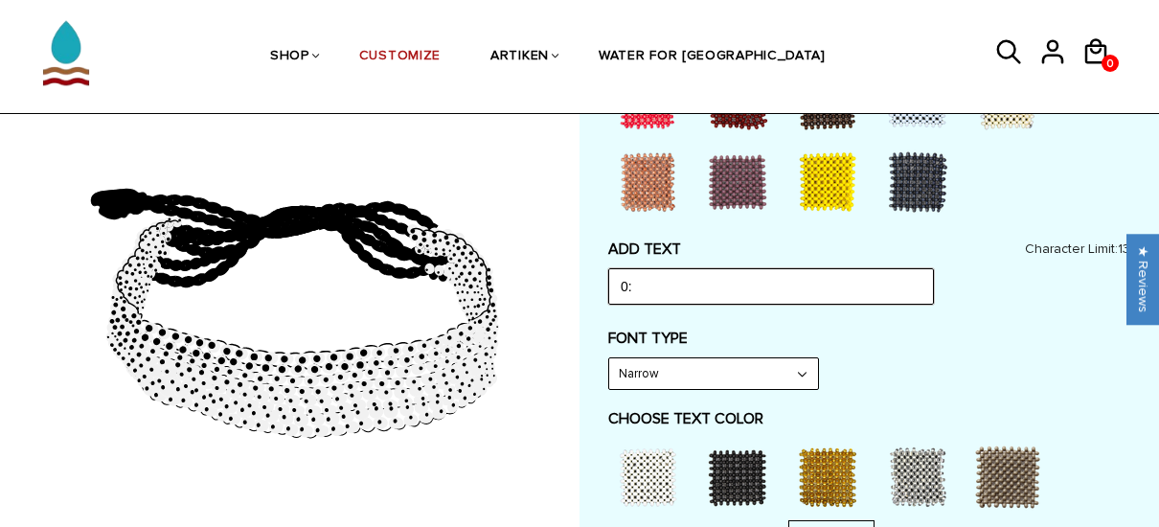
type input "0"
type input "B"
type input "T"
type input "B"
click at [730, 274] on input "BE THE GOAT" at bounding box center [771, 286] width 326 height 36
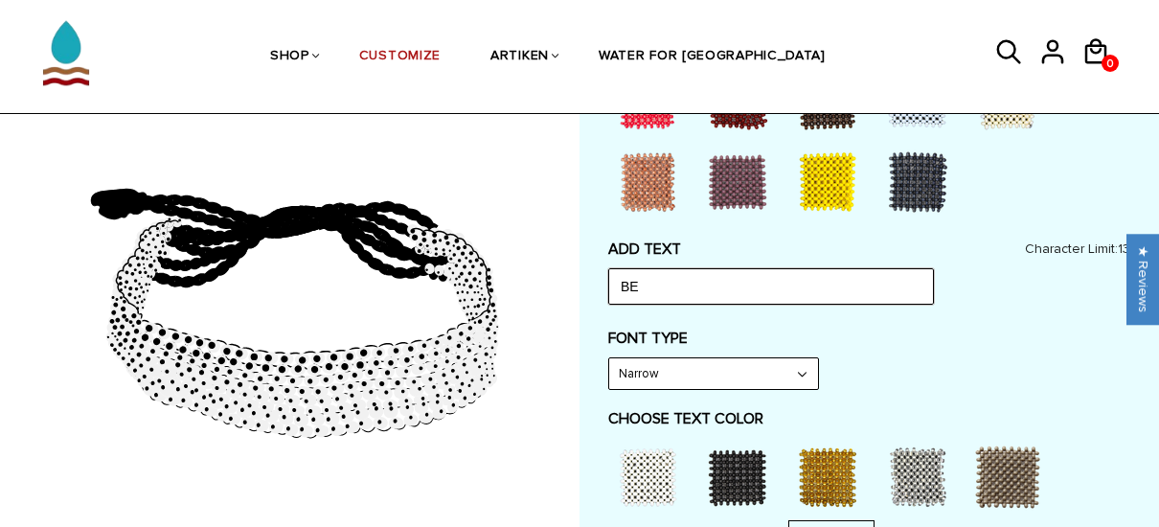
type input "B"
type input "D"
type input "B"
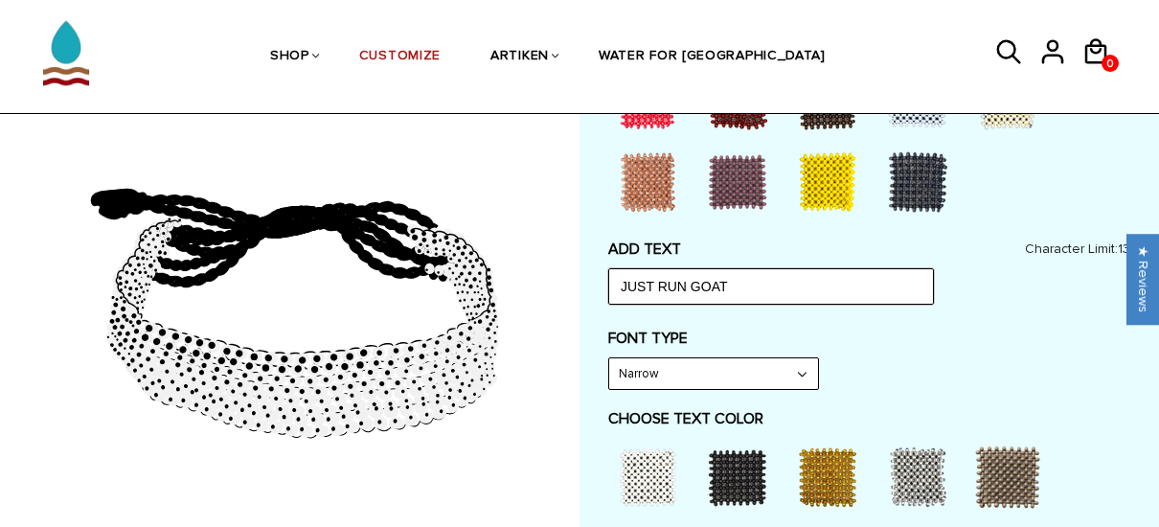
click at [689, 283] on input "JUST RUN GOAT" at bounding box center [771, 286] width 326 height 36
click at [692, 285] on input "JUST RUN-GOAT" at bounding box center [771, 286] width 326 height 36
click at [653, 283] on input "JUST RUN GOAT" at bounding box center [771, 286] width 326 height 36
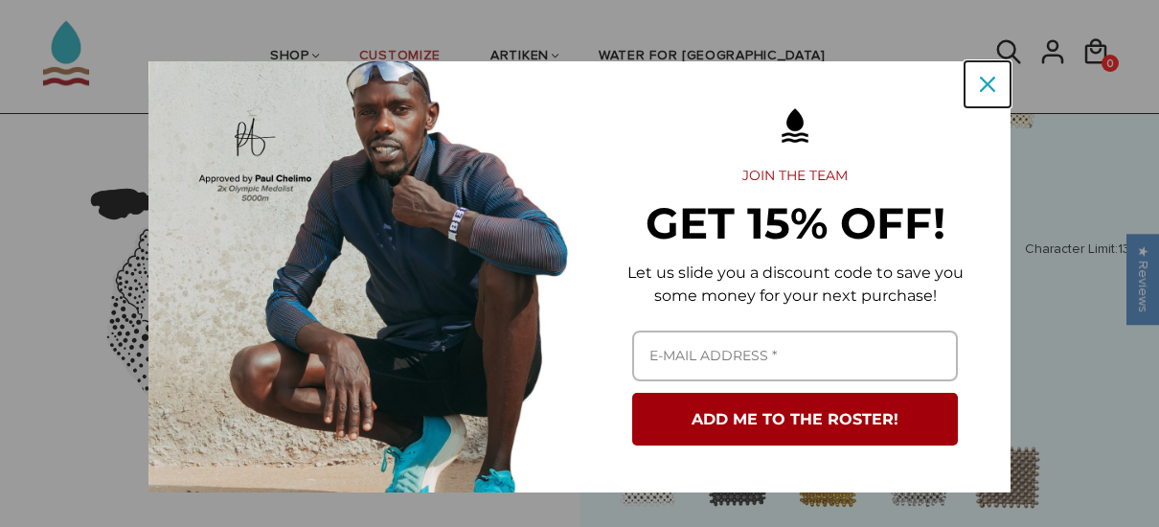
click at [980, 90] on icon "close icon" at bounding box center [987, 84] width 15 height 15
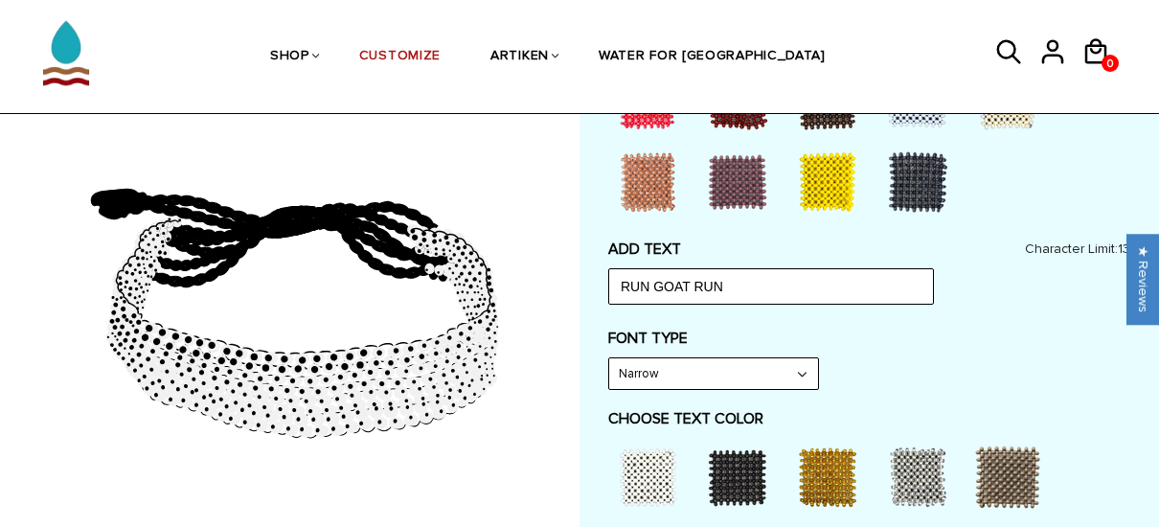
drag, startPoint x: 653, startPoint y: 283, endPoint x: 908, endPoint y: 35, distance: 355.5
click at [908, 35] on ul "SHOP BRACELETS TEXT Inspirational fuel for maximum growth." at bounding box center [548, 56] width 860 height 99
click at [731, 282] on input "RUN GOAT RUN" at bounding box center [771, 286] width 326 height 36
type input "R"
click at [709, 296] on input "BE THE GOAT" at bounding box center [771, 286] width 326 height 36
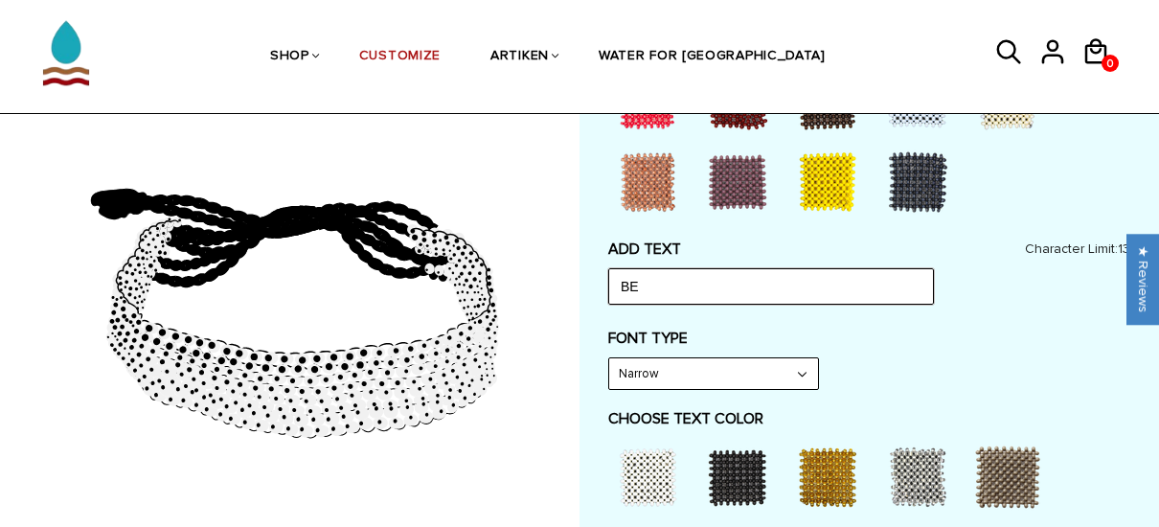
type input "B"
type input "L"
type input "h"
type input "W"
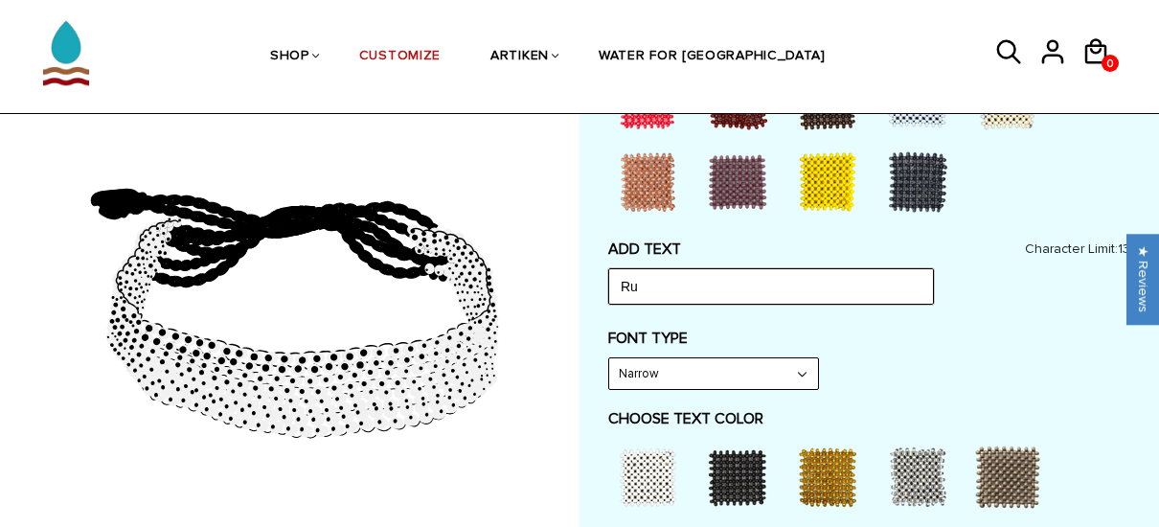
type input "R"
type input "G"
type input "S"
type input "n"
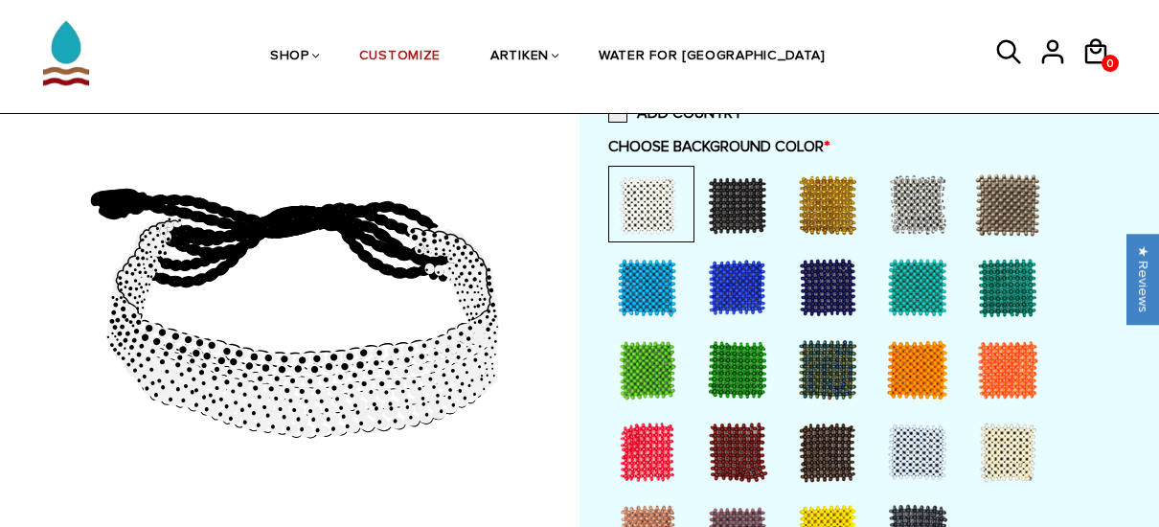
scroll to position [467, 0]
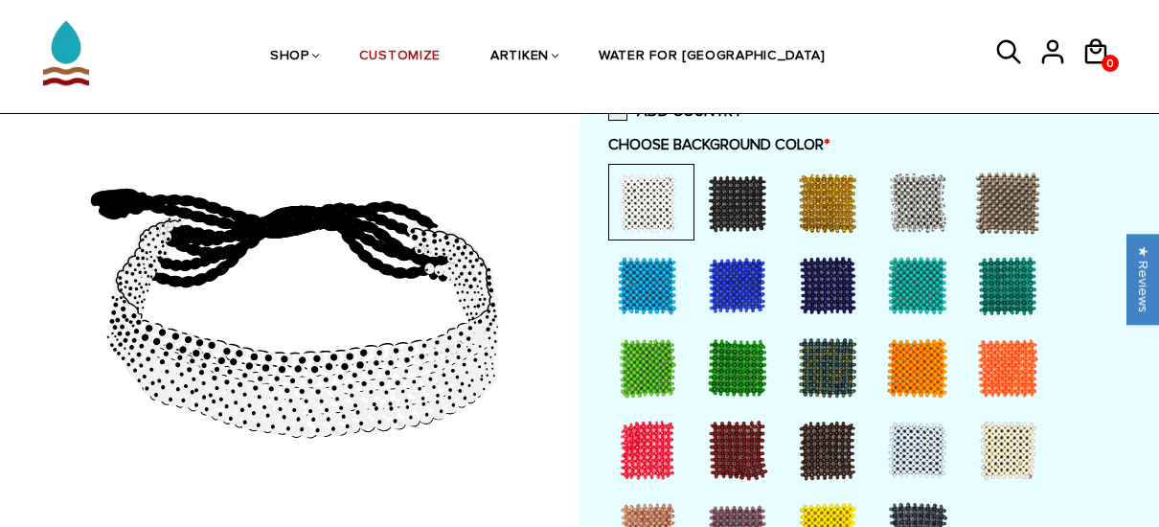
type input "RUN.GOAT.RUN"
click at [912, 440] on div at bounding box center [917, 450] width 77 height 77
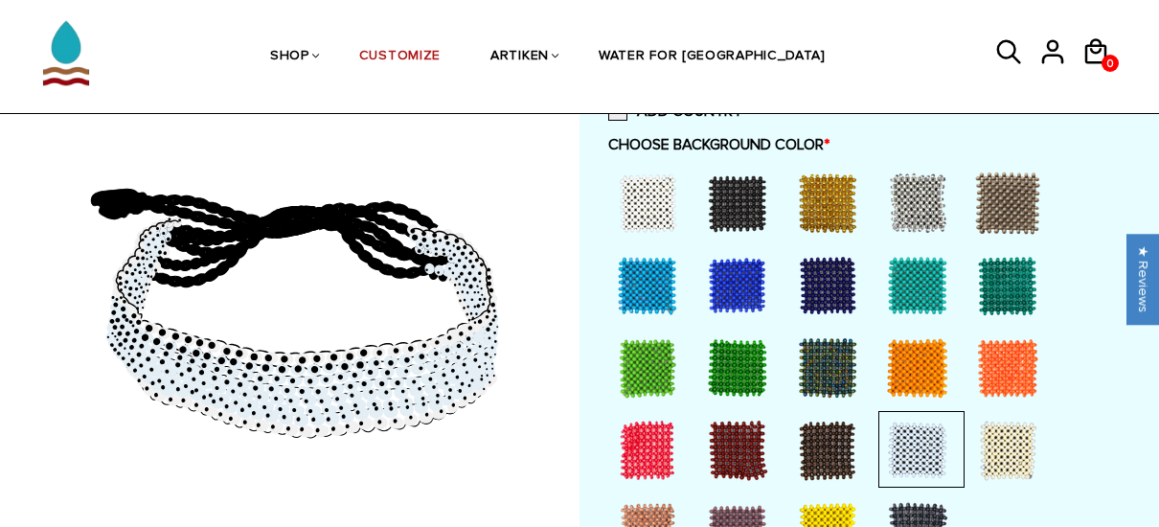
click at [921, 449] on div at bounding box center [917, 450] width 77 height 77
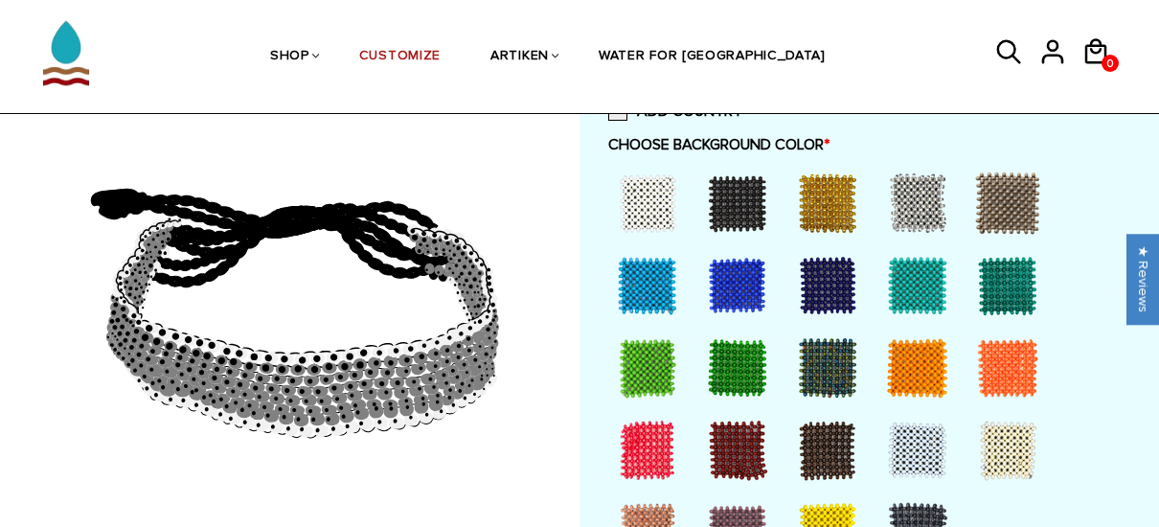
click at [656, 202] on div at bounding box center [647, 203] width 77 height 77
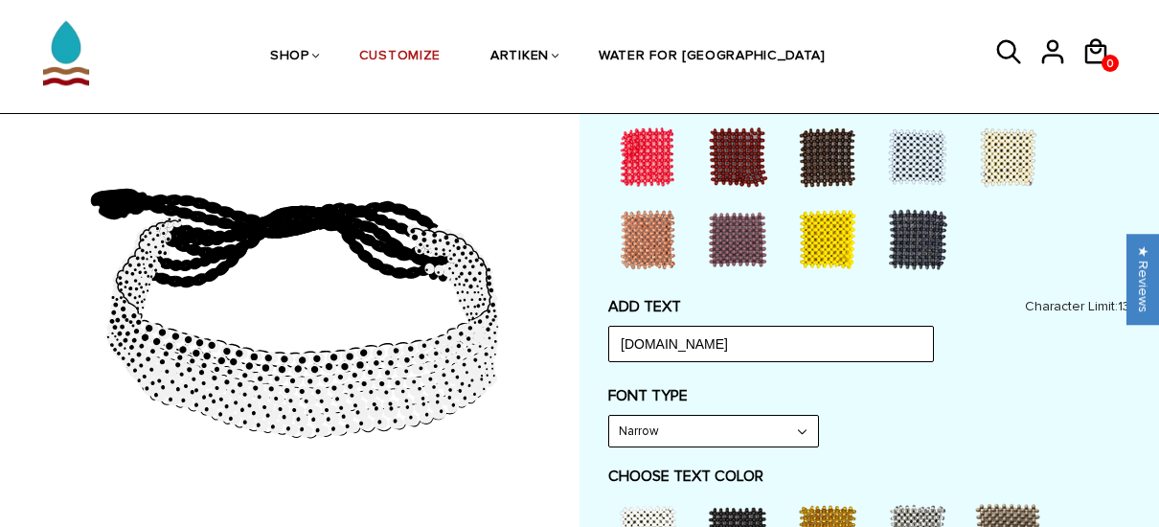
scroll to position [769, 0]
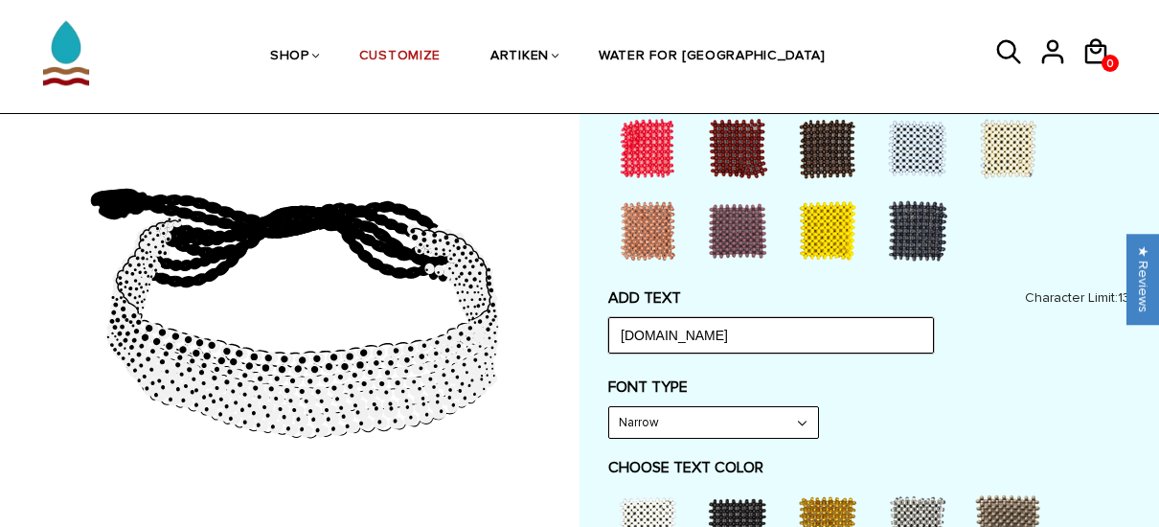
click at [722, 334] on input "RUN.GOAT.RUN" at bounding box center [771, 335] width 326 height 36
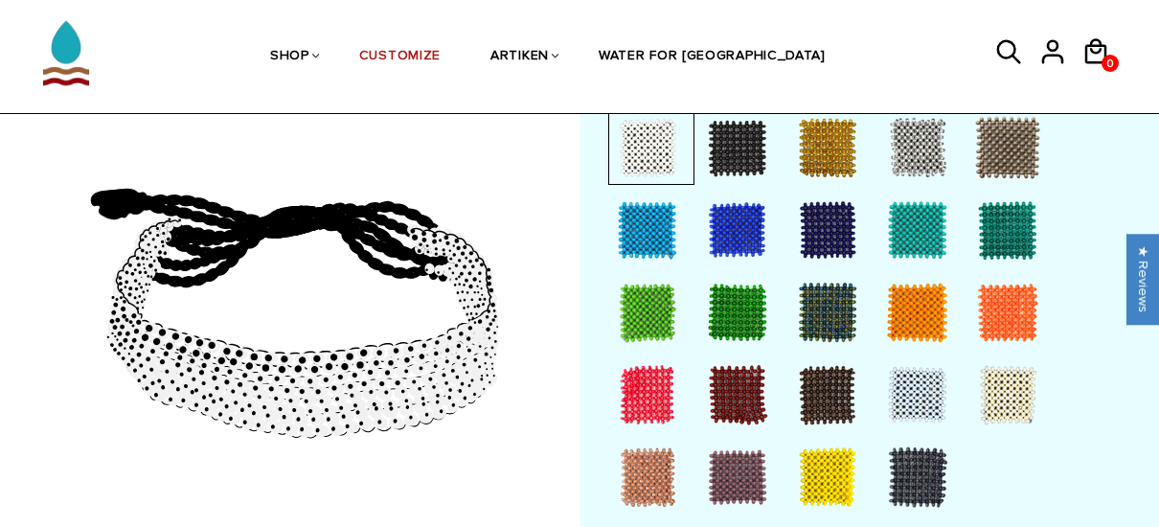
scroll to position [523, 0]
click at [823, 234] on div at bounding box center [827, 230] width 77 height 77
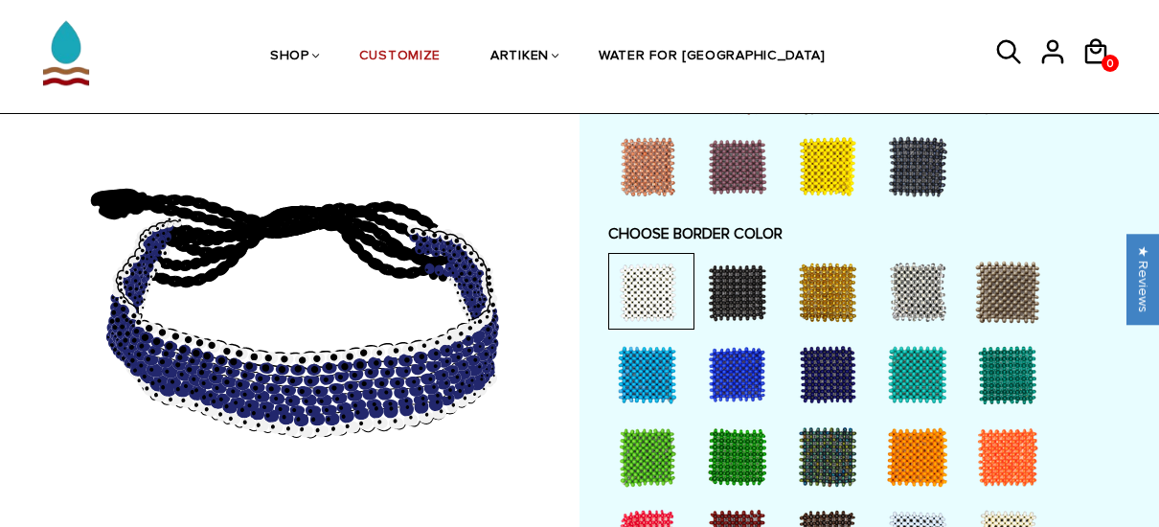
scroll to position [1469, 0]
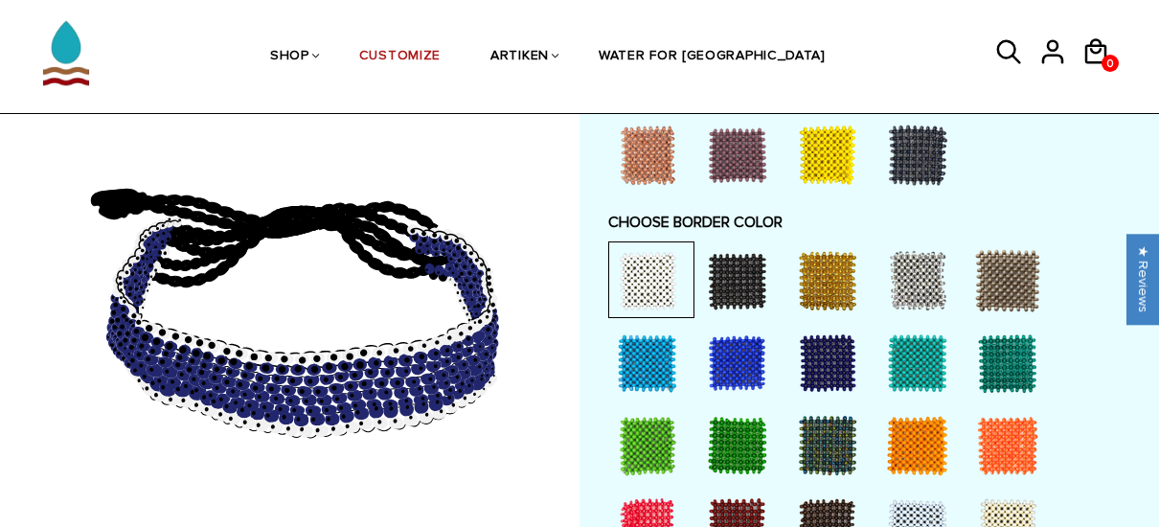
click at [821, 283] on div at bounding box center [827, 280] width 77 height 77
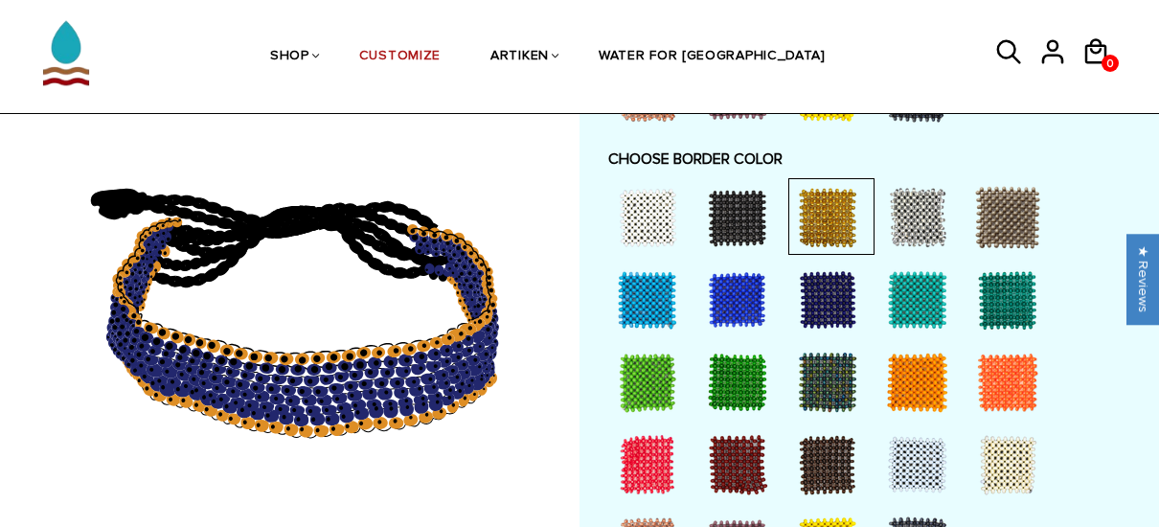
scroll to position [1533, 0]
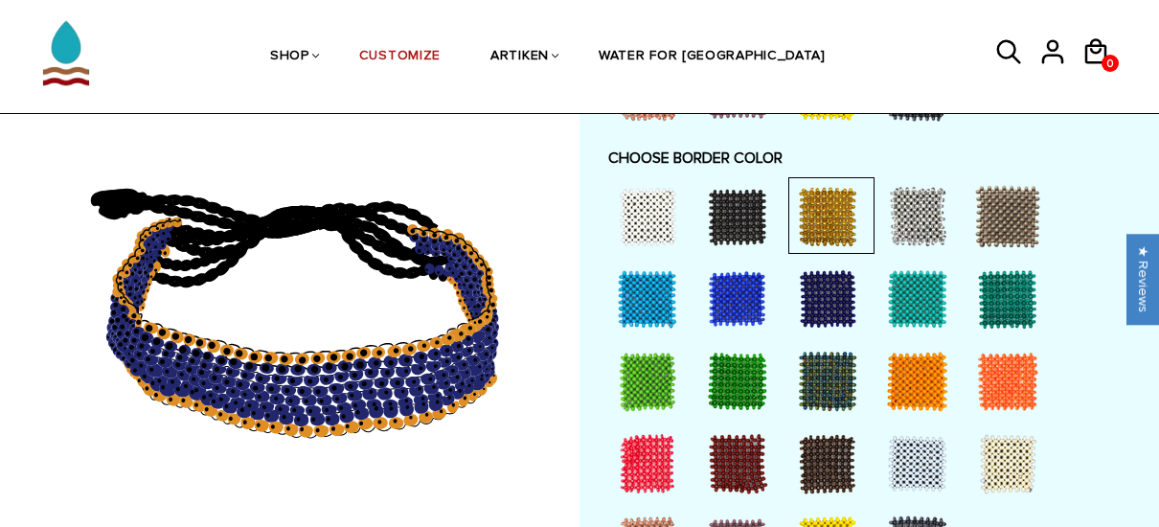
click at [645, 297] on div at bounding box center [647, 298] width 77 height 77
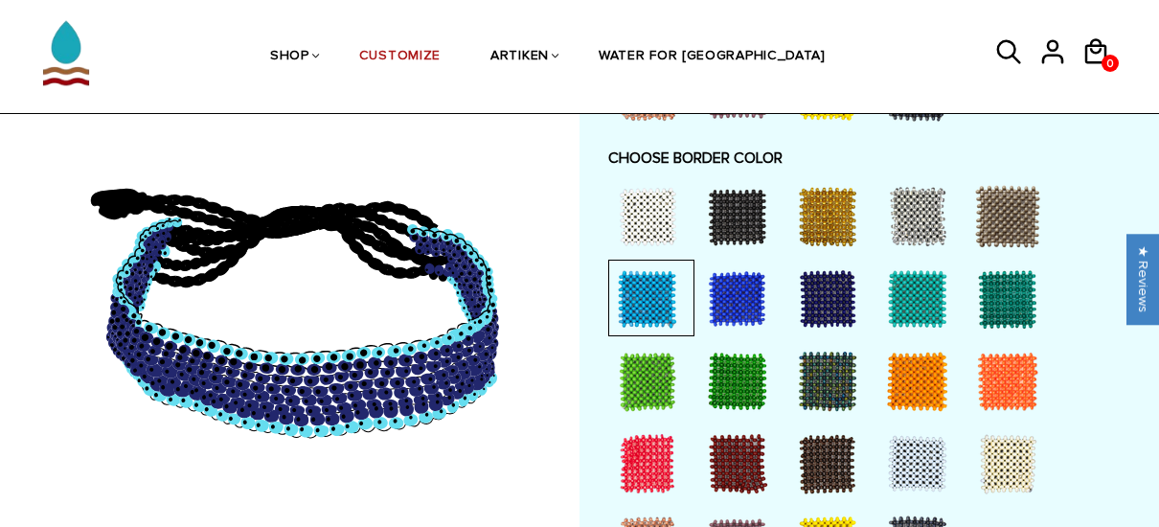
click at [642, 451] on div at bounding box center [647, 463] width 77 height 77
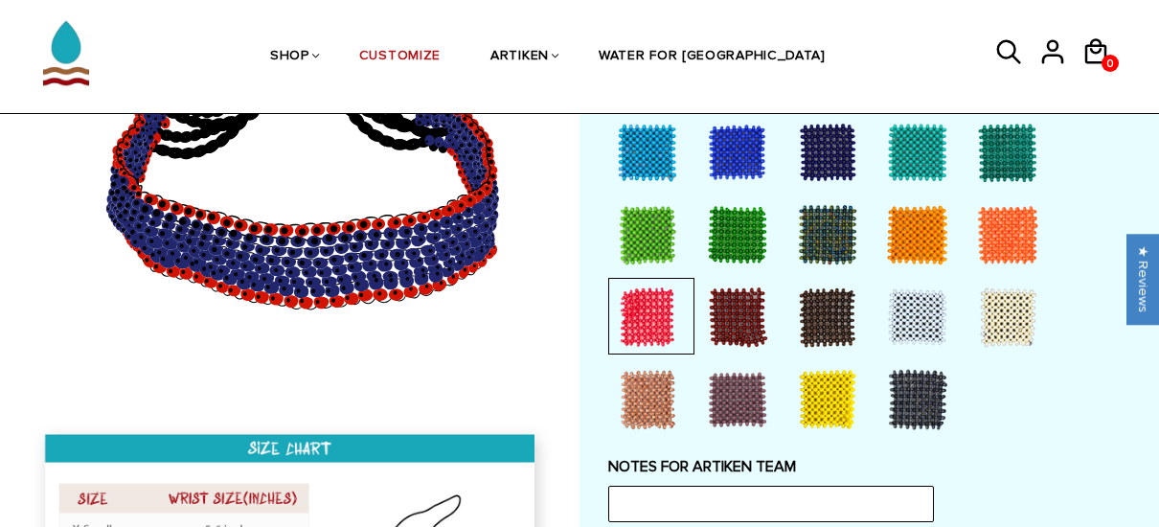
scroll to position [1691, 0]
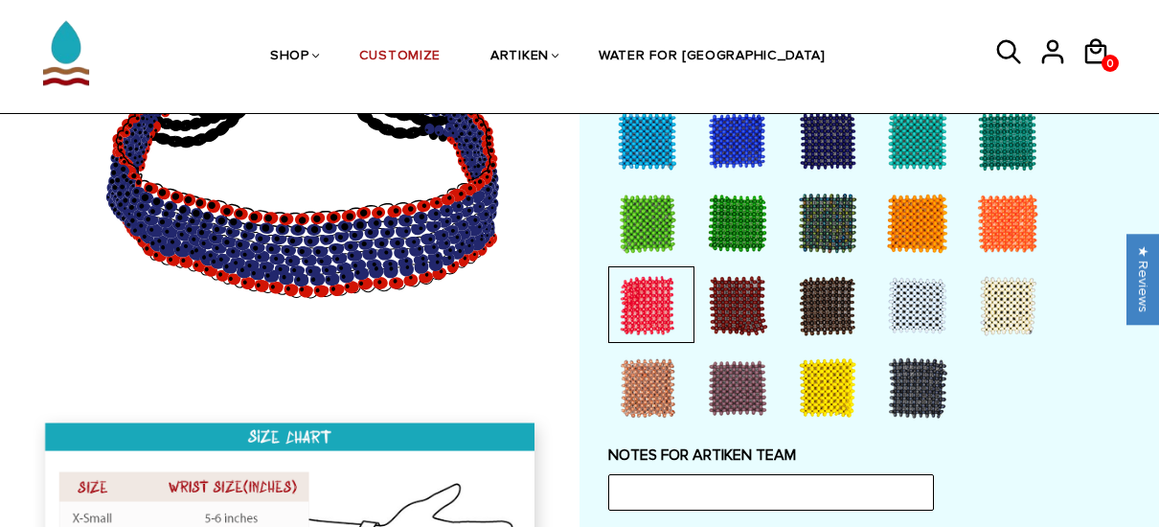
click at [914, 394] on div at bounding box center [917, 388] width 77 height 77
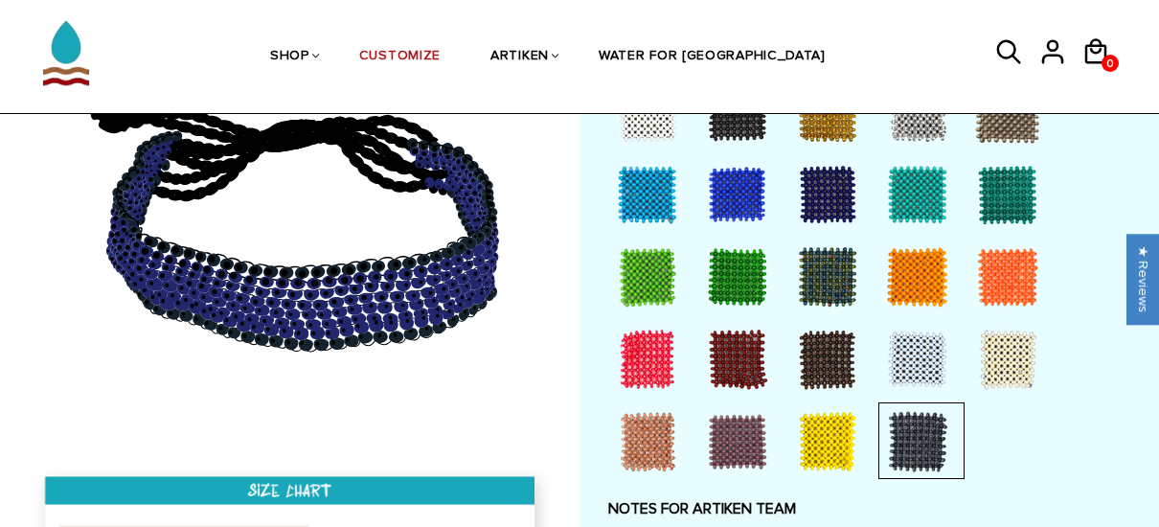
scroll to position [1634, 0]
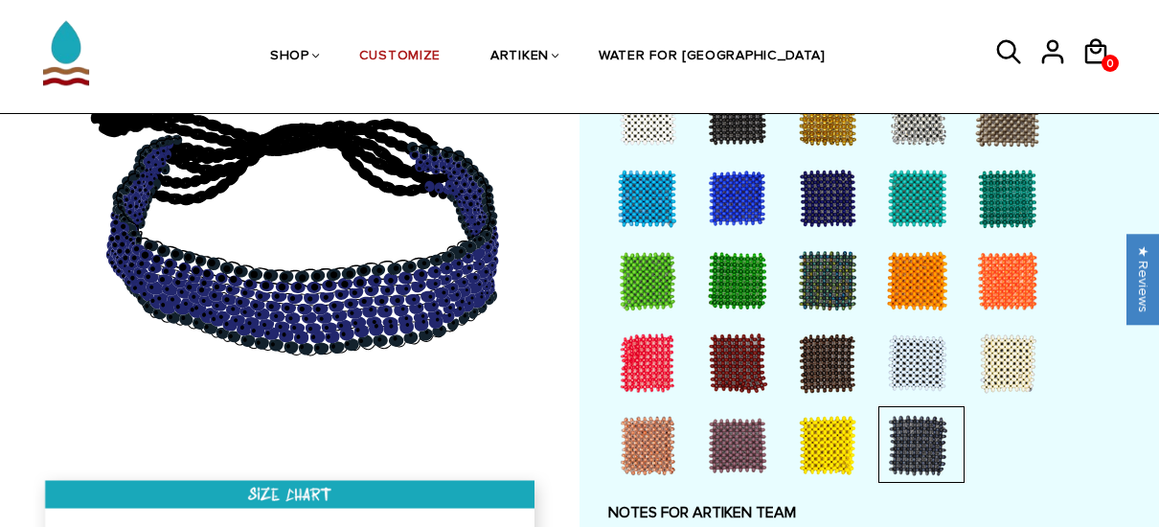
click at [914, 359] on div at bounding box center [917, 363] width 77 height 77
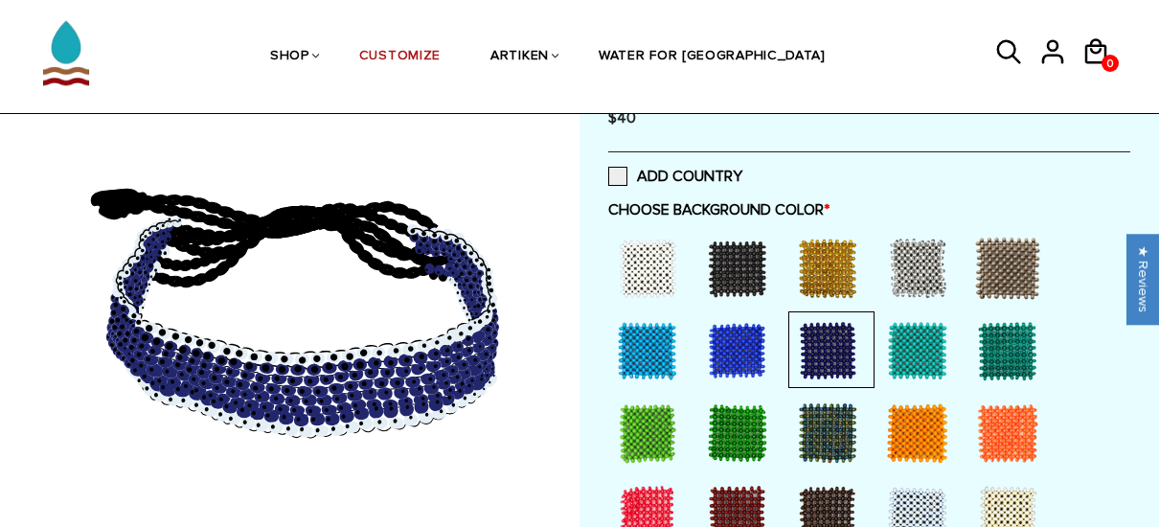
scroll to position [401, 0]
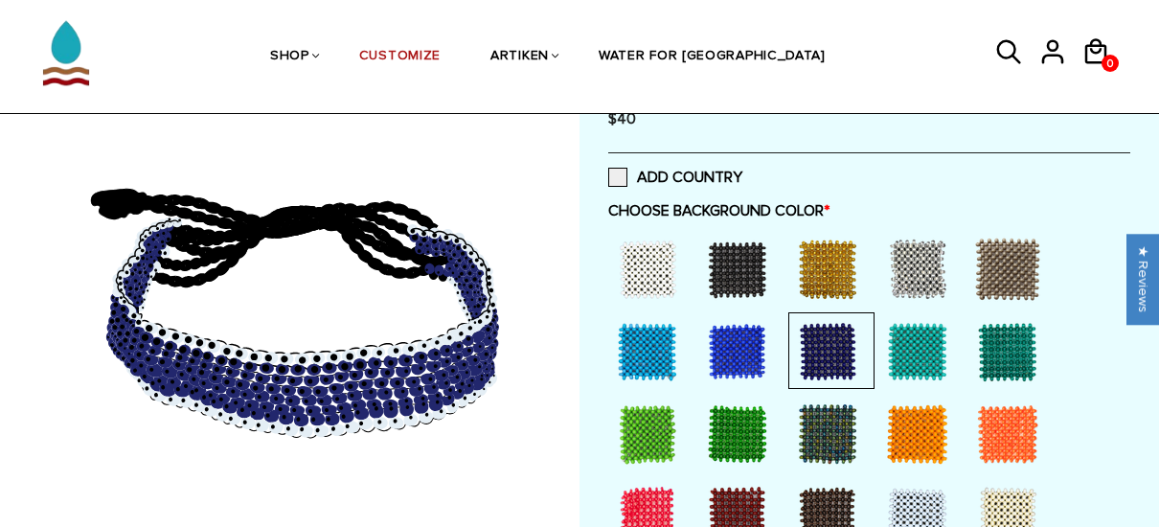
click at [915, 273] on div at bounding box center [917, 269] width 77 height 77
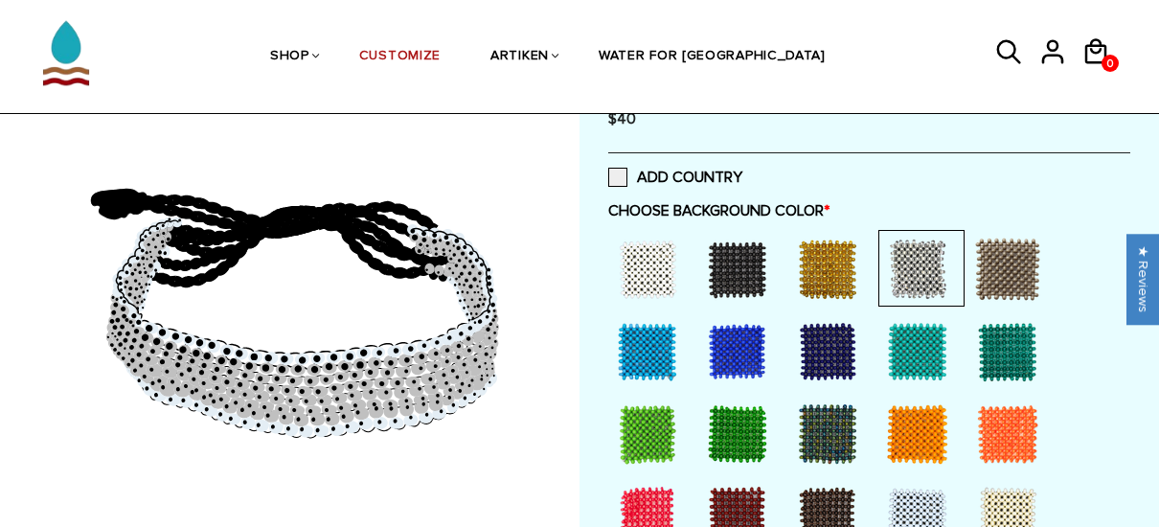
click at [665, 269] on div at bounding box center [647, 269] width 77 height 77
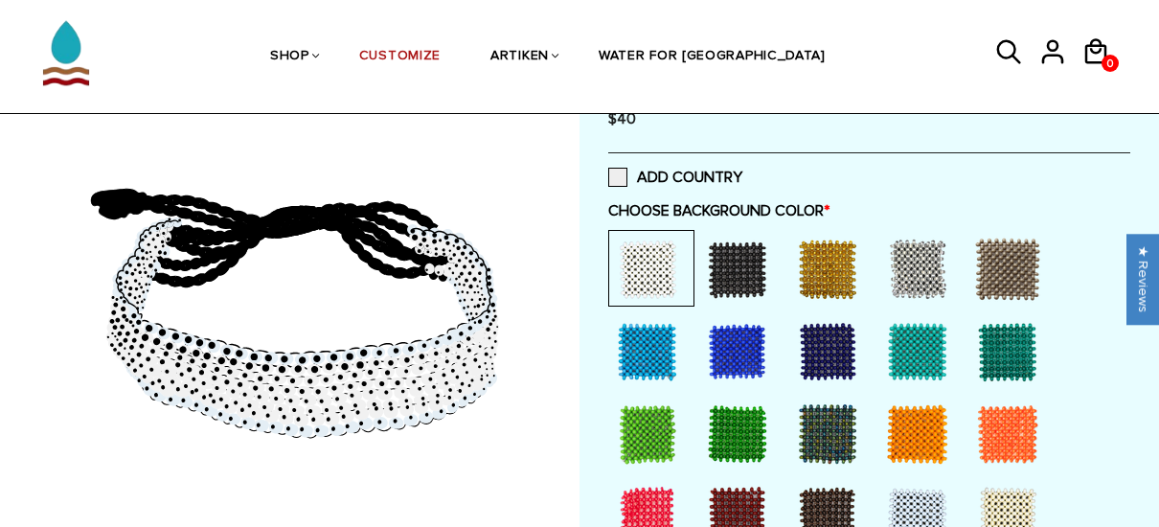
click at [820, 416] on div at bounding box center [827, 433] width 77 height 77
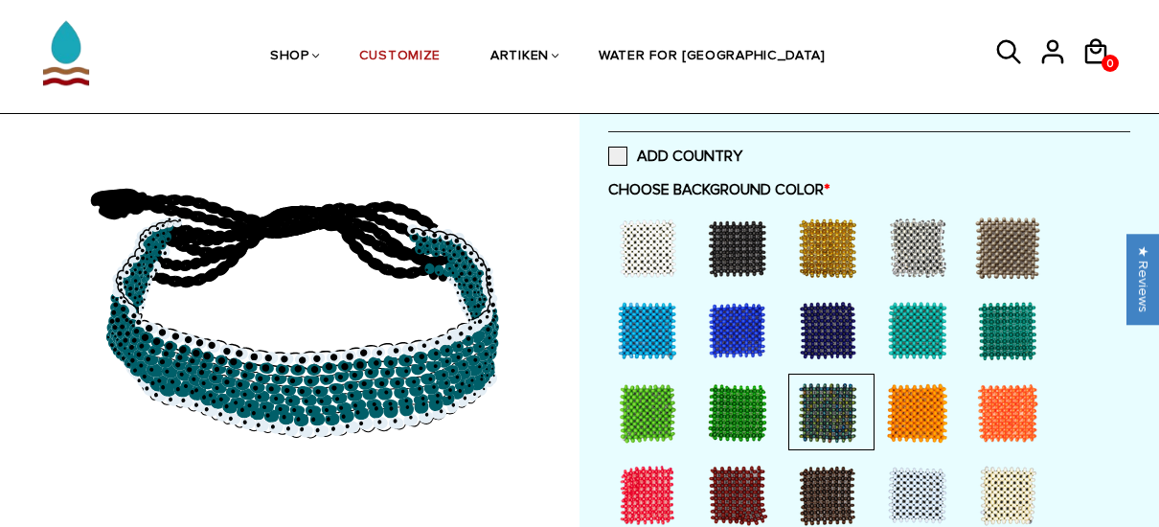
scroll to position [427, 0]
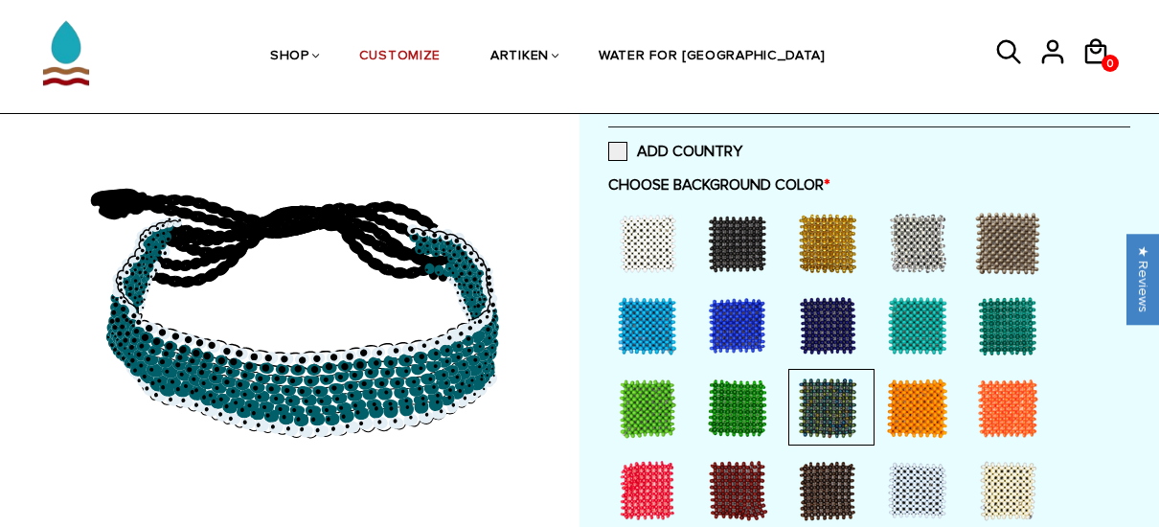
click at [906, 261] on div at bounding box center [917, 243] width 77 height 77
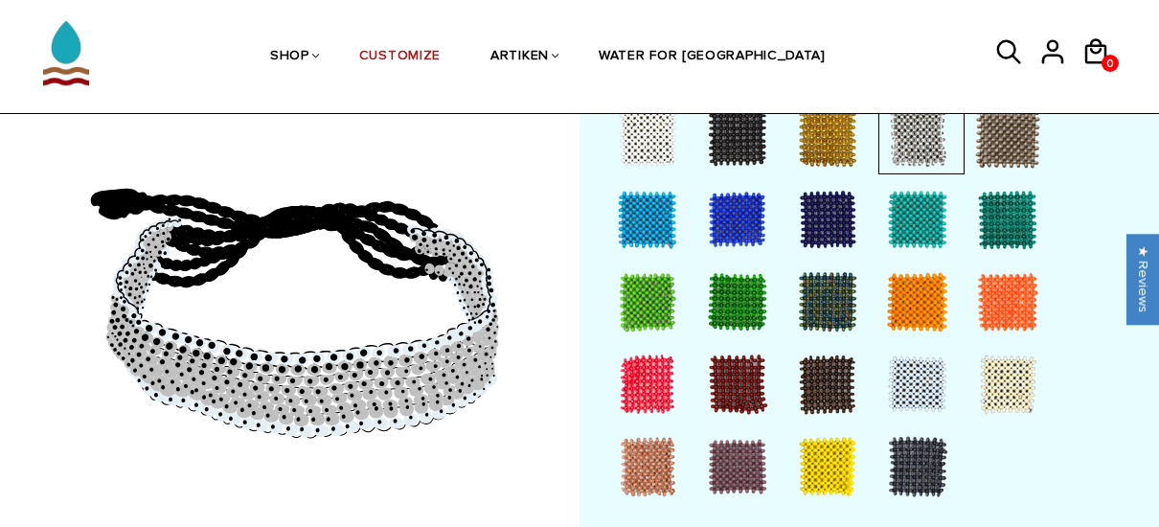
scroll to position [536, 0]
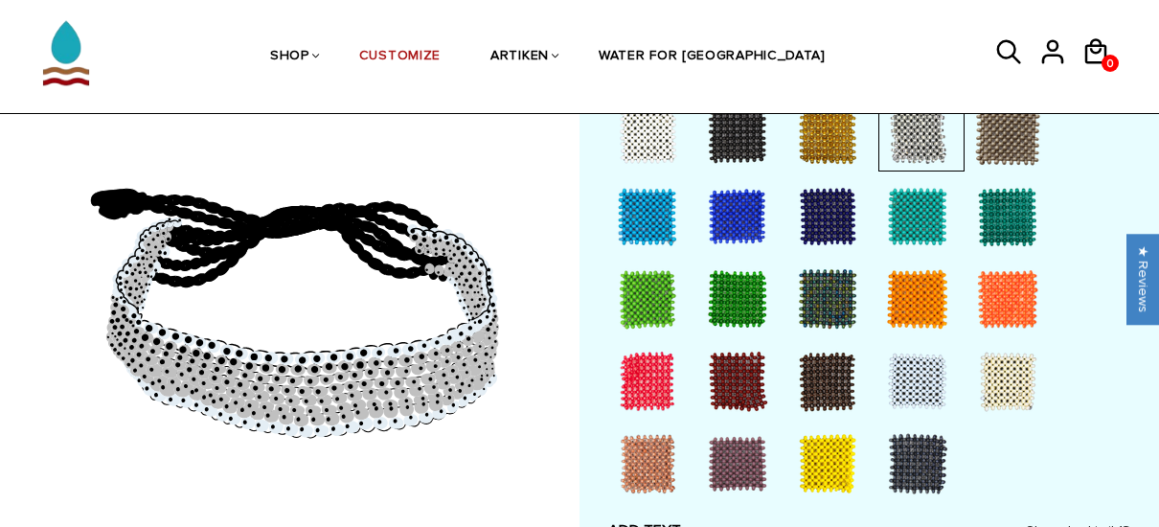
click at [929, 377] on div at bounding box center [917, 381] width 77 height 77
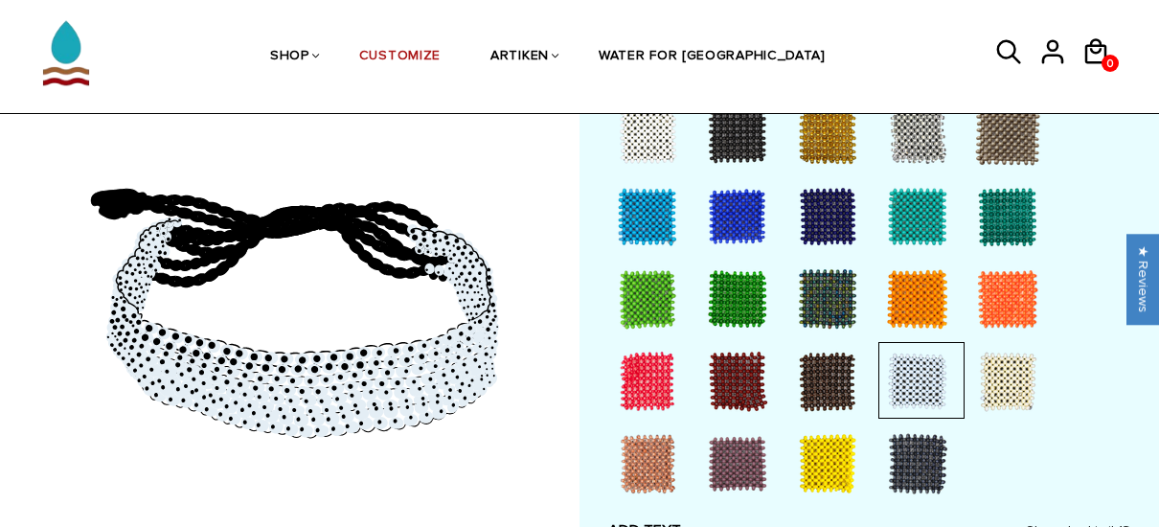
click at [654, 143] on div at bounding box center [647, 134] width 77 height 77
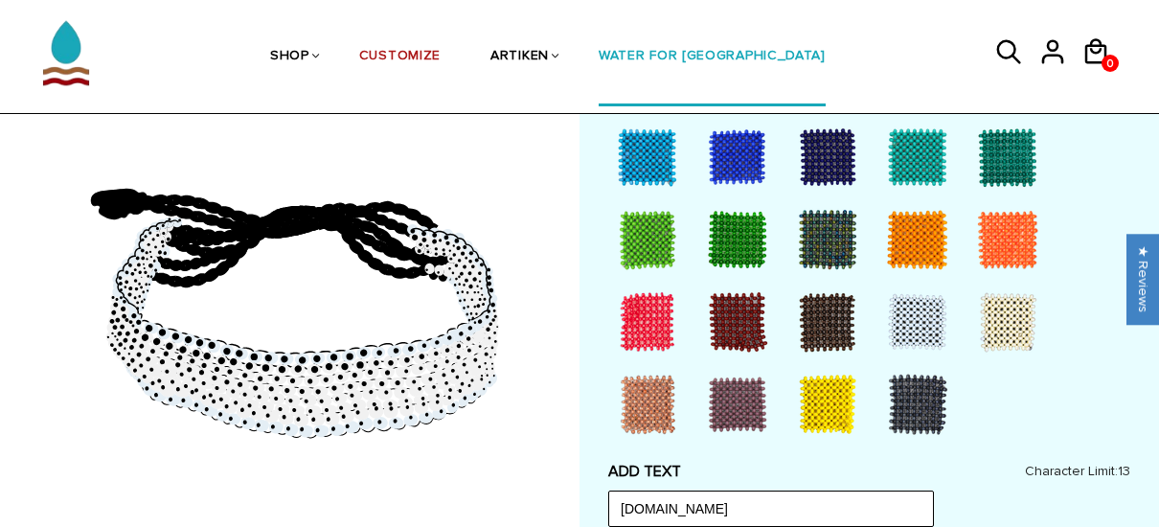
scroll to position [592, 0]
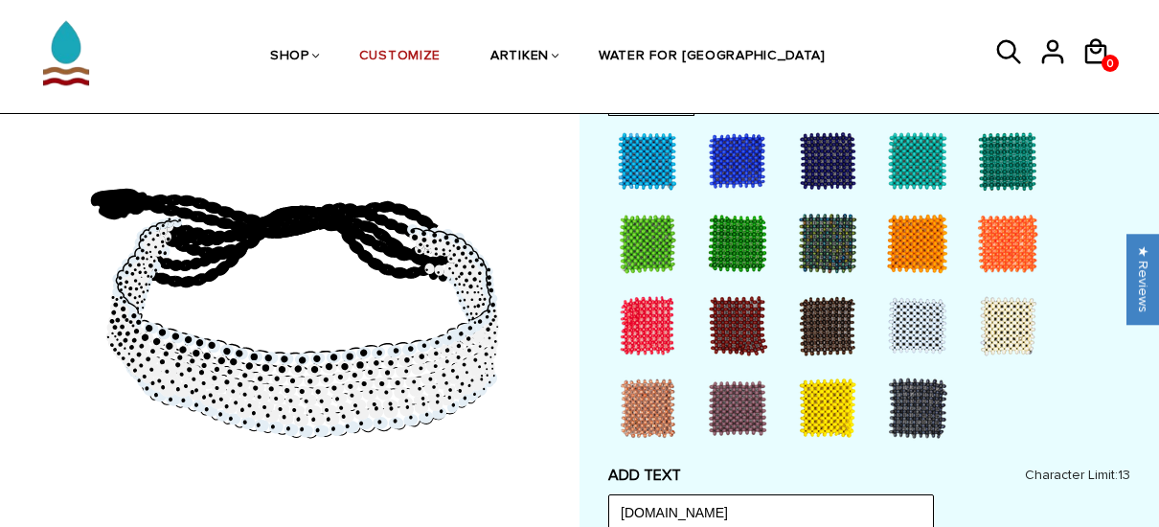
click at [828, 154] on div at bounding box center [827, 161] width 77 height 77
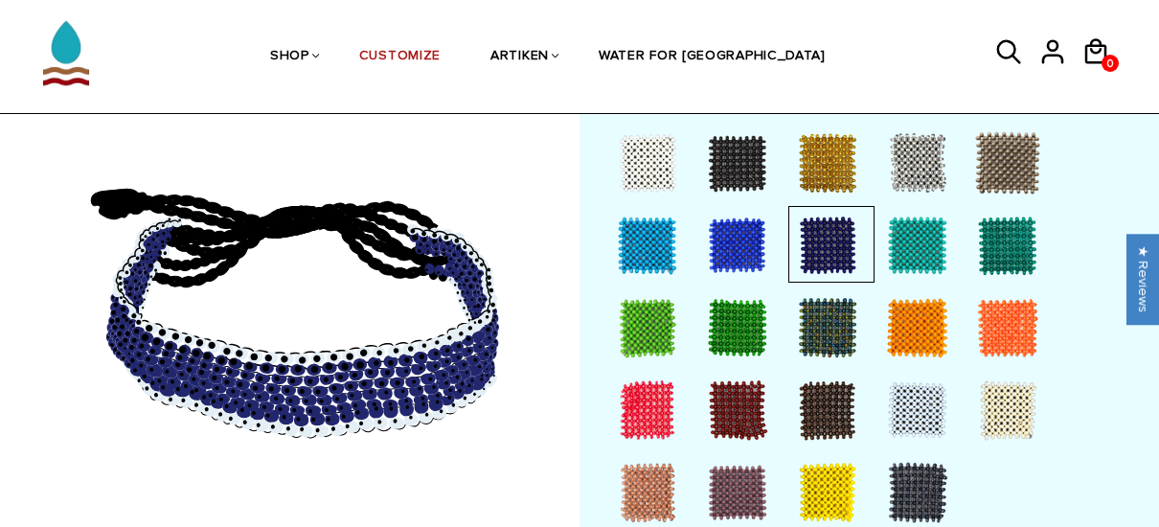
scroll to position [480, 0]
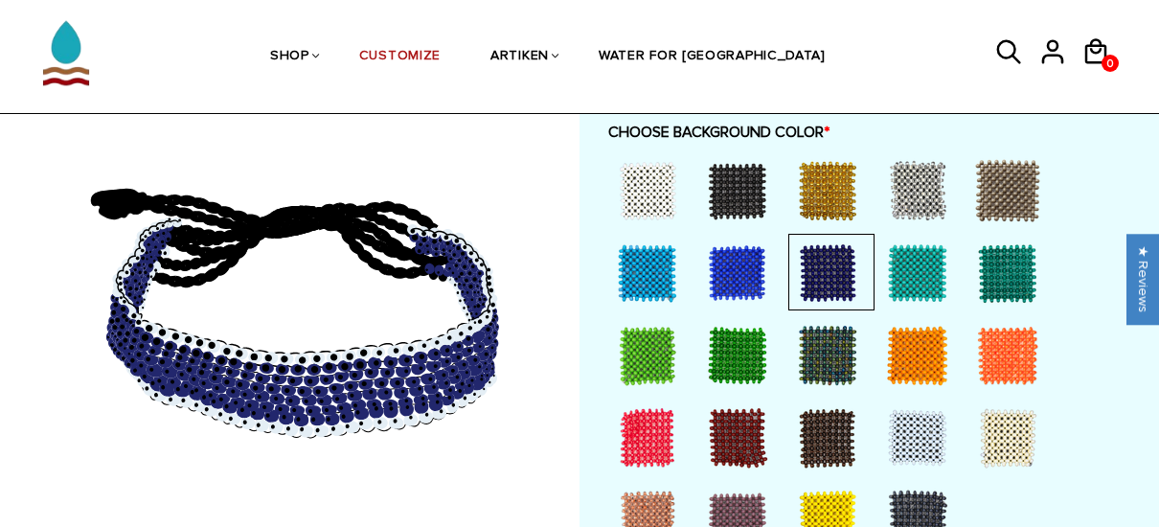
click at [732, 275] on div at bounding box center [737, 273] width 77 height 77
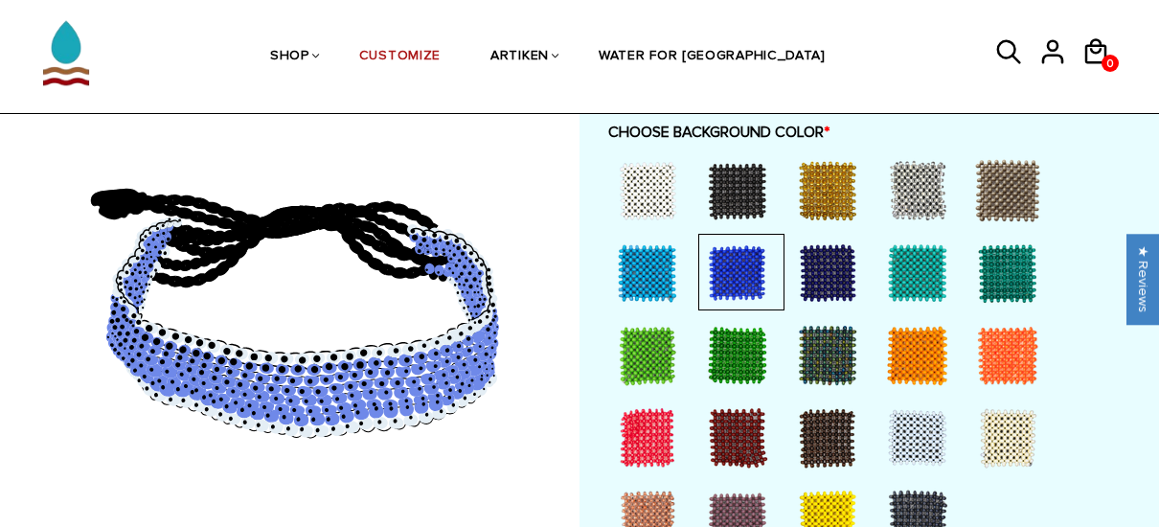
click at [817, 272] on div at bounding box center [827, 273] width 77 height 77
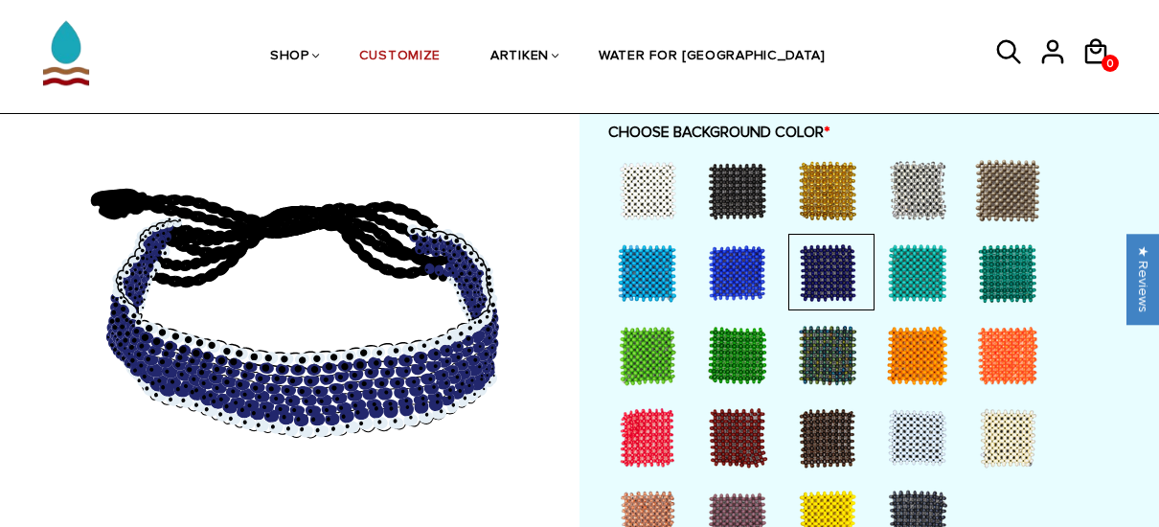
click at [747, 282] on div at bounding box center [737, 273] width 77 height 77
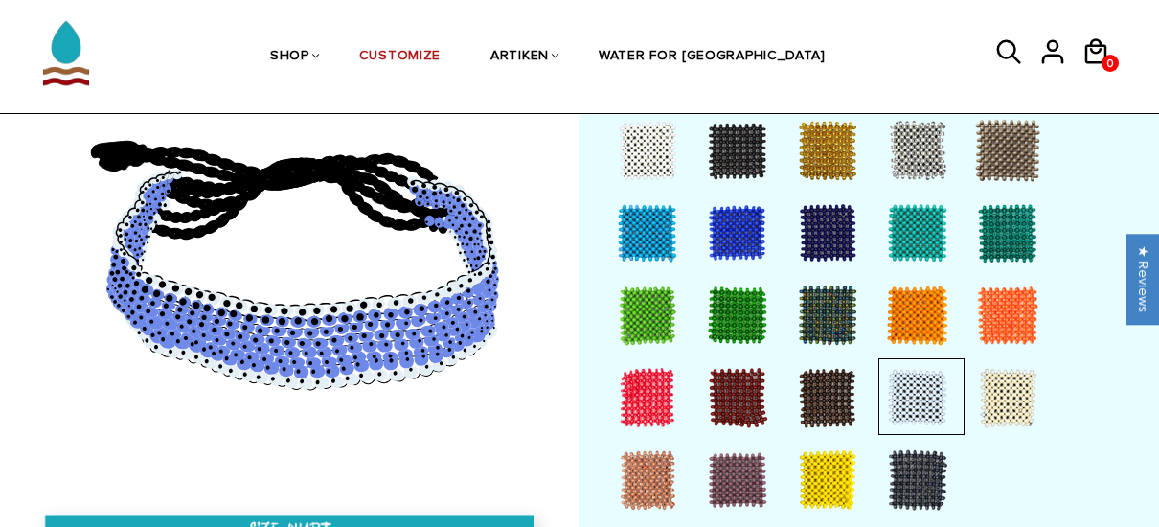
scroll to position [1597, 0]
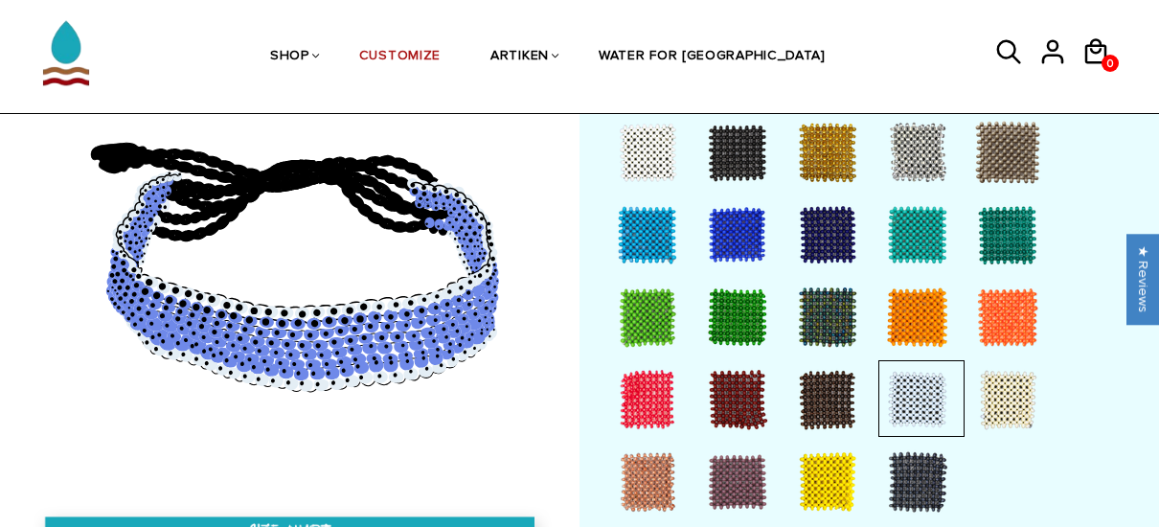
click at [636, 147] on div at bounding box center [647, 152] width 77 height 77
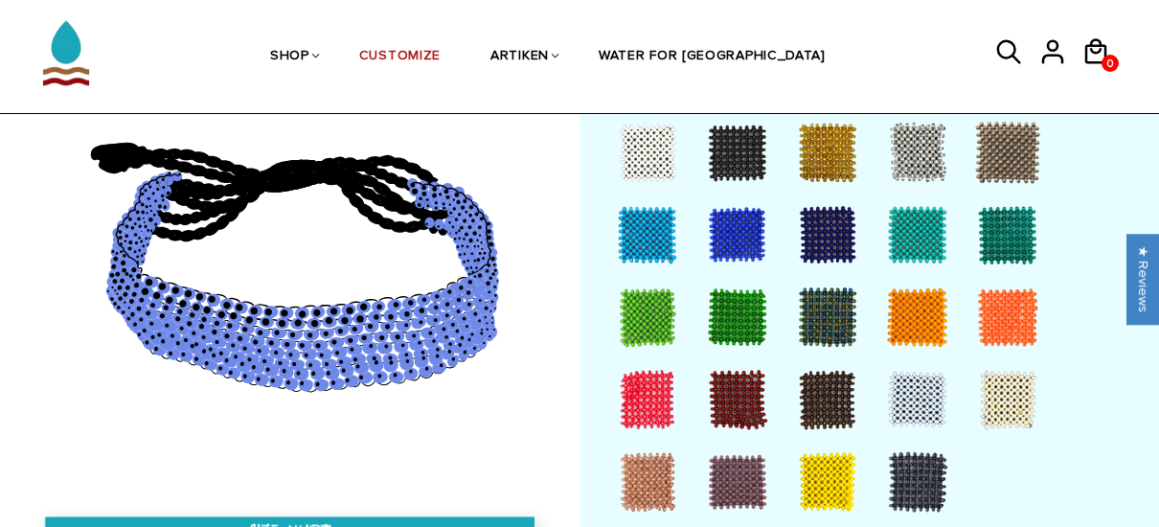
click at [636, 147] on div at bounding box center [647, 152] width 77 height 77
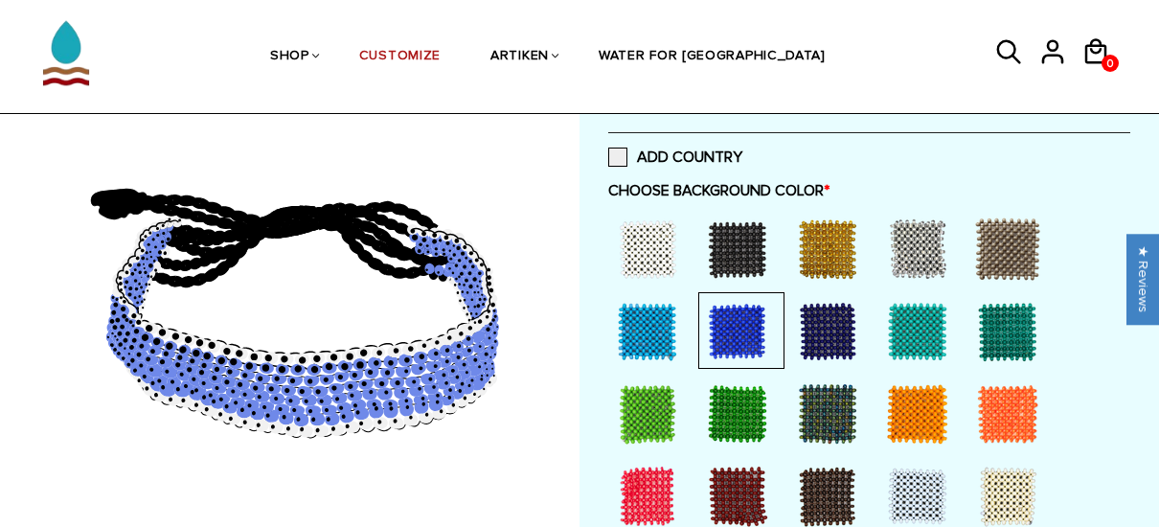
scroll to position [418, 0]
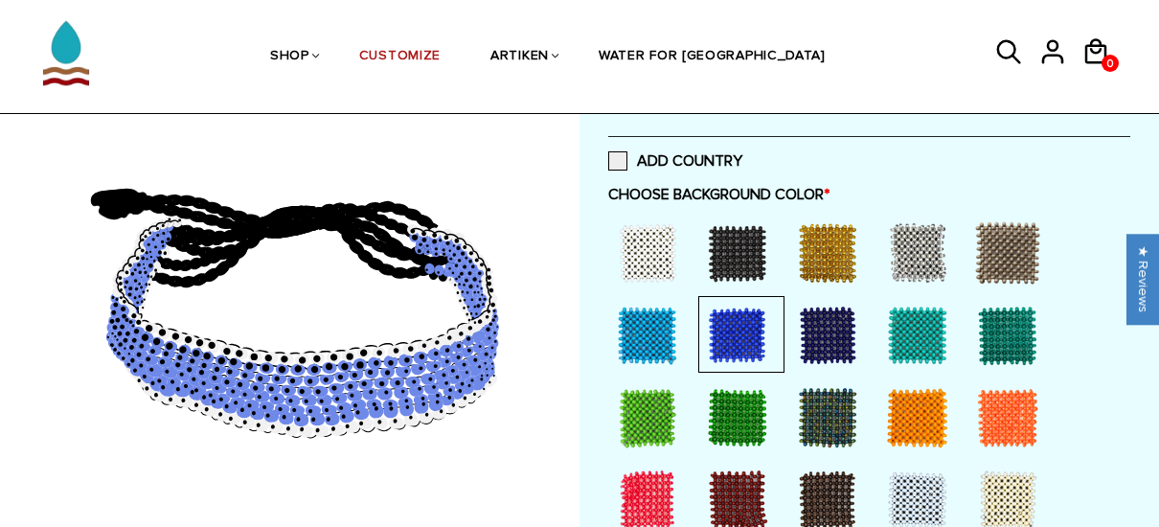
click at [645, 263] on div at bounding box center [647, 252] width 77 height 77
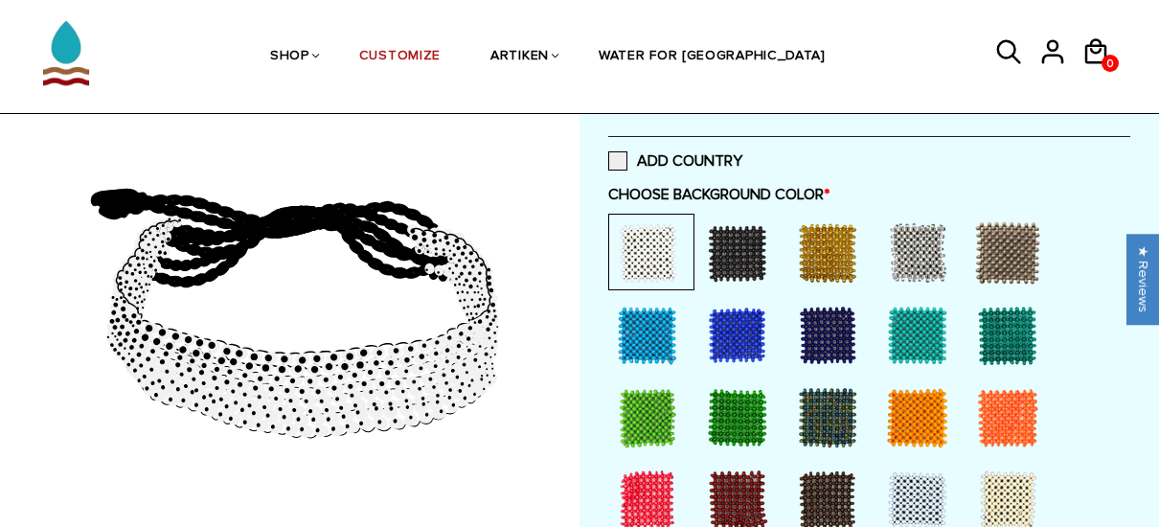
click at [833, 341] on div at bounding box center [827, 335] width 77 height 77
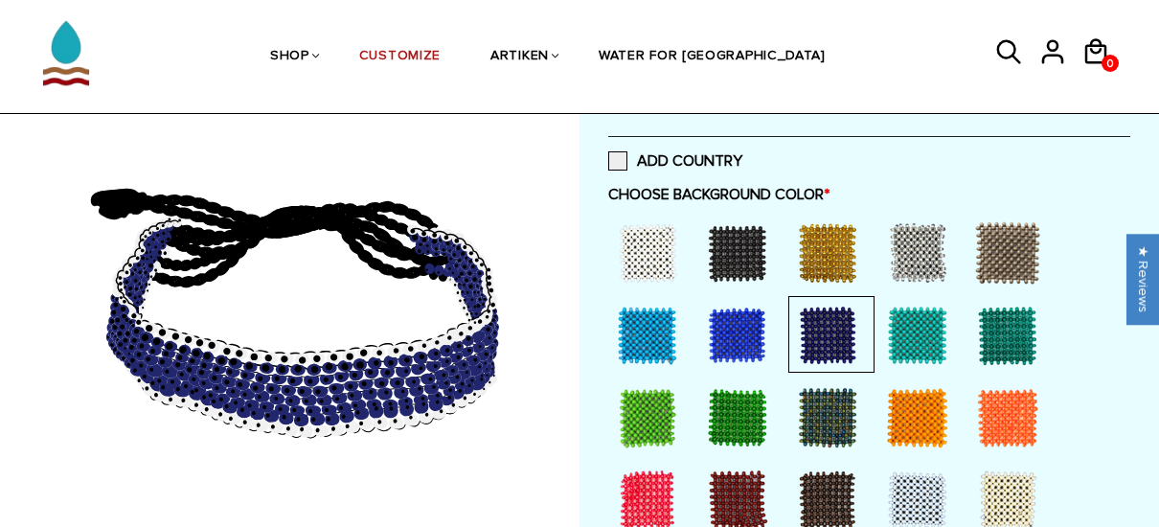
click at [759, 345] on div at bounding box center [737, 335] width 77 height 77
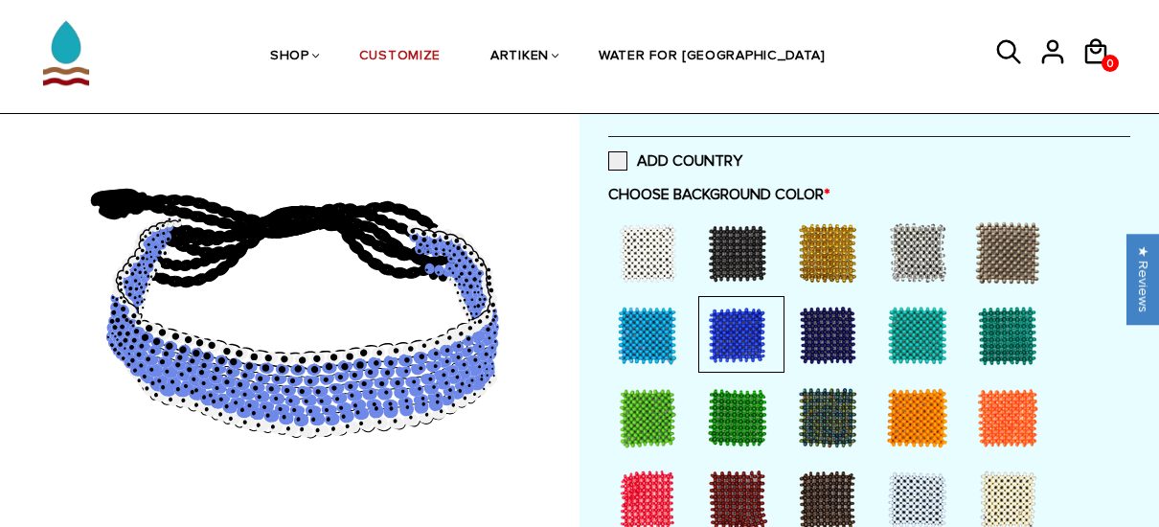
click at [646, 338] on div at bounding box center [647, 335] width 77 height 77
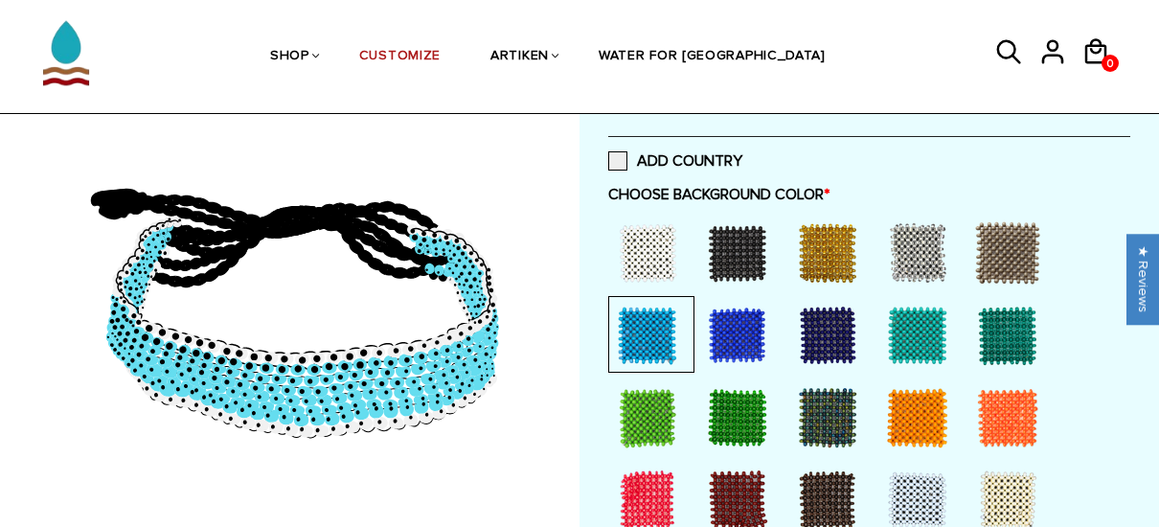
click at [739, 327] on div at bounding box center [737, 335] width 77 height 77
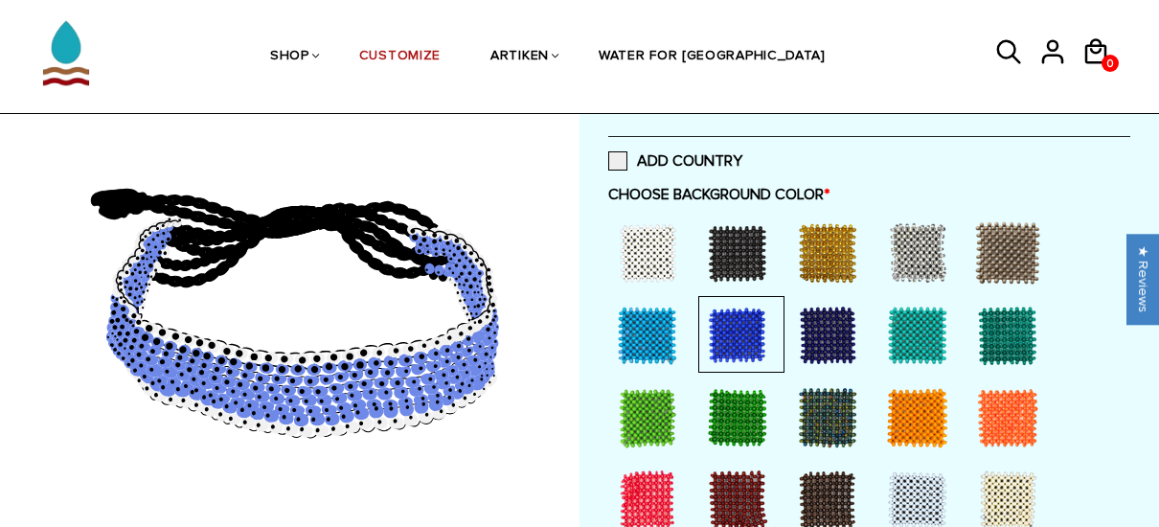
click at [824, 337] on div at bounding box center [827, 335] width 77 height 77
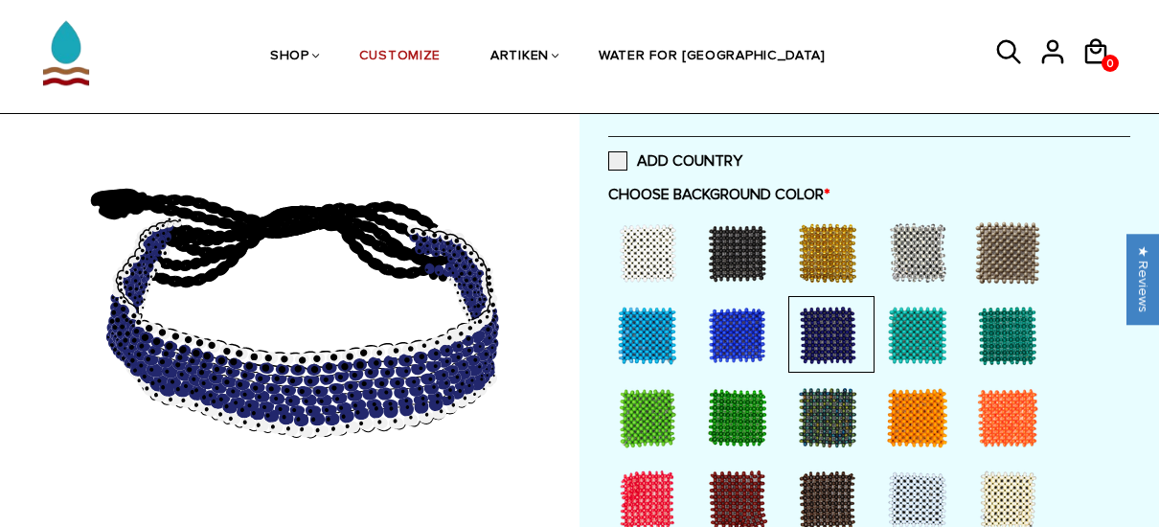
click at [739, 325] on div at bounding box center [737, 335] width 77 height 77
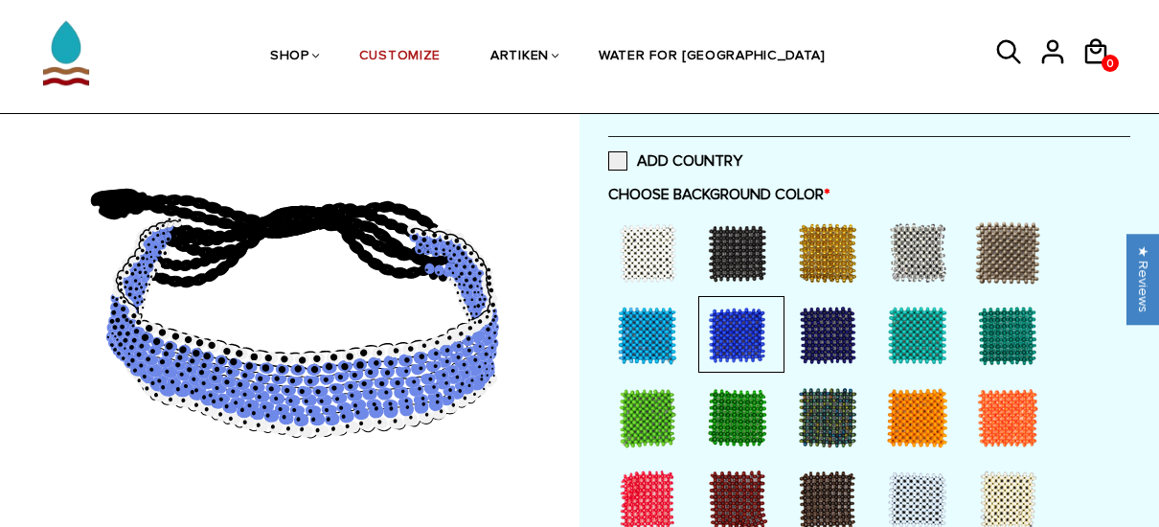
click at [818, 320] on div at bounding box center [827, 335] width 77 height 77
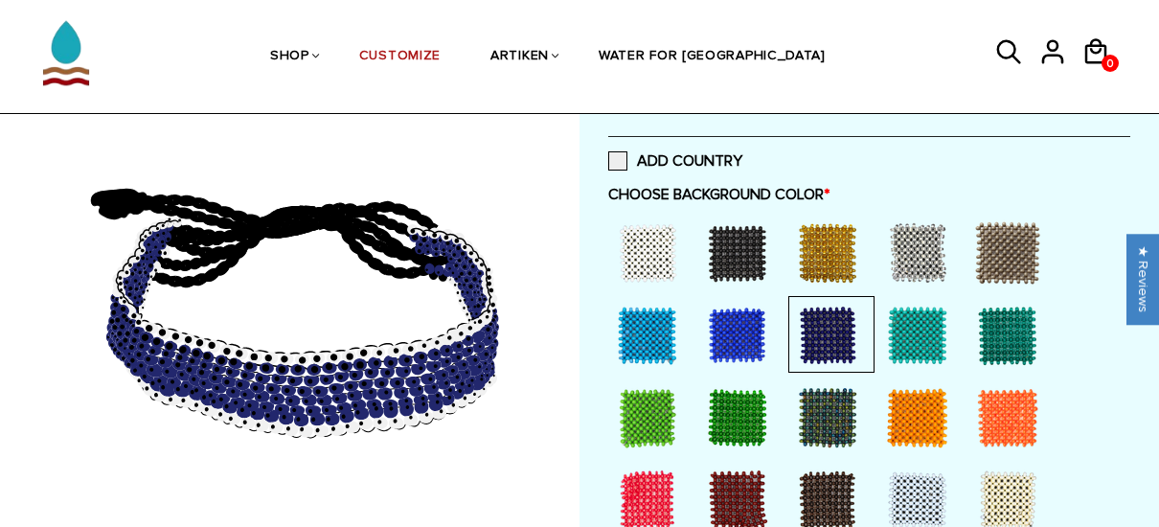
click at [747, 325] on div at bounding box center [737, 335] width 77 height 77
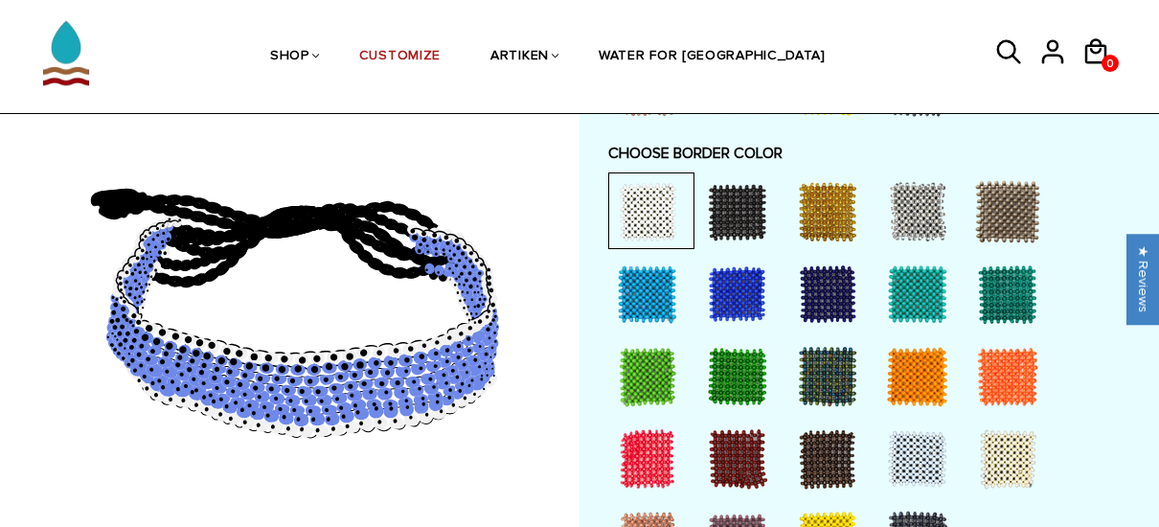
scroll to position [1514, 0]
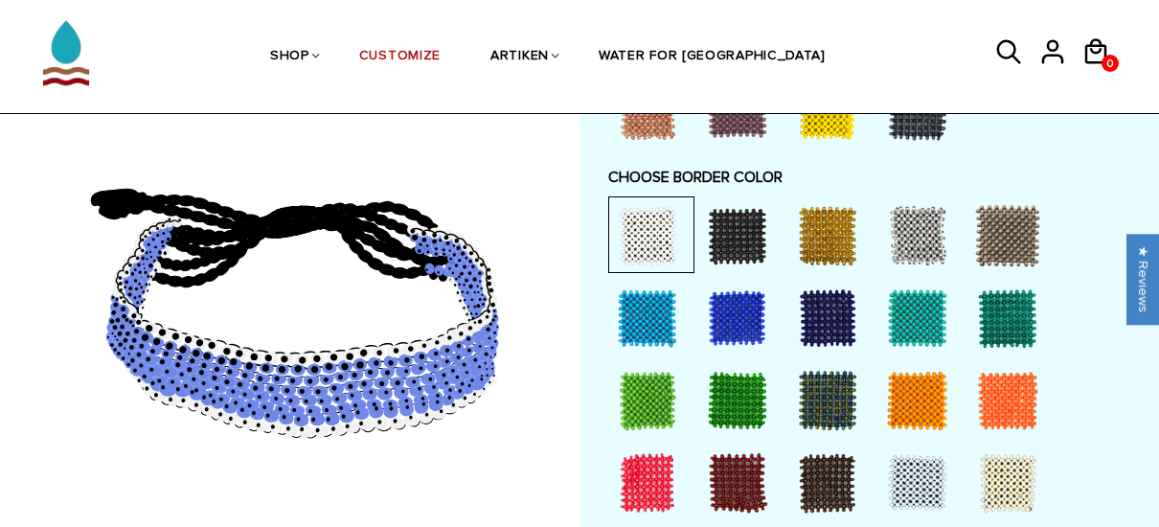
click at [747, 323] on div at bounding box center [737, 318] width 77 height 77
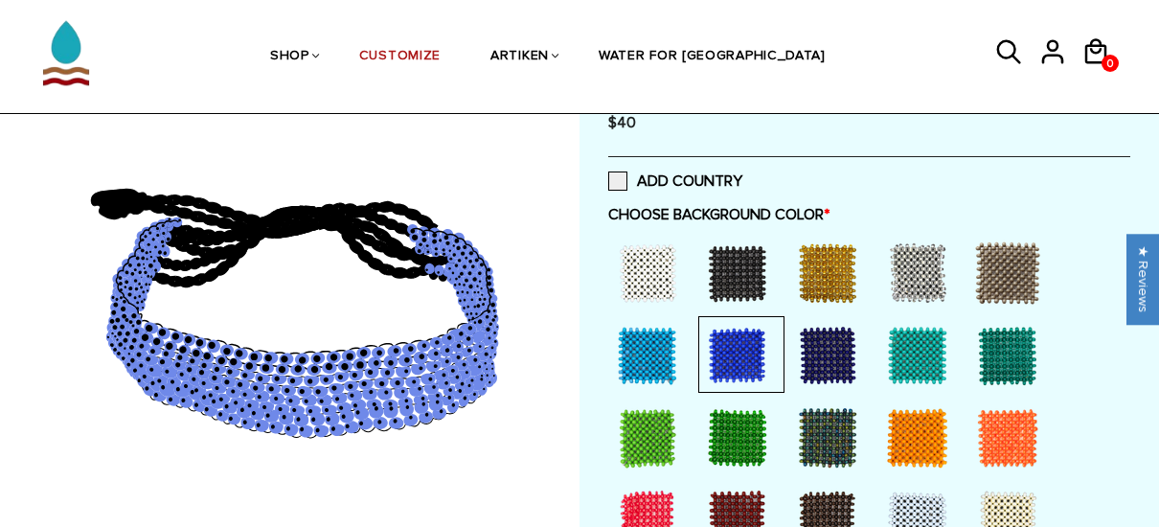
scroll to position [400, 0]
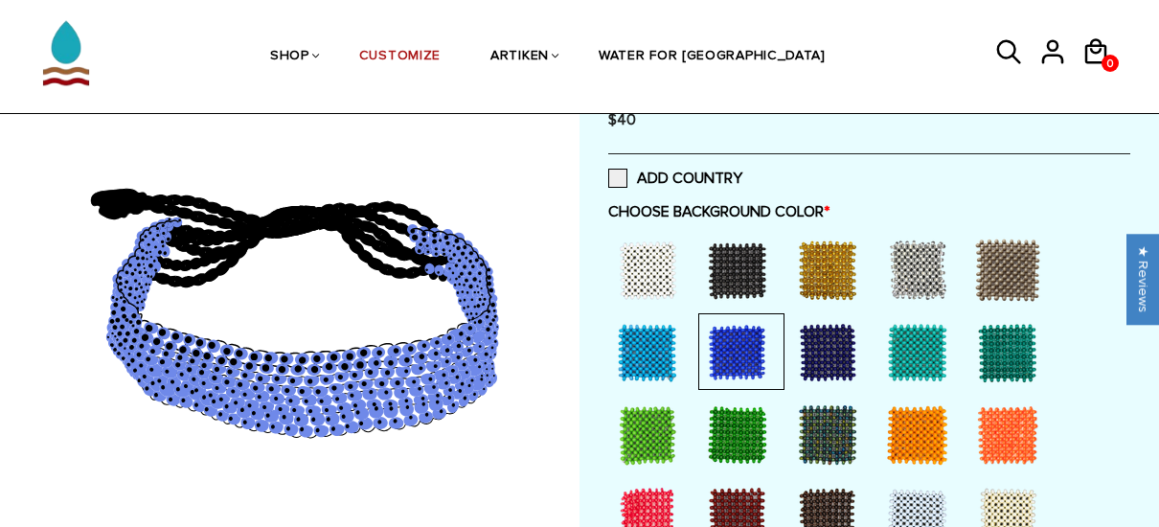
click at [638, 283] on div at bounding box center [647, 270] width 77 height 77
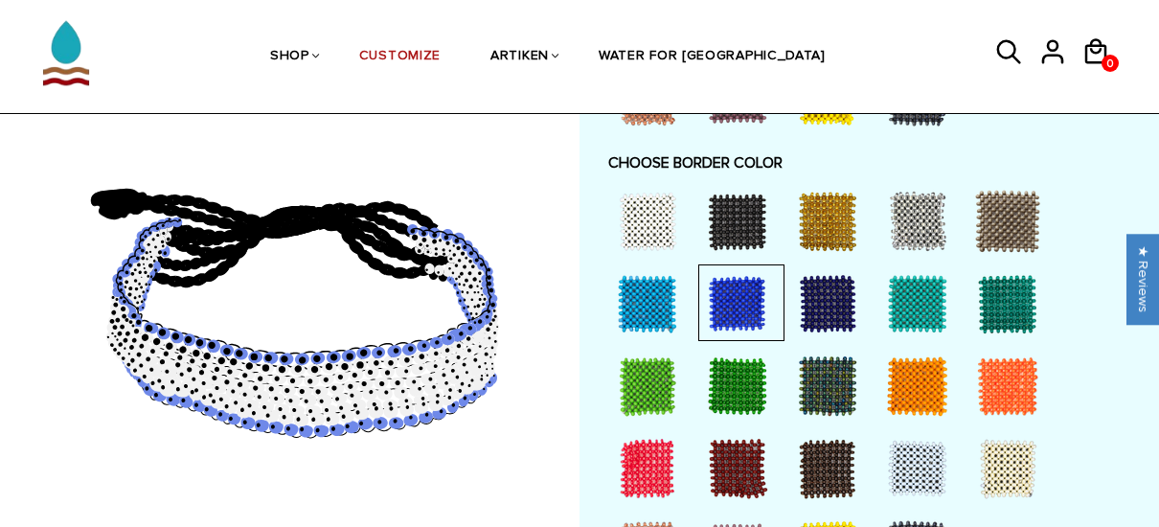
scroll to position [1531, 0]
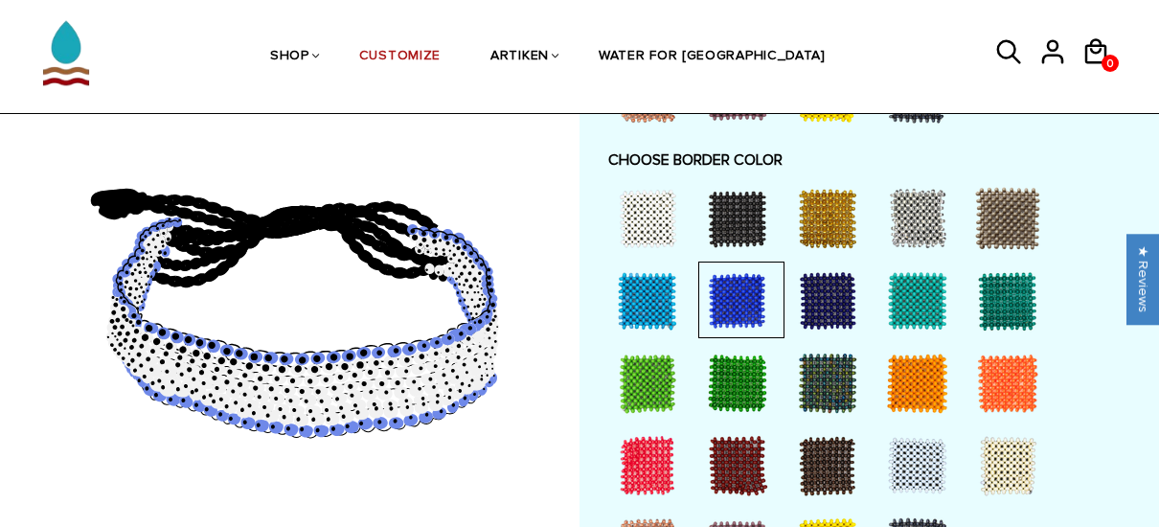
click at [645, 212] on div at bounding box center [647, 218] width 77 height 77
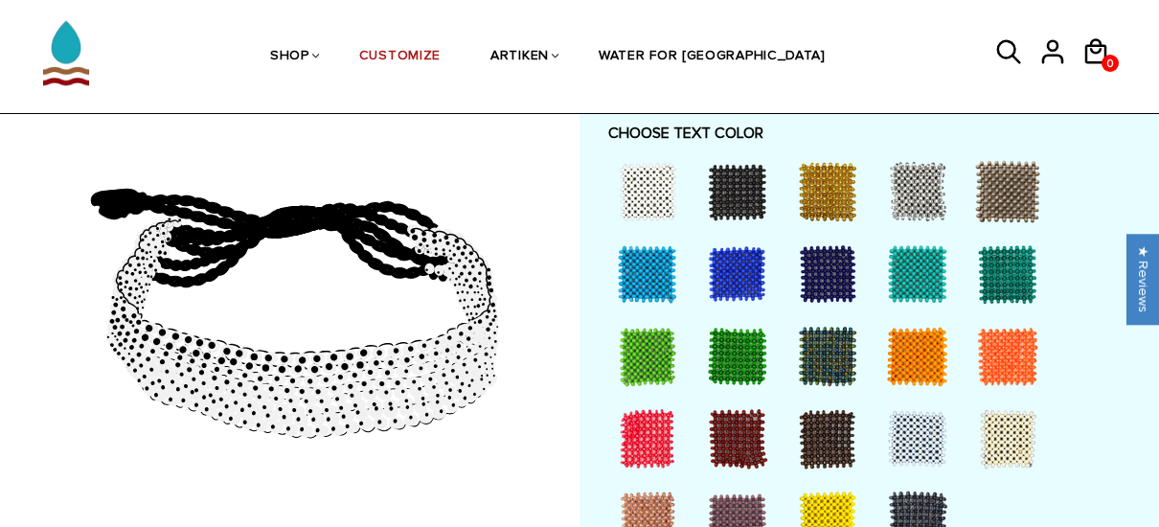
scroll to position [1102, 0]
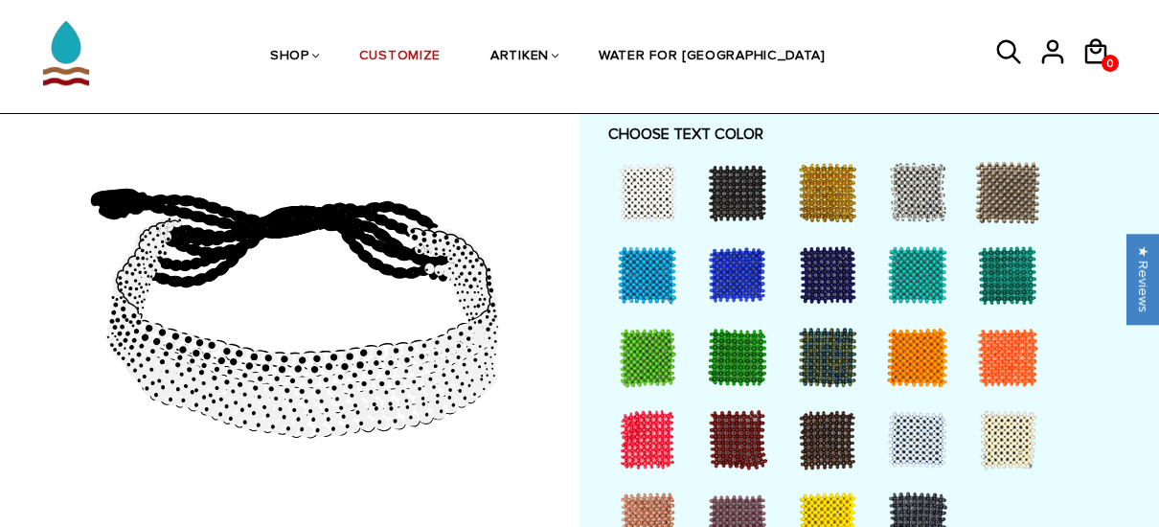
click at [733, 273] on div at bounding box center [737, 275] width 77 height 77
click at [816, 271] on div at bounding box center [827, 275] width 77 height 77
click at [737, 271] on div at bounding box center [737, 275] width 77 height 77
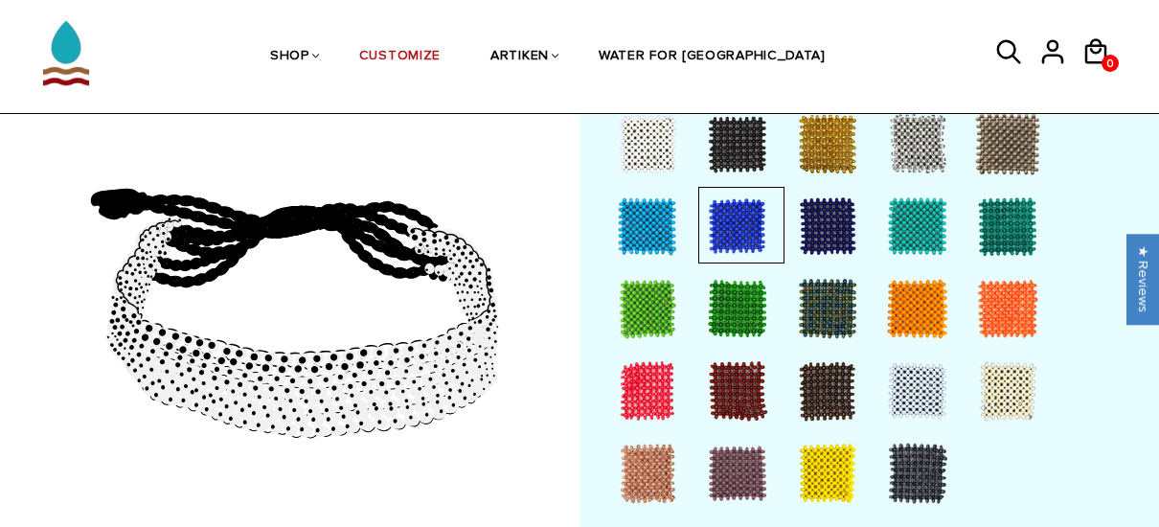
scroll to position [1155, 0]
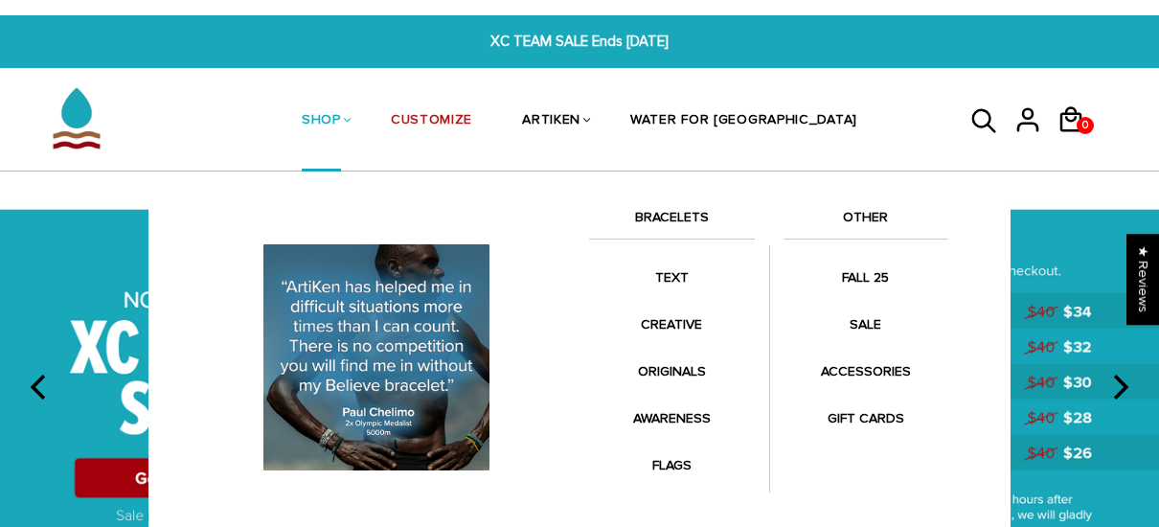
click at [341, 119] on link "SHOP" at bounding box center [321, 122] width 39 height 102
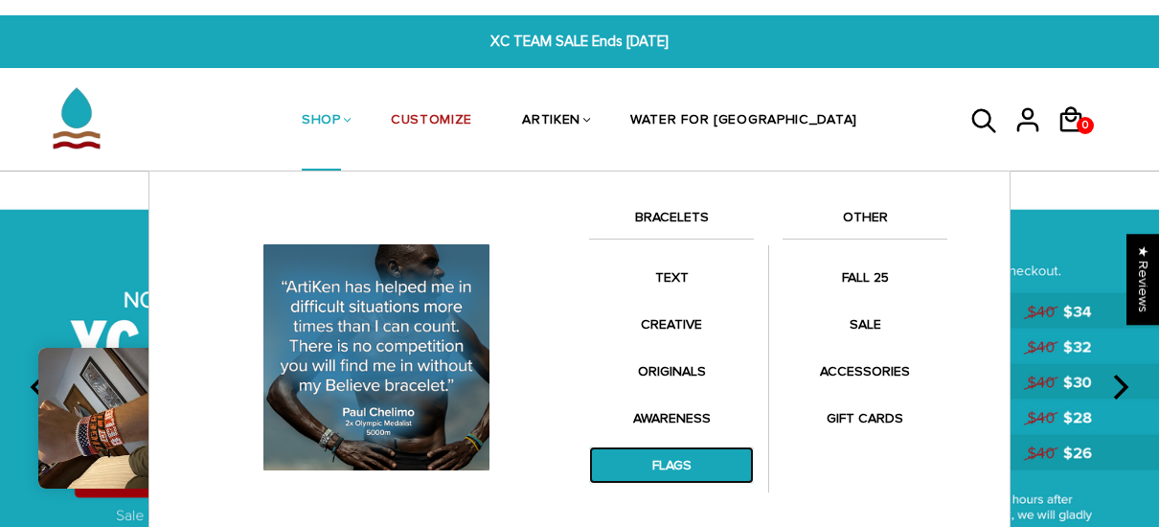
click at [667, 466] on link "FLAGS" at bounding box center [671, 464] width 165 height 37
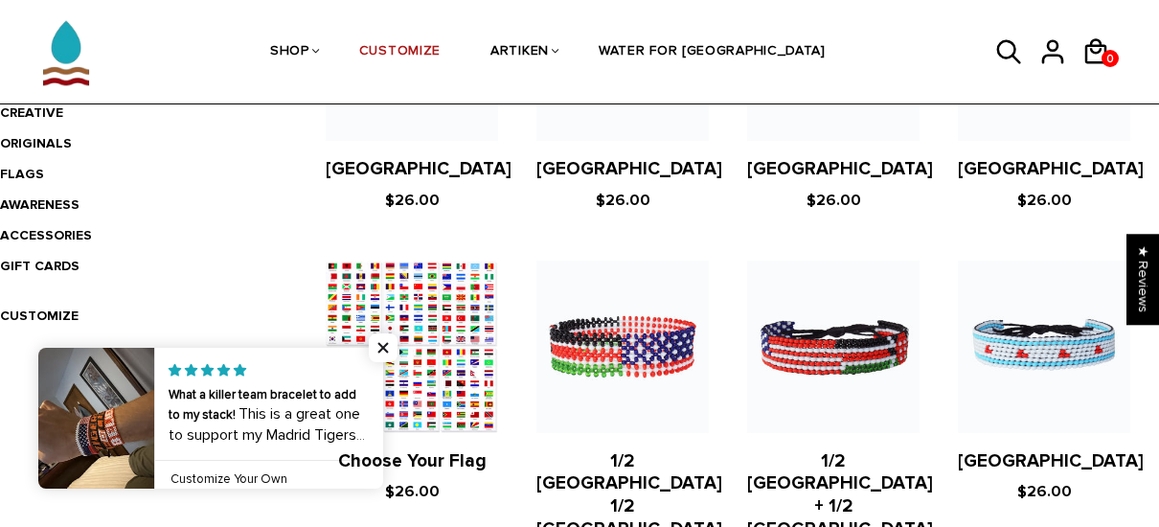
scroll to position [585, 0]
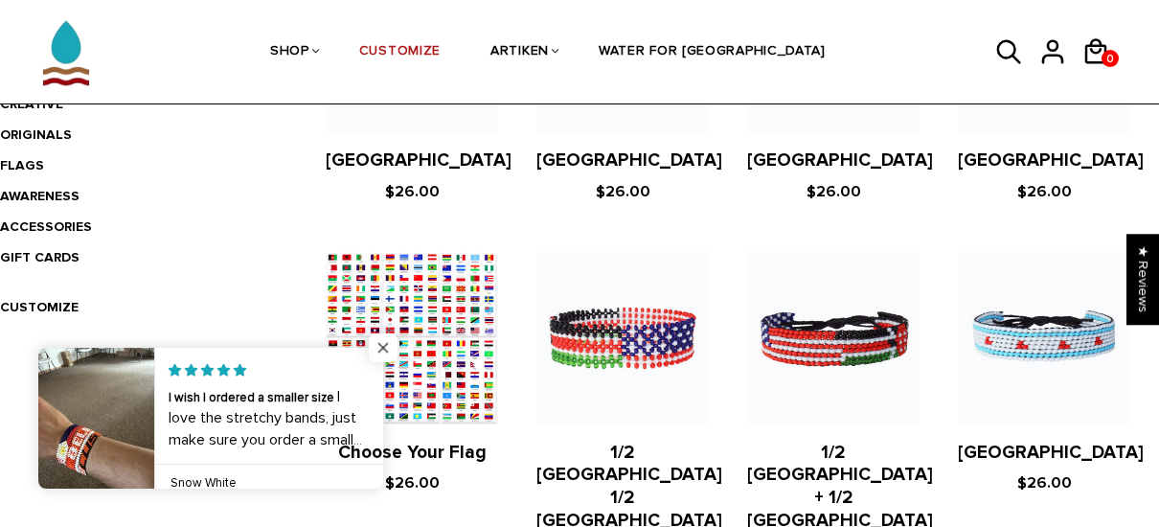
click at [383, 348] on span "Close popup widget" at bounding box center [383, 347] width 29 height 29
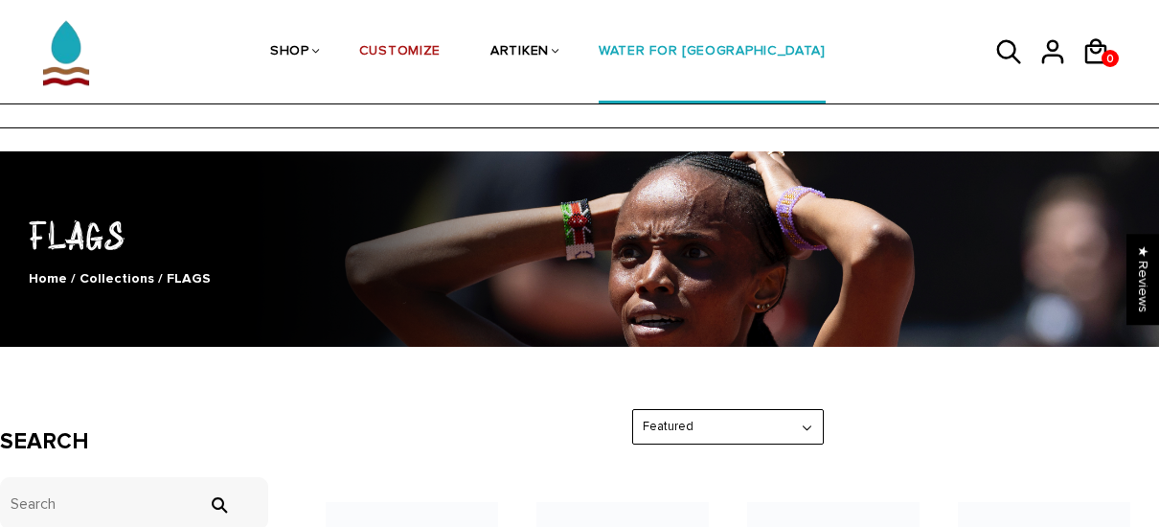
scroll to position [40, 0]
